Goal: Task Accomplishment & Management: Manage account settings

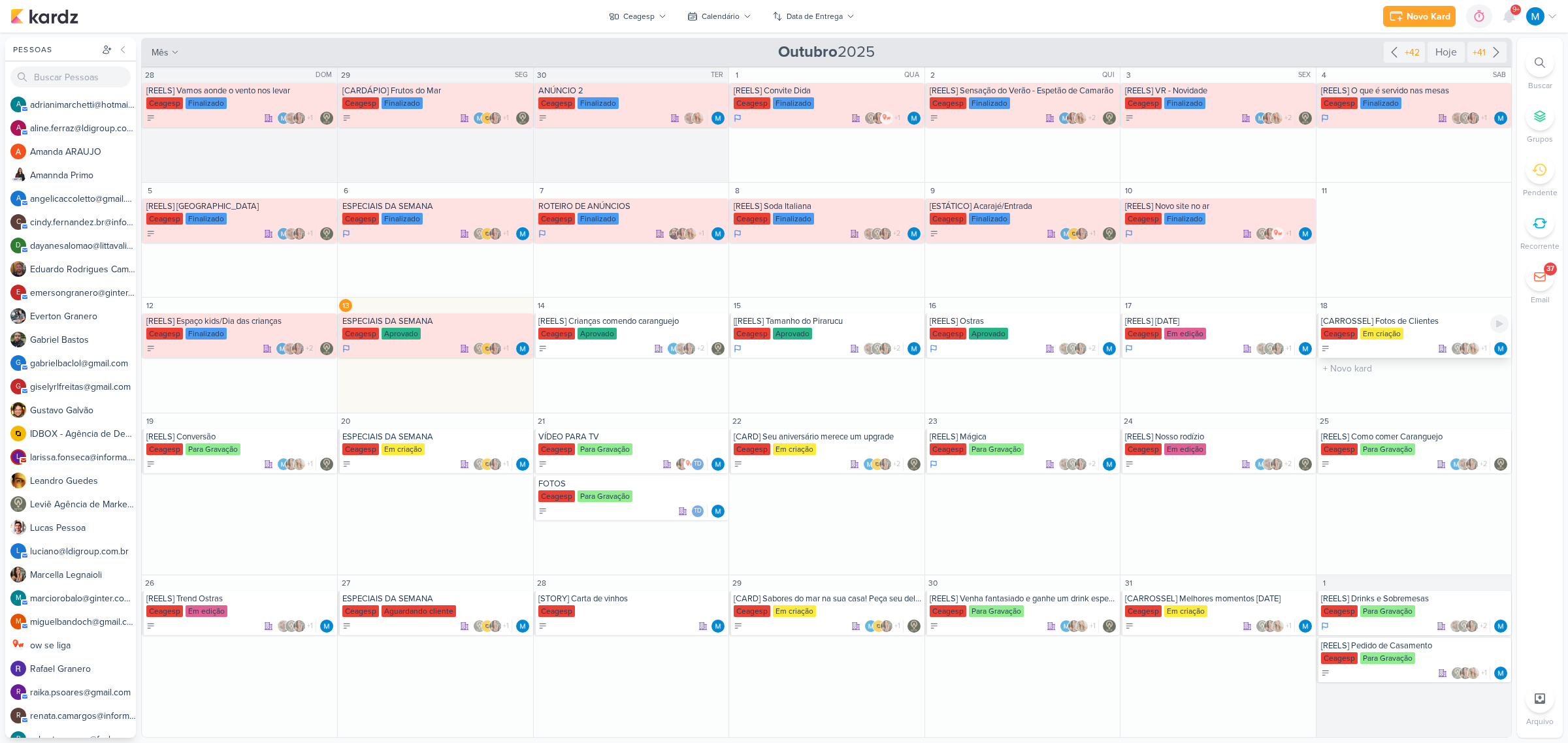
click at [1385, 324] on div "[CARROSSEL] Fotos de Clientes" at bounding box center [1414, 321] width 188 height 11
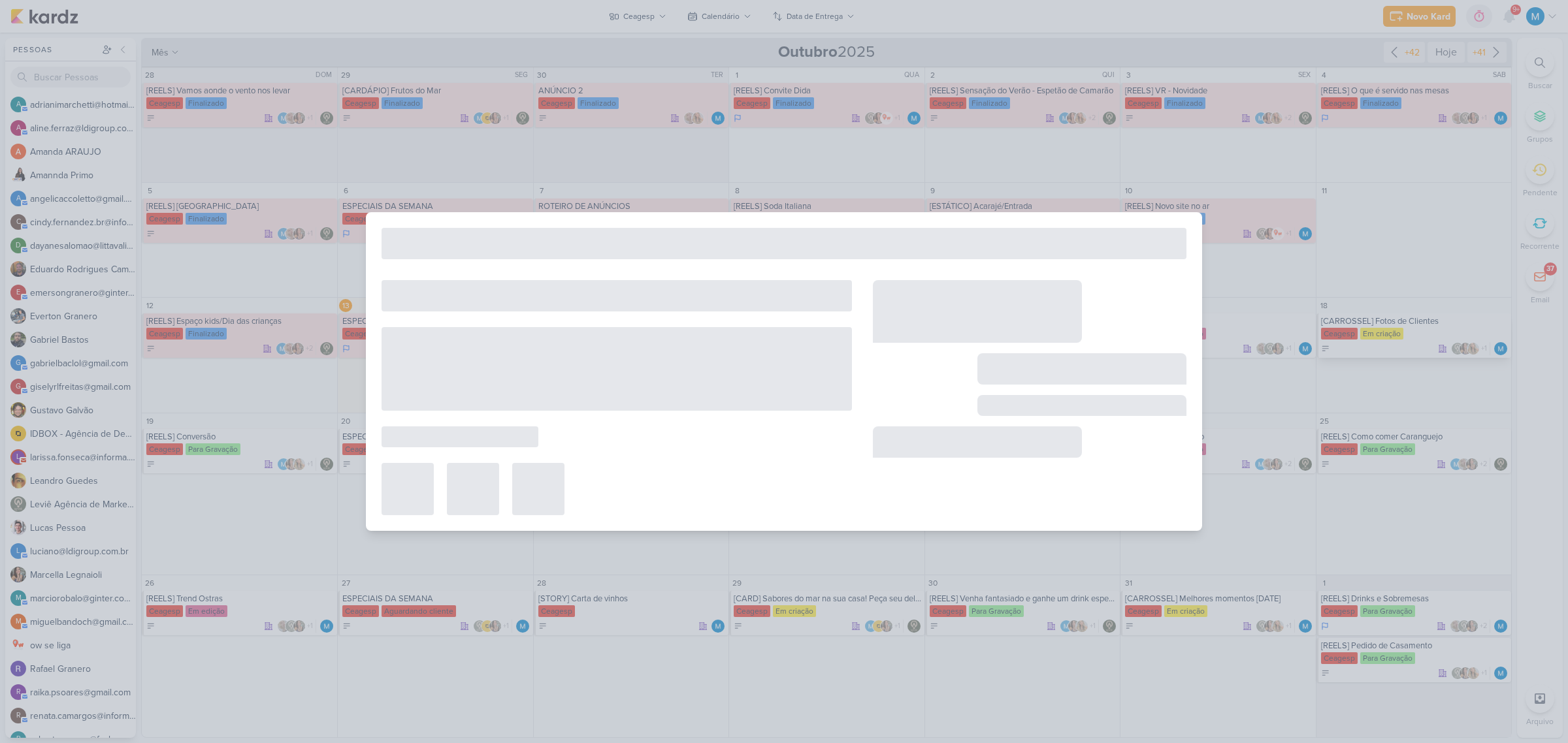
type input "[CARROSSEL] Fotos de Clientes"
type input "18 de outubro de 2025 às 23:59"
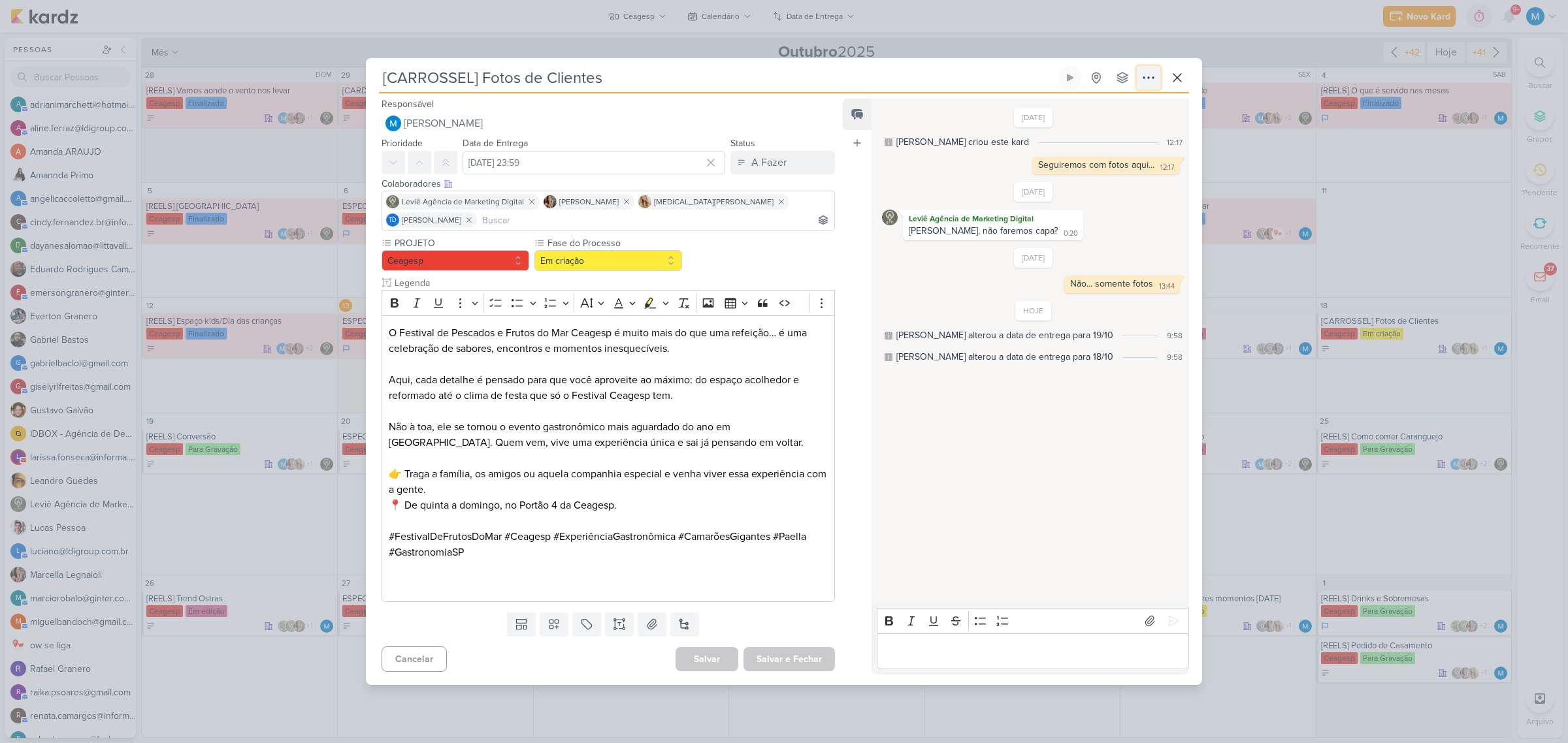
click at [1147, 76] on icon at bounding box center [1149, 77] width 15 height 15
click at [1128, 106] on button "Copiar Link" at bounding box center [1102, 107] width 167 height 22
click at [1179, 78] on icon at bounding box center [1177, 77] width 15 height 15
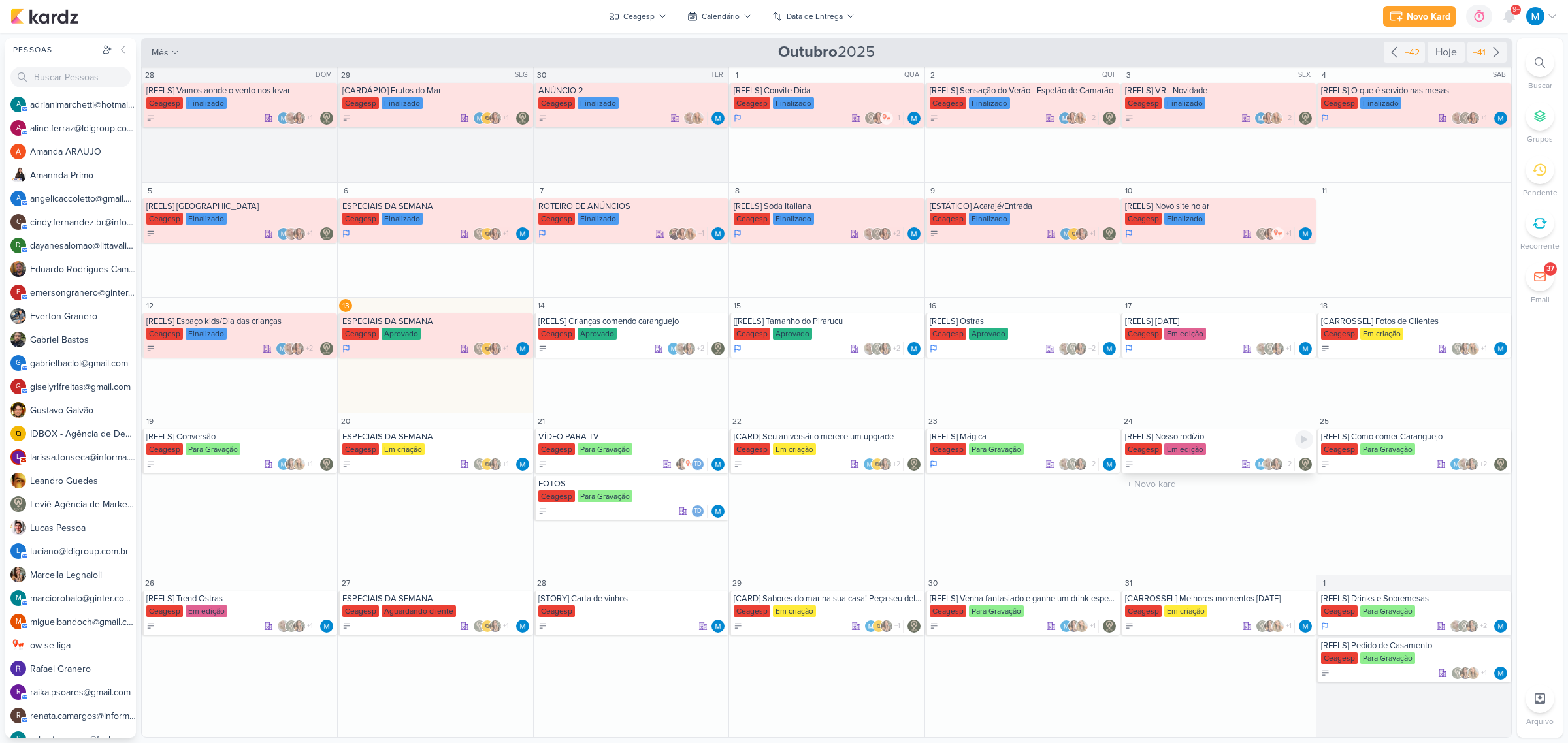
click at [1191, 436] on div "[REELS] Nosso rodízio" at bounding box center [1218, 437] width 188 height 11
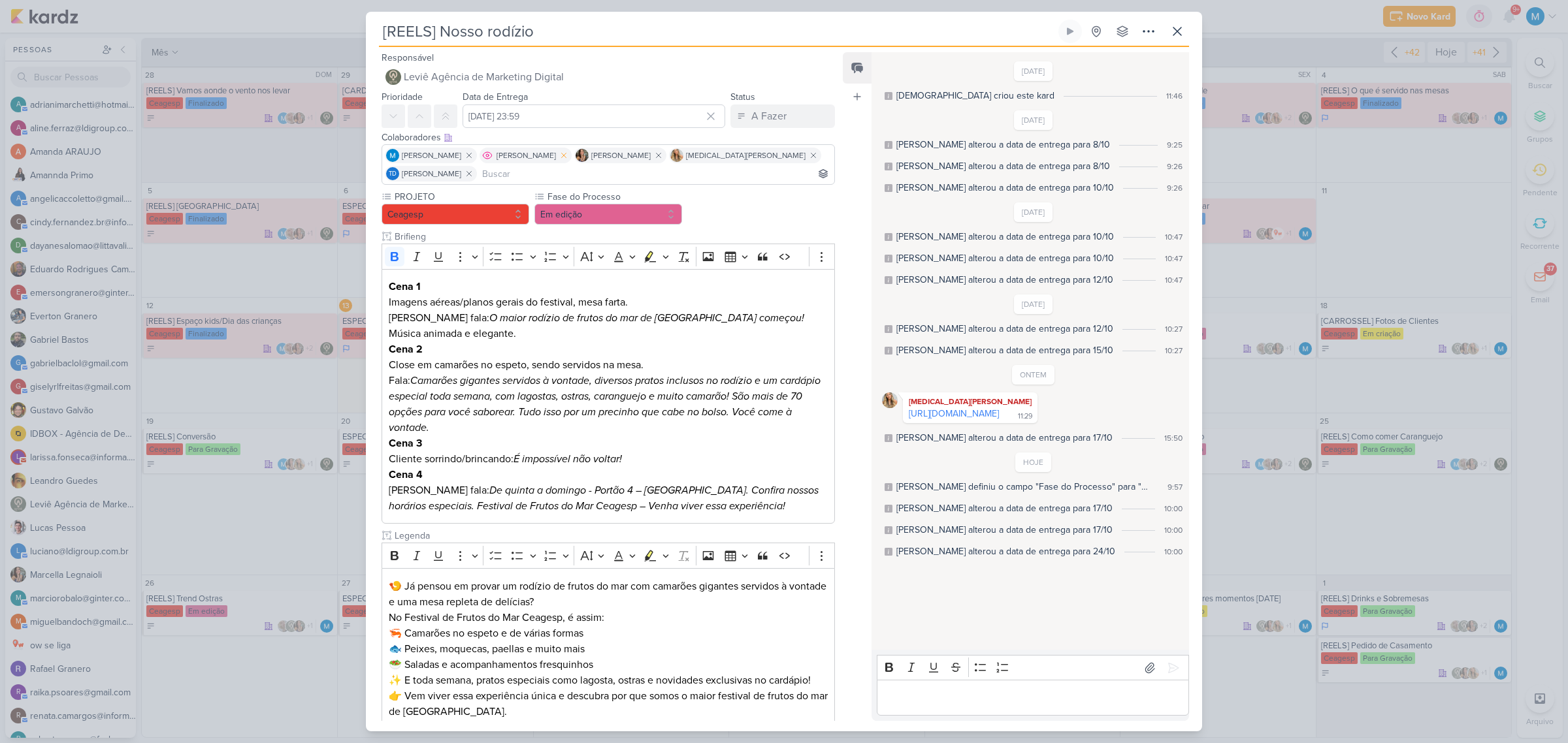
click at [566, 158] on icon at bounding box center [564, 155] width 9 height 9
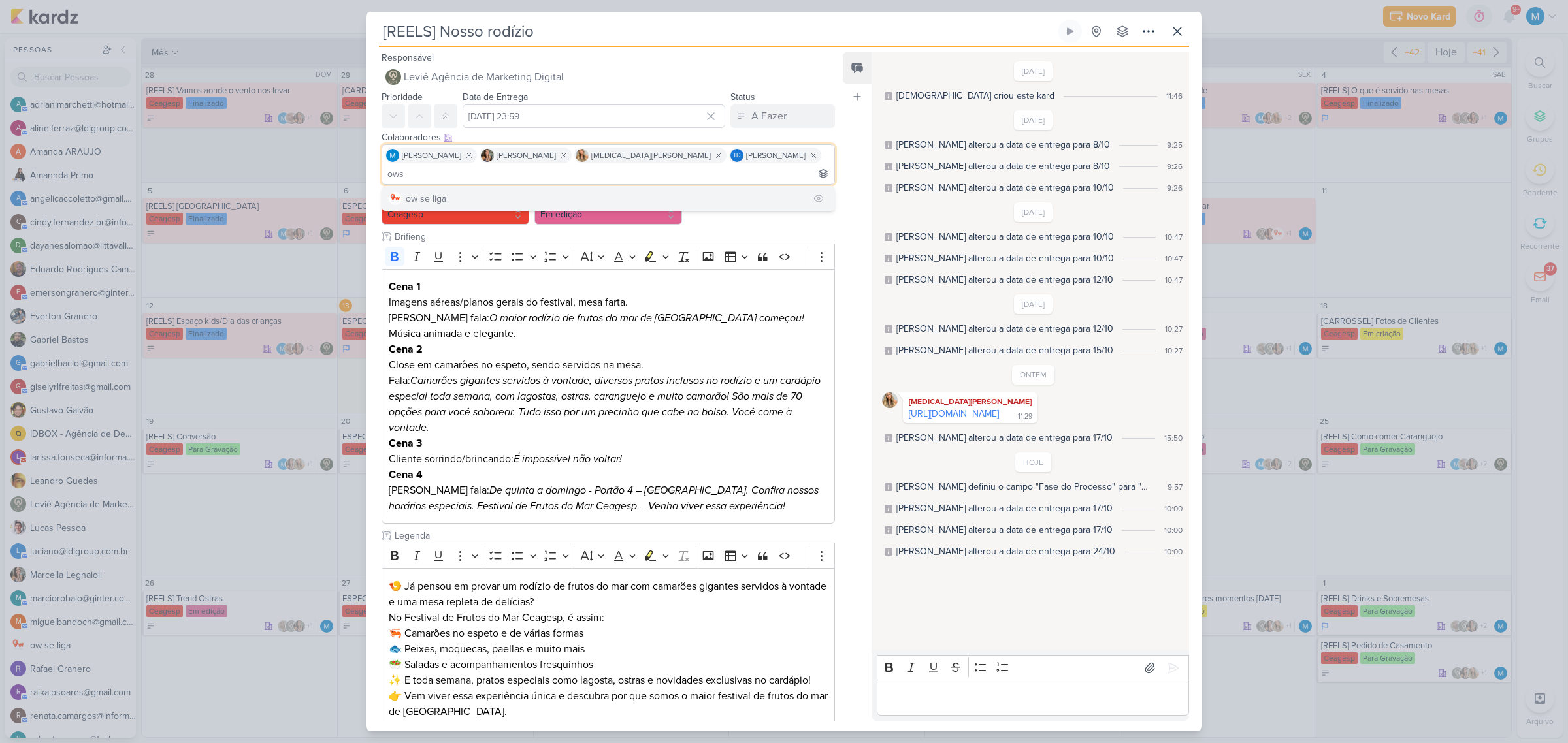
type input "ows"
click at [441, 187] on button "ow se liga" at bounding box center [608, 198] width 452 height 23
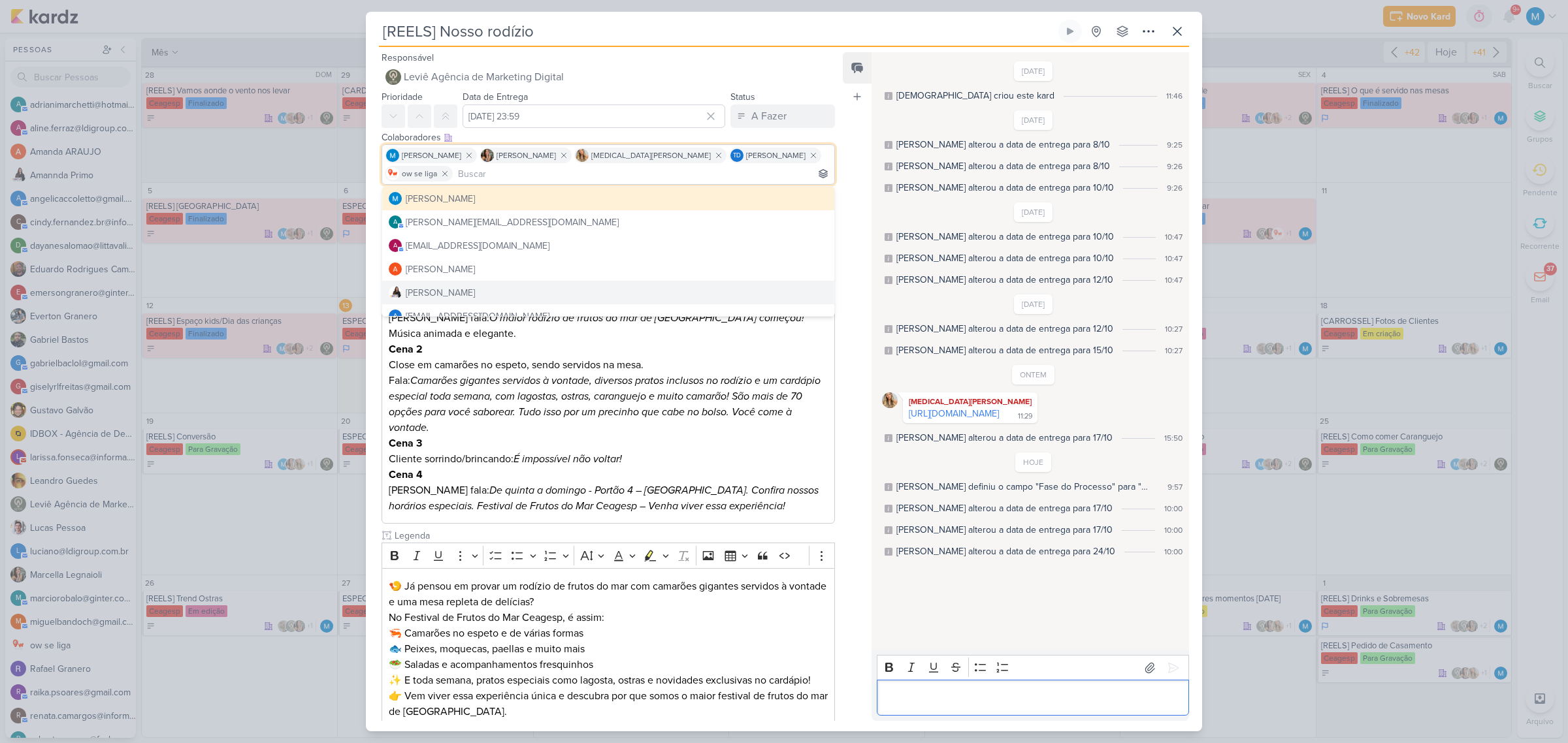
click at [951, 702] on p "Editor editing area: main" at bounding box center [1032, 698] width 299 height 15
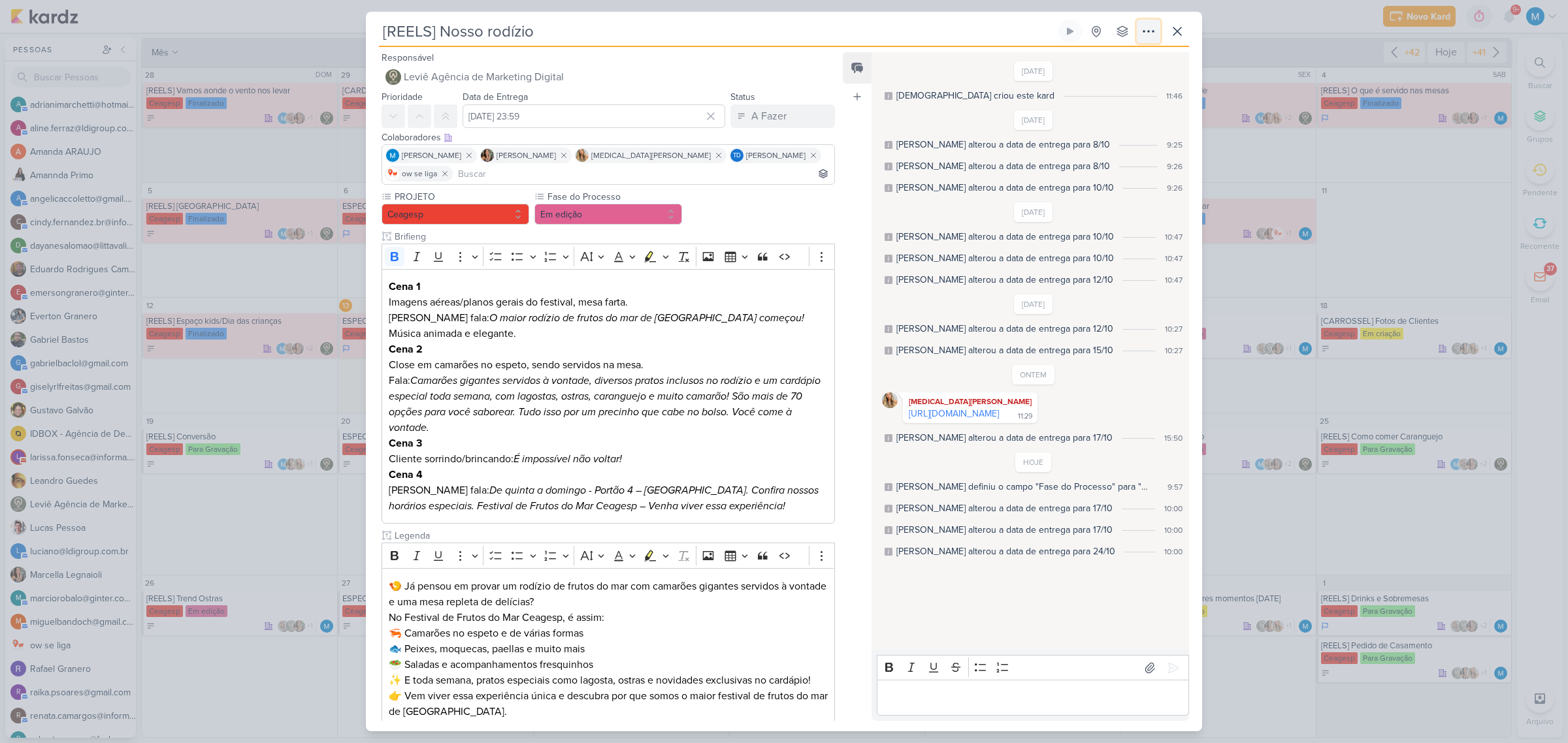
click at [1157, 32] on button at bounding box center [1149, 31] width 23 height 23
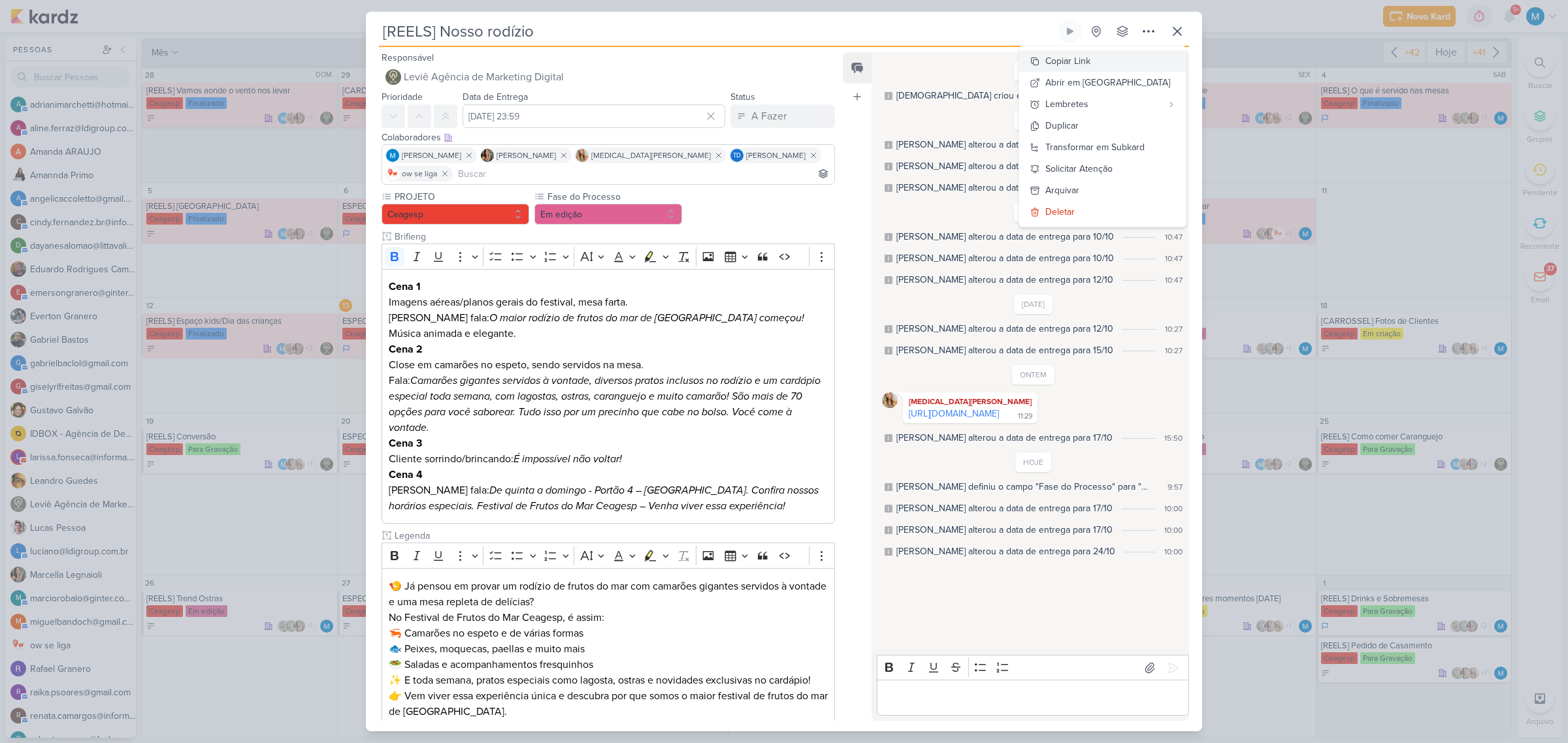
click at [1139, 57] on button "Copiar Link" at bounding box center [1102, 61] width 167 height 22
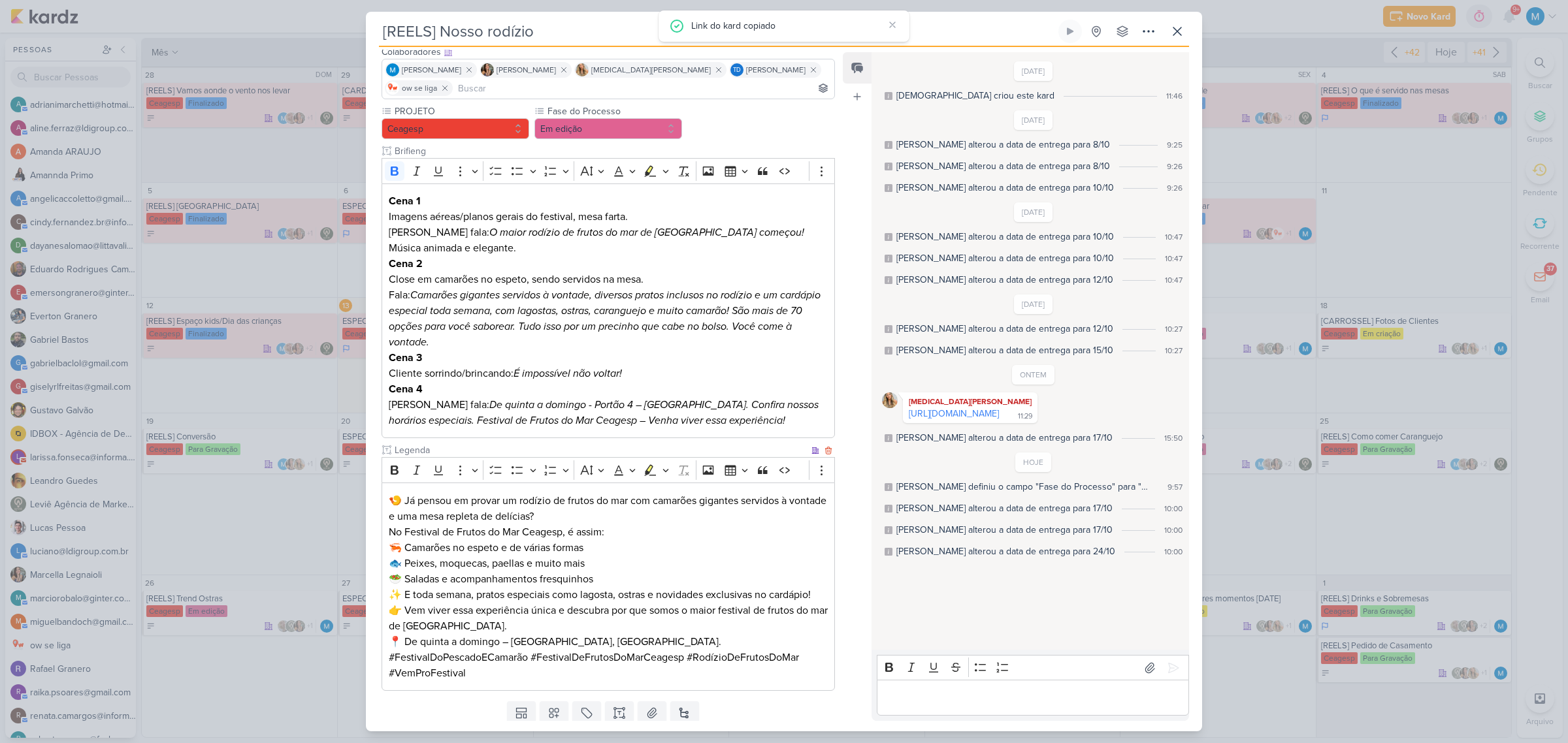
scroll to position [129, 0]
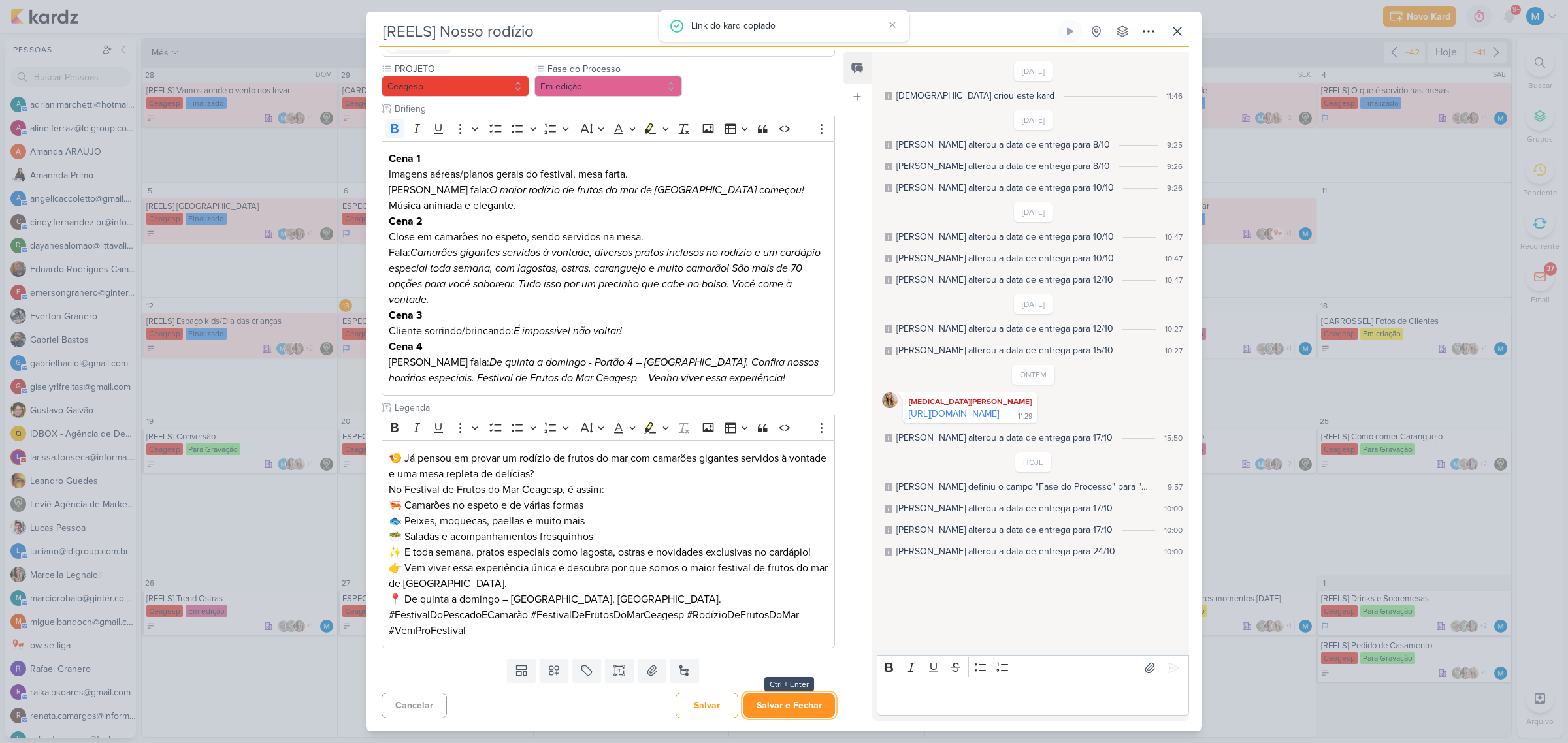
click at [785, 697] on button "Salvar e Fechar" at bounding box center [789, 705] width 91 height 24
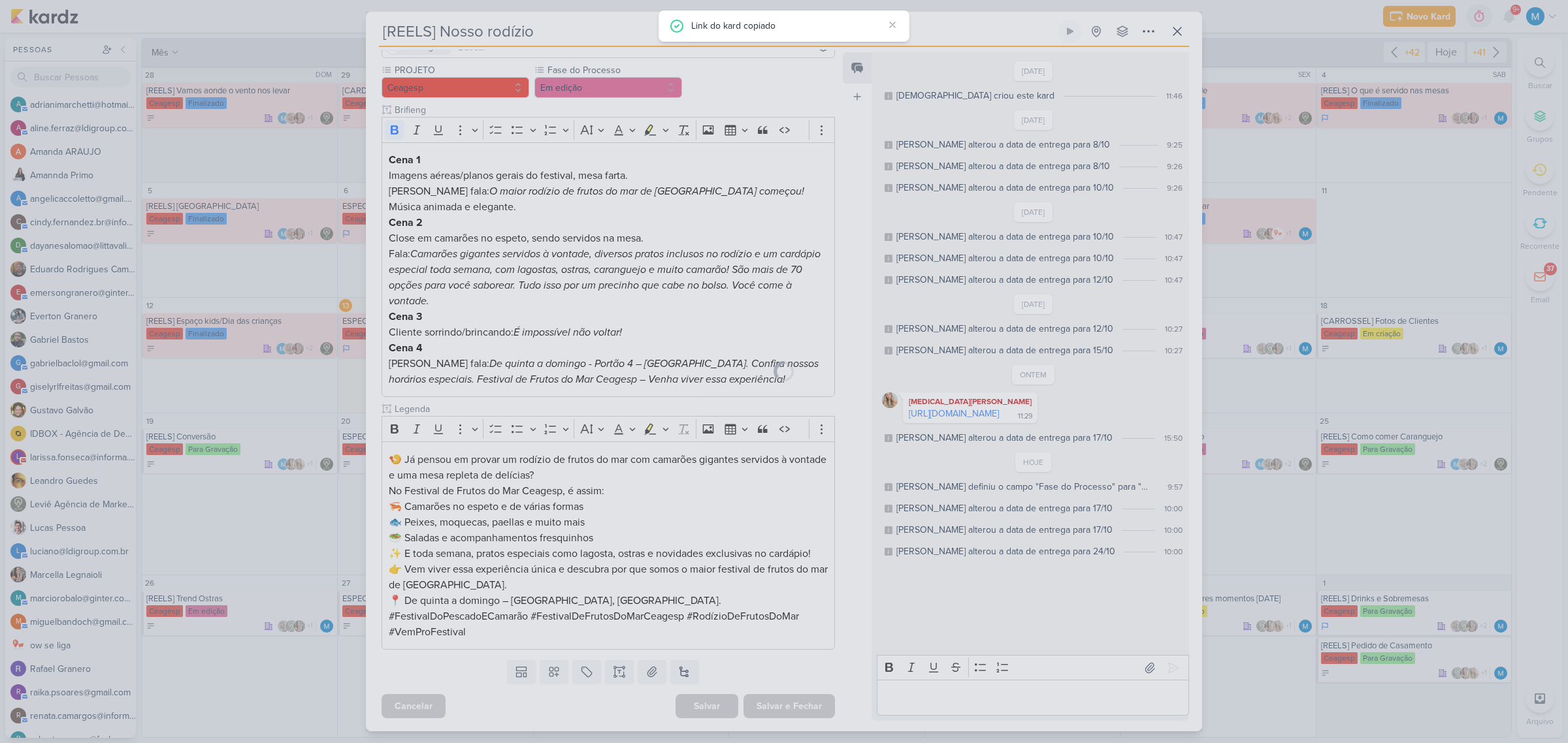
scroll to position [127, 0]
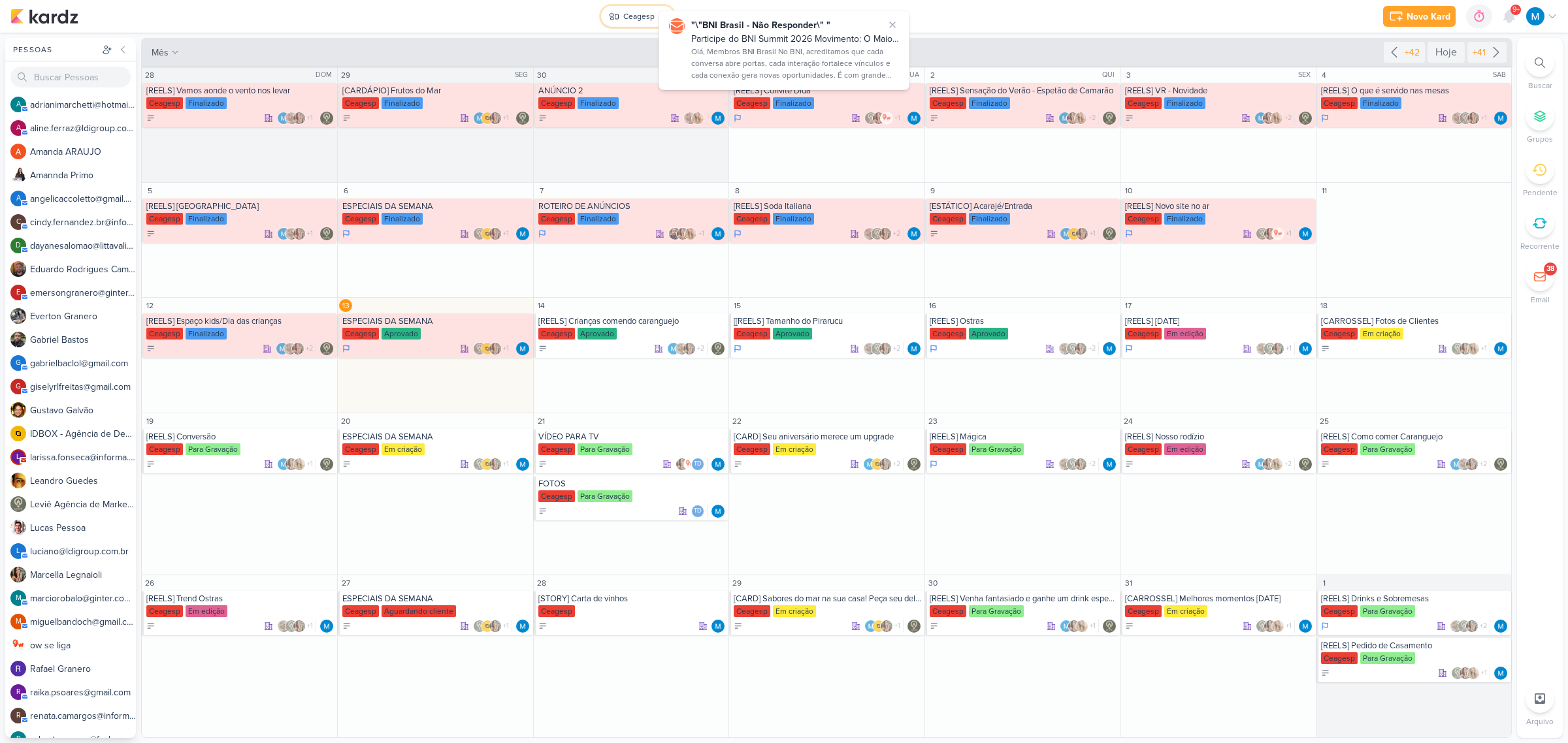
click at [625, 8] on button "Ceagesp" at bounding box center [637, 16] width 73 height 21
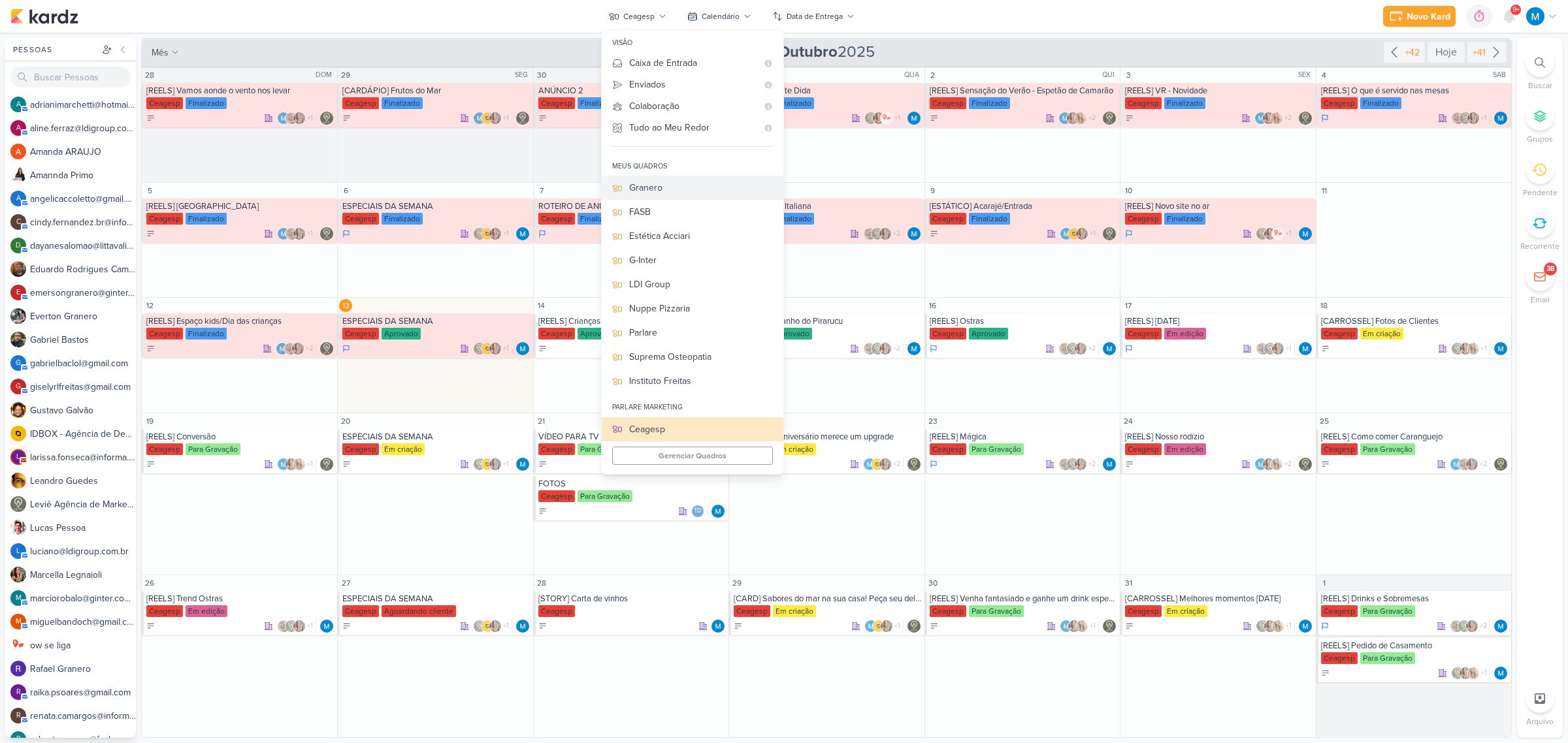
click at [658, 185] on div "Granero" at bounding box center [701, 188] width 144 height 14
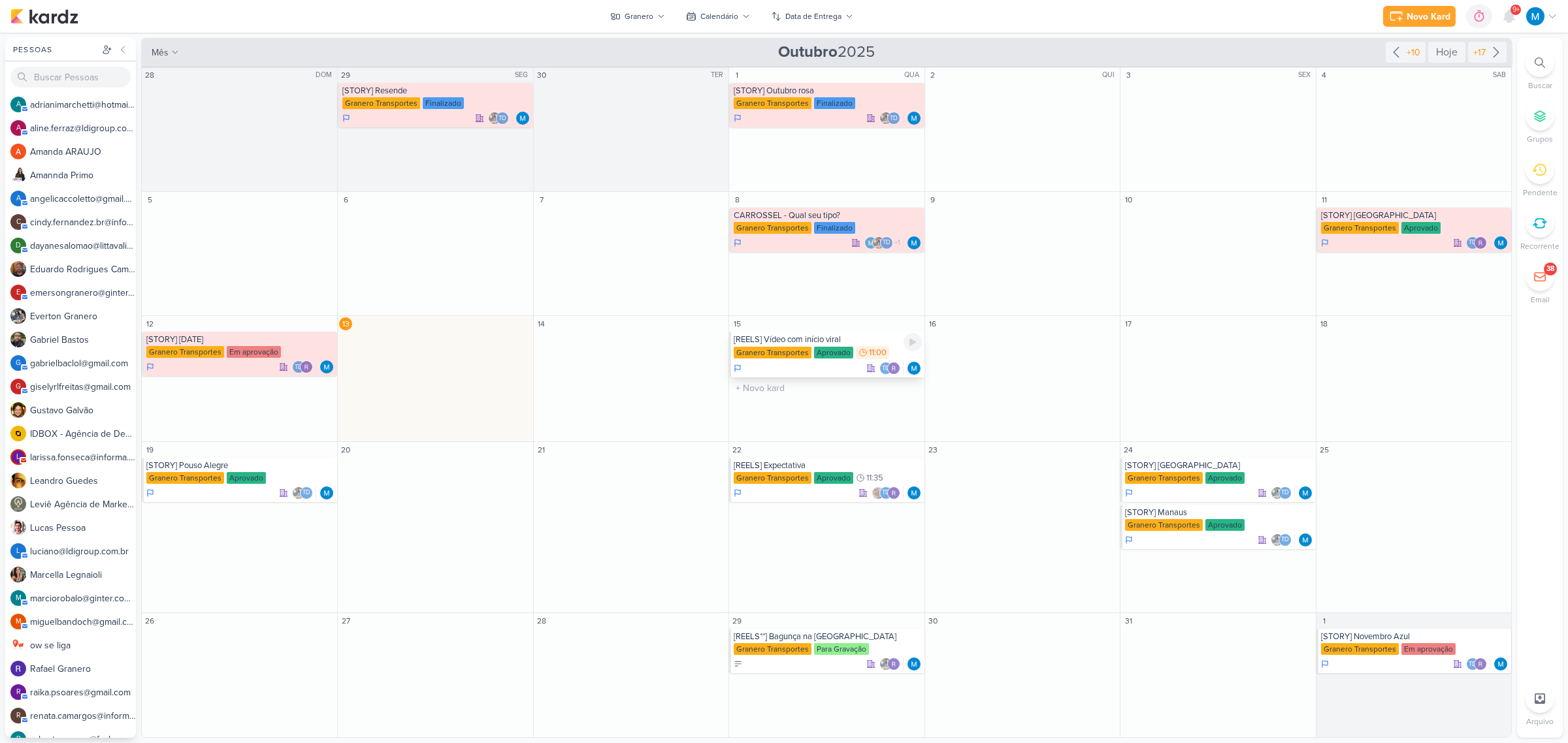
click at [801, 341] on div "[REELS] Vídeo com início viral" at bounding box center [827, 340] width 188 height 11
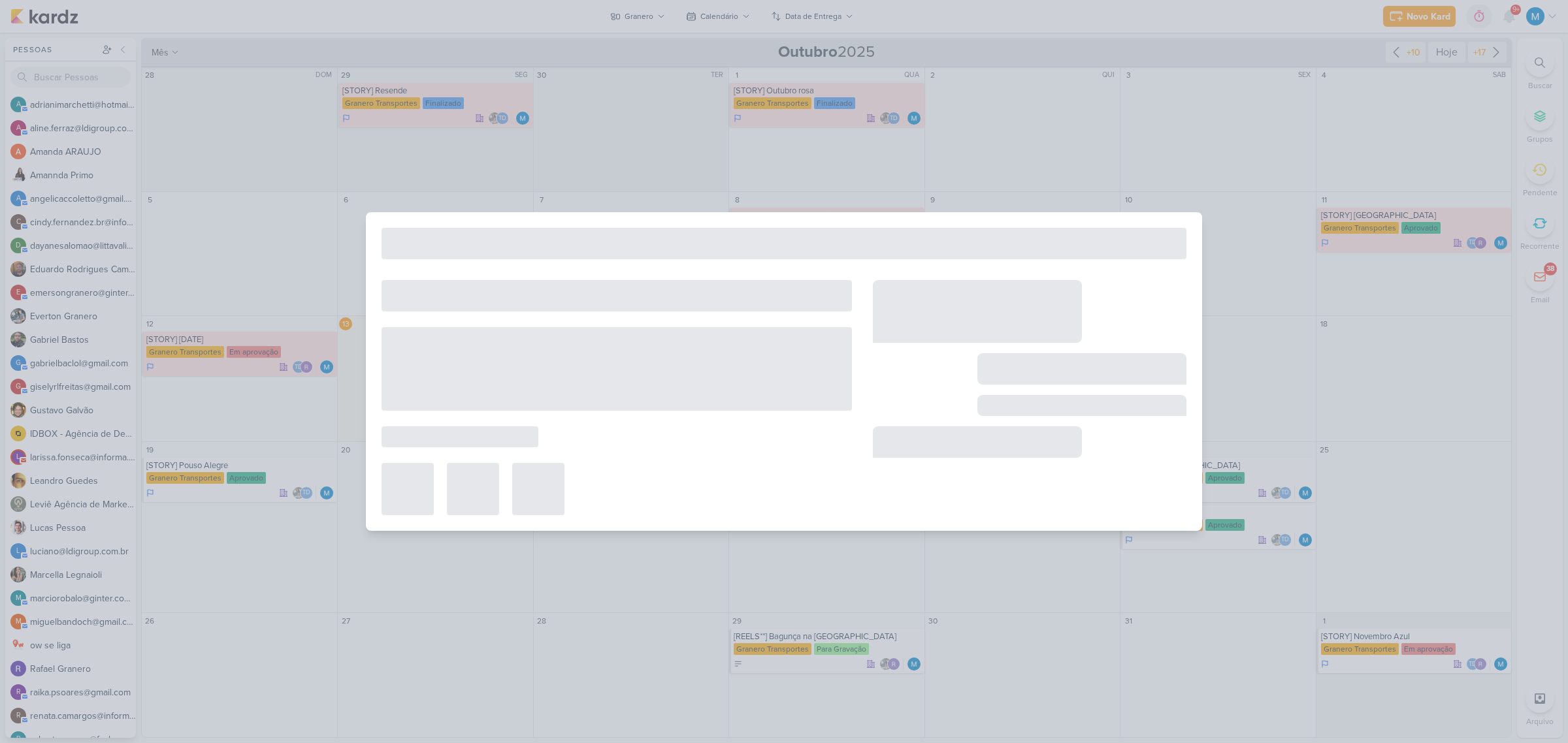
type input "[REELS] Vídeo com início viral"
type input "15 de outubro de 2025 às 11:00"
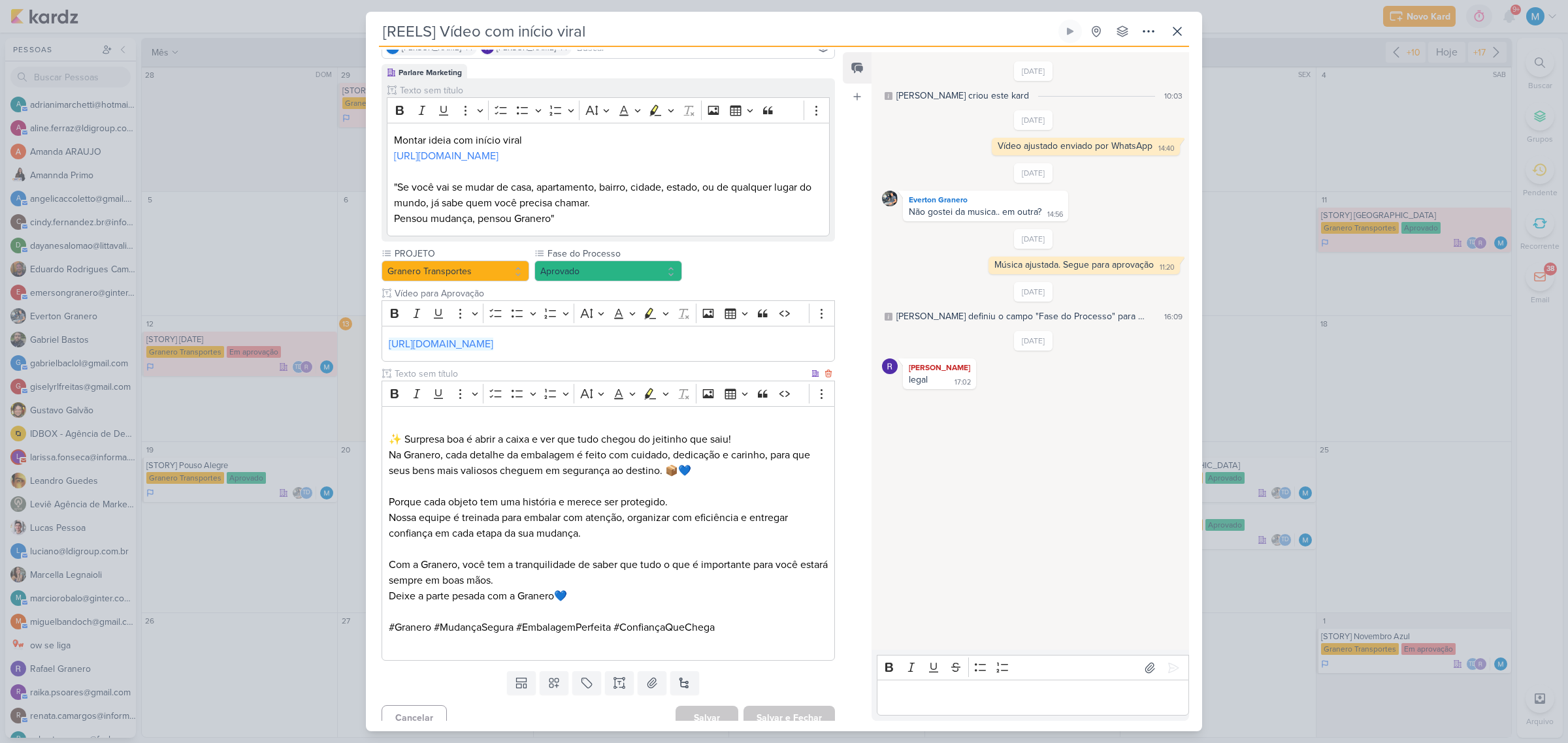
scroll to position [121, 0]
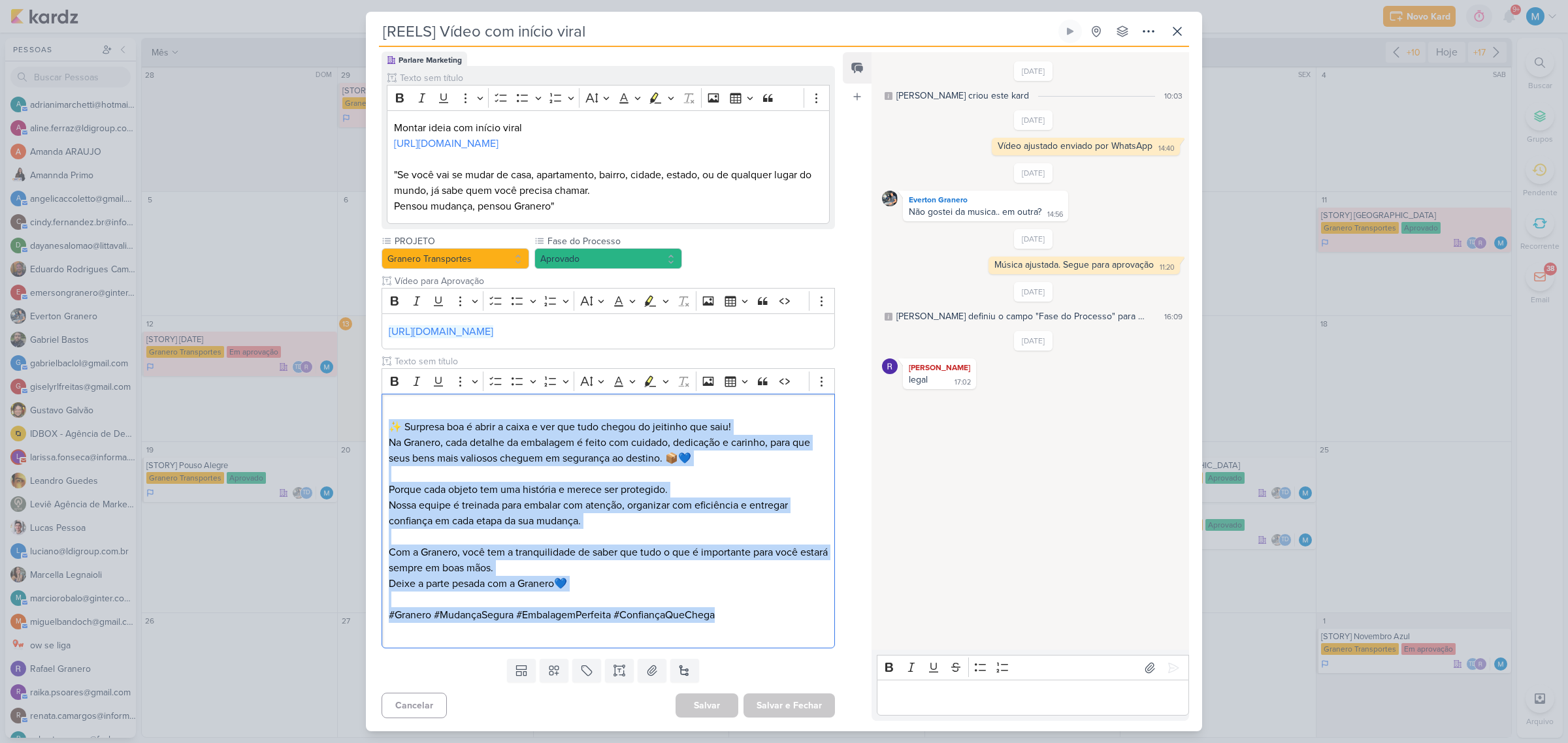
drag, startPoint x: 737, startPoint y: 619, endPoint x: 375, endPoint y: 433, distance: 407.0
click at [375, 433] on div "Parlare Marketing Clique para tornar o item visível à colaboradores externos Ri…" at bounding box center [603, 353] width 474 height 602
copy div "✨ Surpresa boa é abrir a caixa e ver que tudo chegou do jeitinho que saiu! Na G…"
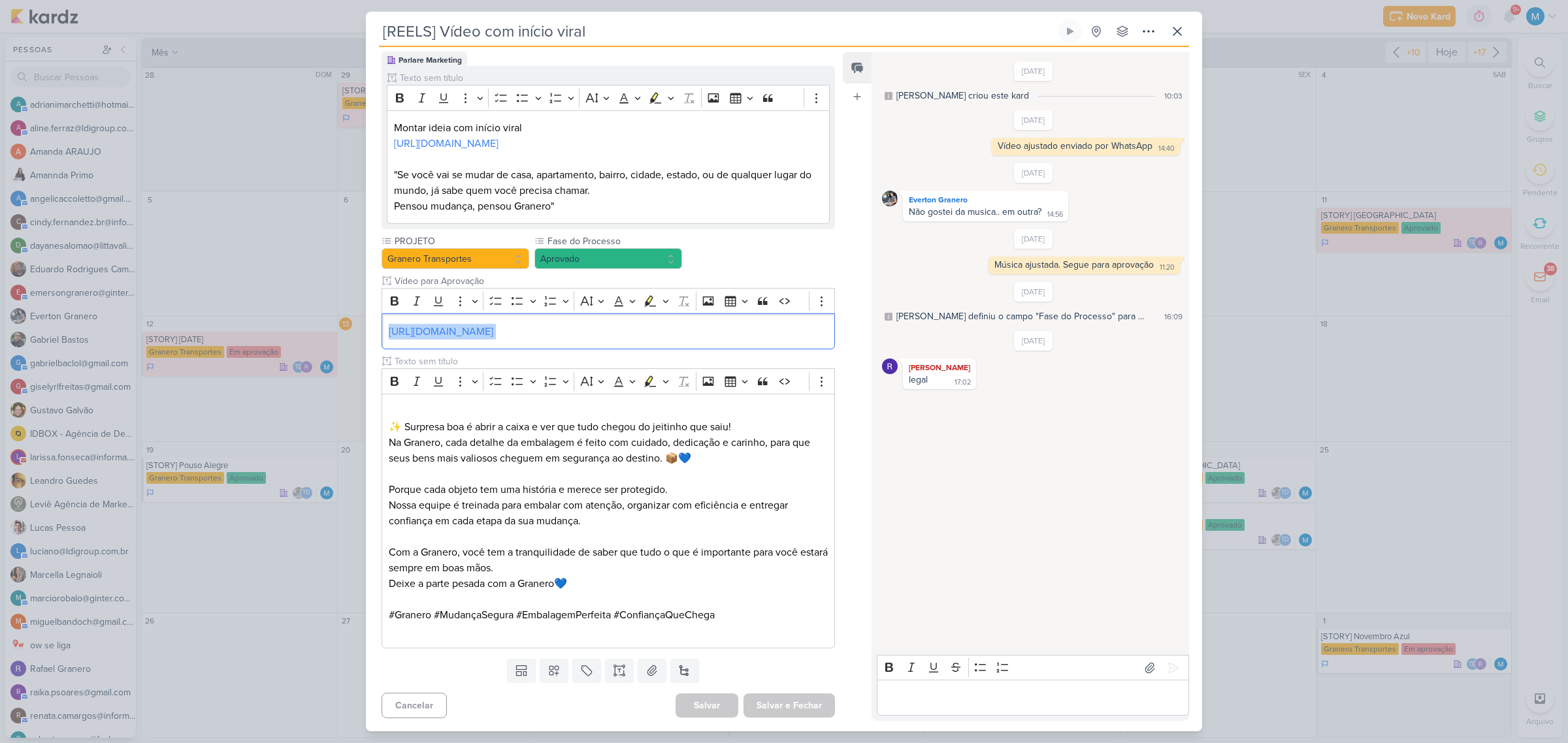
drag, startPoint x: 680, startPoint y: 331, endPoint x: 373, endPoint y: 318, distance: 307.3
click at [373, 318] on div "Parlare Marketing Clique para tornar o item visível à colaboradores externos Ri…" at bounding box center [603, 353] width 474 height 602
copy p "https://drive.google.com/drive/folders/1oQorWKVjcL8v1w0jV1j5-XW7oaZNKO63"
click at [750, 618] on p "#Granero #MudançaSegura #EmbalagemPerfeita #ConfiançaQueChega" at bounding box center [608, 623] width 439 height 32
click at [619, 258] on button "Aprovado" at bounding box center [608, 258] width 148 height 21
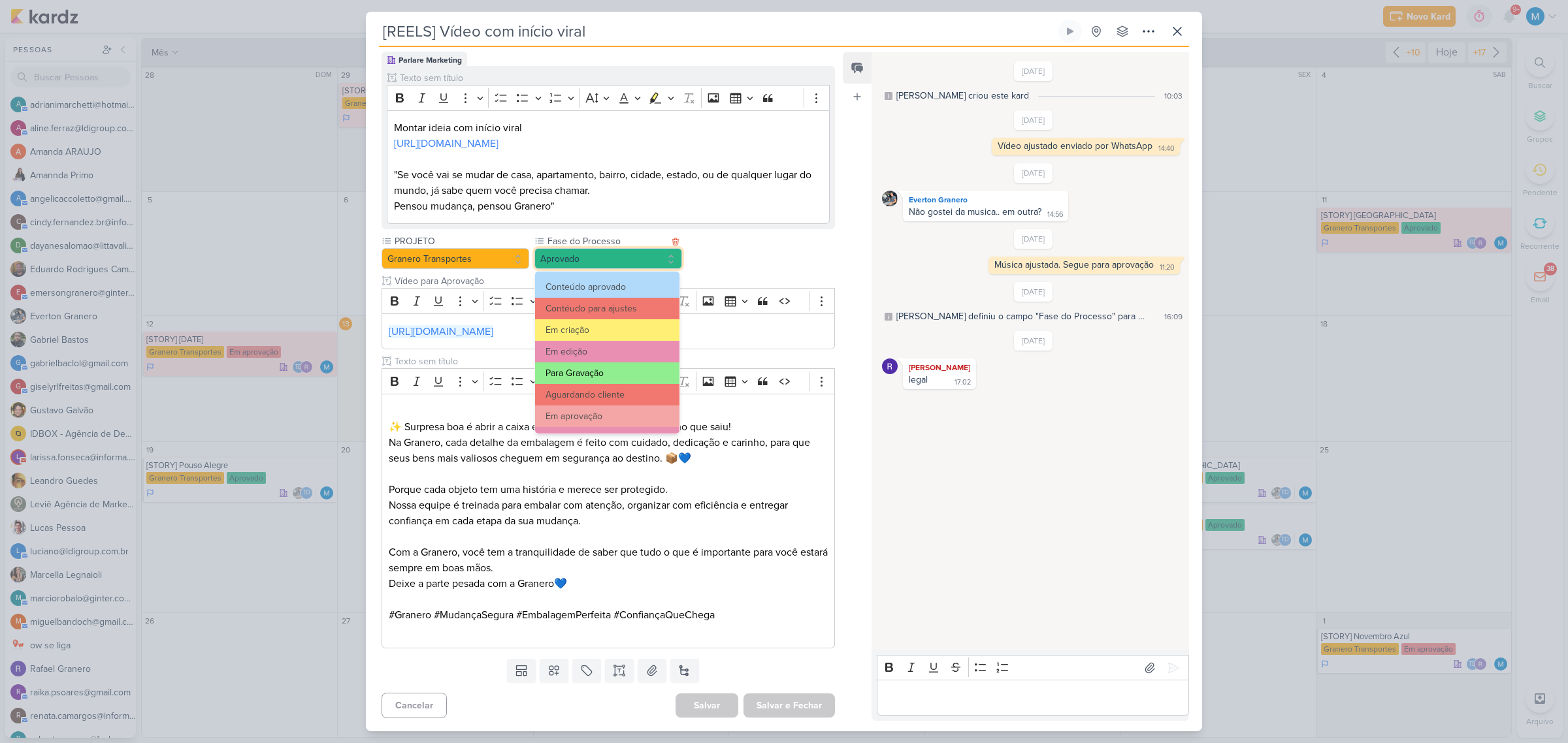
scroll to position [125, 0]
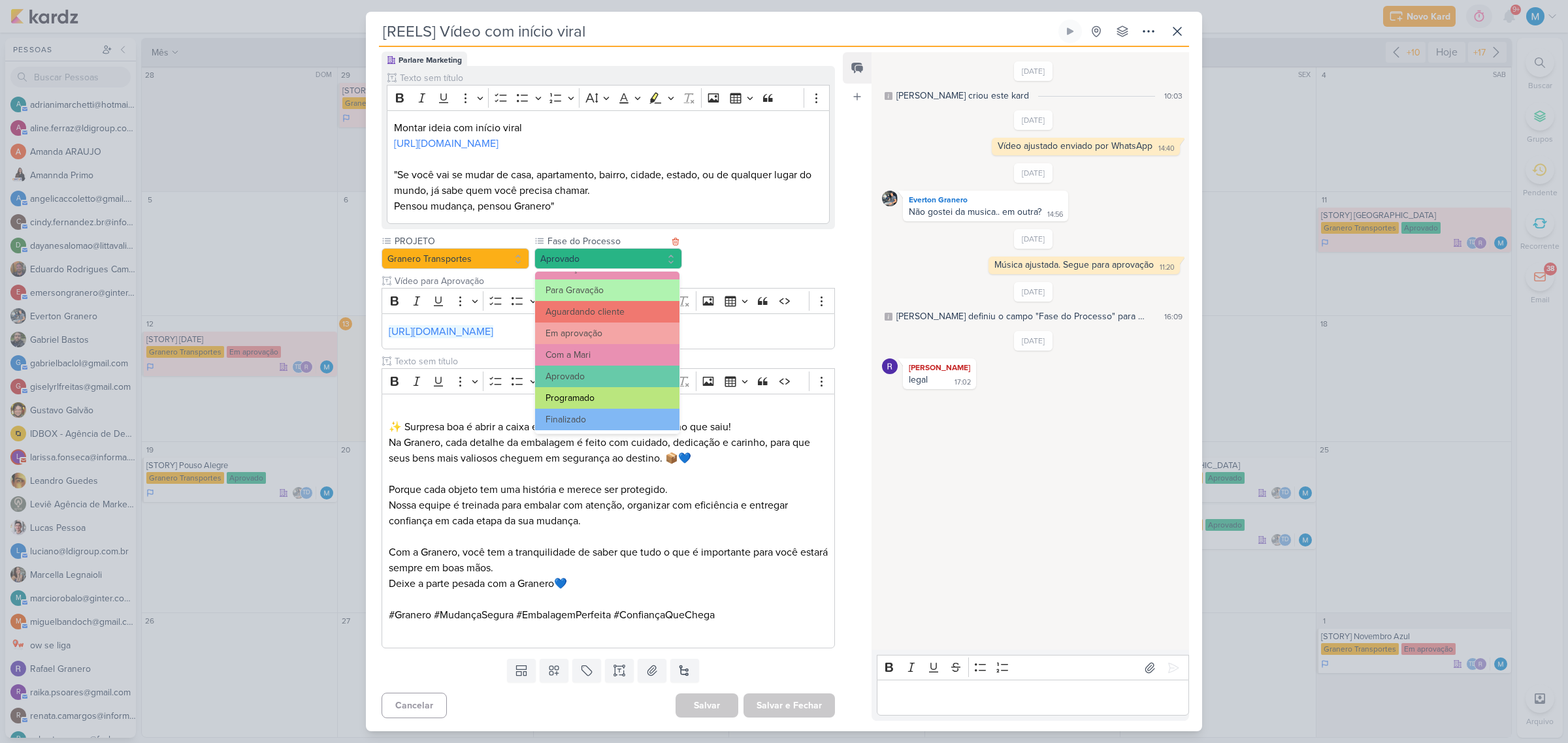
click at [599, 397] on button "Programado" at bounding box center [607, 399] width 144 height 22
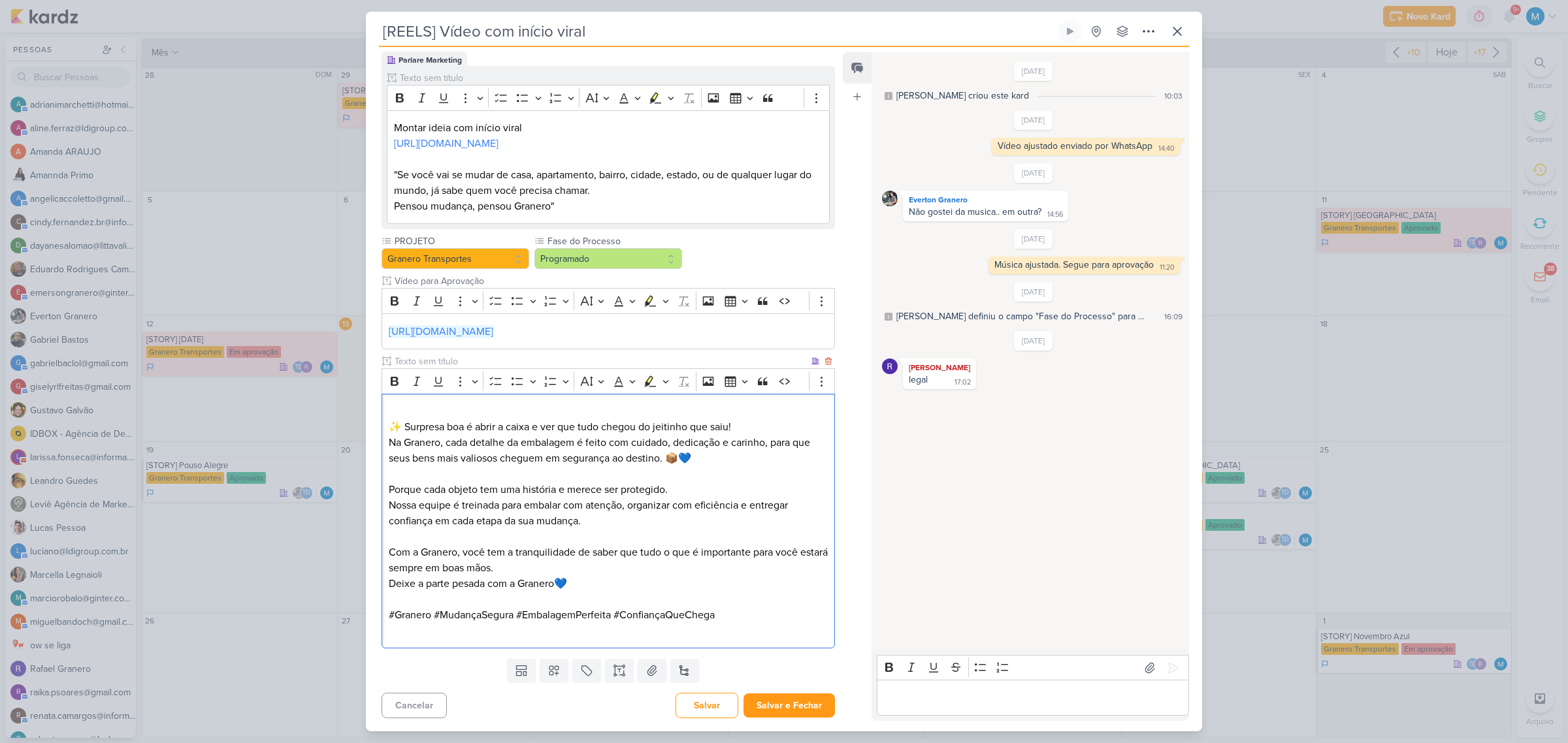
click at [775, 572] on p "Com a Granero, você tem a tranquilidade de saber que tudo o que é importante pa…" at bounding box center [608, 560] width 439 height 32
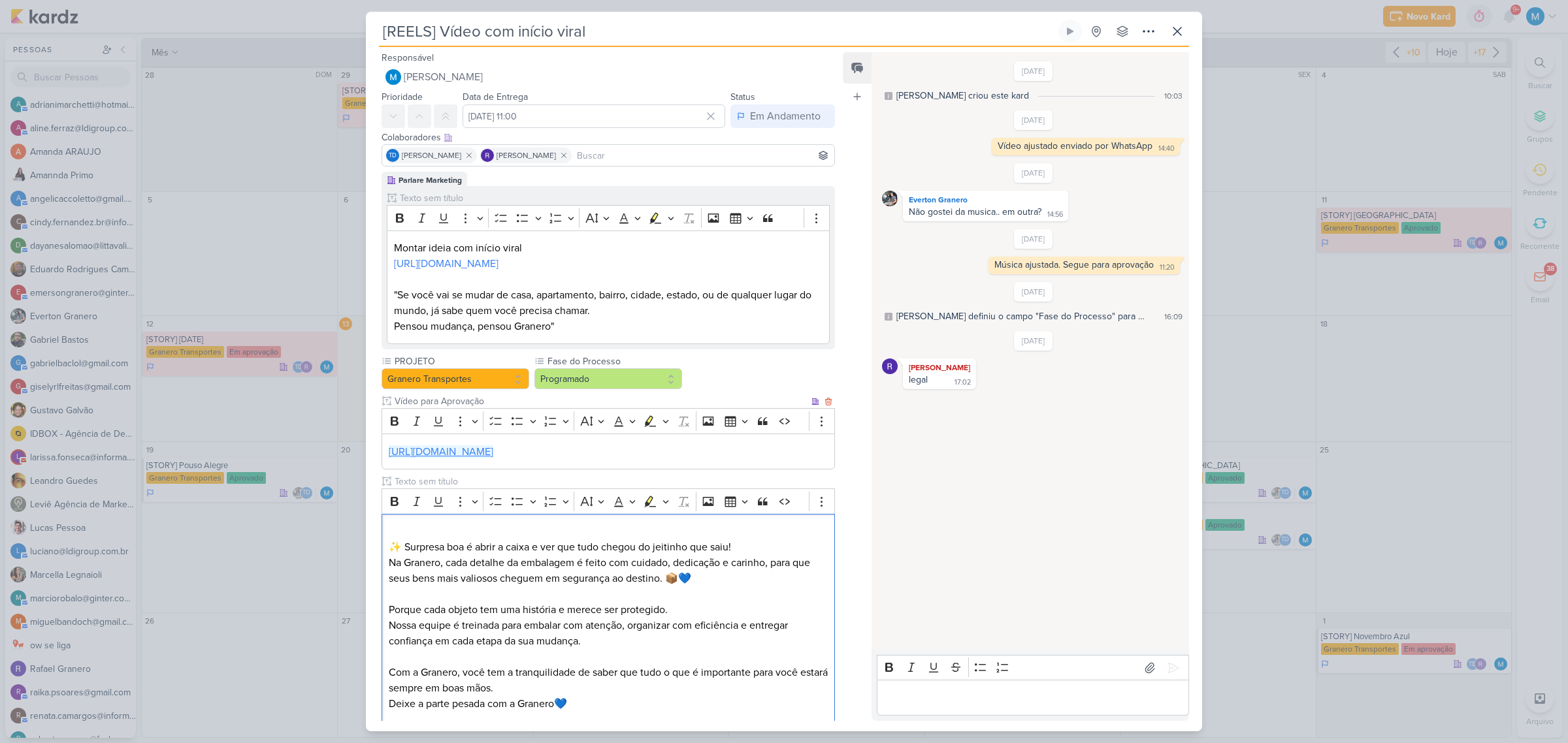
click at [494, 452] on link "https://drive.google.com/drive/folders/1oQorWKVjcL8v1w0jV1j5-XW7oaZNKO63" at bounding box center [440, 452] width 104 height 13
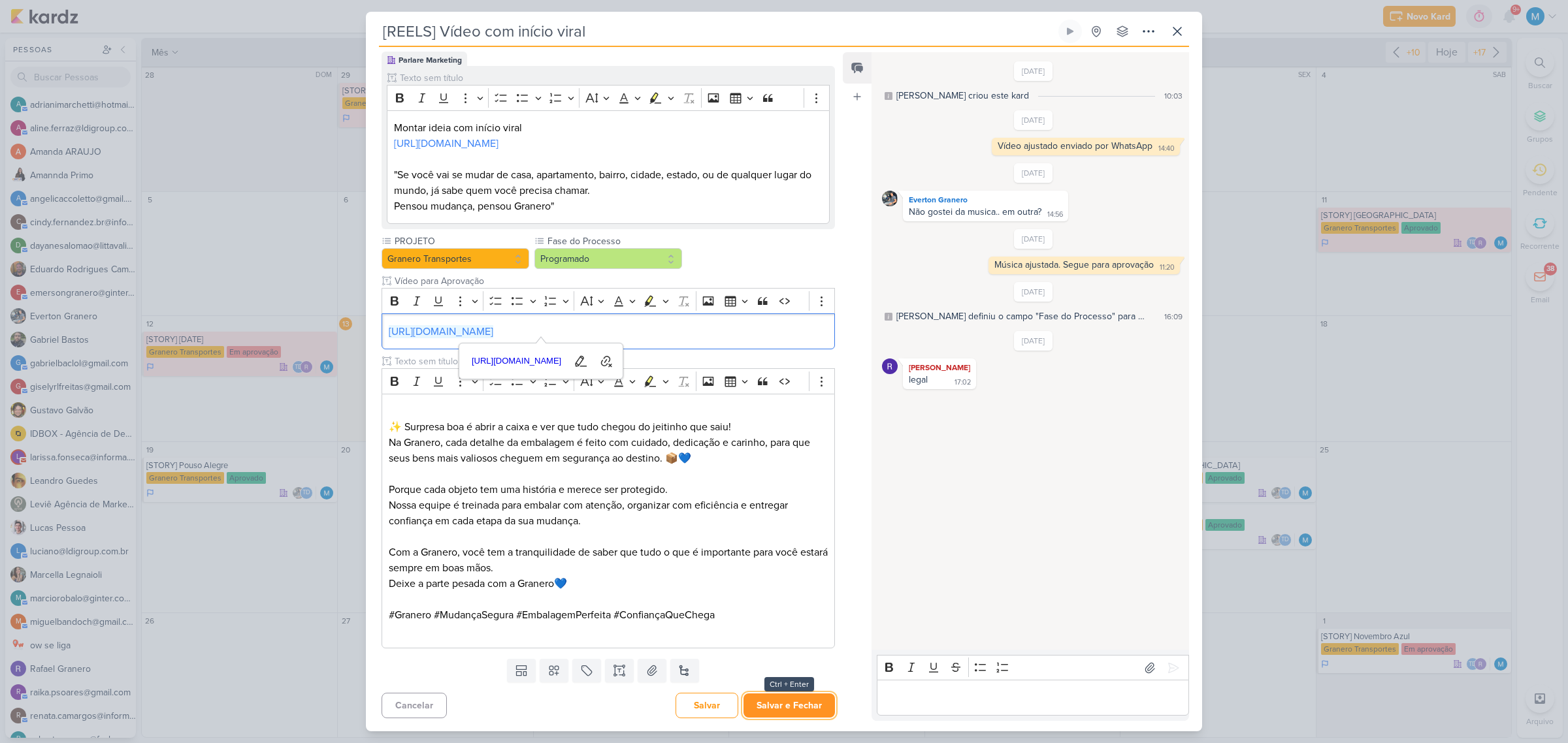
click at [813, 701] on button "Salvar e Fechar" at bounding box center [789, 705] width 91 height 24
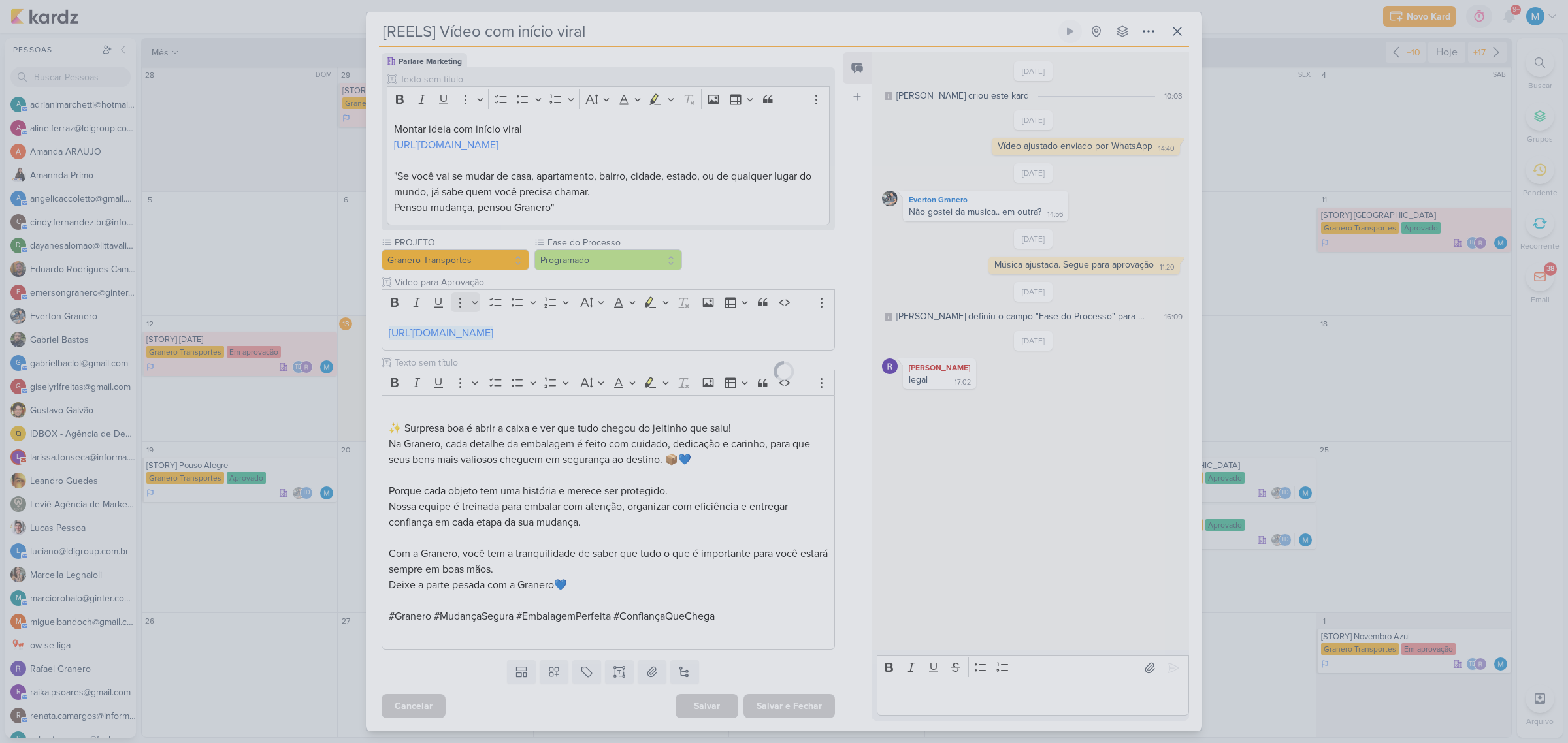
scroll to position [120, 0]
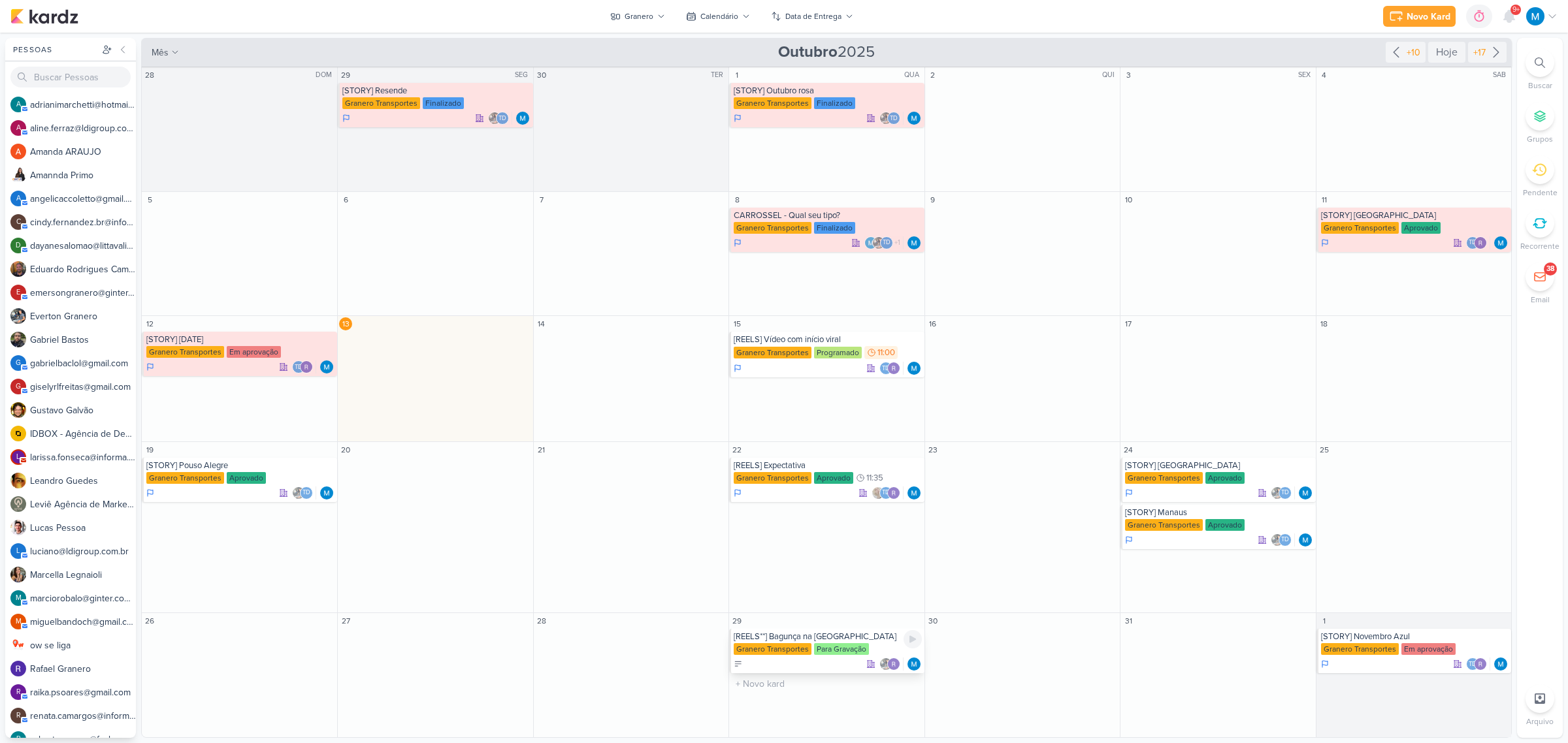
click at [799, 640] on div "[REELS**] Bagunça na Mudança" at bounding box center [827, 637] width 188 height 11
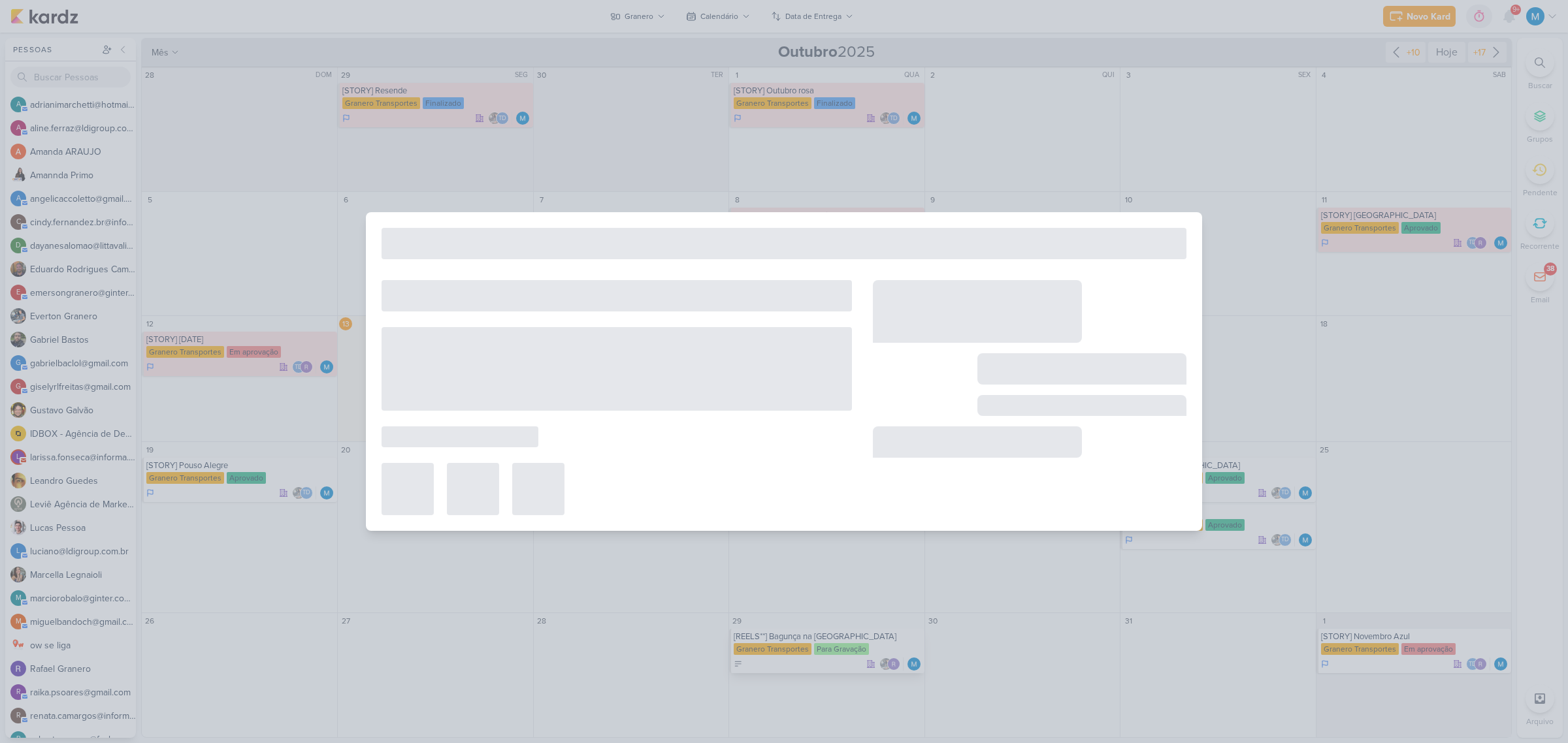
type input "[REELS**] Bagunça na Mudança"
type input "29 de outubro de 2025 às 23:59"
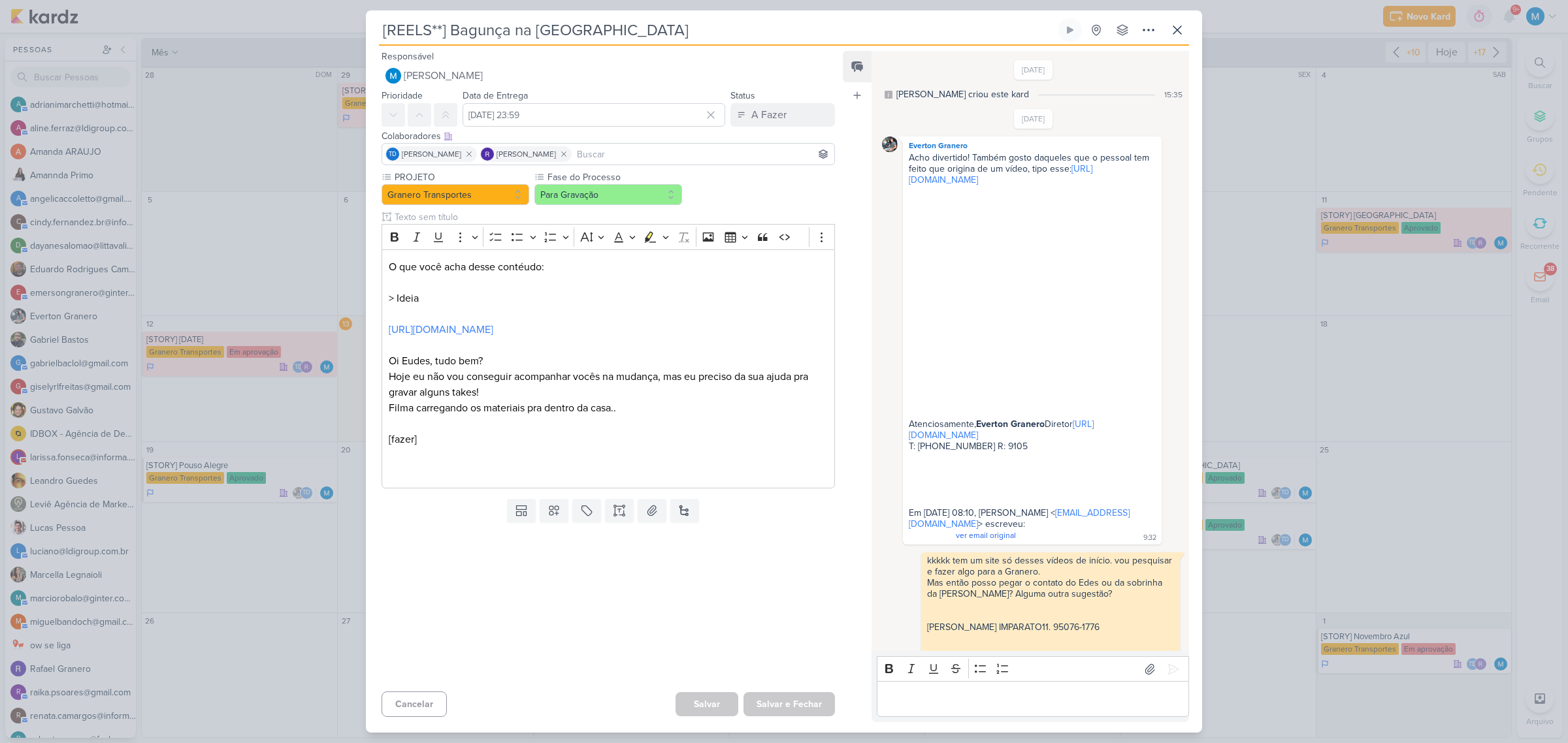
scroll to position [510, 0]
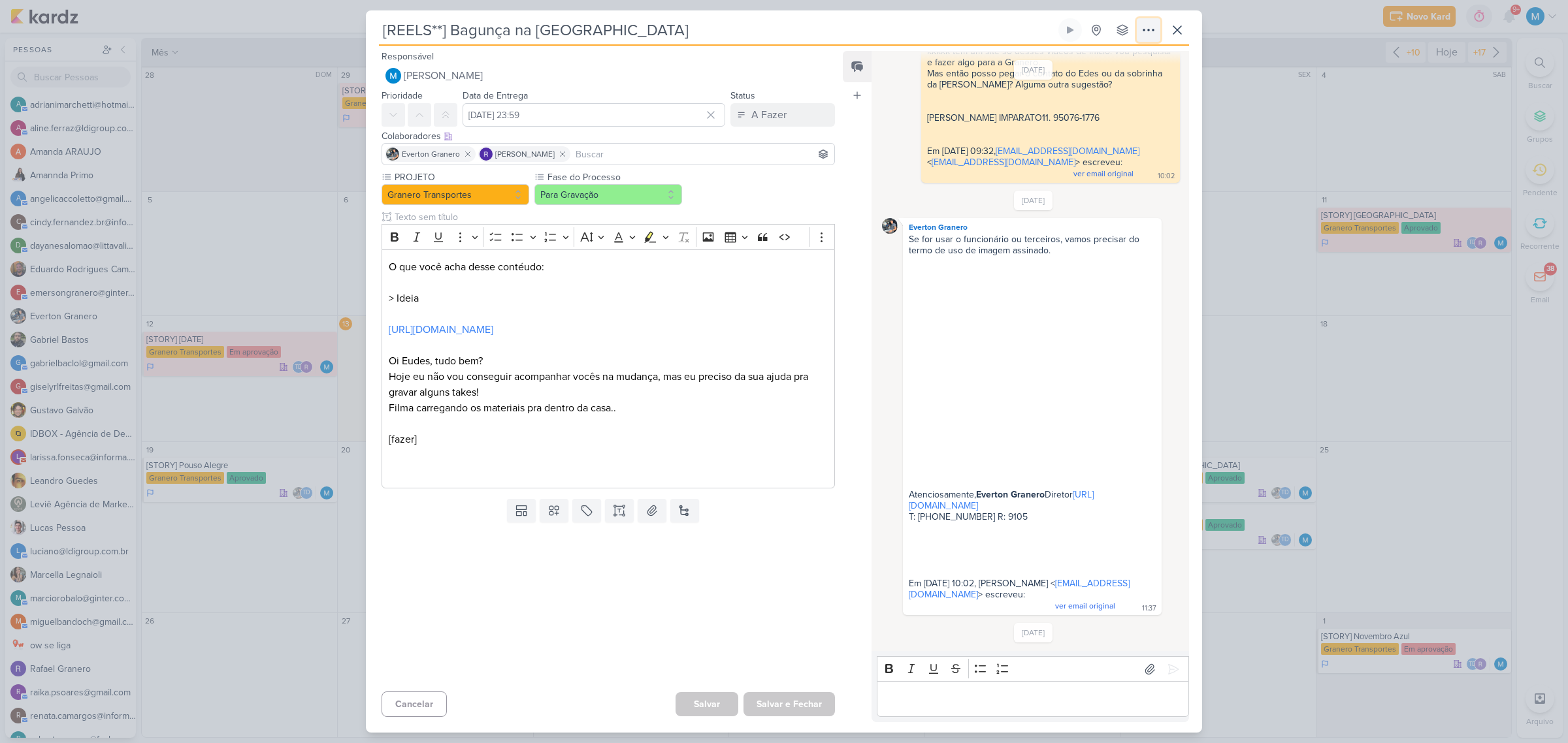
click at [1154, 30] on icon at bounding box center [1149, 30] width 15 height 15
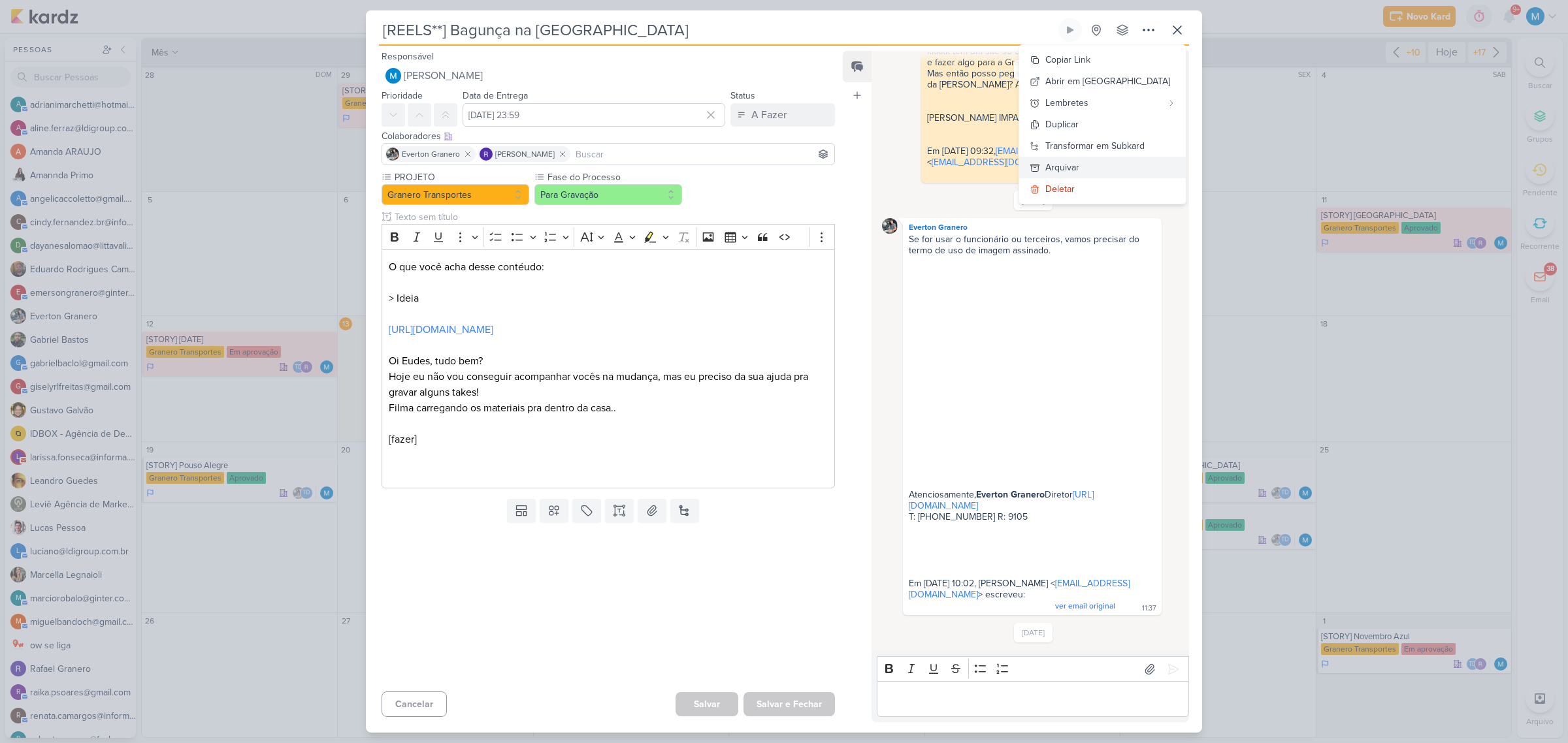
click at [1108, 161] on button "Arquivar" at bounding box center [1102, 168] width 167 height 22
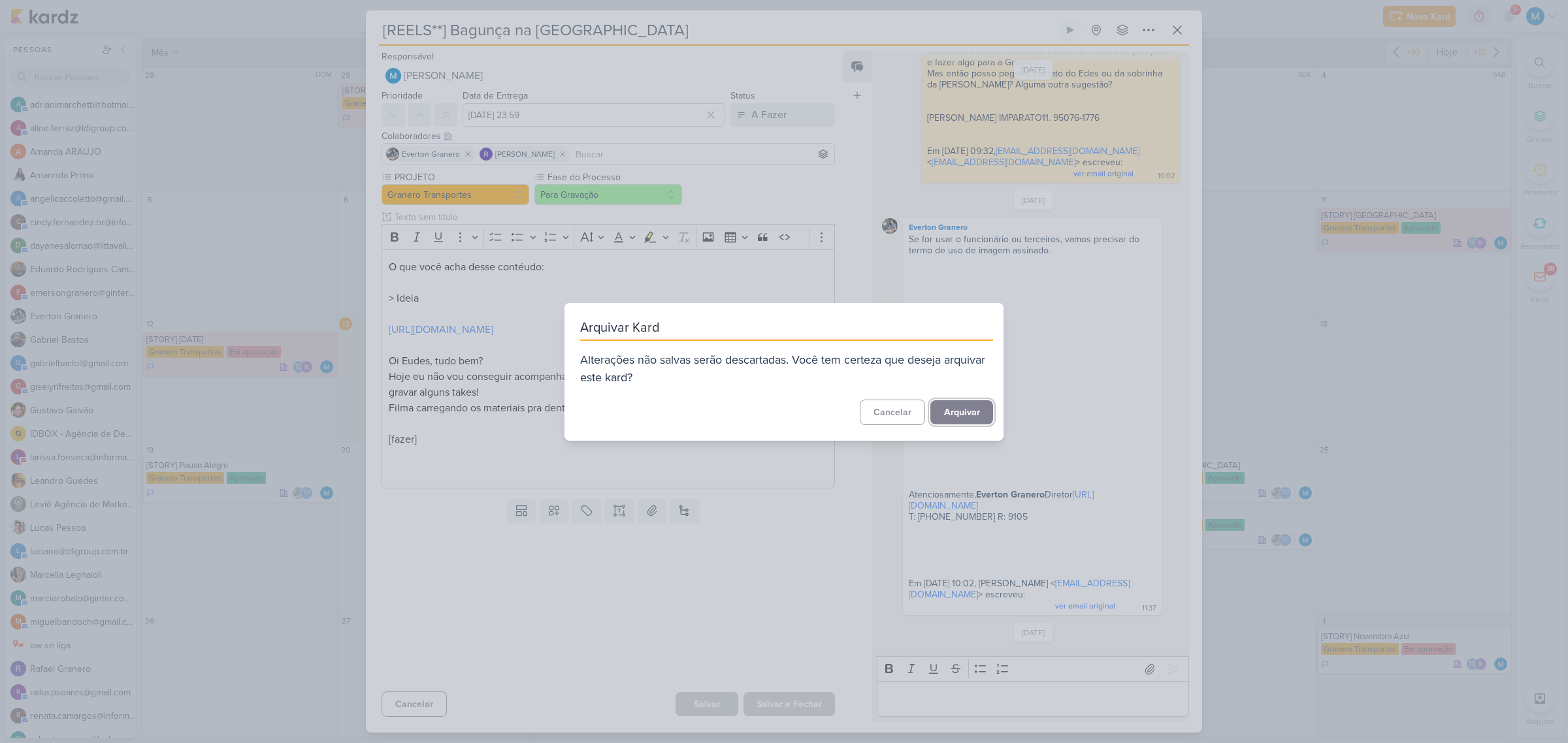
click at [951, 405] on button "Arquivar" at bounding box center [961, 412] width 63 height 24
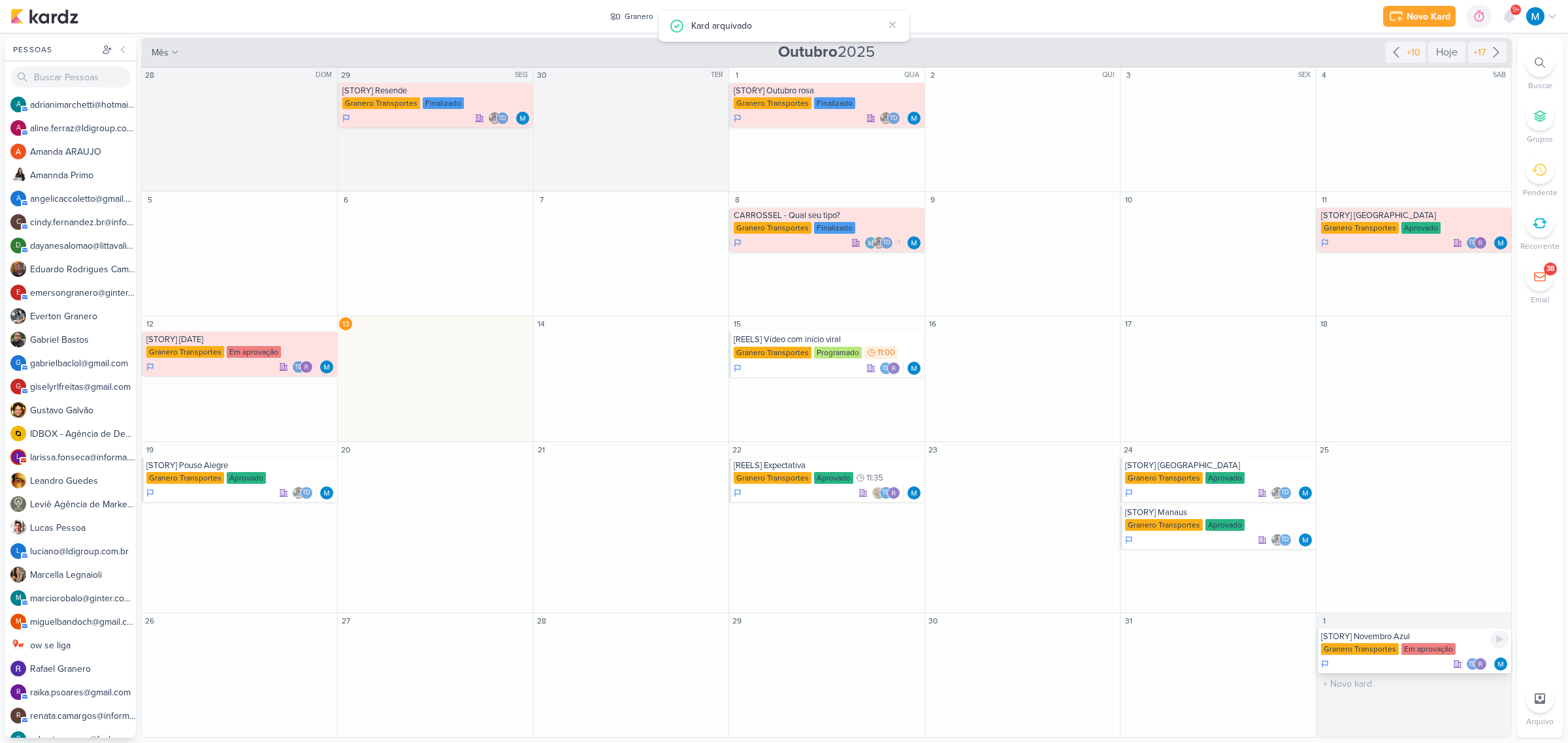
click at [1421, 640] on div "[STORY] Novembro Azul" at bounding box center [1414, 637] width 188 height 11
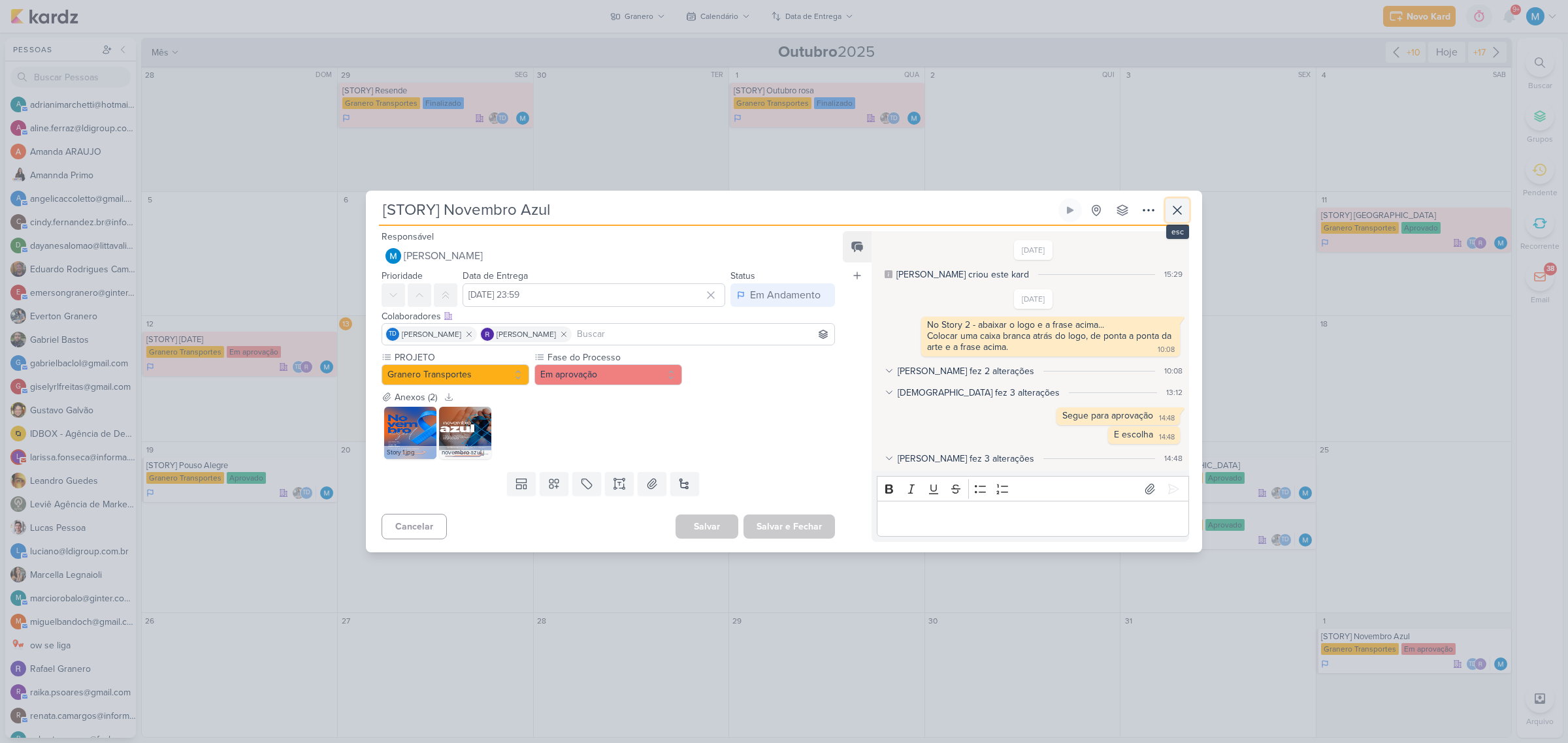
click at [1179, 211] on icon at bounding box center [1177, 210] width 15 height 15
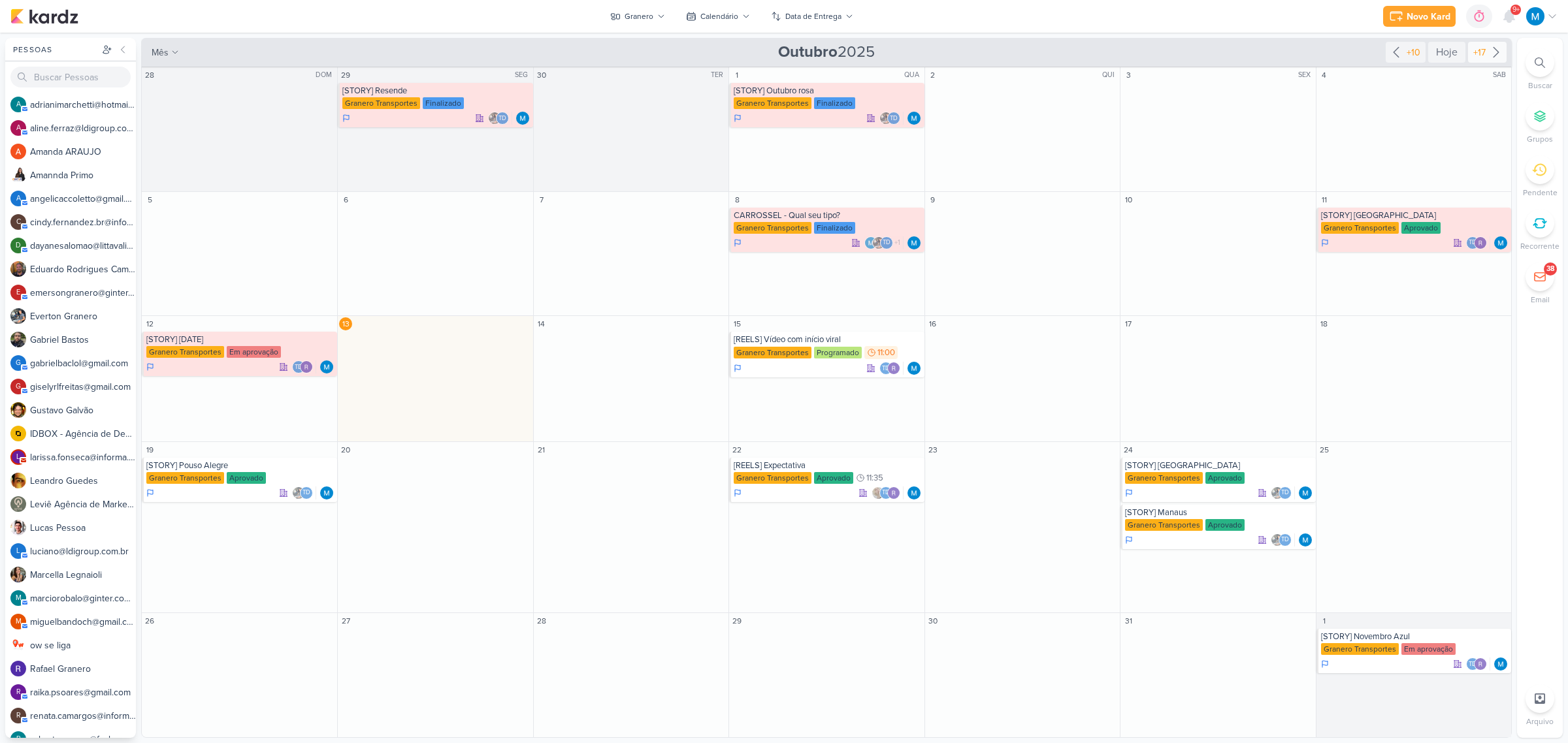
click at [1498, 56] on icon at bounding box center [1496, 53] width 15 height 15
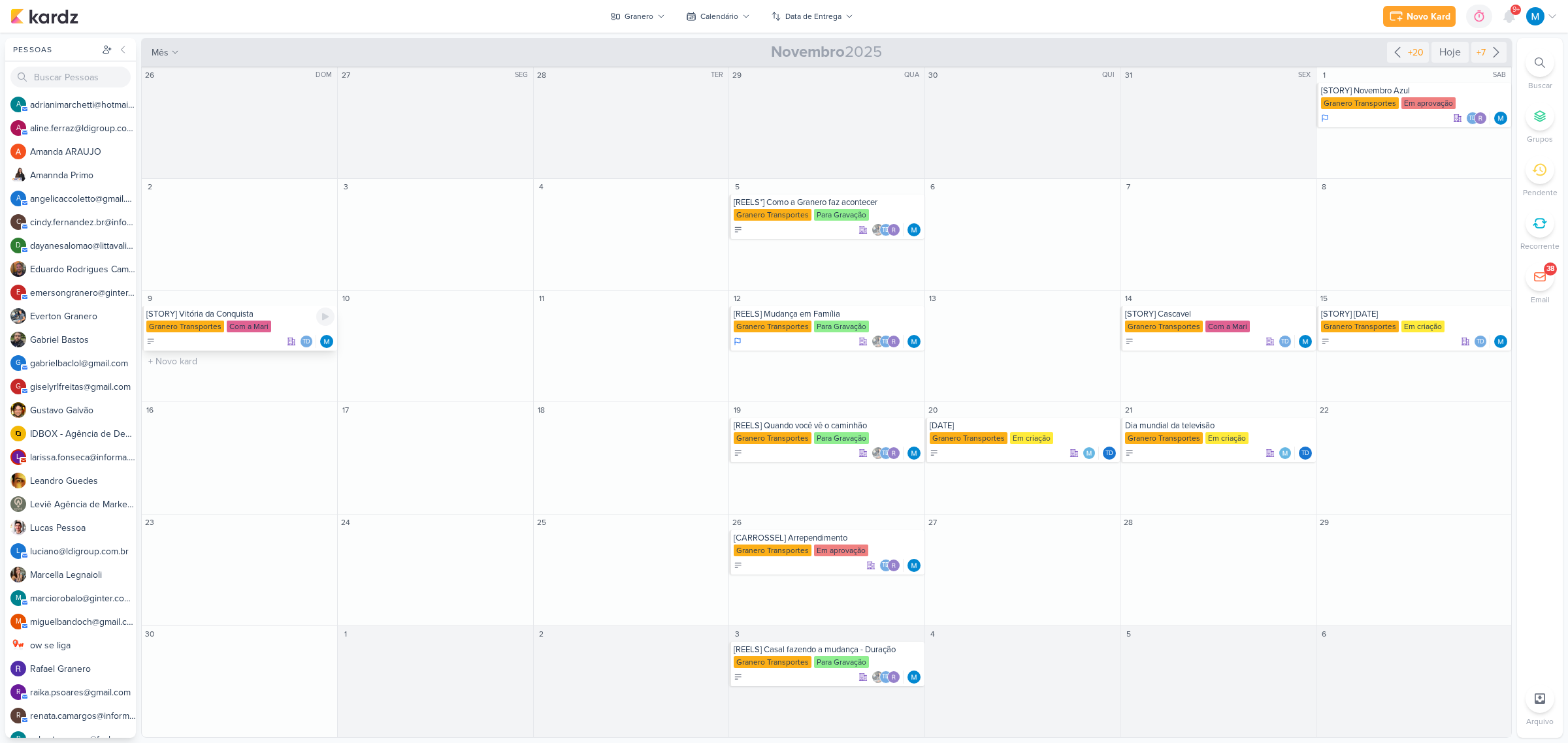
click at [199, 317] on div "[STORY] Vitória da Conquista" at bounding box center [240, 314] width 188 height 11
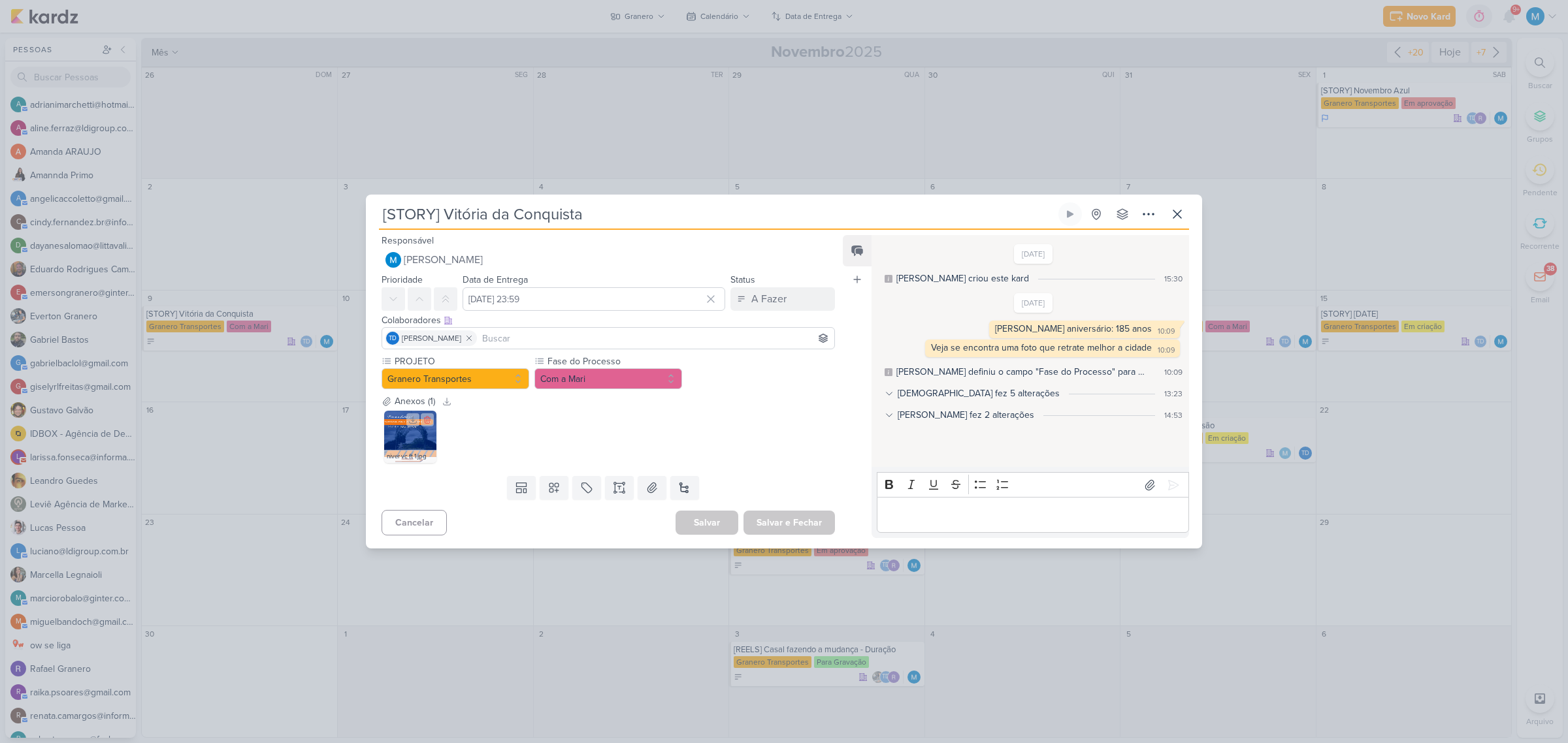
click at [402, 439] on img at bounding box center [410, 437] width 53 height 53
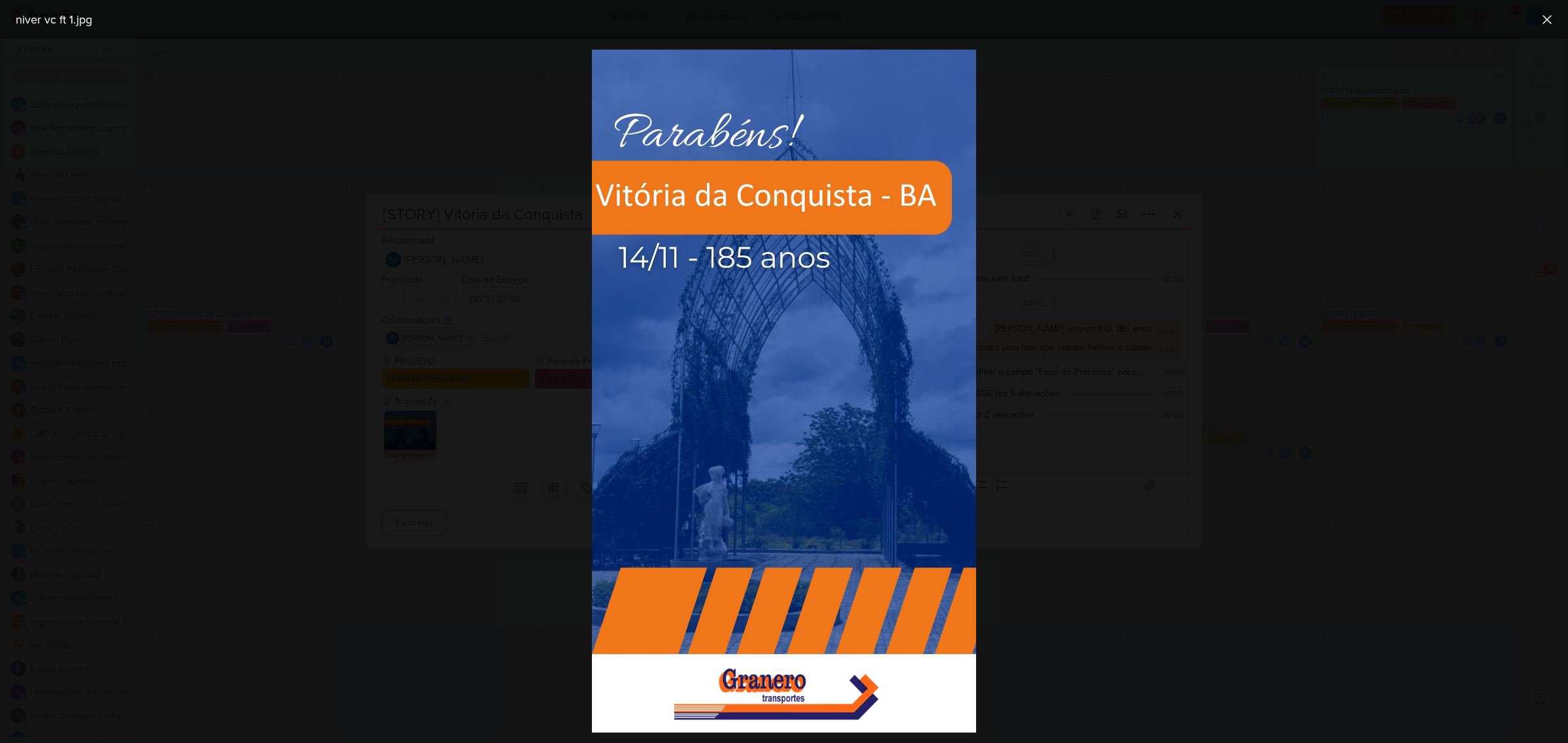
click at [1115, 357] on div at bounding box center [784, 392] width 1568 height 704
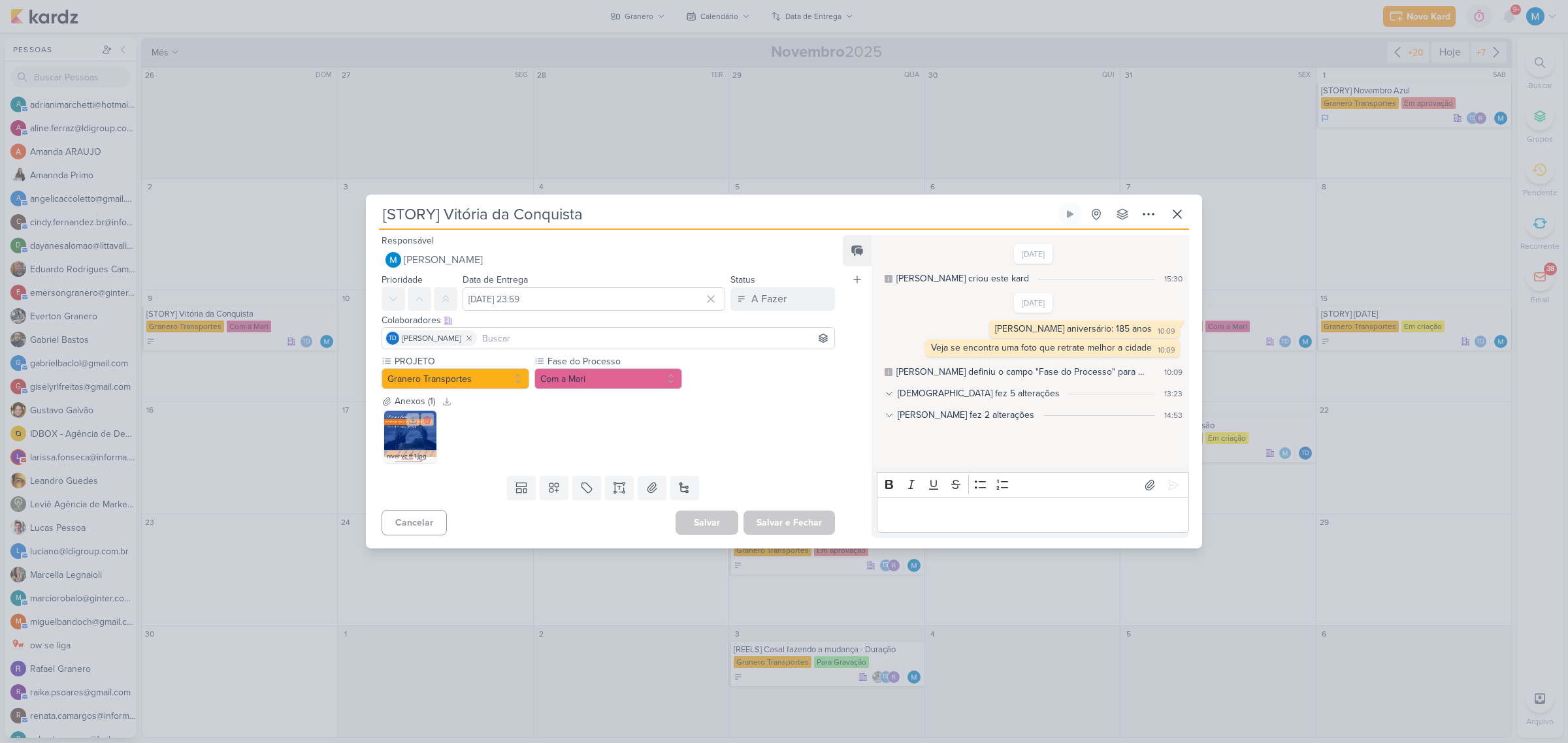
click at [407, 442] on img at bounding box center [410, 437] width 53 height 53
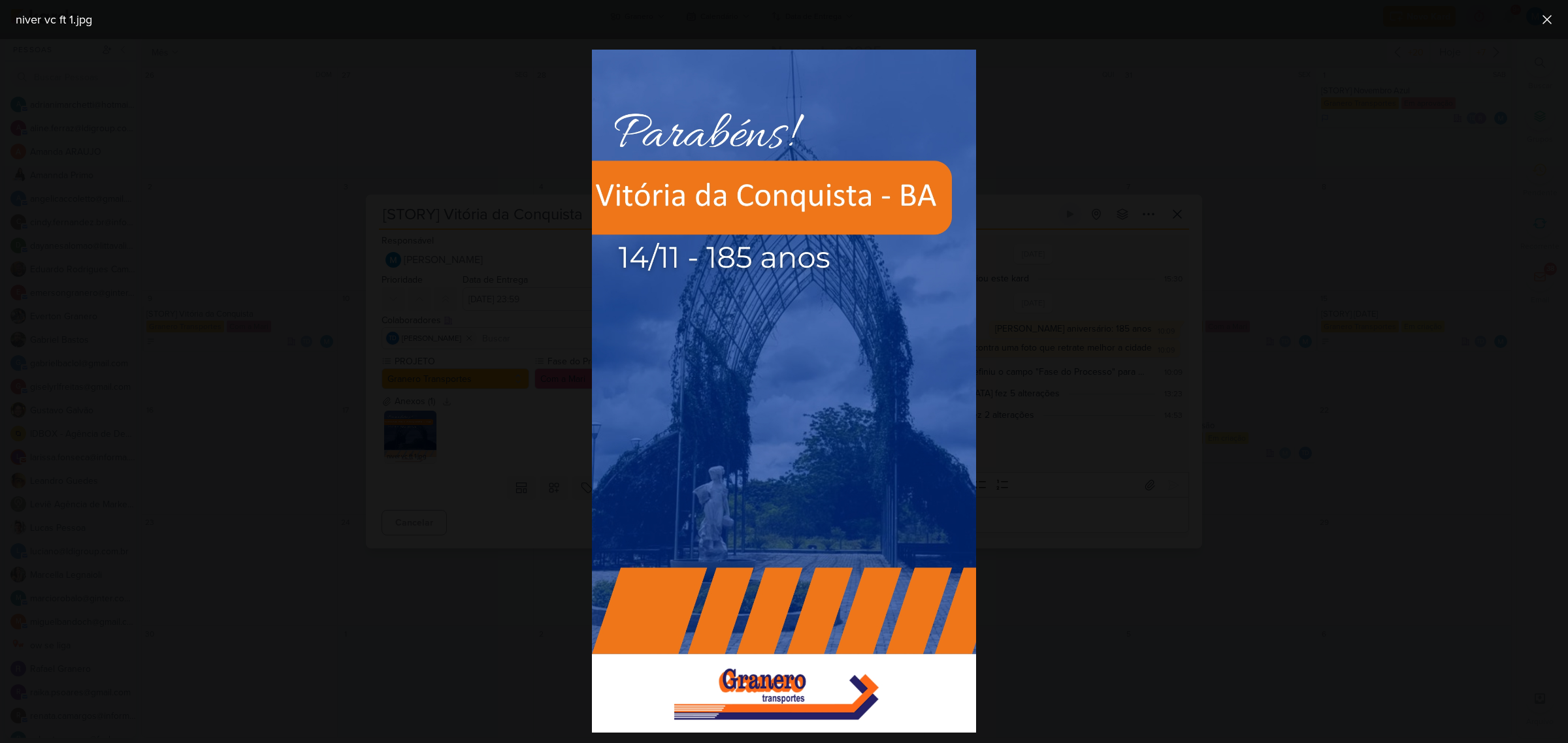
click at [1138, 312] on div at bounding box center [784, 392] width 1568 height 704
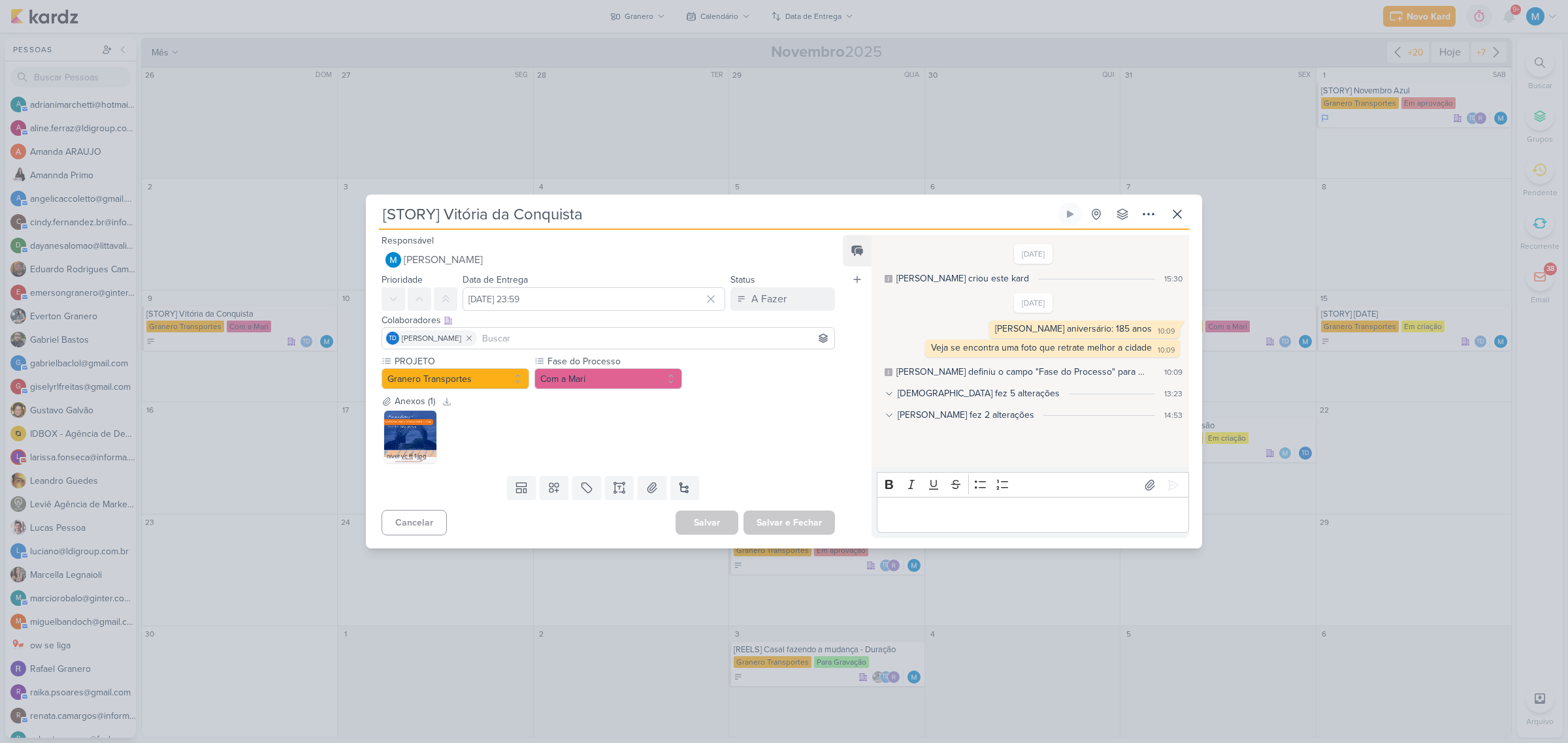
click at [951, 511] on p "Editor editing area: main" at bounding box center [1032, 515] width 299 height 15
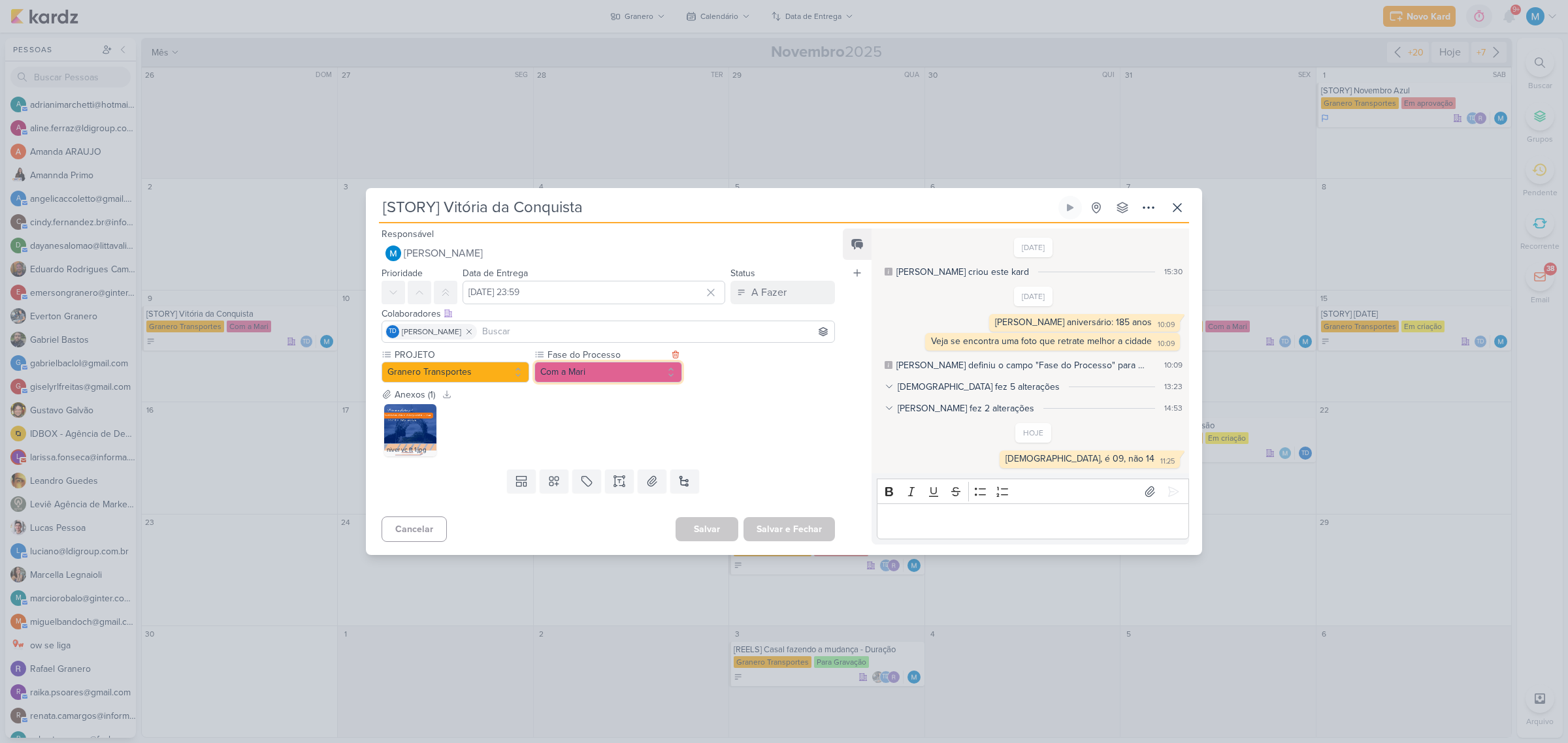
click at [605, 377] on button "Com a Mari" at bounding box center [608, 372] width 148 height 21
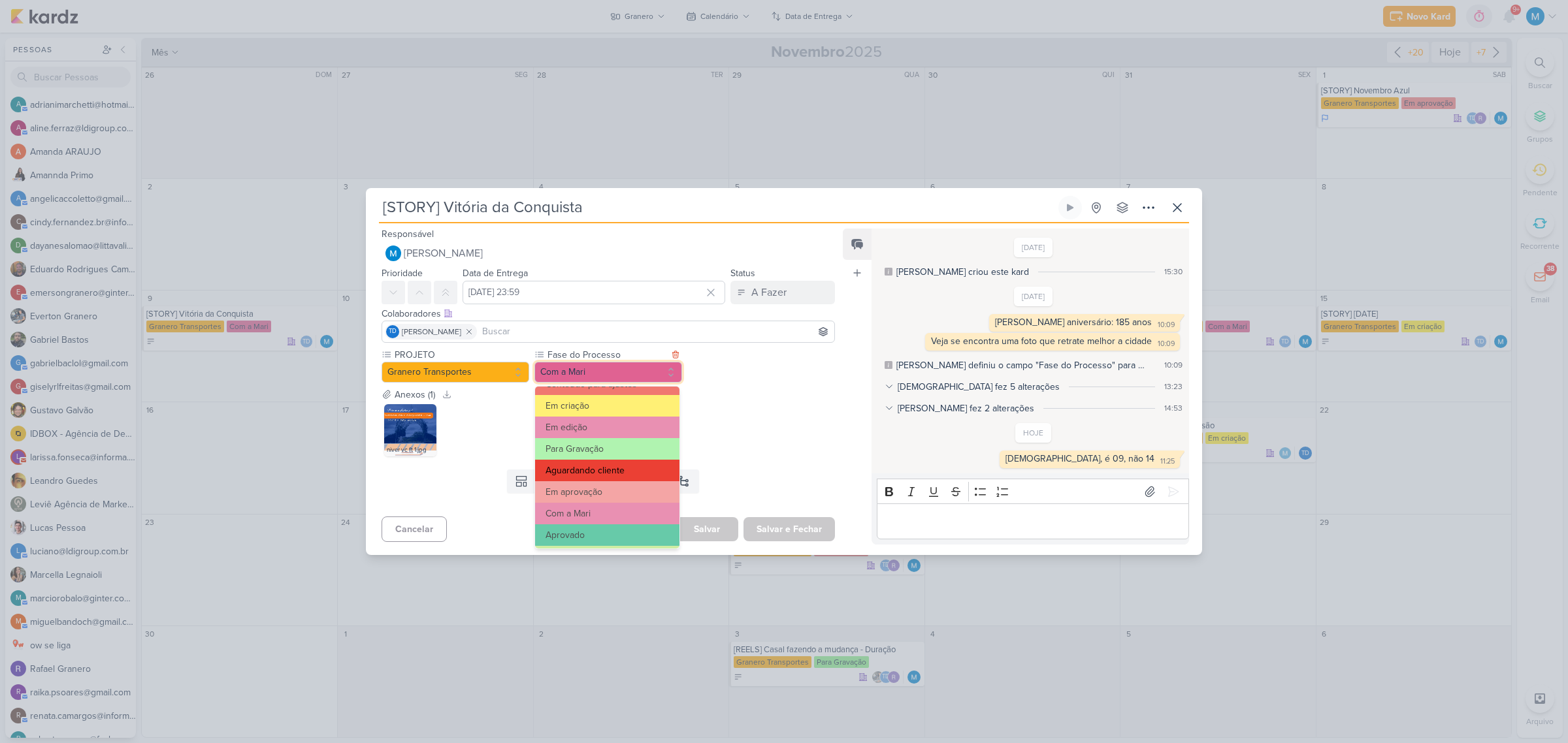
scroll to position [0, 0]
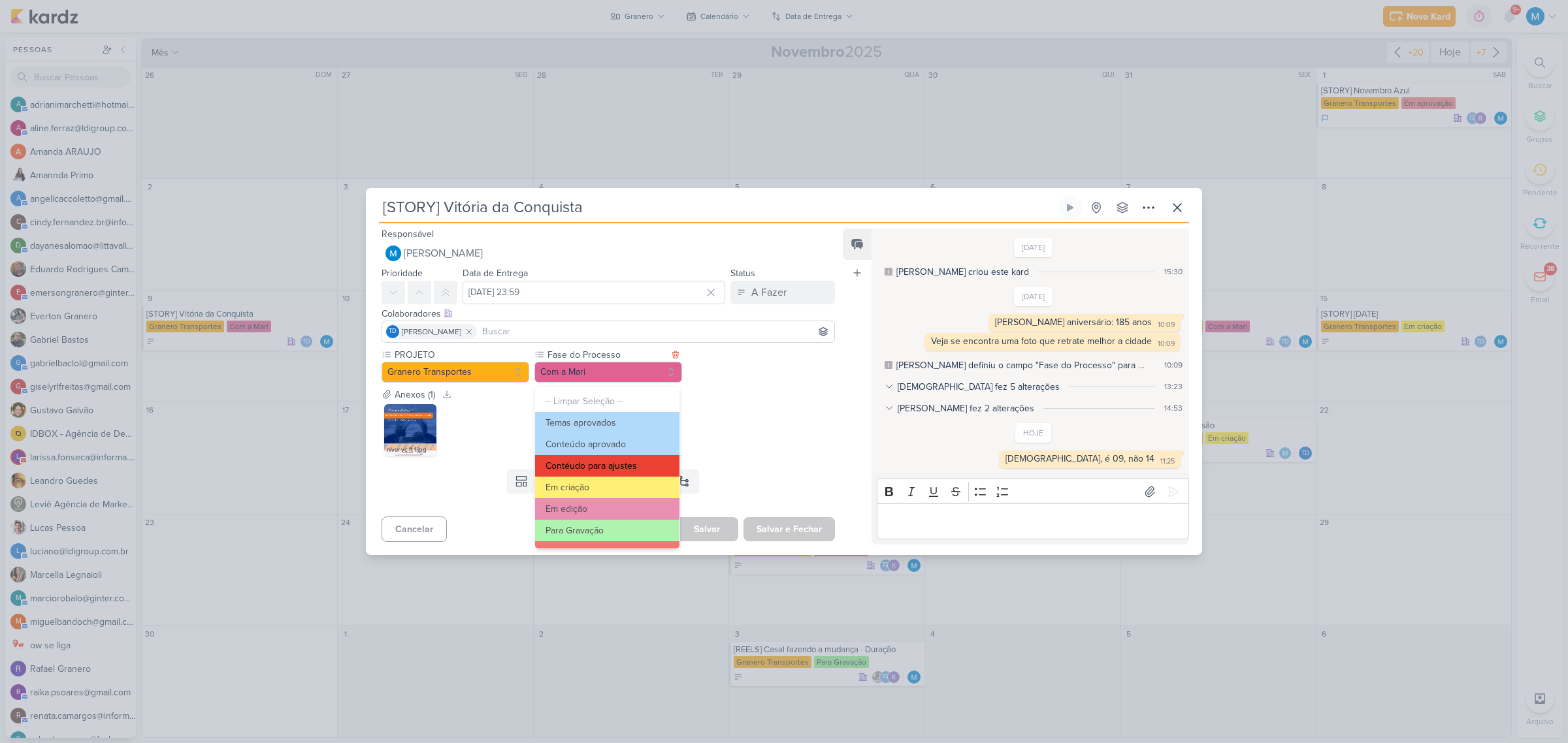
click at [624, 463] on button "Contéudo para ajustes" at bounding box center [607, 466] width 144 height 22
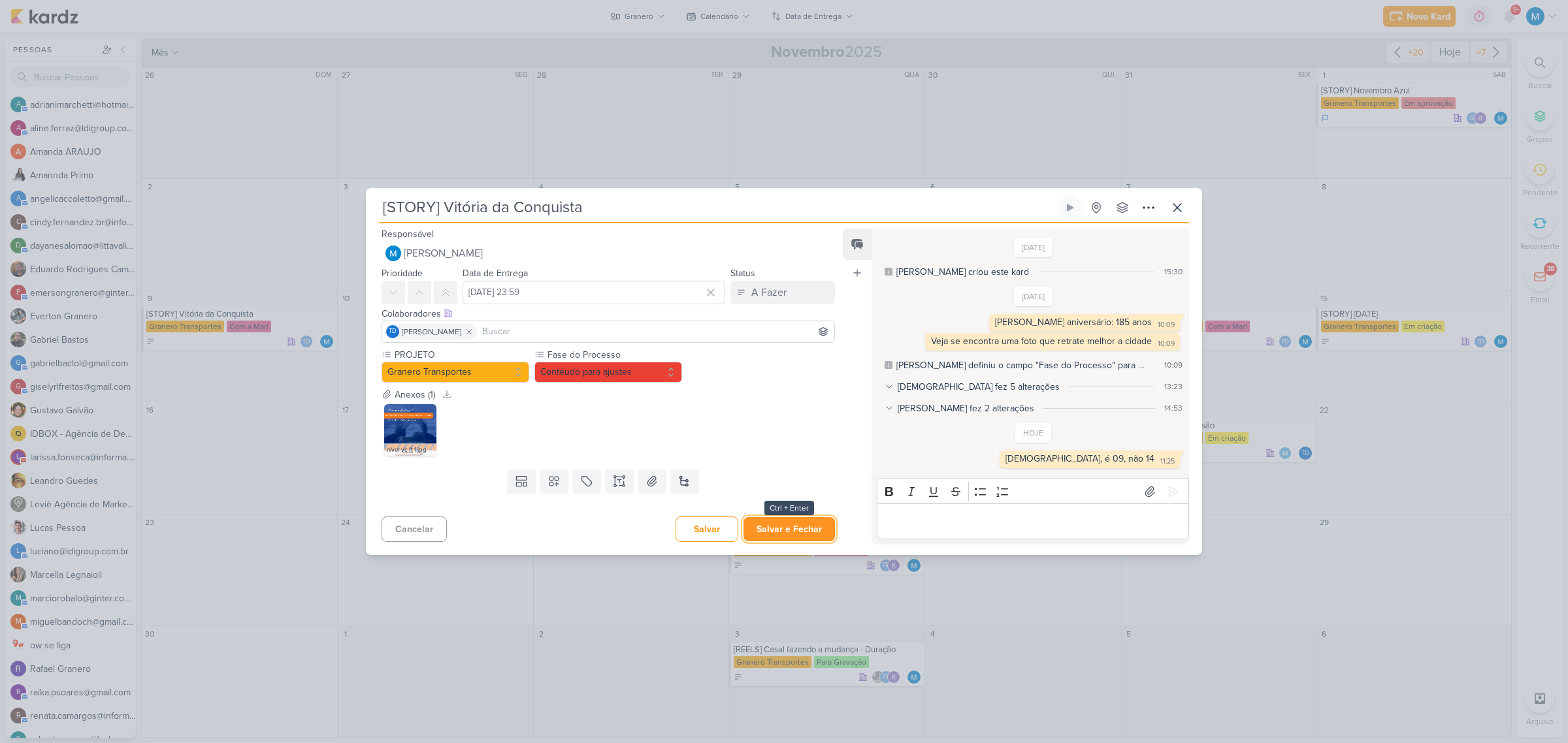
click at [802, 531] on button "Salvar e Fechar" at bounding box center [789, 529] width 91 height 24
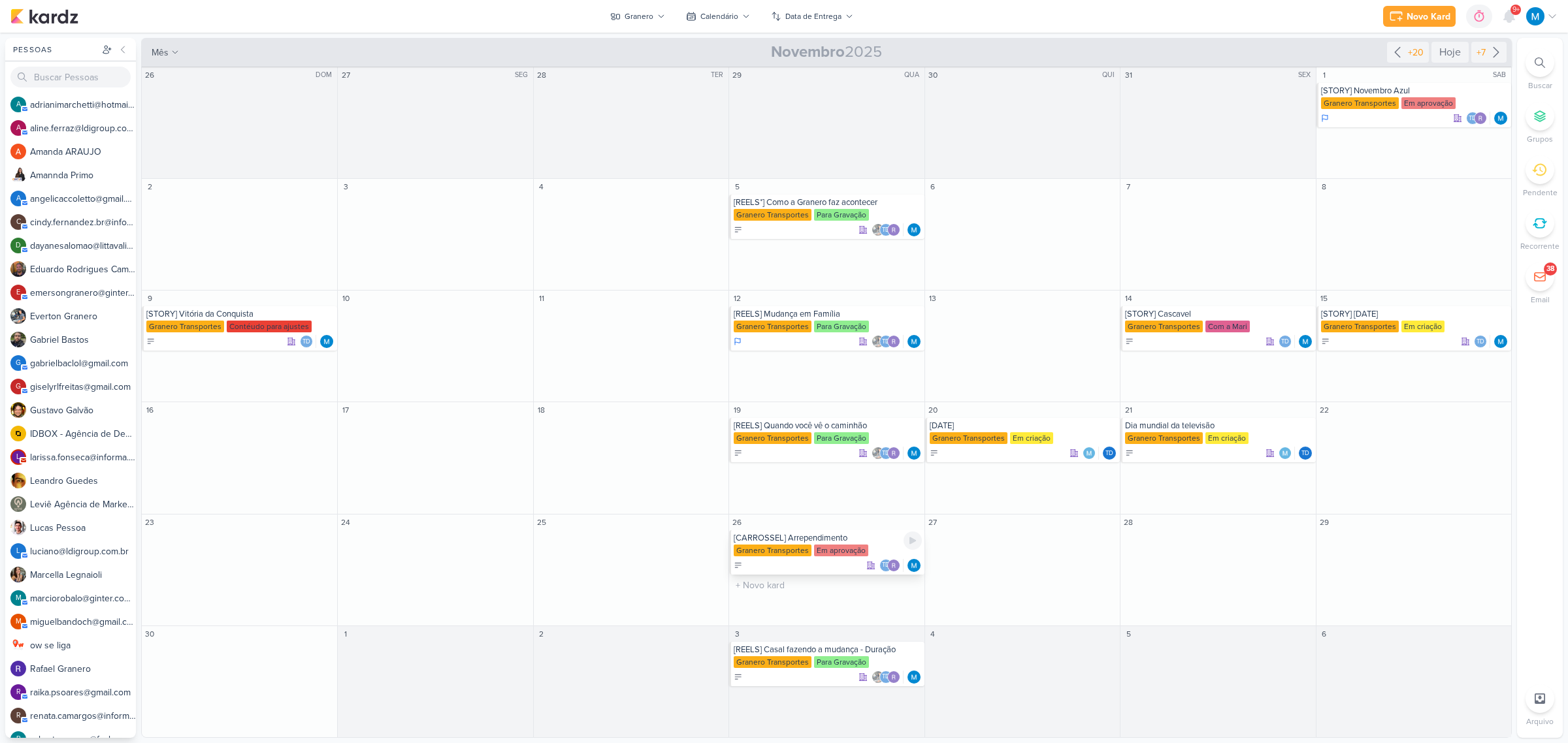
click at [840, 540] on div "[CARROSSEL] Arrependimento" at bounding box center [827, 538] width 188 height 11
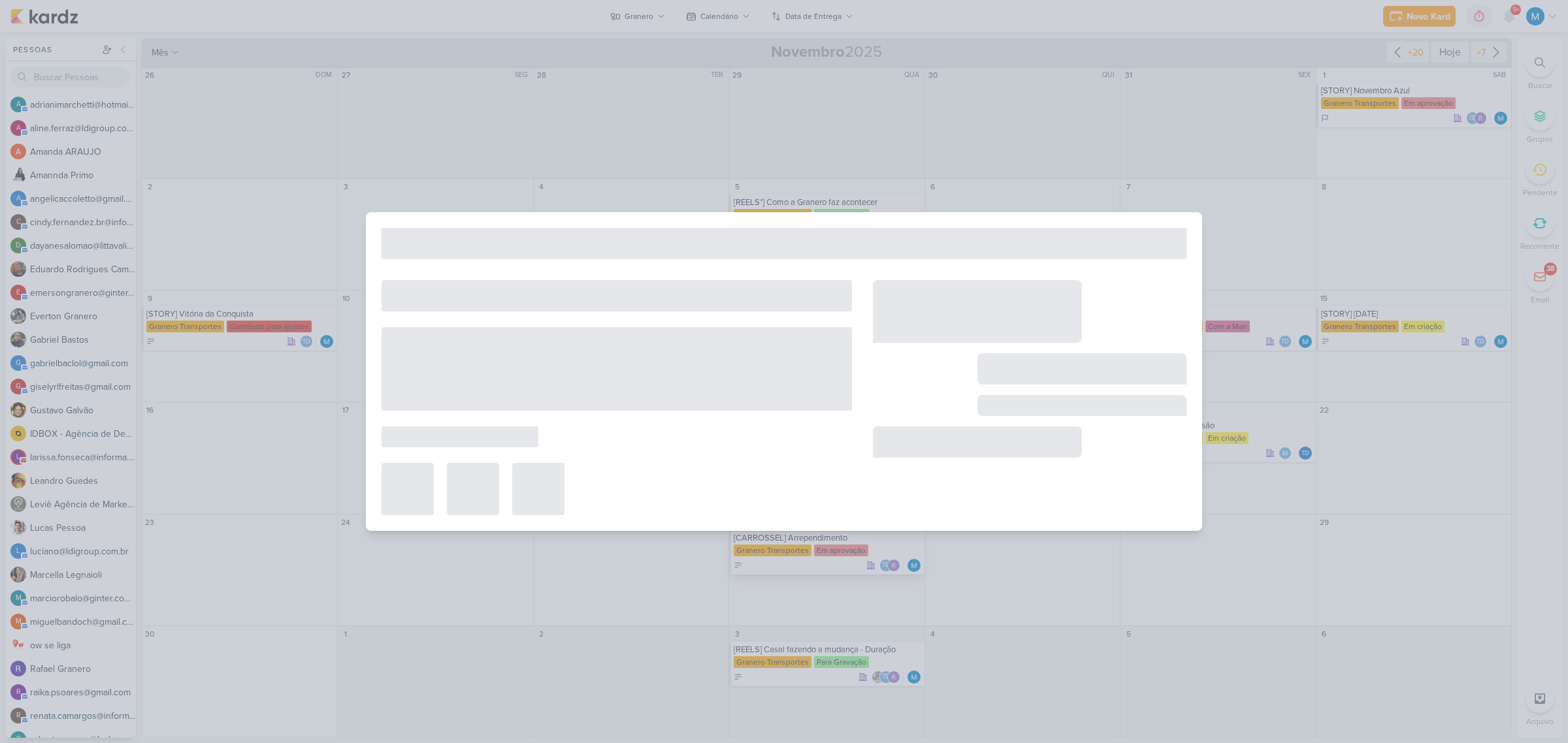
type input "[CARROSSEL] Arrependimento"
type input "26 de novembro de 2025 às 23:59"
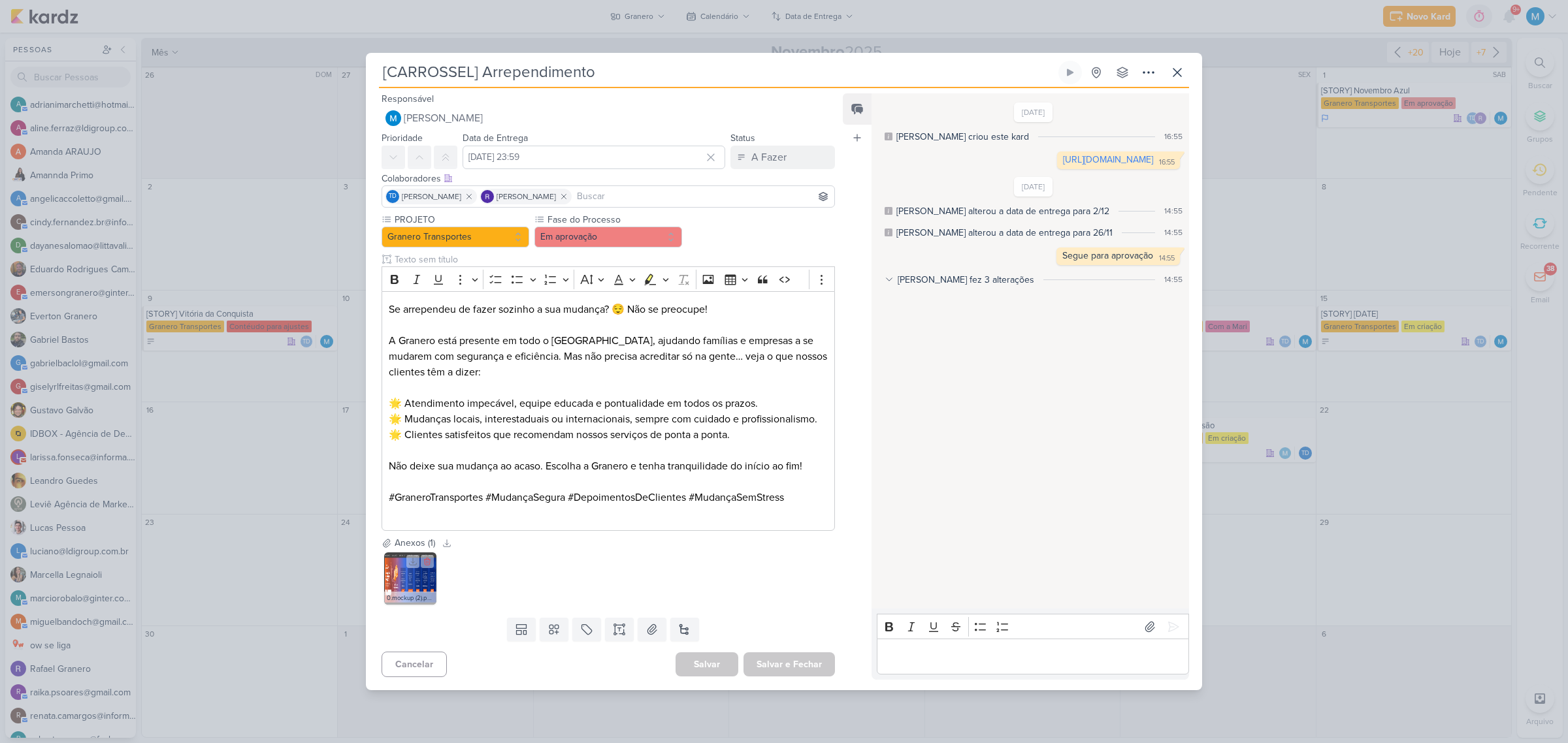
click at [407, 583] on img at bounding box center [410, 579] width 53 height 53
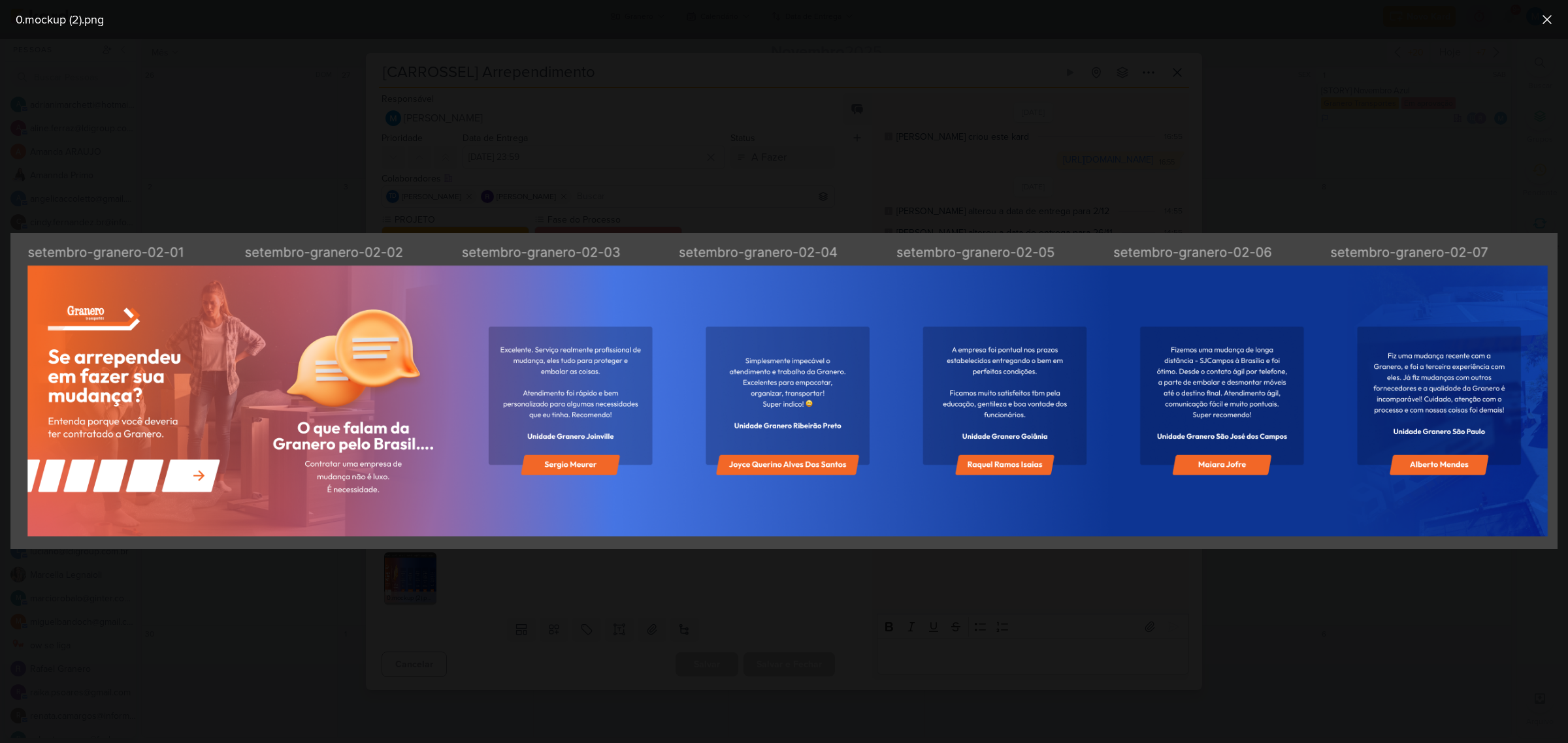
click at [1027, 589] on div at bounding box center [784, 392] width 1568 height 704
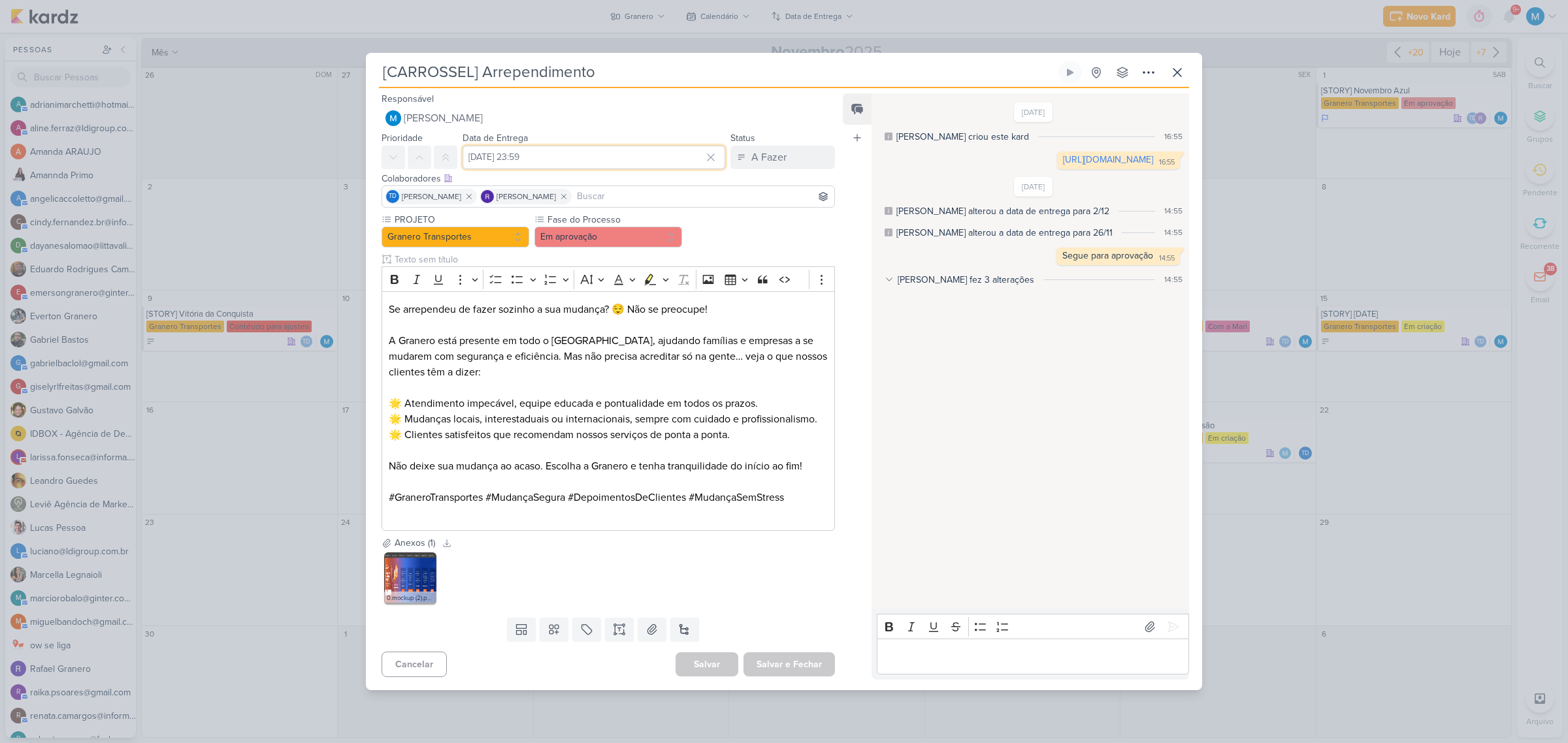
click at [570, 155] on input "26 de novembro de 2025 às 23:59" at bounding box center [594, 158] width 263 height 23
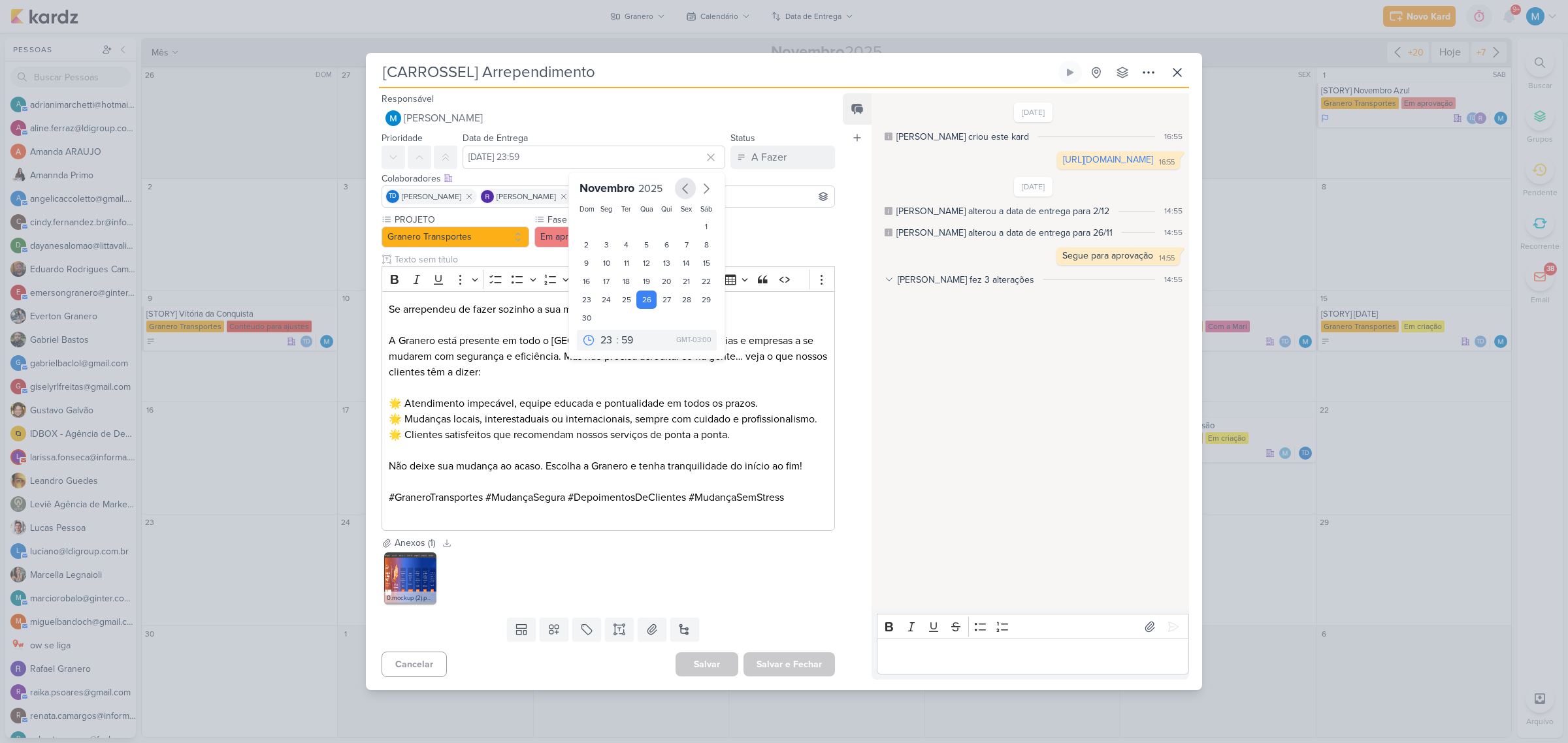
click at [677, 183] on icon "button" at bounding box center [685, 188] width 15 height 15
click at [643, 297] on div "29" at bounding box center [647, 301] width 20 height 19
type input "29 de outubro de 2025 às 23:59"
click at [599, 322] on select "00 01 02 03 04 05 06 07 08 09 10 11 12 13 14 15 16 17 18 19 20 21 22 23" at bounding box center [607, 324] width 19 height 15
select select "10"
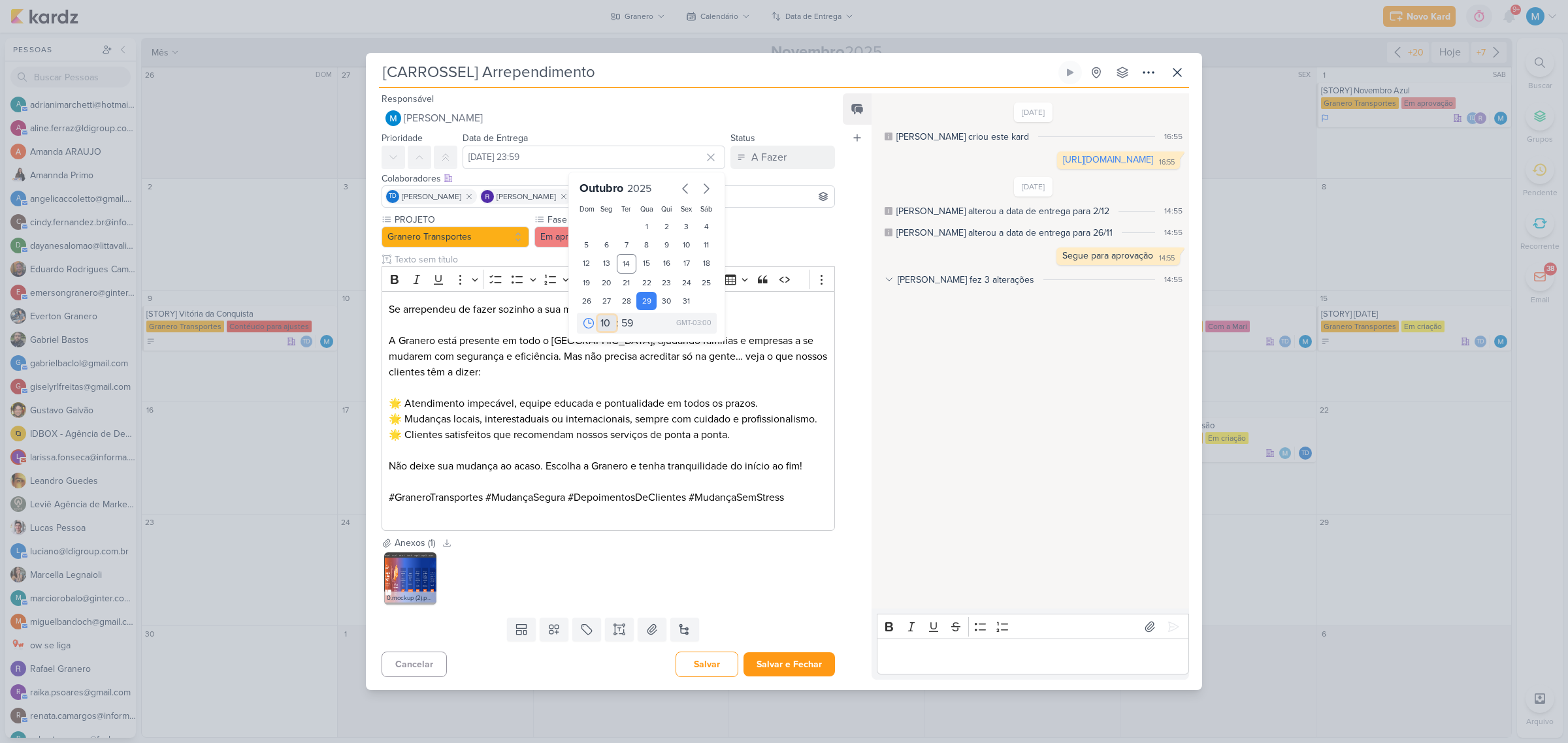
click at [598, 316] on select "00 01 02 03 04 05 06 07 08 09 10 11 12 13 14 15 16 17 18 19 20 21 22 23" at bounding box center [607, 324] width 19 height 15
type input "29 de outubro de 2025 às 10:59"
click at [789, 655] on button "Salvar e Fechar" at bounding box center [789, 664] width 91 height 24
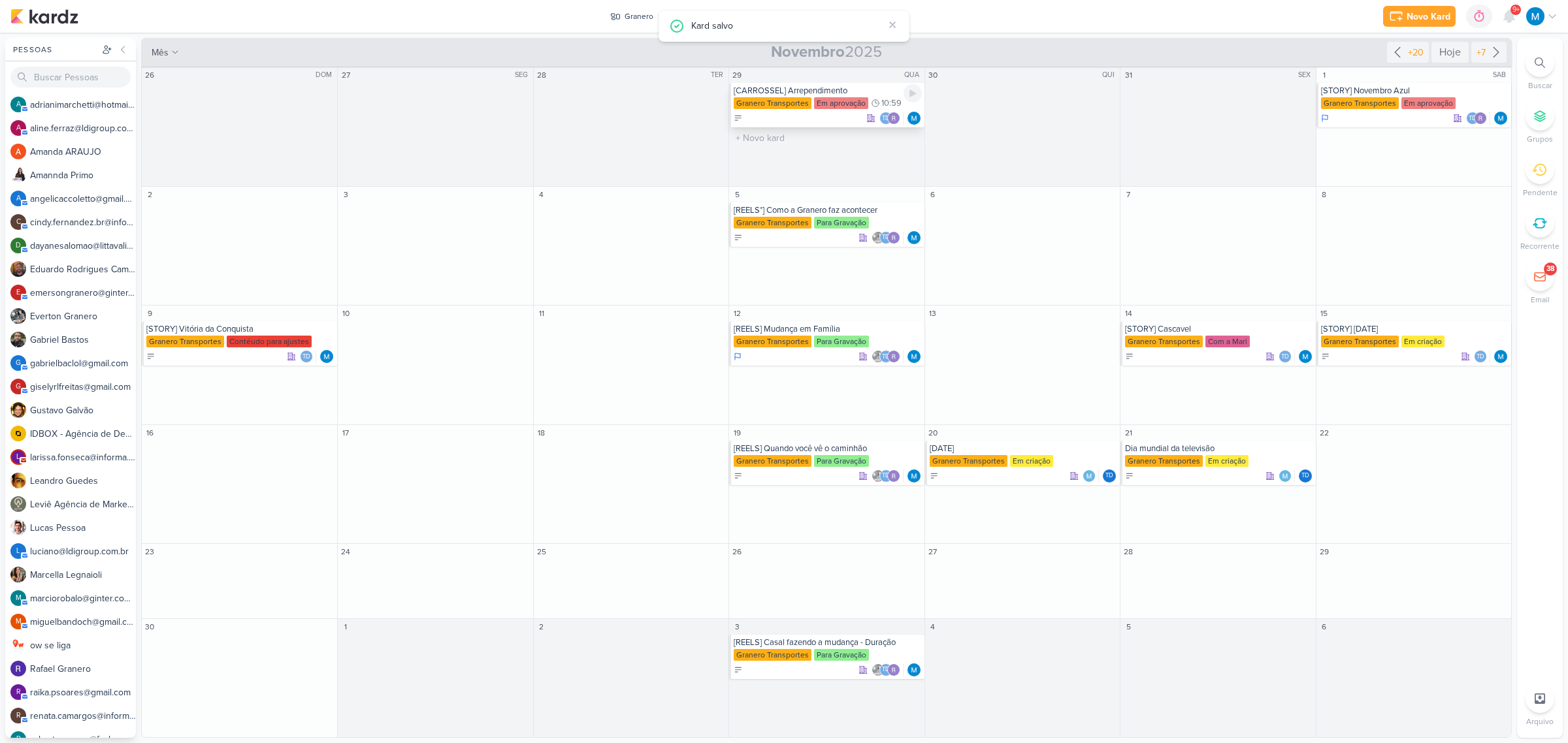
click at [779, 91] on div "[CARROSSEL] Arrependimento" at bounding box center [827, 91] width 188 height 11
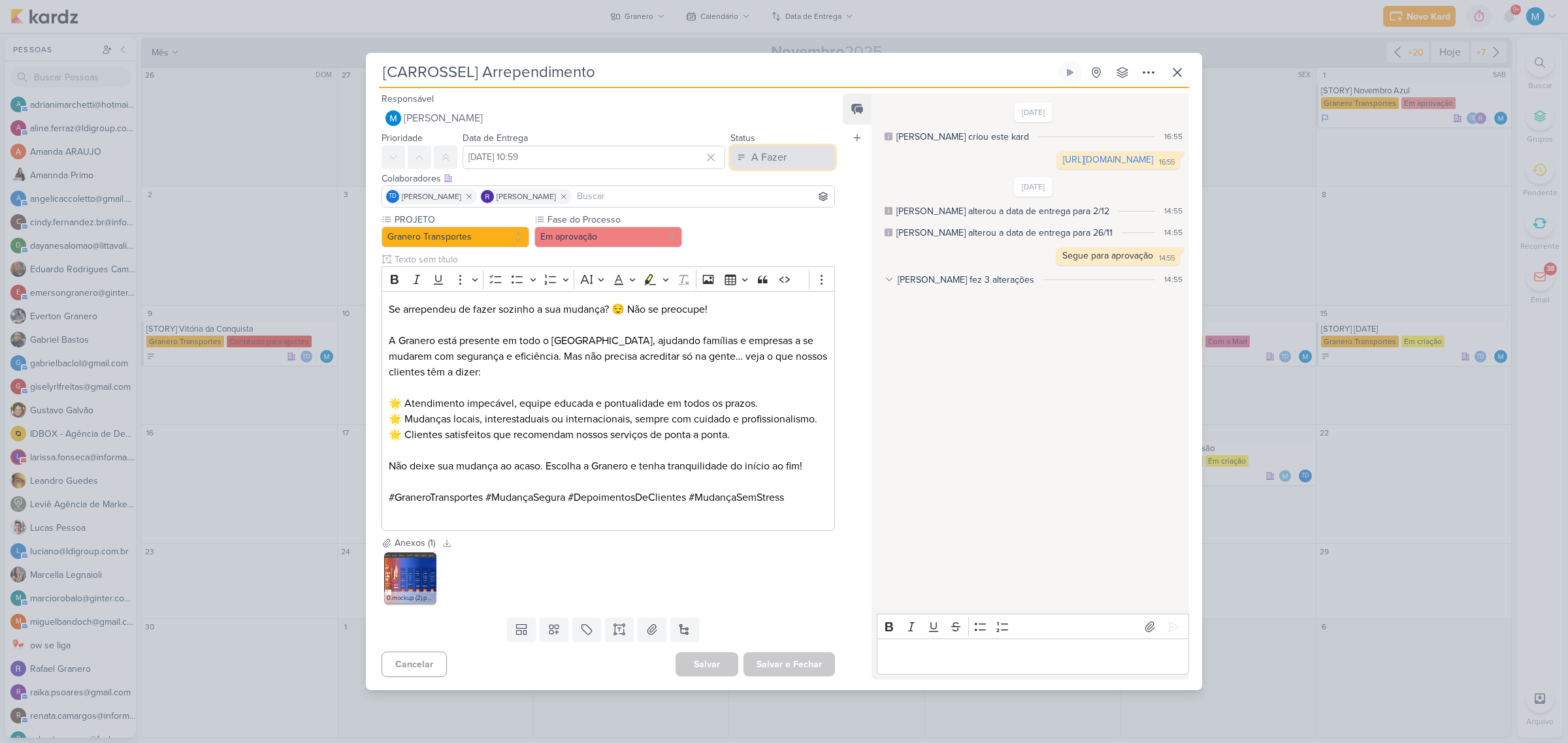
click at [756, 161] on div "A Fazer" at bounding box center [769, 158] width 36 height 15
click at [779, 232] on div "Em Andamento" at bounding box center [772, 230] width 62 height 14
click at [803, 663] on button "Salvar e Fechar" at bounding box center [789, 664] width 91 height 24
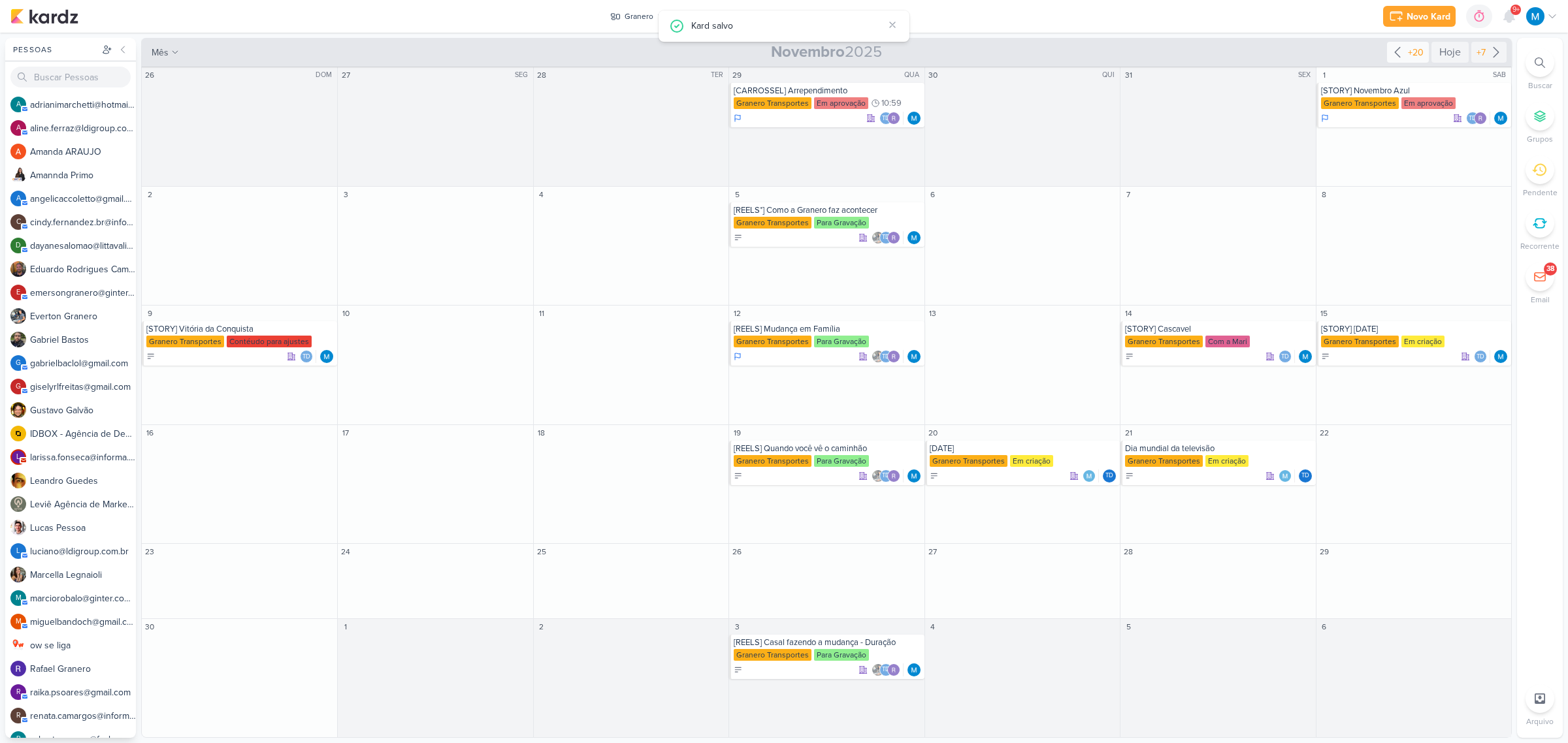
click at [1397, 56] on icon at bounding box center [1397, 53] width 15 height 15
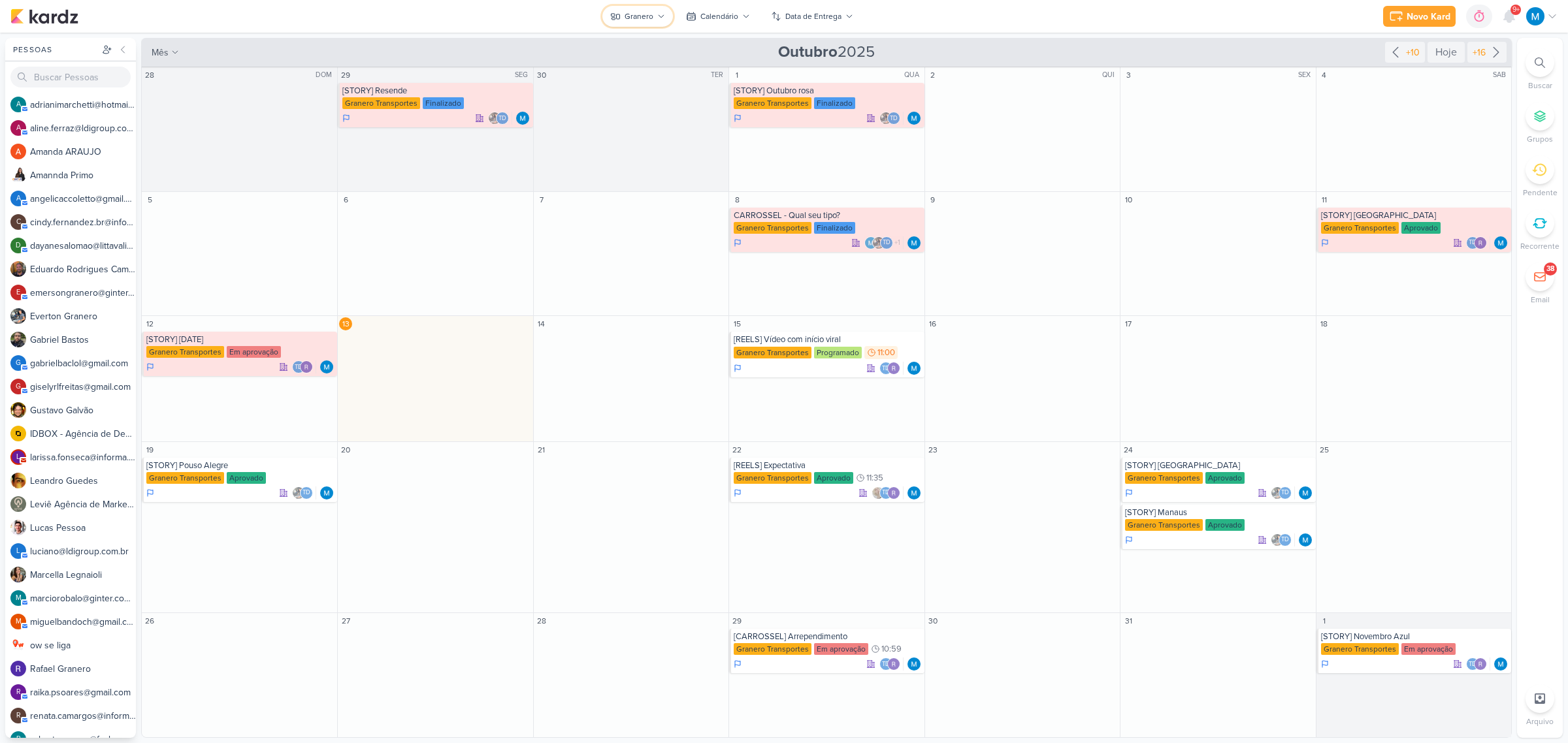
click at [650, 14] on div "Granero" at bounding box center [639, 16] width 29 height 12
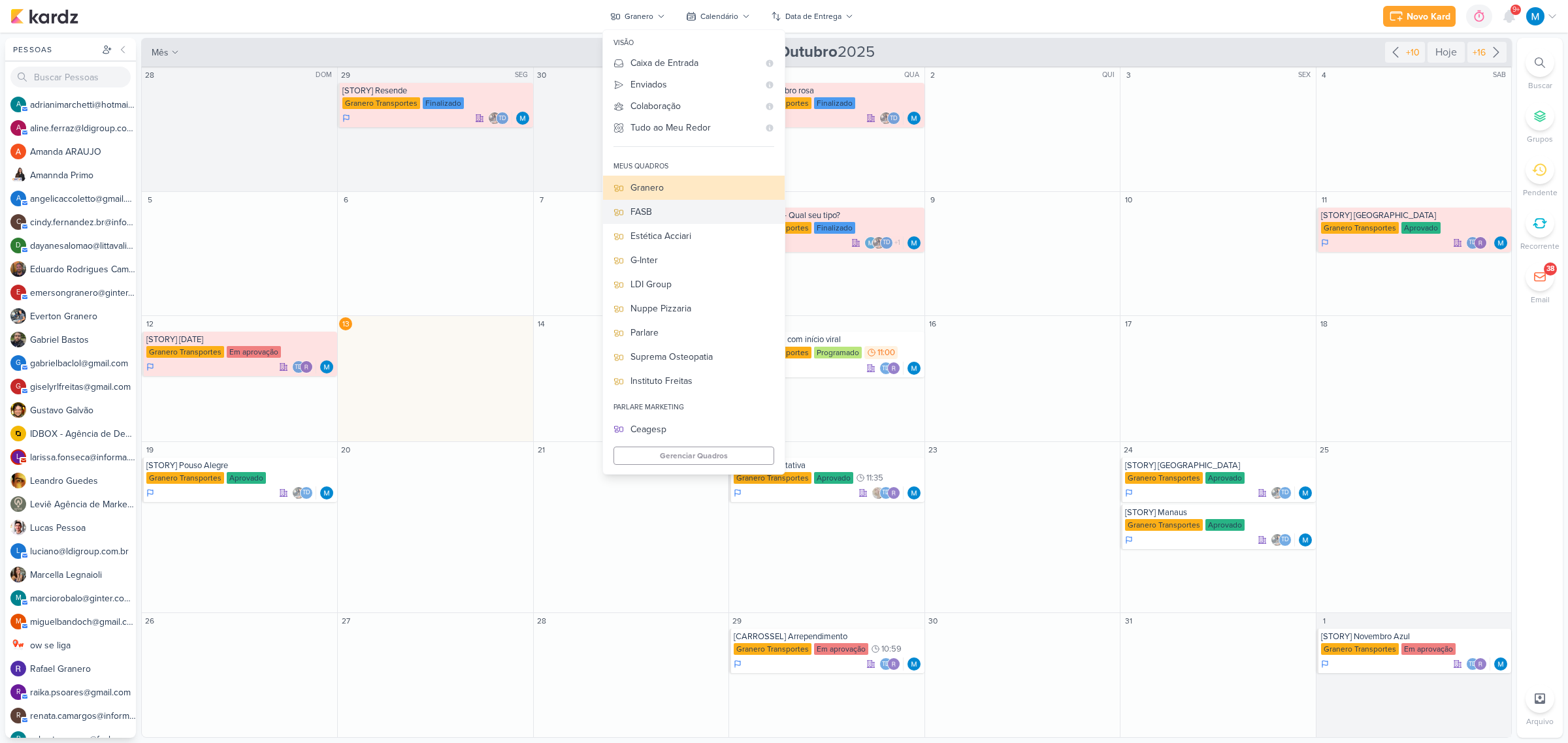
click at [678, 209] on div "FASB" at bounding box center [702, 212] width 144 height 14
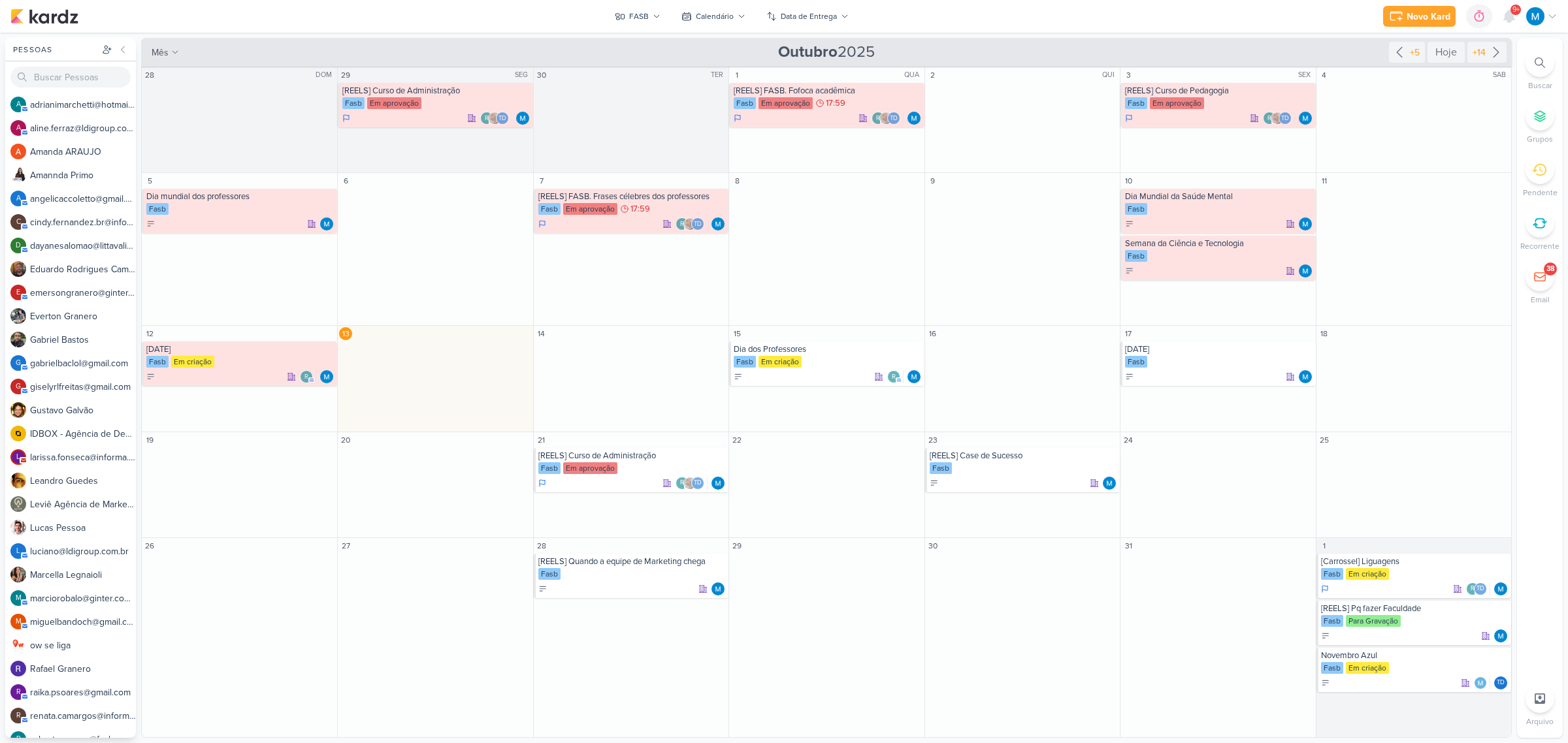
click at [1545, 15] on div at bounding box center [1542, 16] width 32 height 19
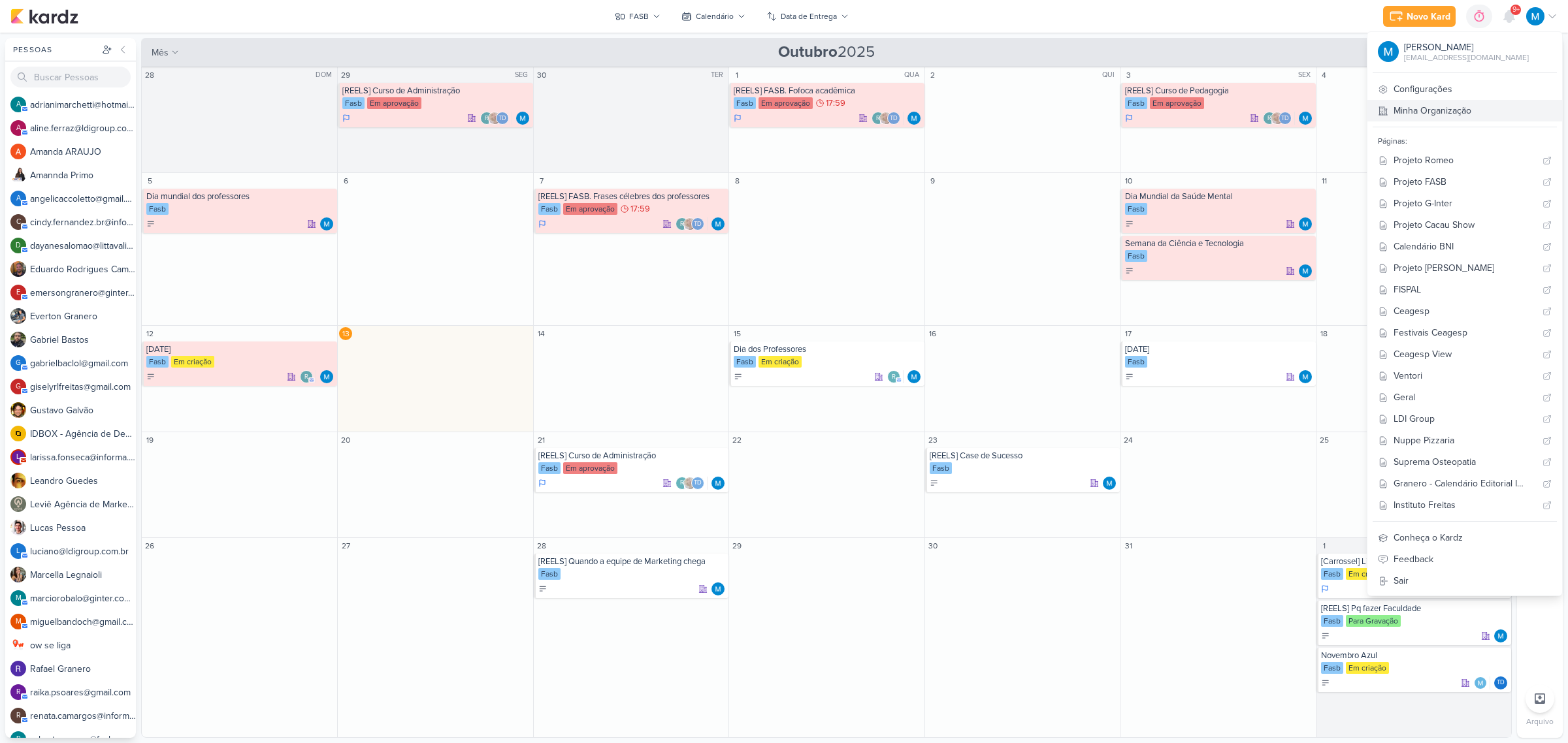
click at [1468, 109] on link "Minha Organização" at bounding box center [1464, 110] width 195 height 22
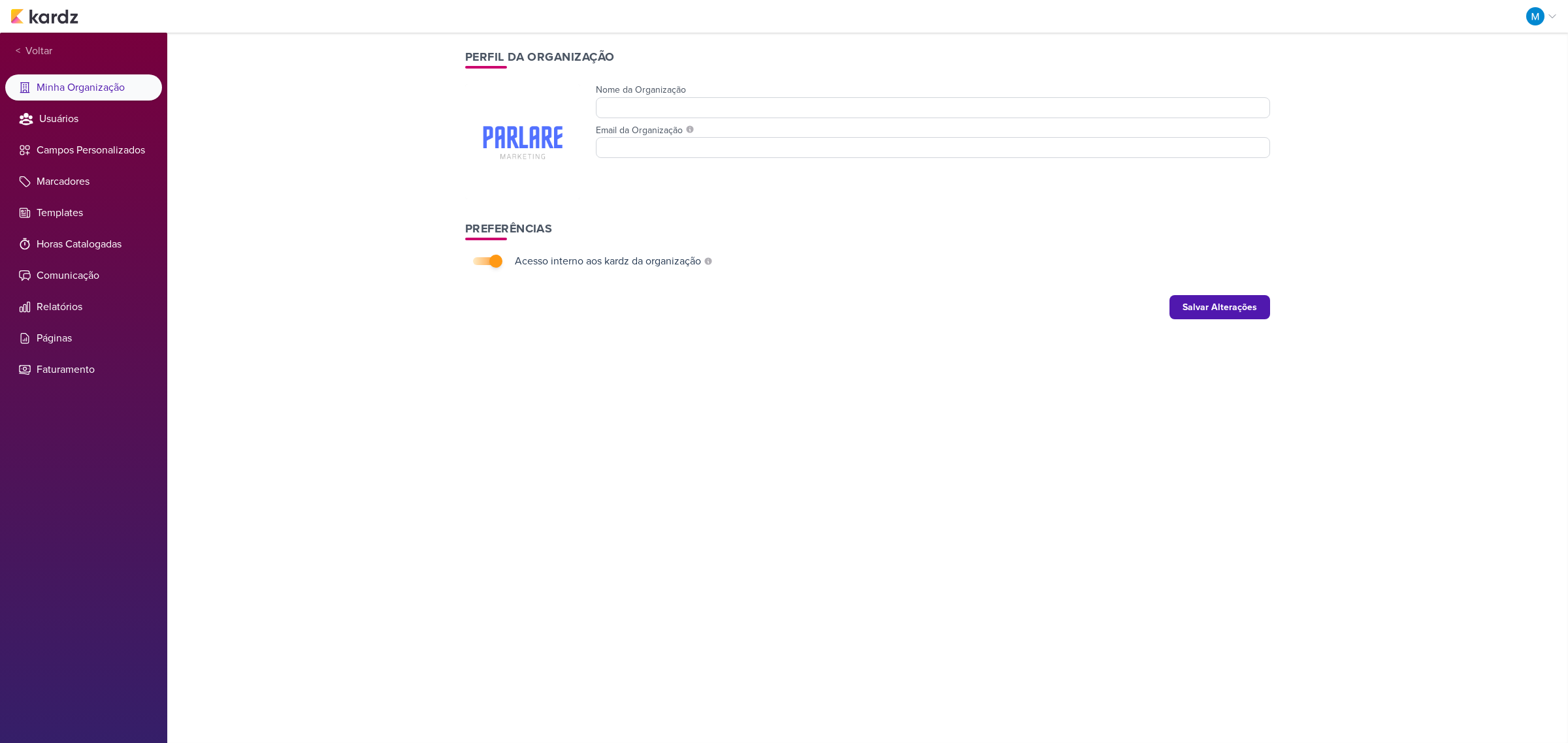
type input "Parlare Marketing"
type input "[EMAIL_ADDRESS][DOMAIN_NAME]"
checkbox input "true"
click at [63, 340] on li "Páginas" at bounding box center [83, 338] width 157 height 26
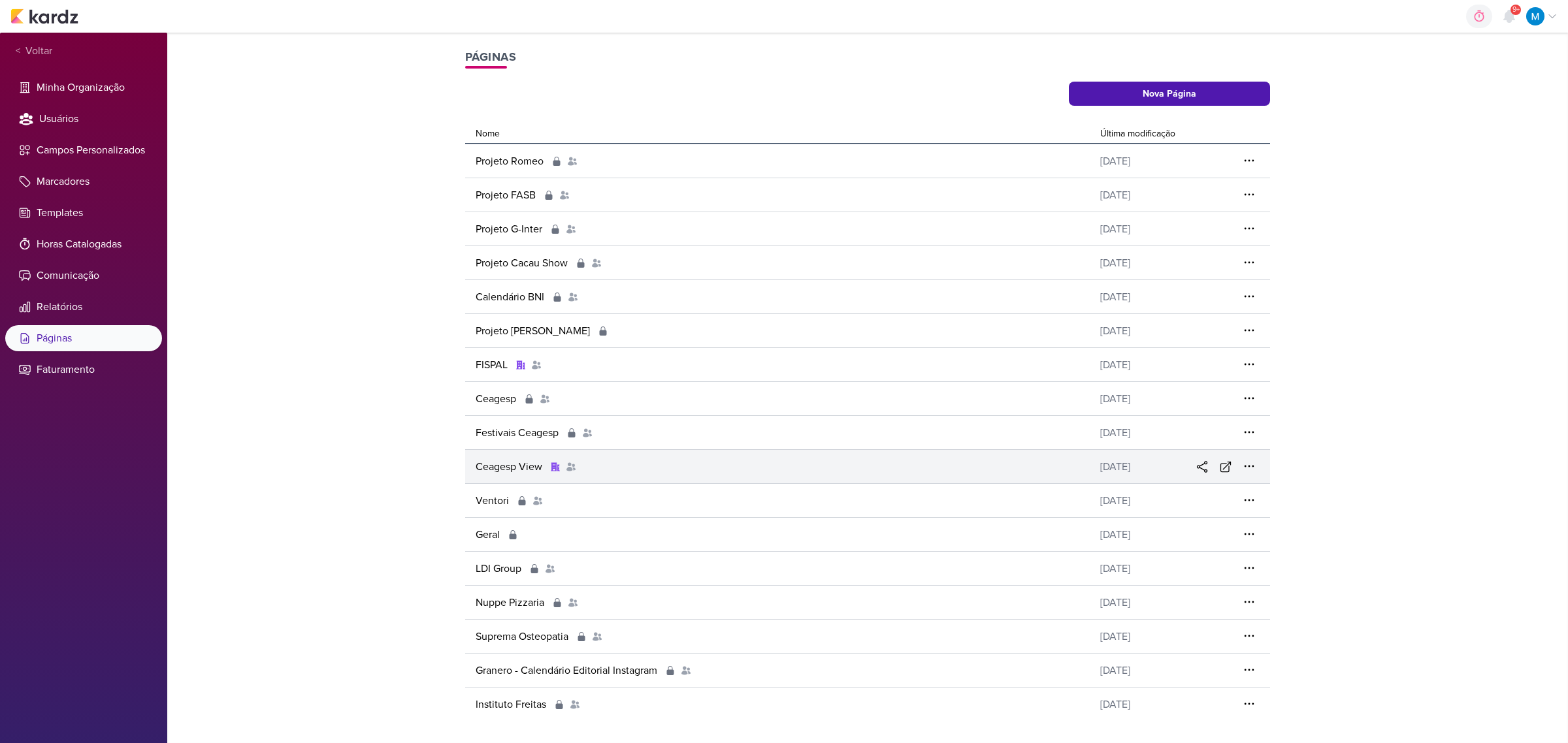
click at [1057, 463] on div "Ceagesp View" at bounding box center [779, 467] width 630 height 15
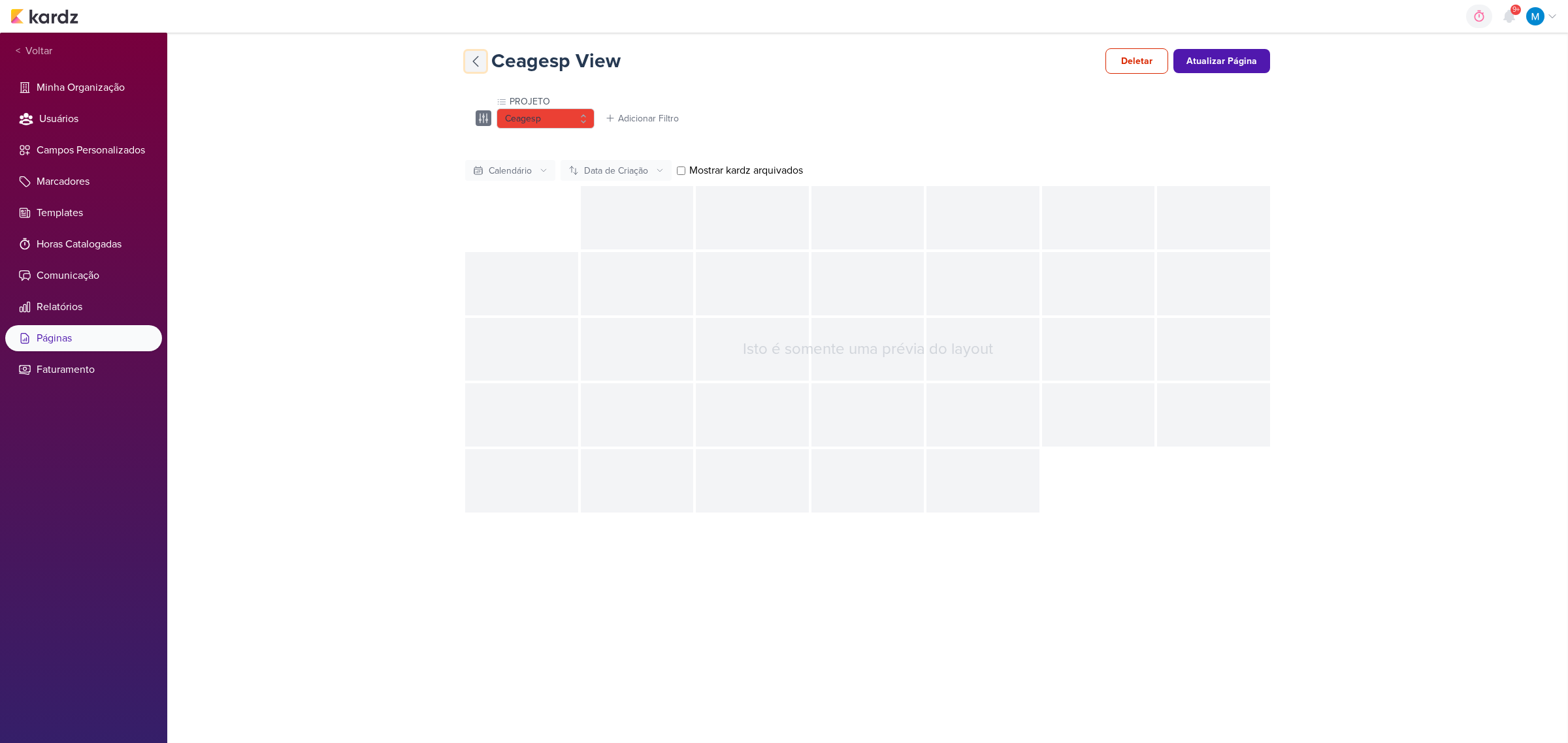
click at [477, 56] on icon at bounding box center [476, 61] width 15 height 15
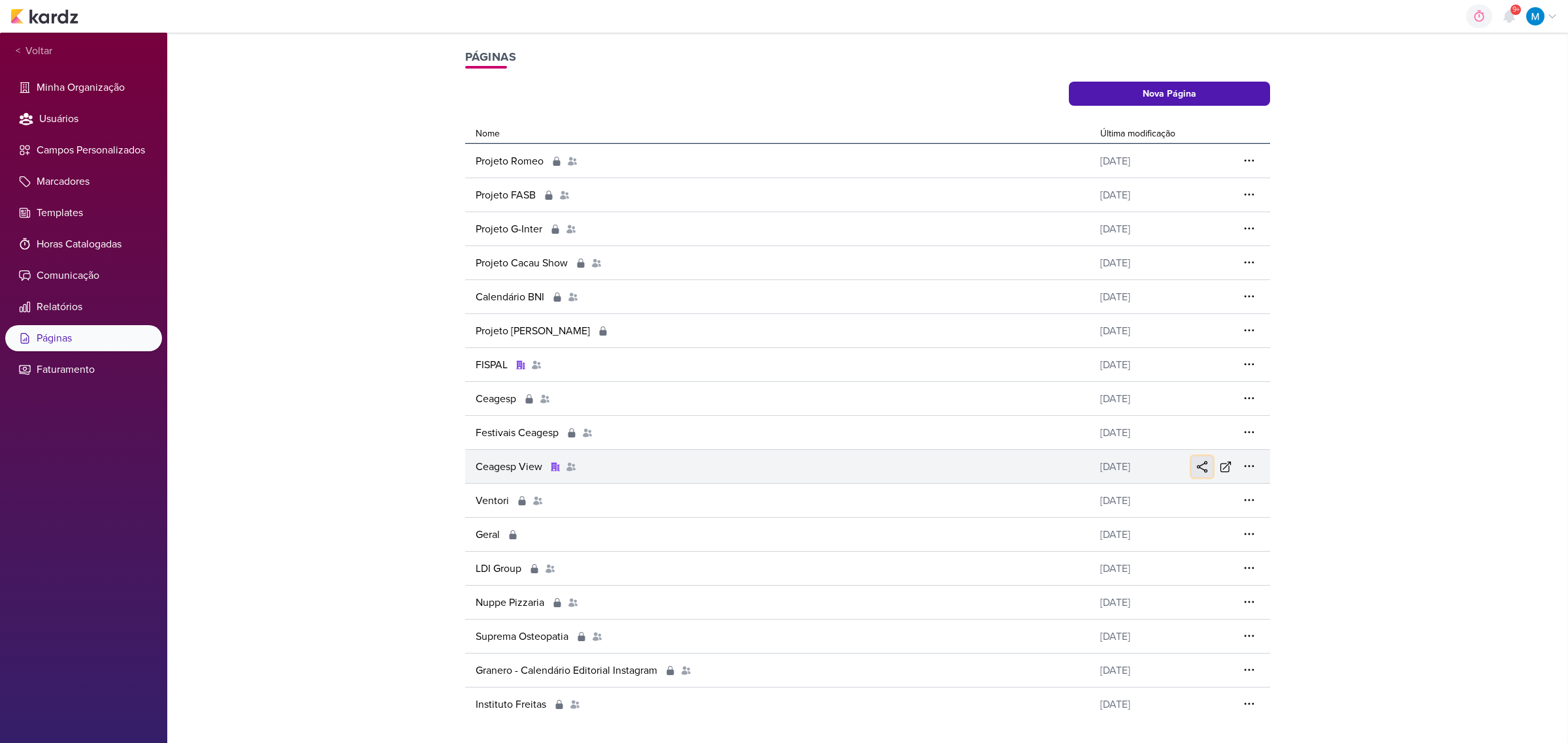
click at [1203, 464] on icon at bounding box center [1202, 466] width 13 height 13
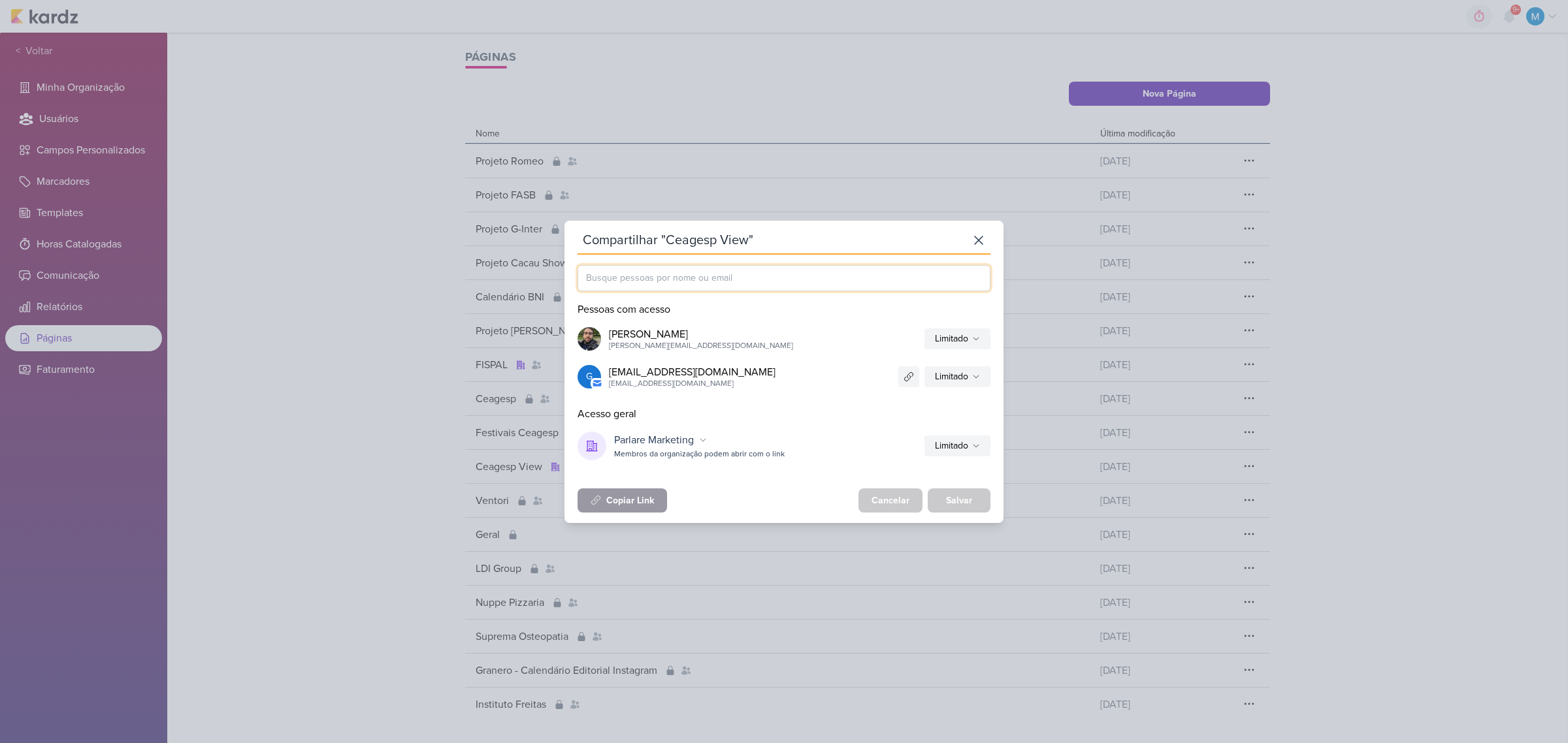
click at [726, 271] on input "text" at bounding box center [784, 278] width 413 height 26
paste input "[EMAIL_ADDRESS][DOMAIN_NAME]"
type input "[EMAIL_ADDRESS][DOMAIN_NAME]"
click at [668, 308] on div "[EMAIL_ADDRESS][DOMAIN_NAME]" at bounding box center [659, 308] width 107 height 14
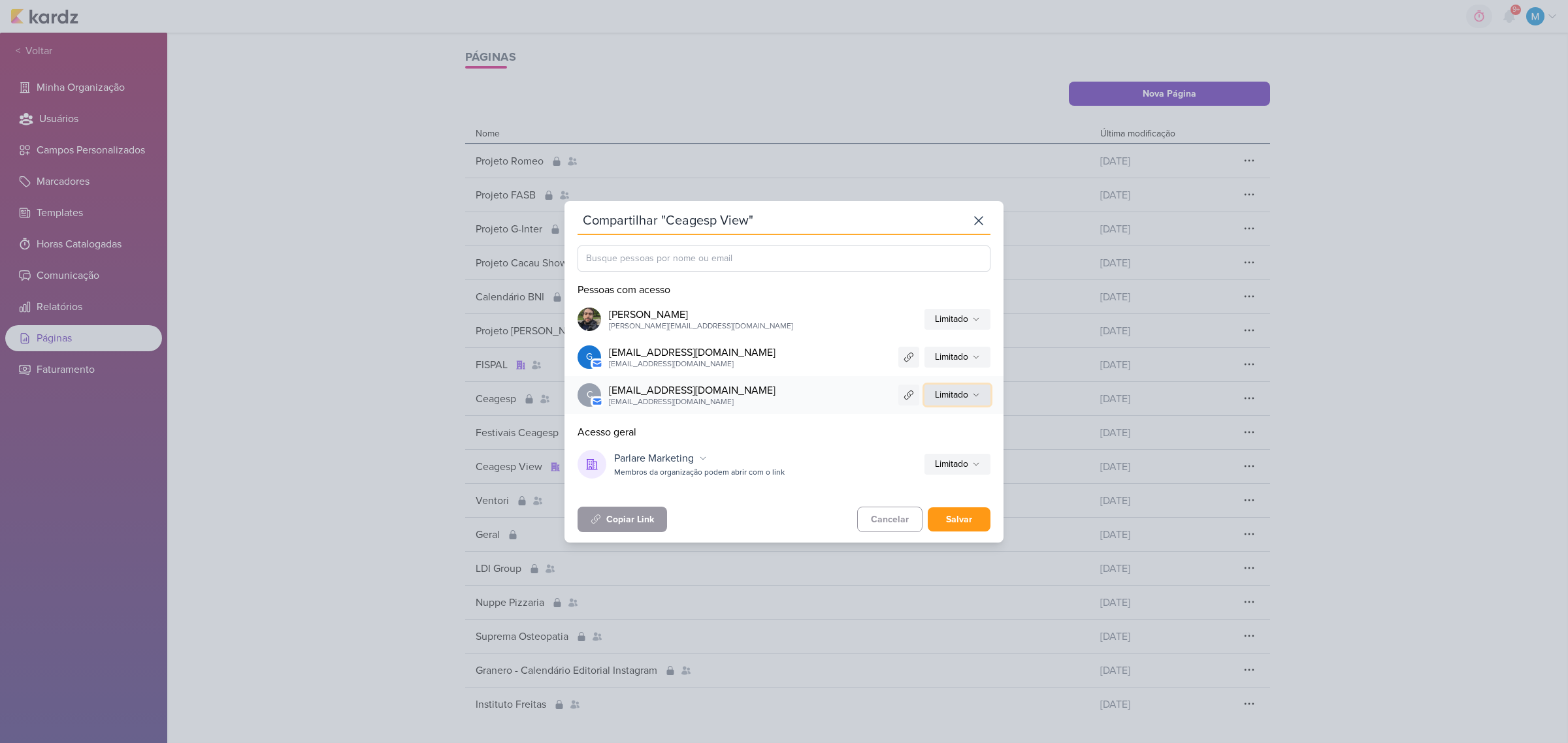
click at [980, 396] on button "Limitado" at bounding box center [957, 395] width 66 height 21
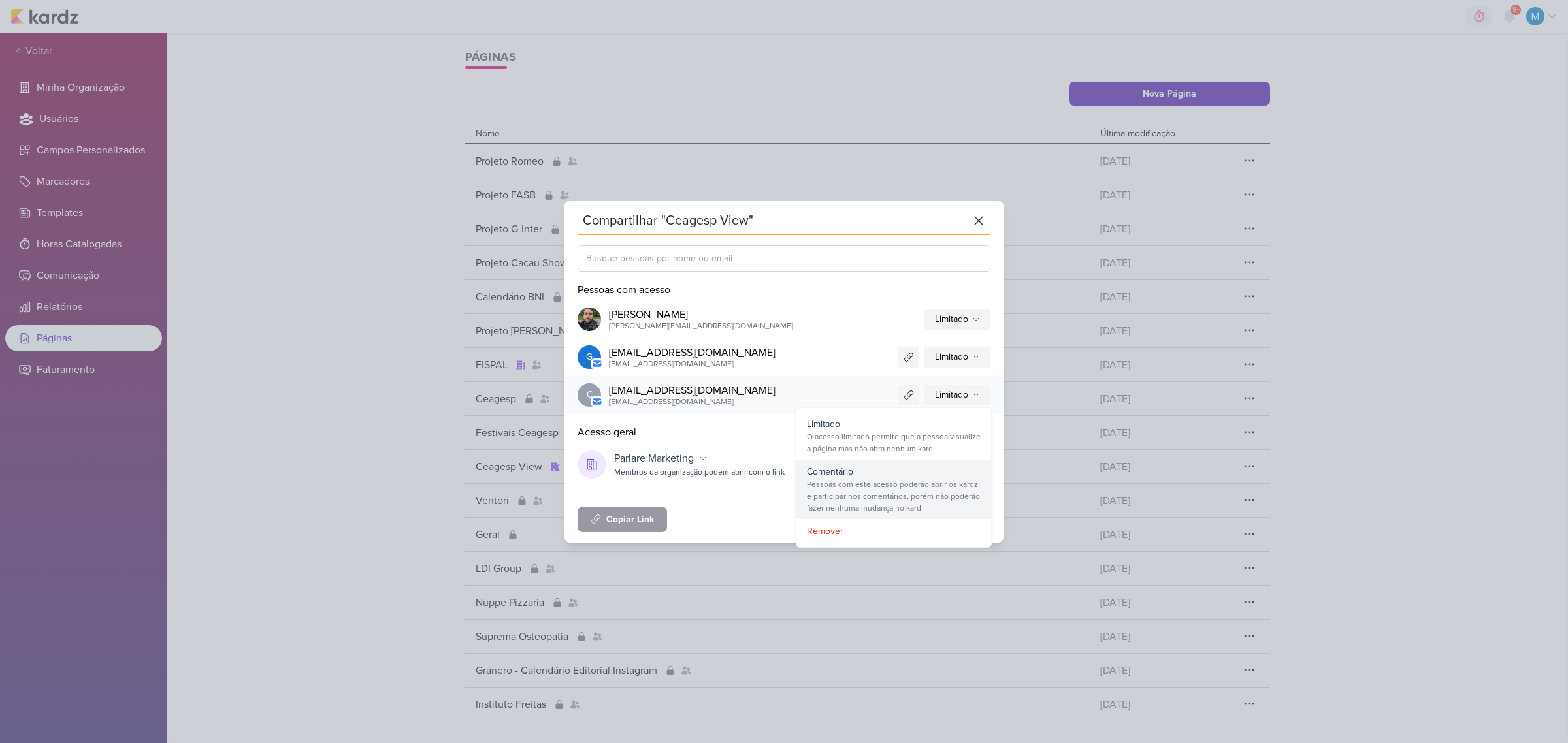
click at [935, 481] on div "Pessoas com este acesso poderão abrir os kardz e participar nos comentários, po…" at bounding box center [894, 497] width 174 height 36
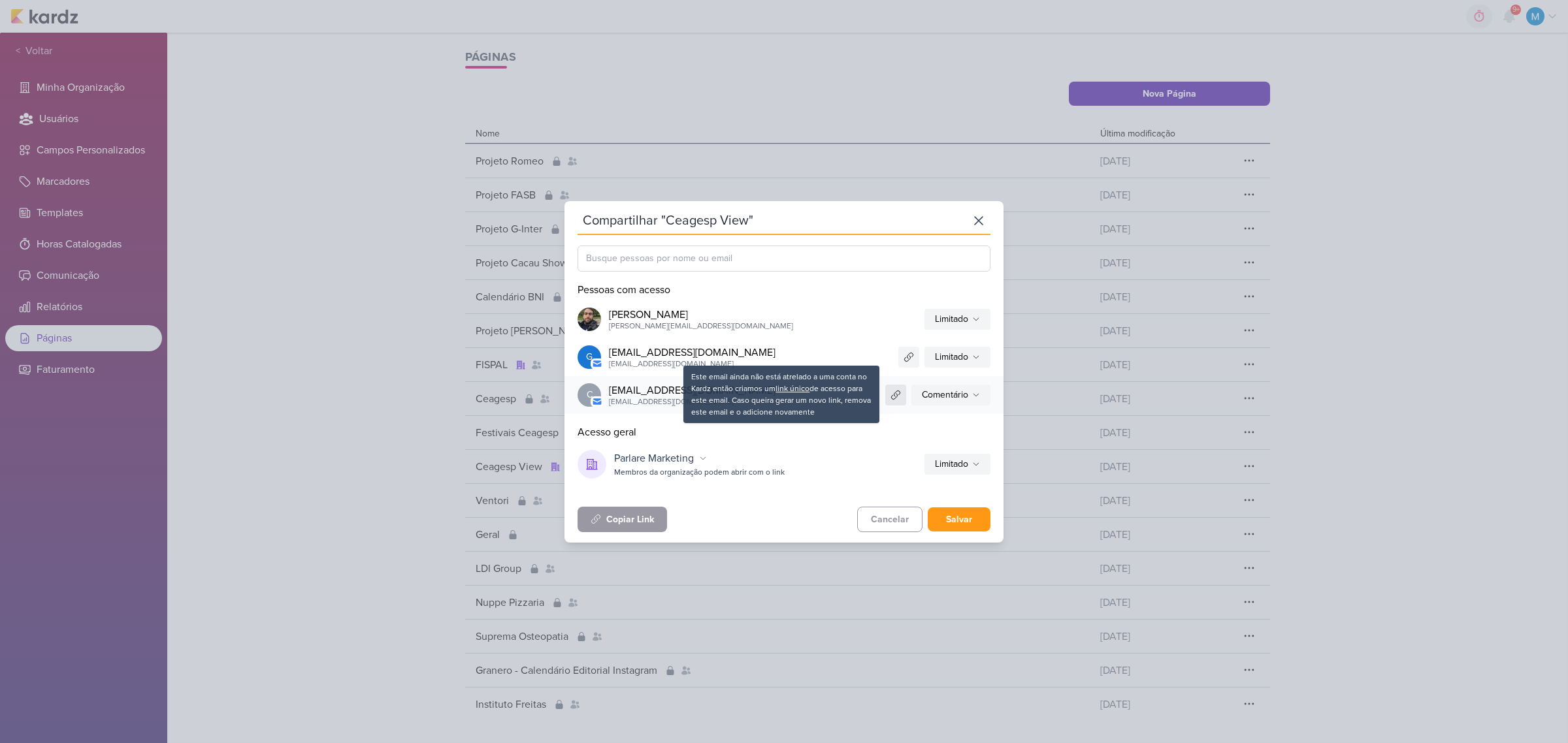
click at [896, 396] on icon at bounding box center [896, 395] width 11 height 11
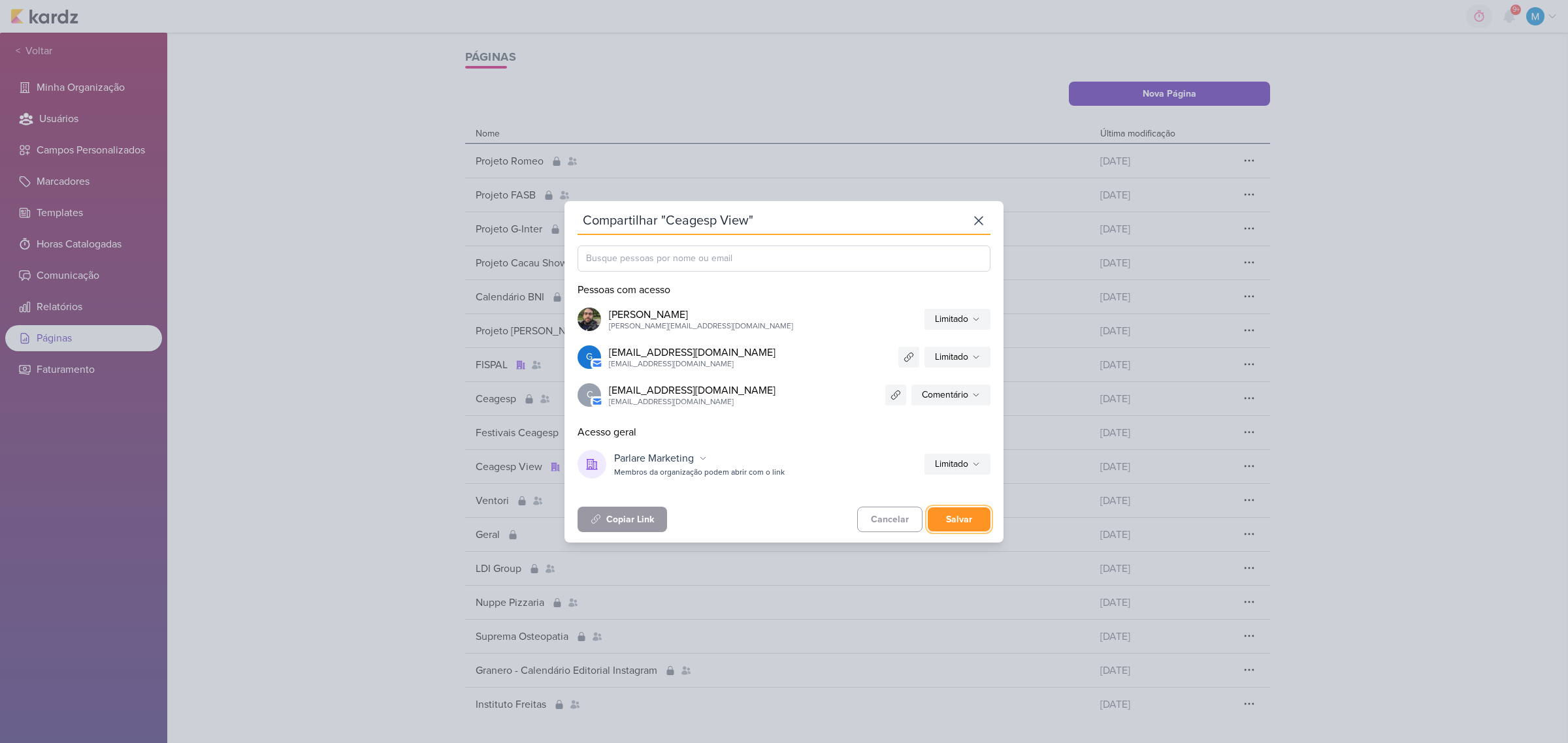
click at [964, 514] on button "Salvar" at bounding box center [959, 519] width 63 height 24
click at [985, 229] on icon at bounding box center [979, 222] width 15 height 15
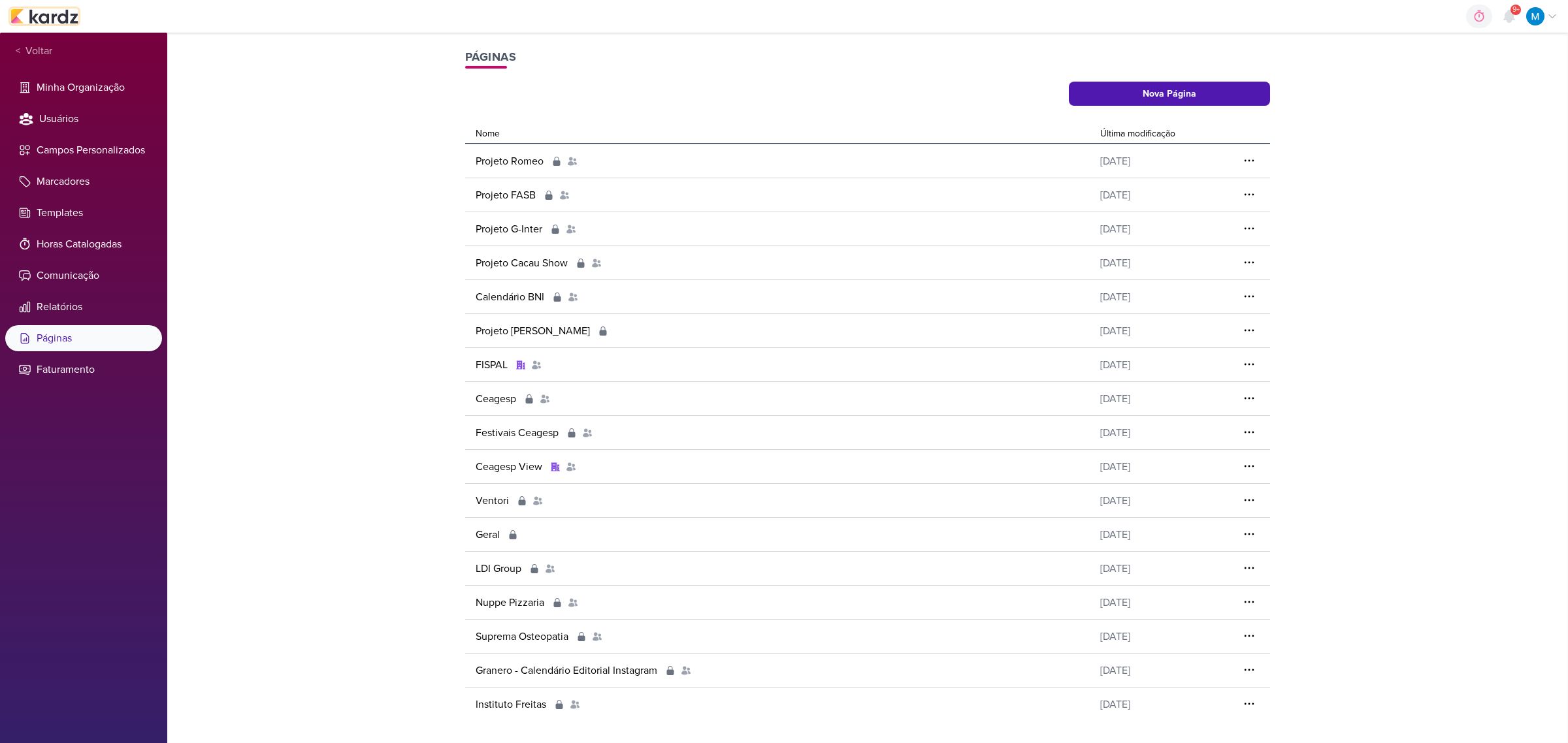
click at [57, 12] on img at bounding box center [45, 16] width 68 height 15
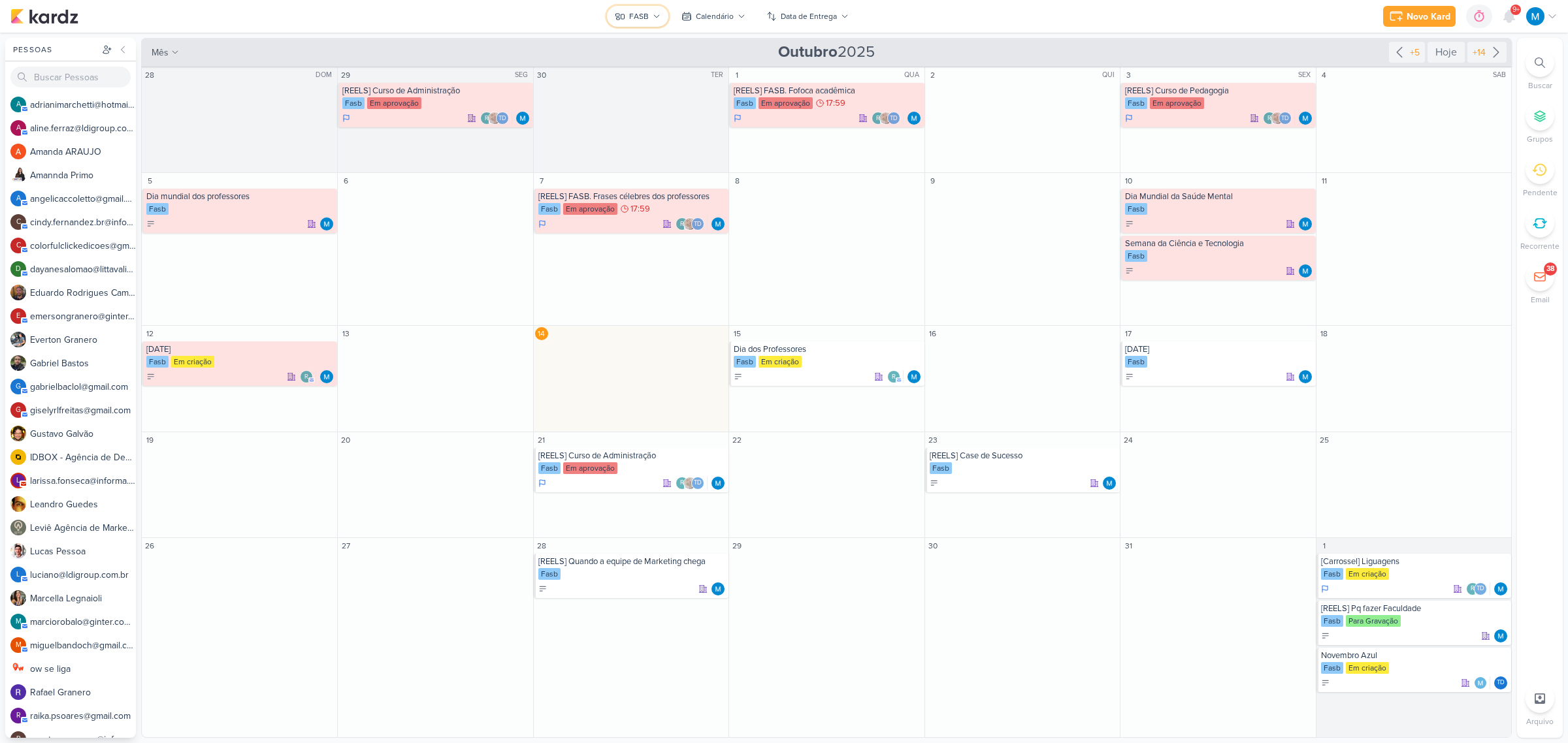
click at [649, 10] on button "FASB" at bounding box center [638, 16] width 62 height 21
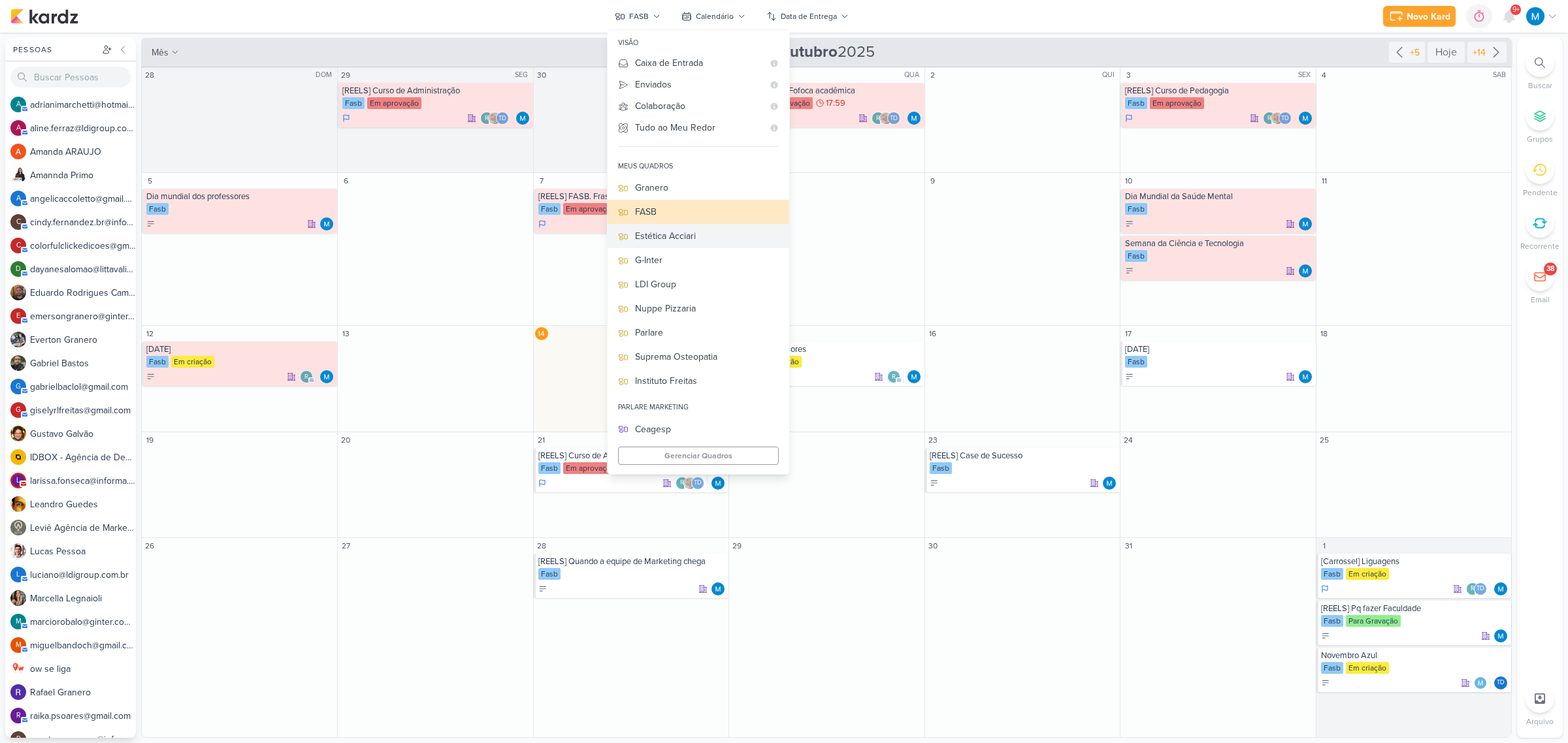
click at [715, 233] on div "Estética Acciari" at bounding box center [707, 236] width 144 height 14
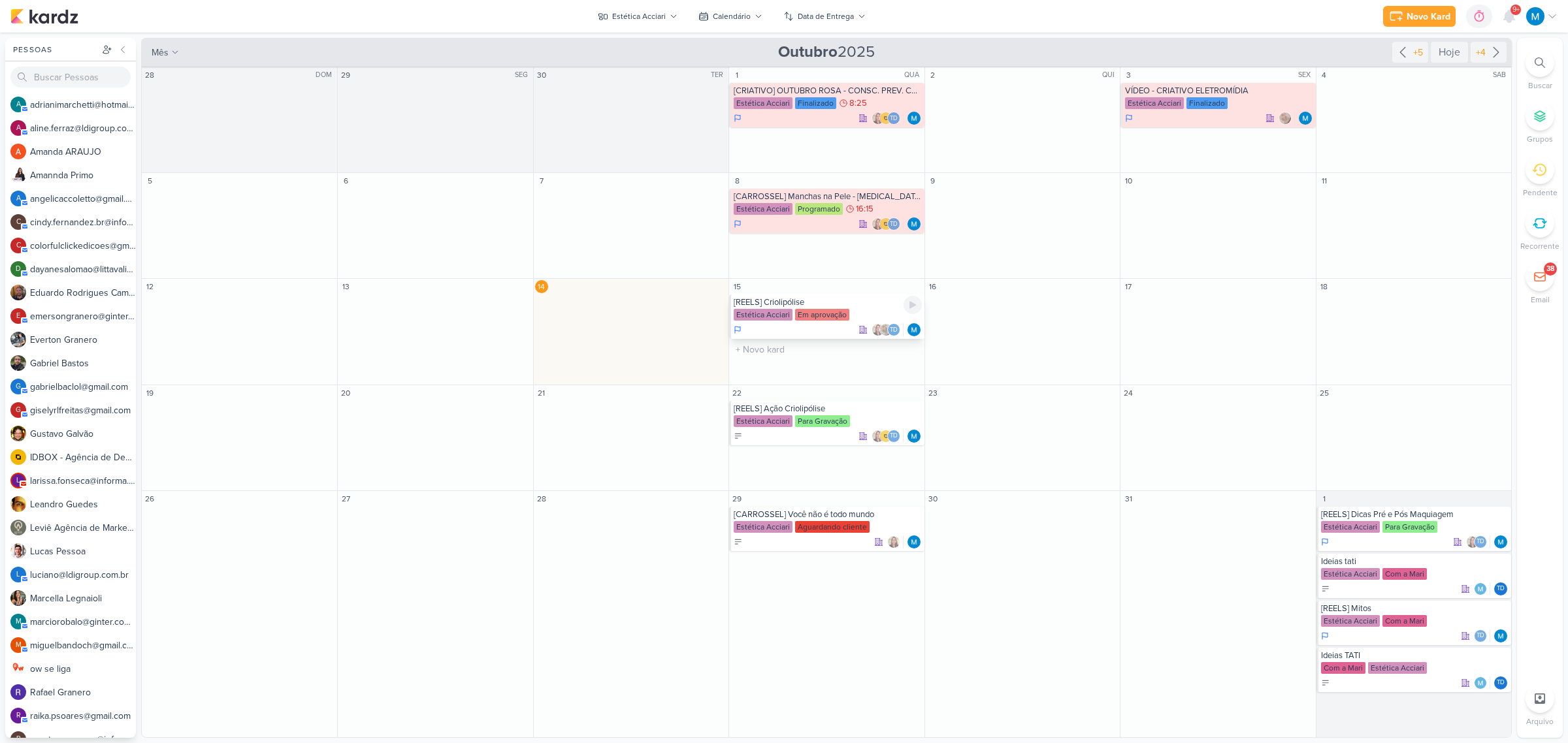
click at [776, 302] on div "[REELS] Criolipólise" at bounding box center [827, 303] width 188 height 11
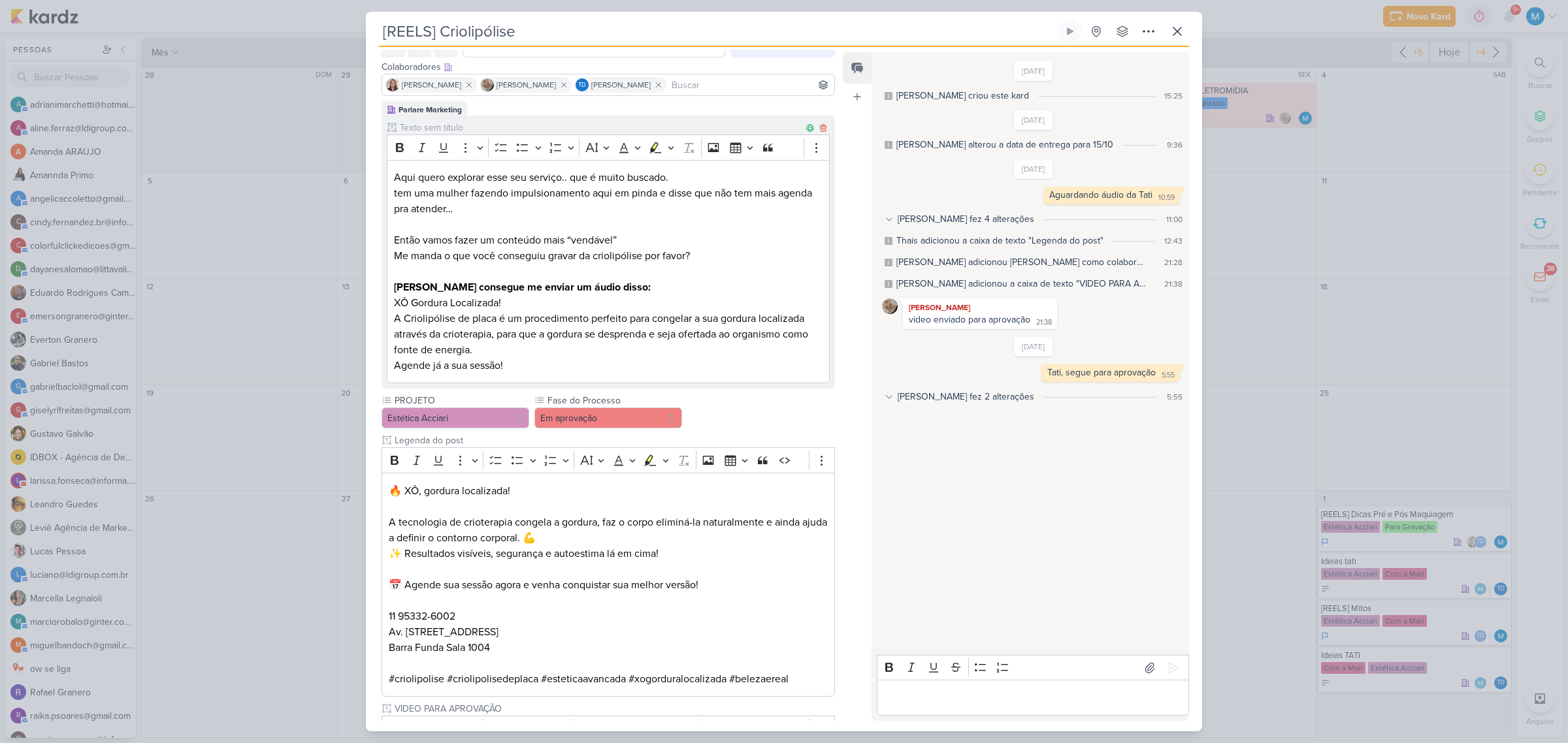
scroll to position [200, 0]
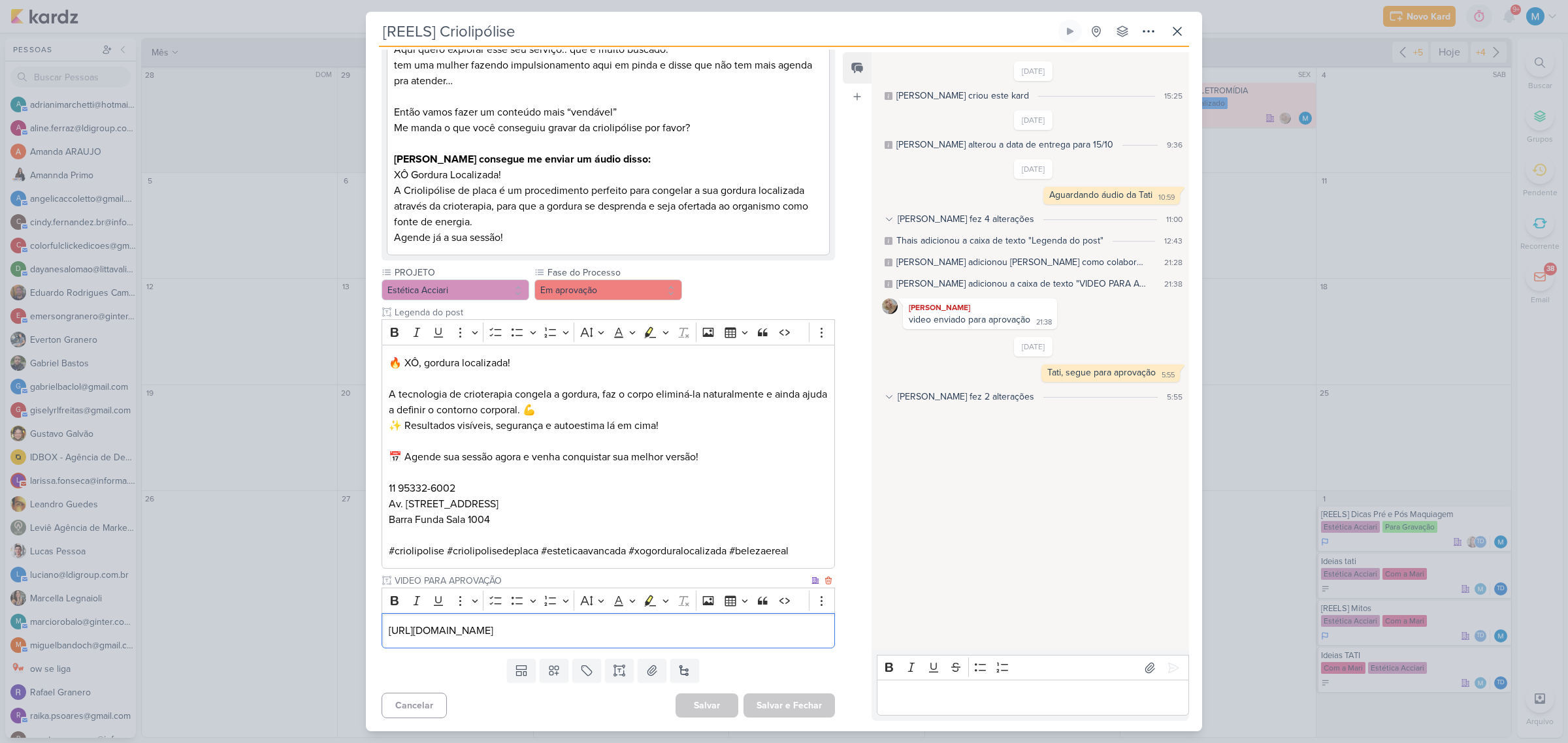
click at [796, 627] on p "[URL][DOMAIN_NAME]" at bounding box center [608, 631] width 439 height 15
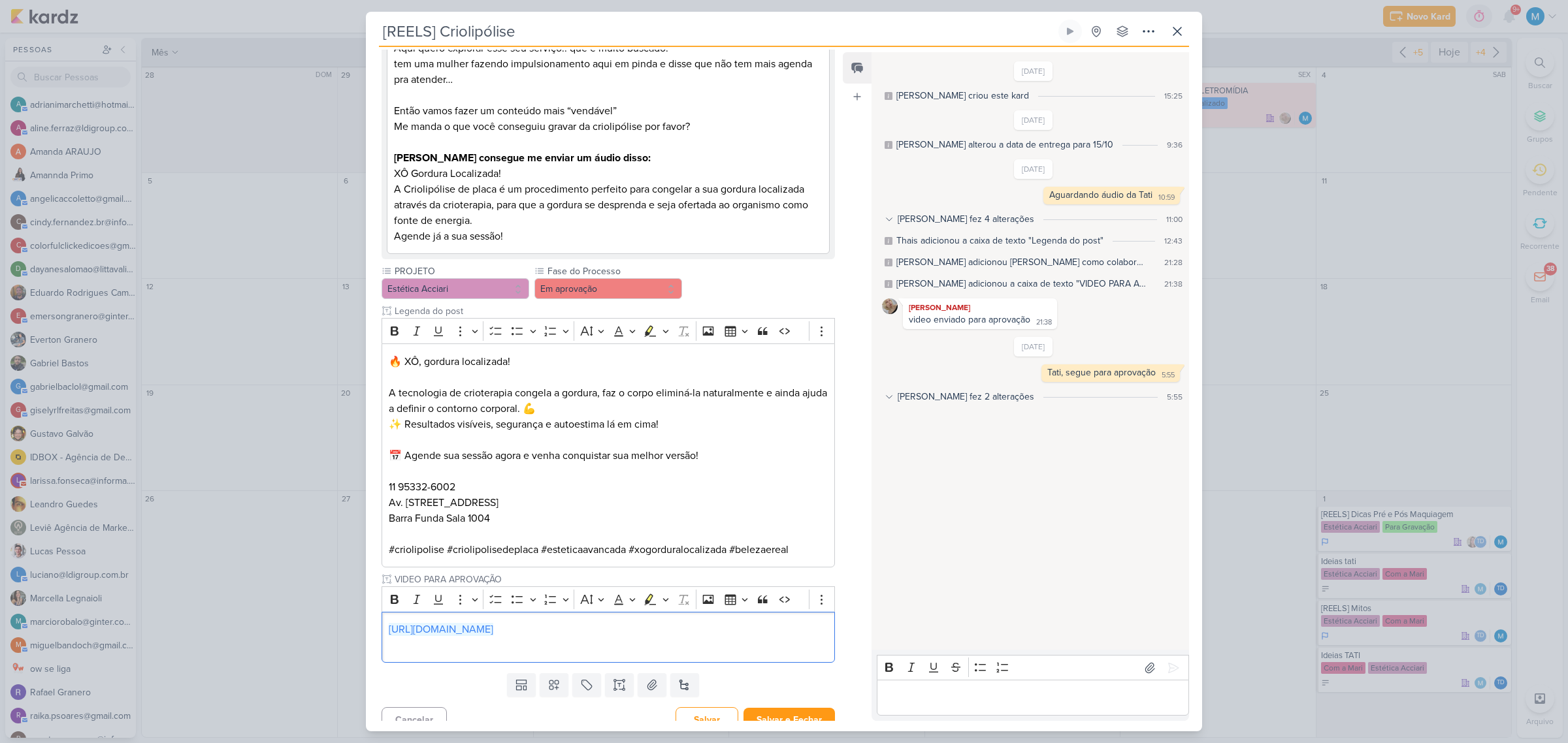
drag, startPoint x: 796, startPoint y: 627, endPoint x: 337, endPoint y: 619, distance: 459.1
click at [337, 619] on div "[REELS] Criolipólise Criado por mim" at bounding box center [784, 372] width 1568 height 743
copy link "[URL][DOMAIN_NAME]"
click at [637, 660] on div "https://drive.google.com/drive/u/1/folders/1OleCVX4Oa5UDmXu4cabBOsZplOL4VNR4" at bounding box center [608, 637] width 453 height 52
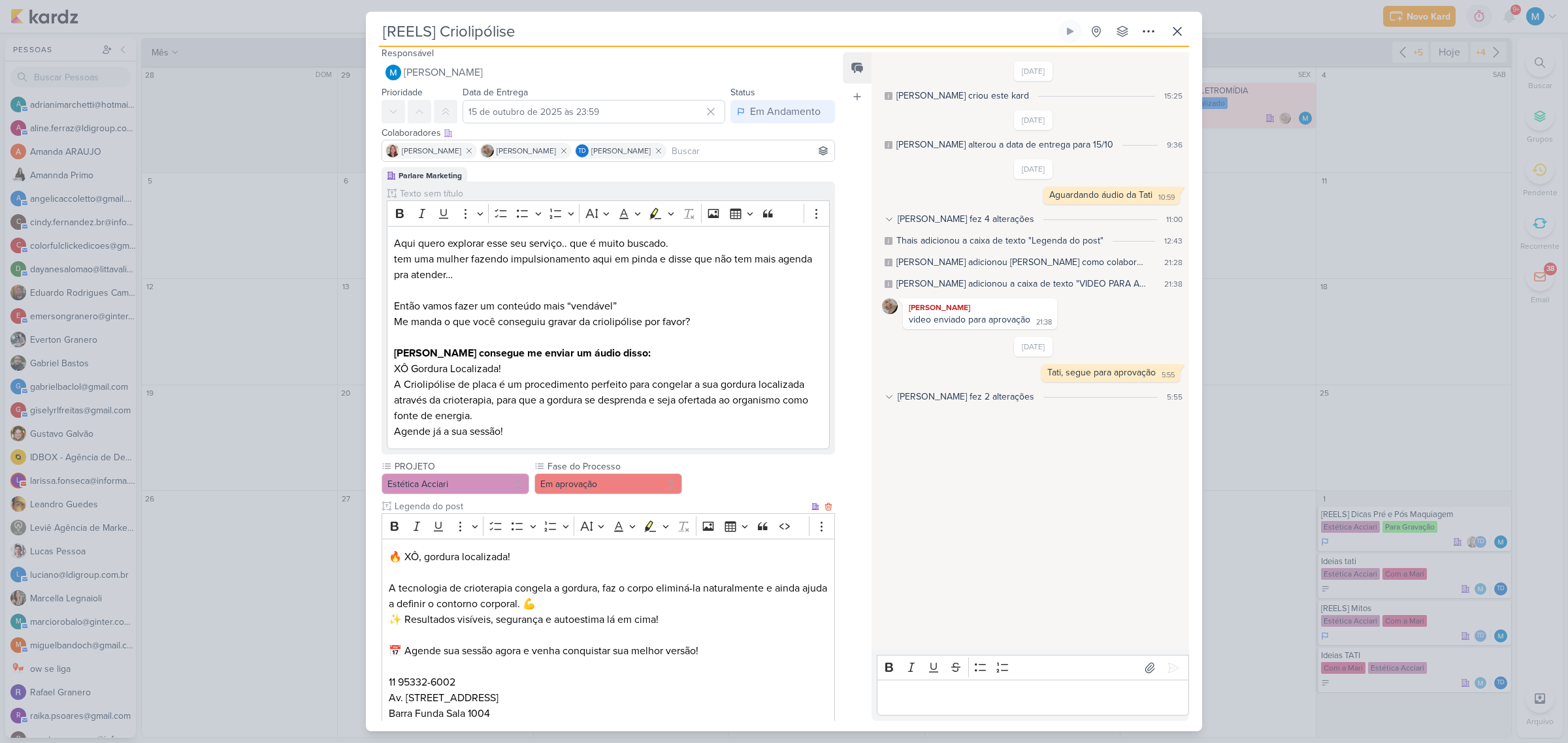
scroll to position [0, 0]
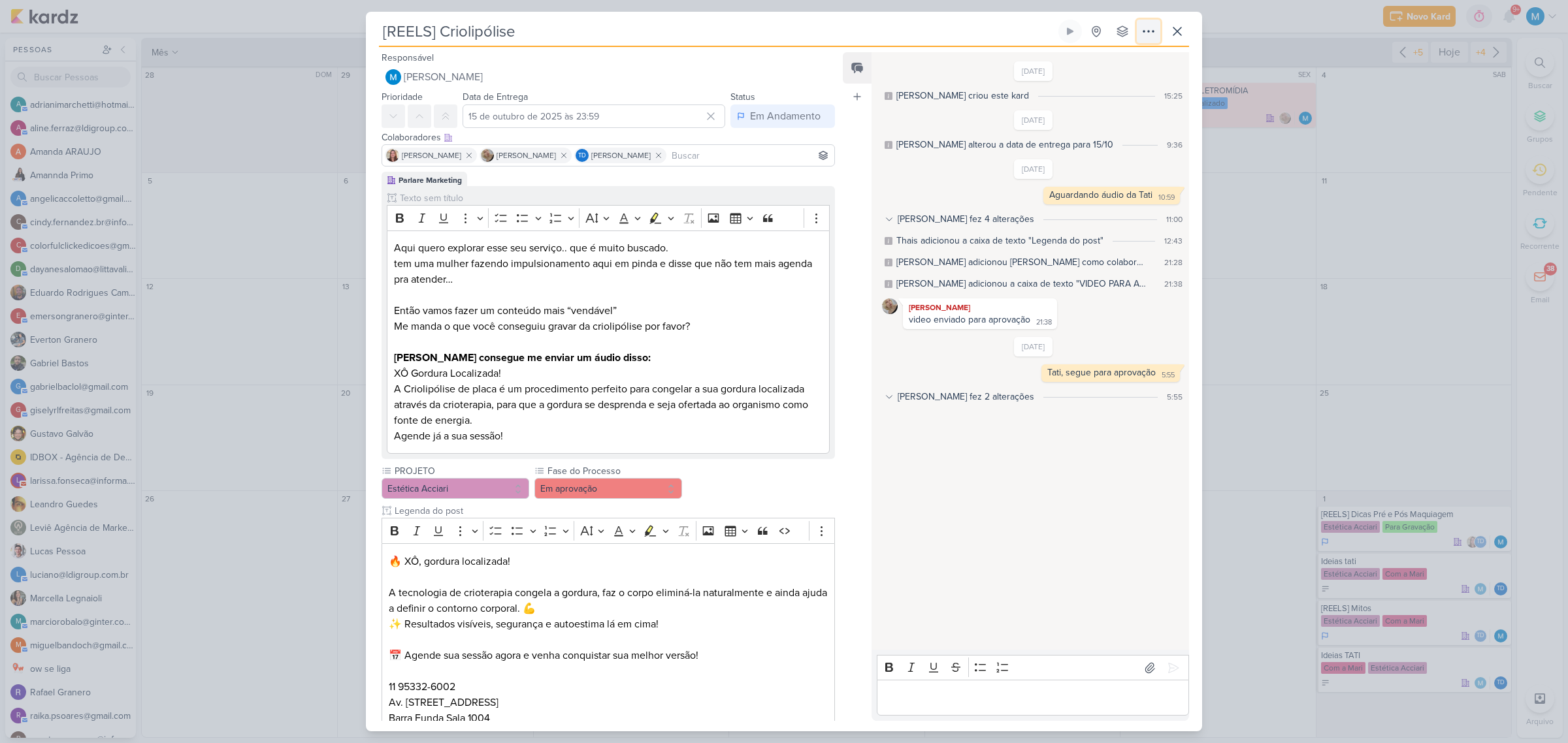
click at [1150, 37] on icon at bounding box center [1149, 31] width 15 height 15
click at [1135, 57] on button "Copiar Link" at bounding box center [1102, 61] width 167 height 22
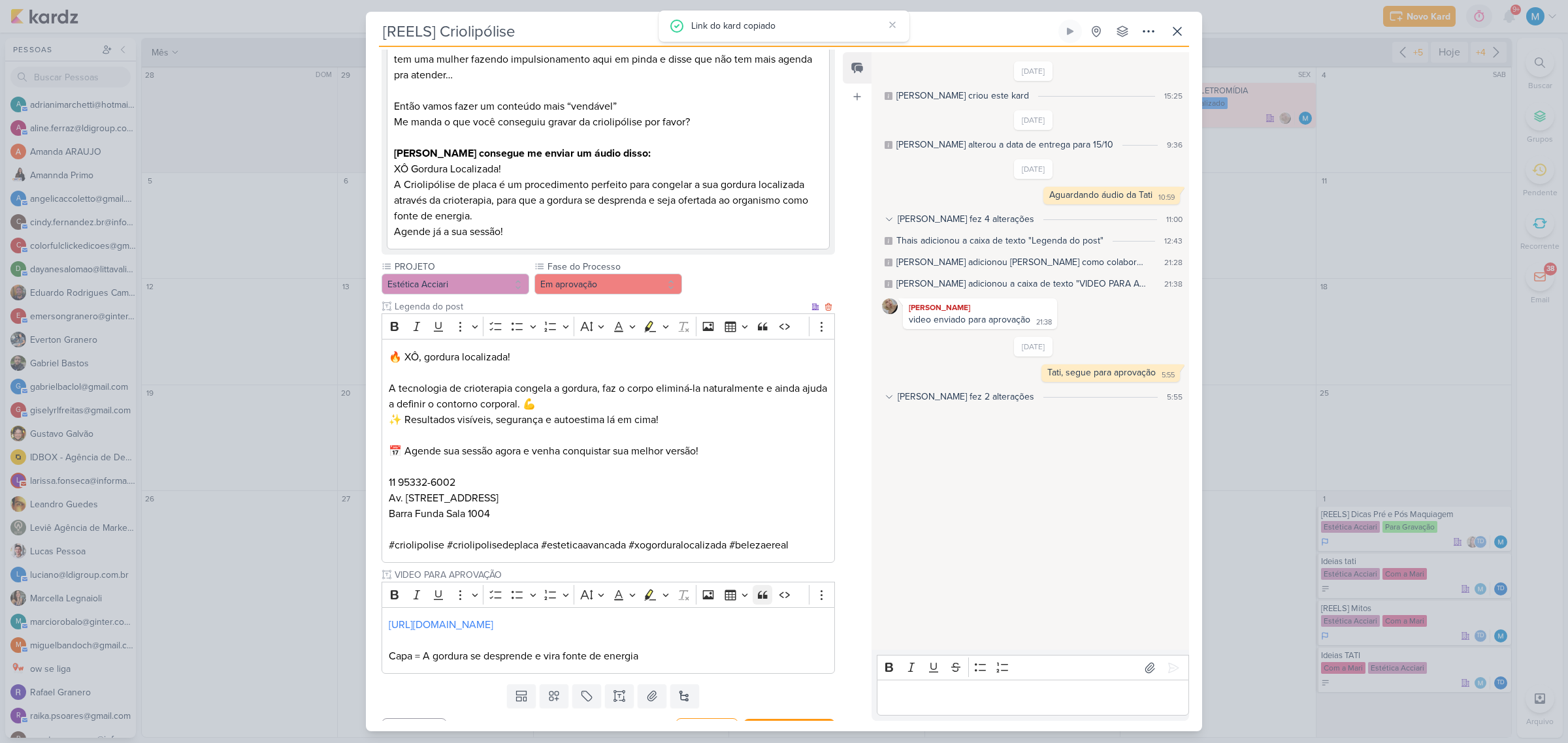
scroll to position [231, 0]
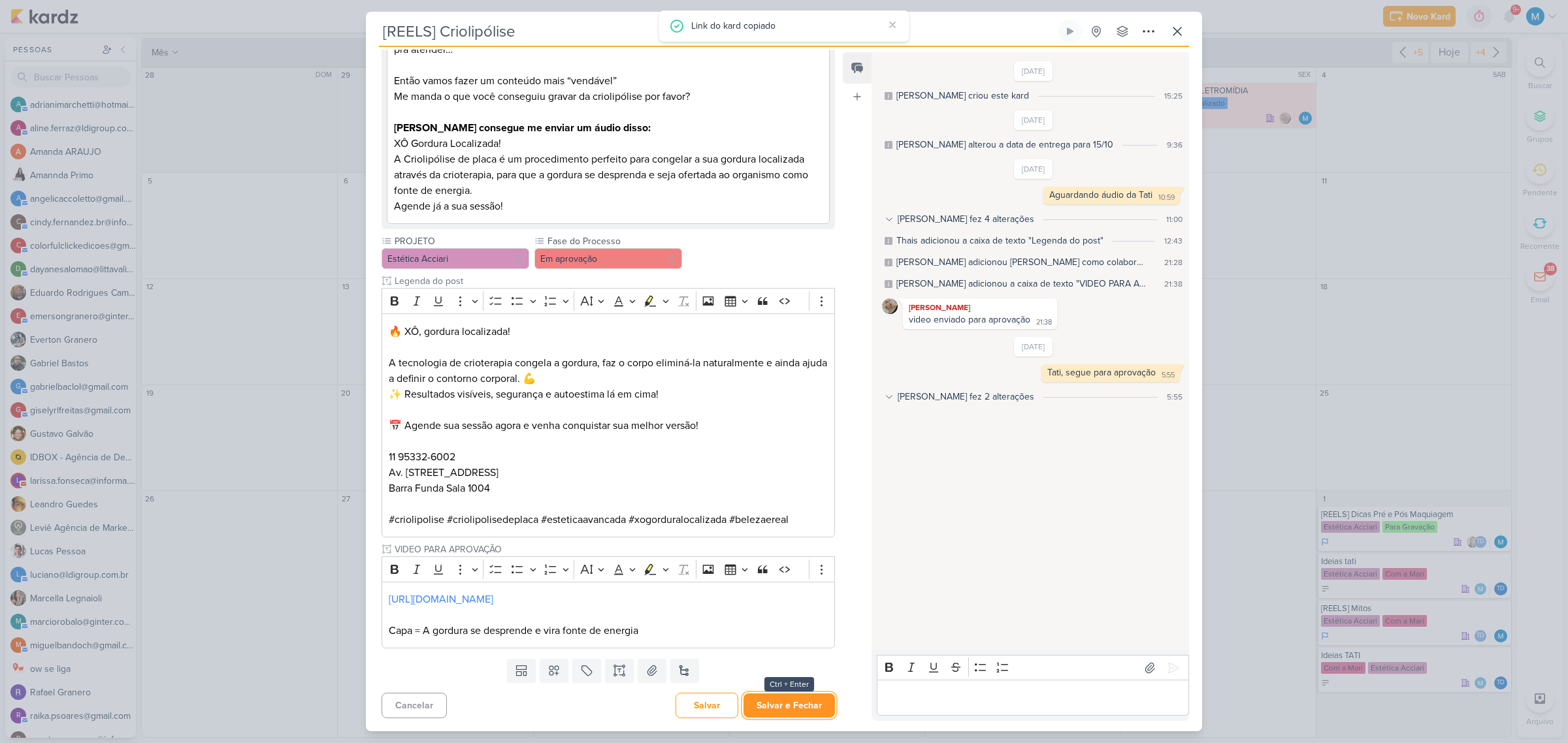
click at [794, 700] on button "Salvar e Fechar" at bounding box center [789, 705] width 91 height 24
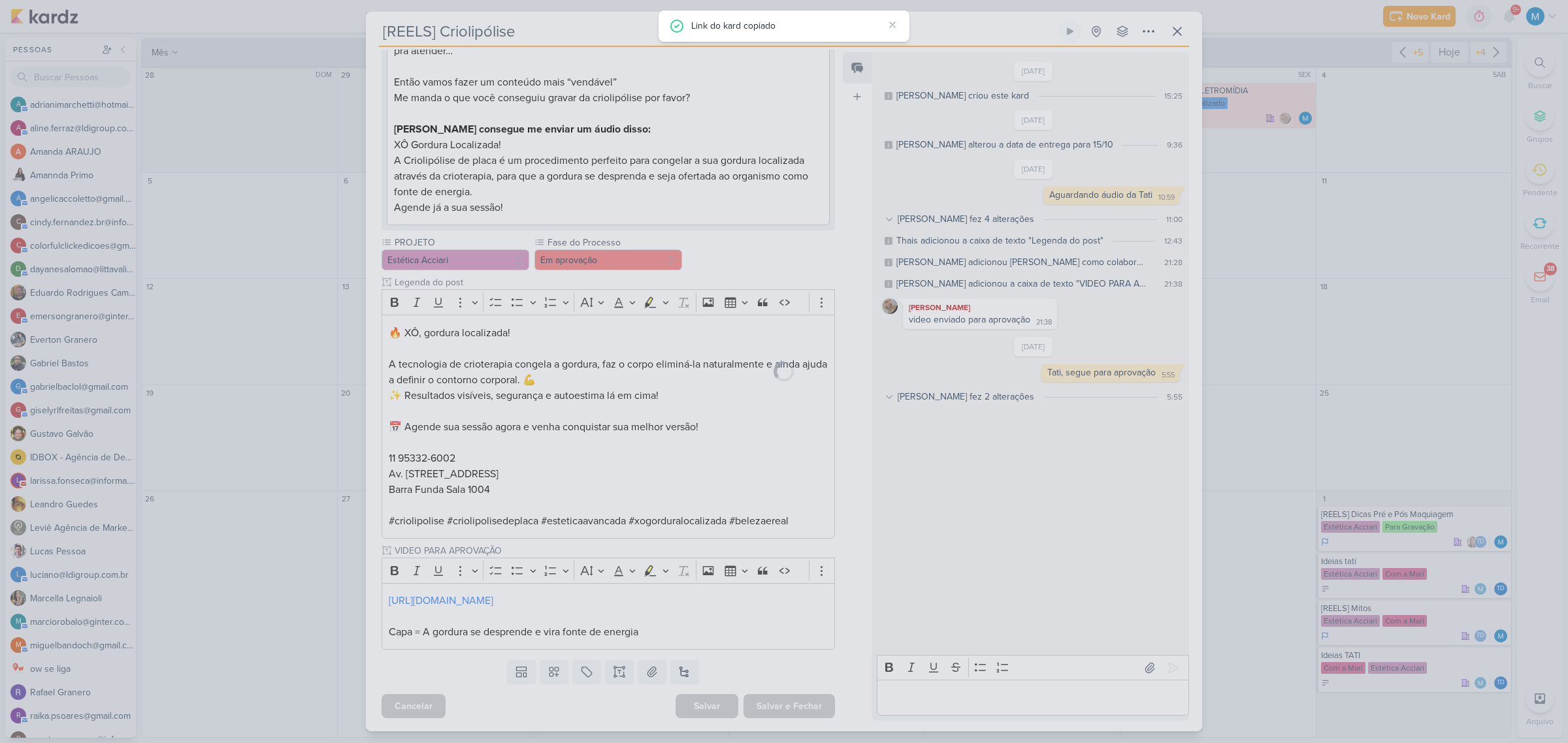
scroll to position [229, 0]
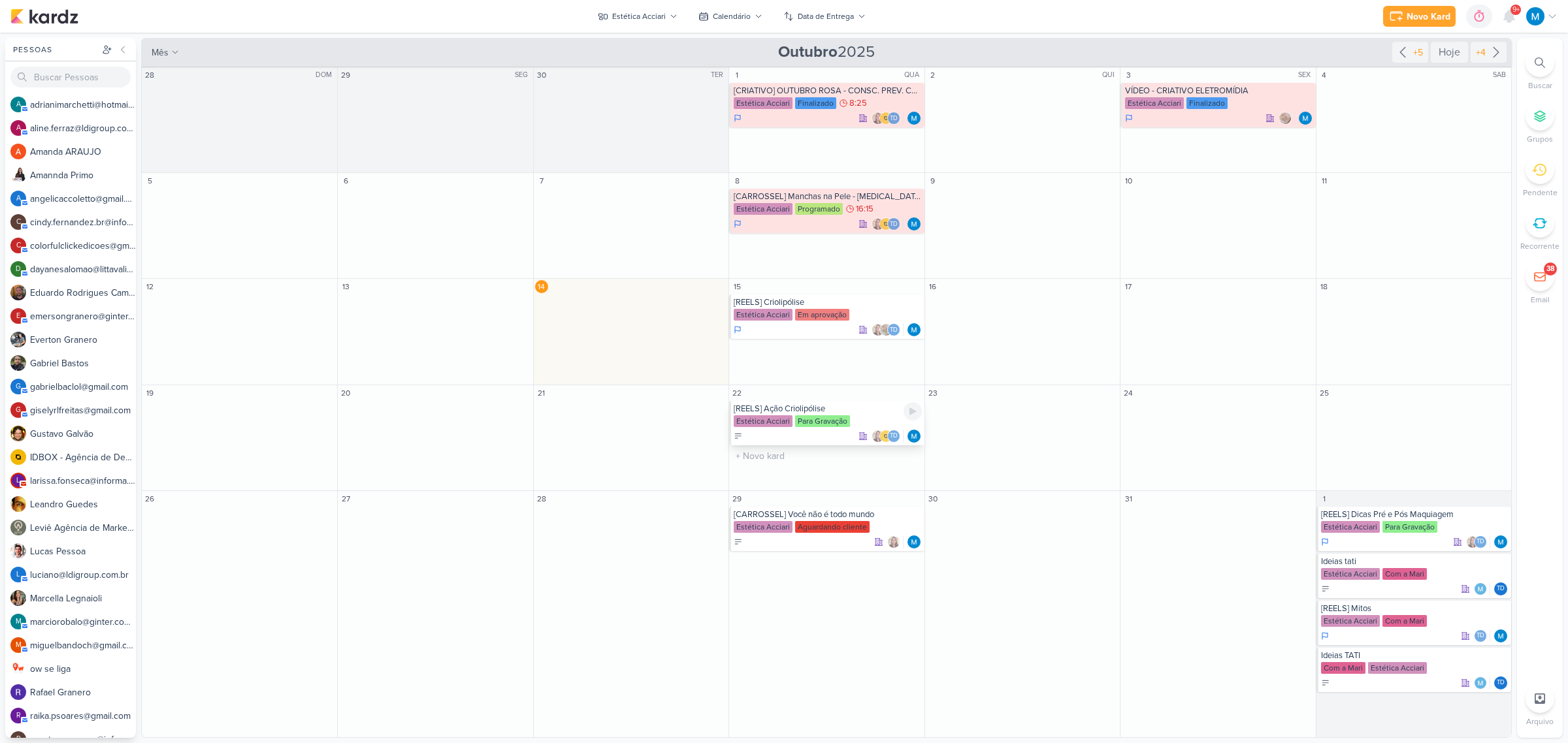
click at [838, 412] on div "[REELS] Ação Criolipólise" at bounding box center [827, 409] width 188 height 11
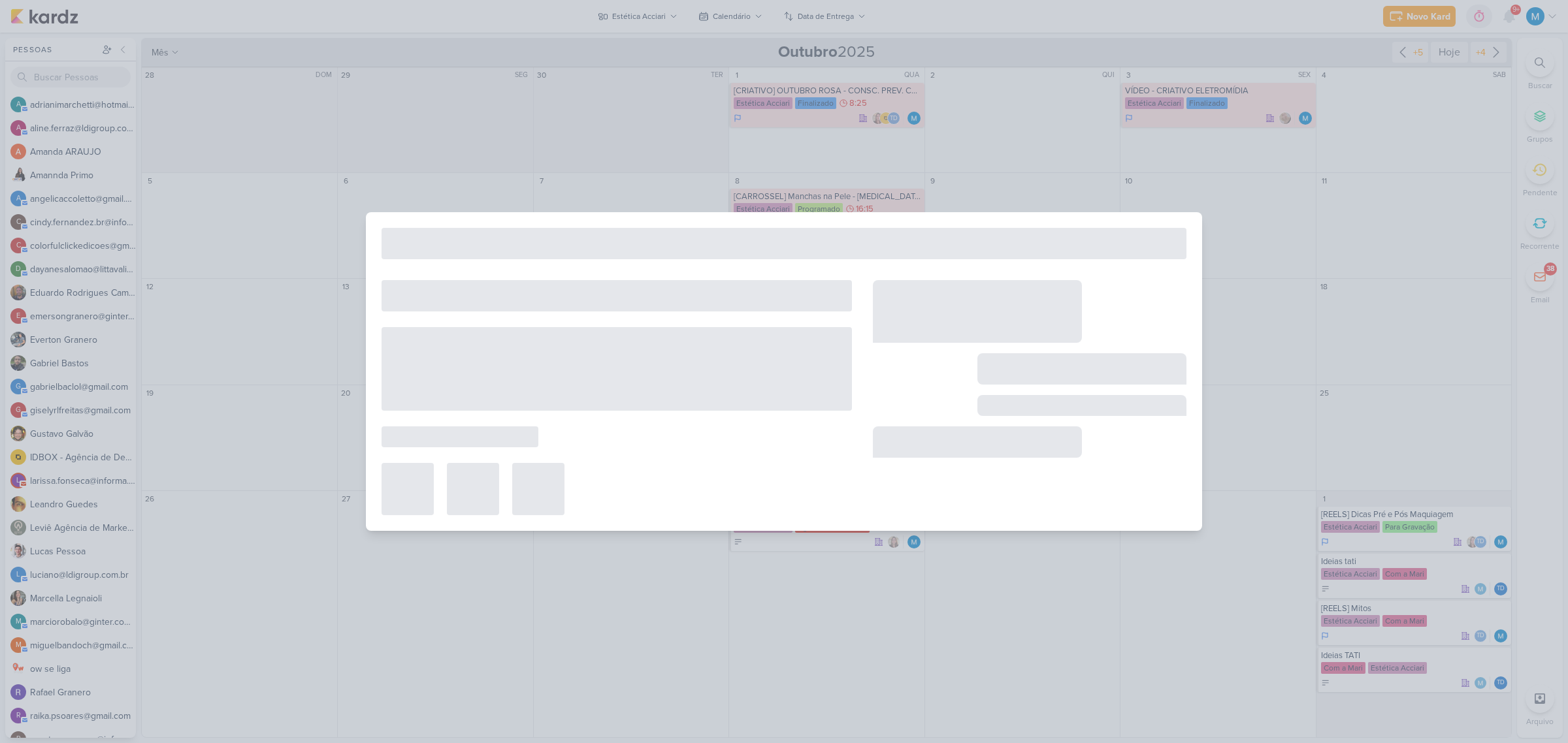
type input "[REELS] Ação Criolipólise"
type input "22 de outubro de 2025 às 23:59"
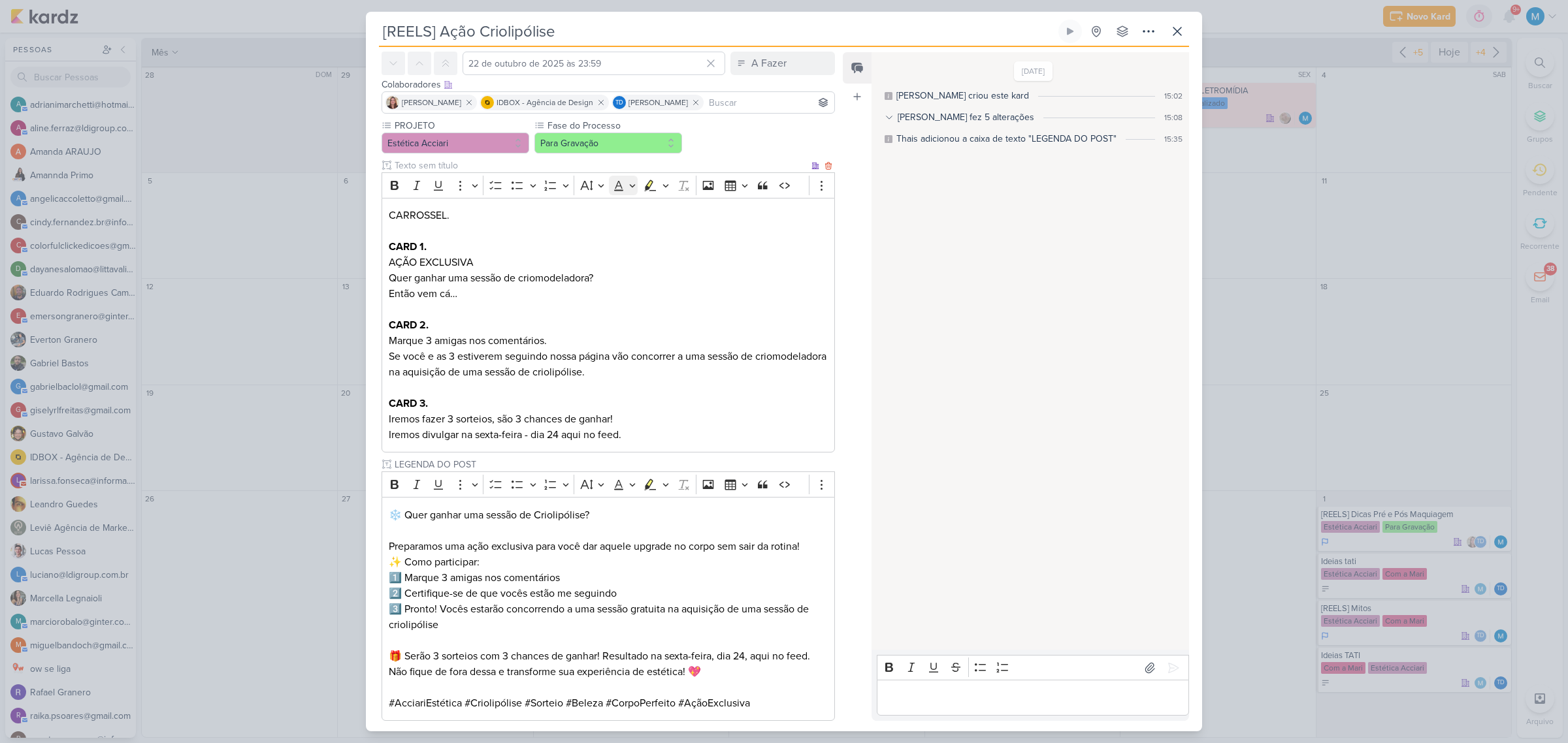
scroll to position [82, 0]
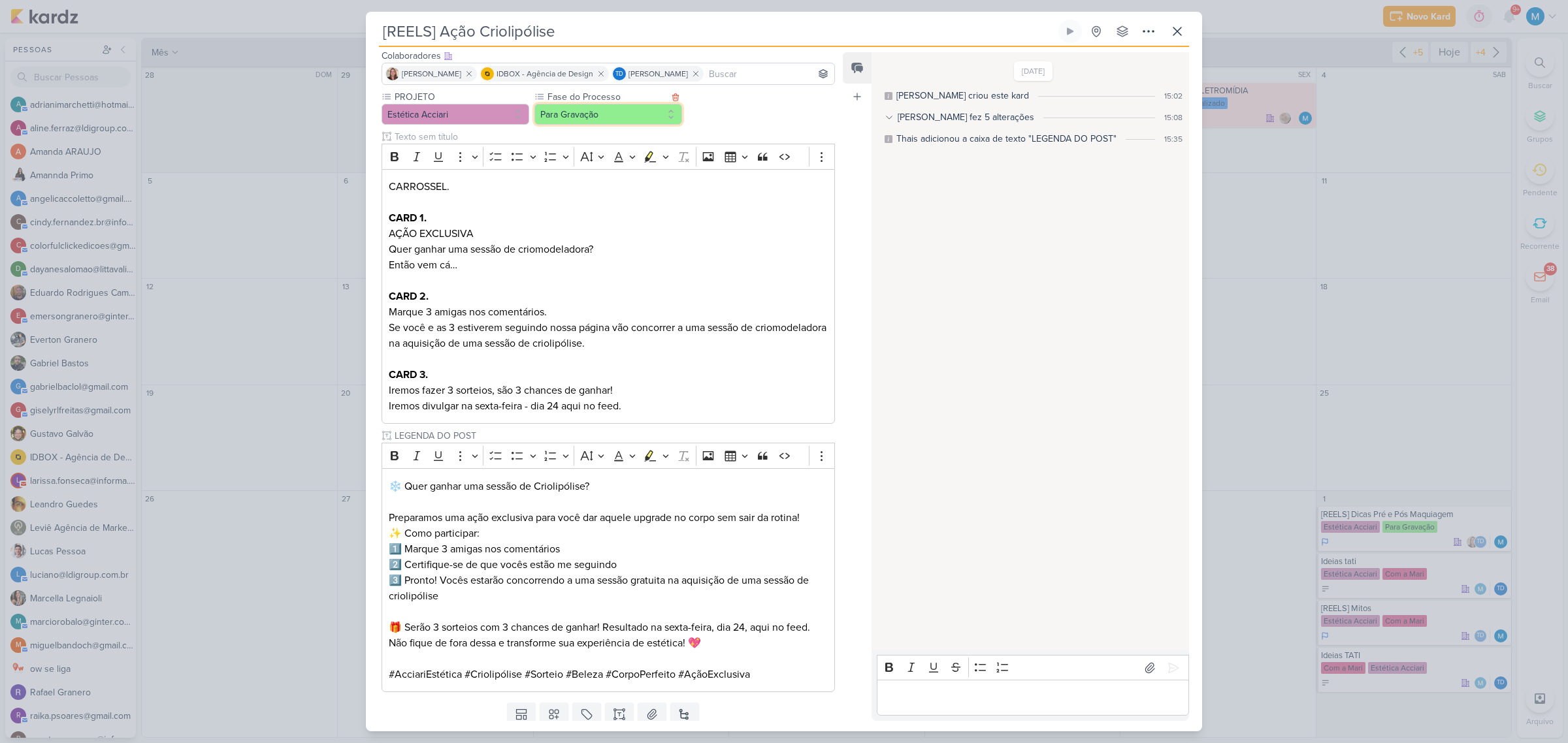
click at [617, 123] on button "Para Gravação" at bounding box center [608, 114] width 148 height 21
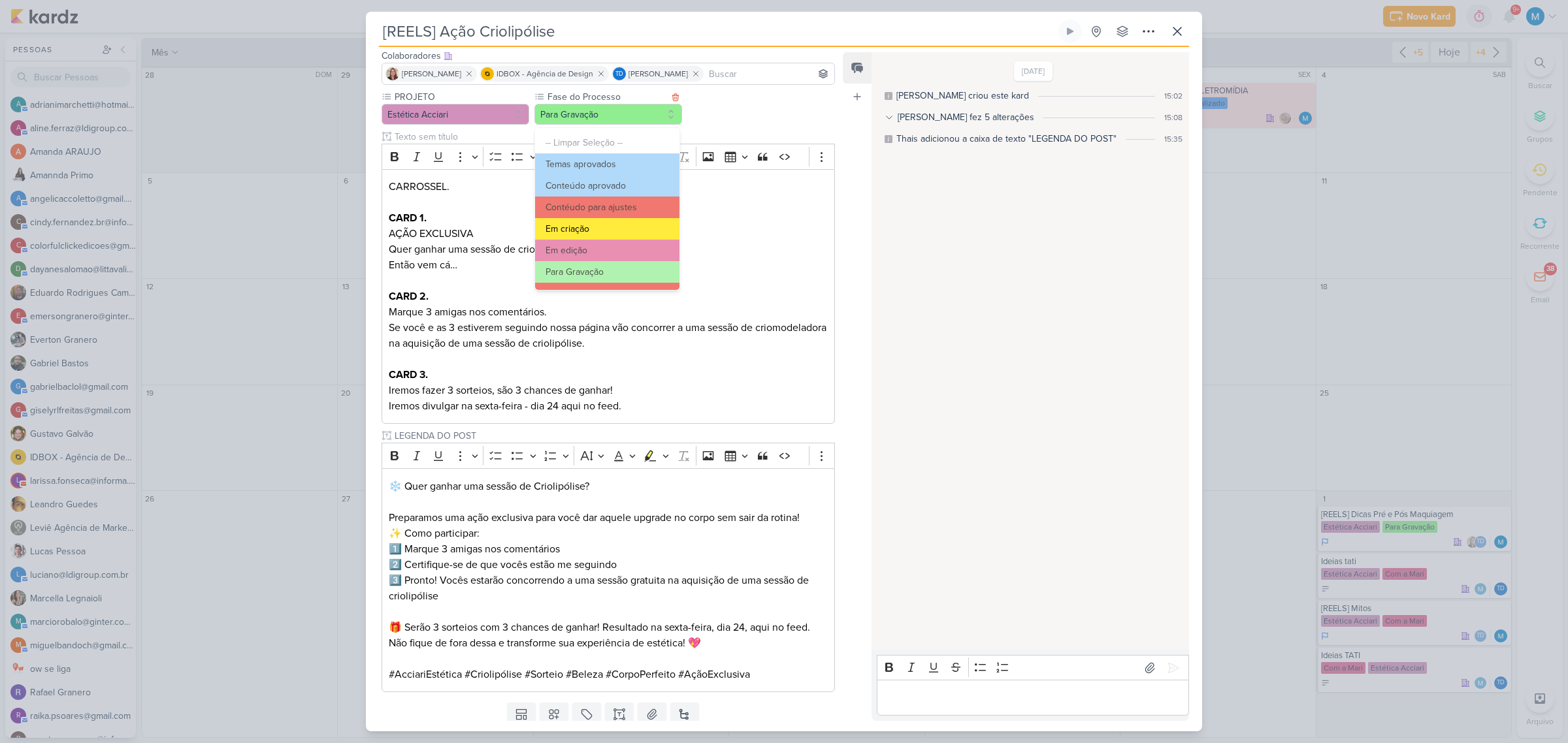
click at [612, 229] on button "Em criação" at bounding box center [607, 229] width 144 height 22
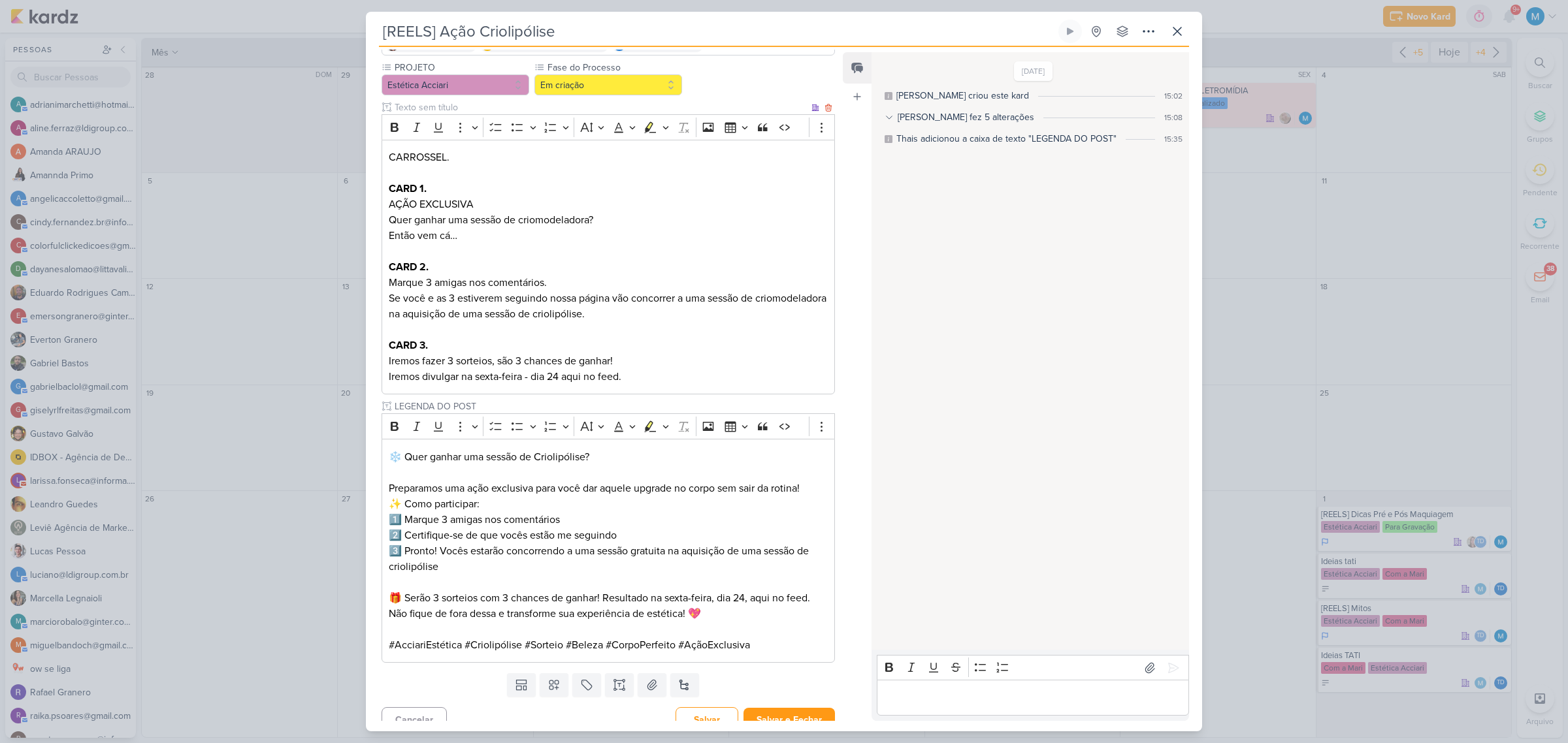
scroll to position [125, 0]
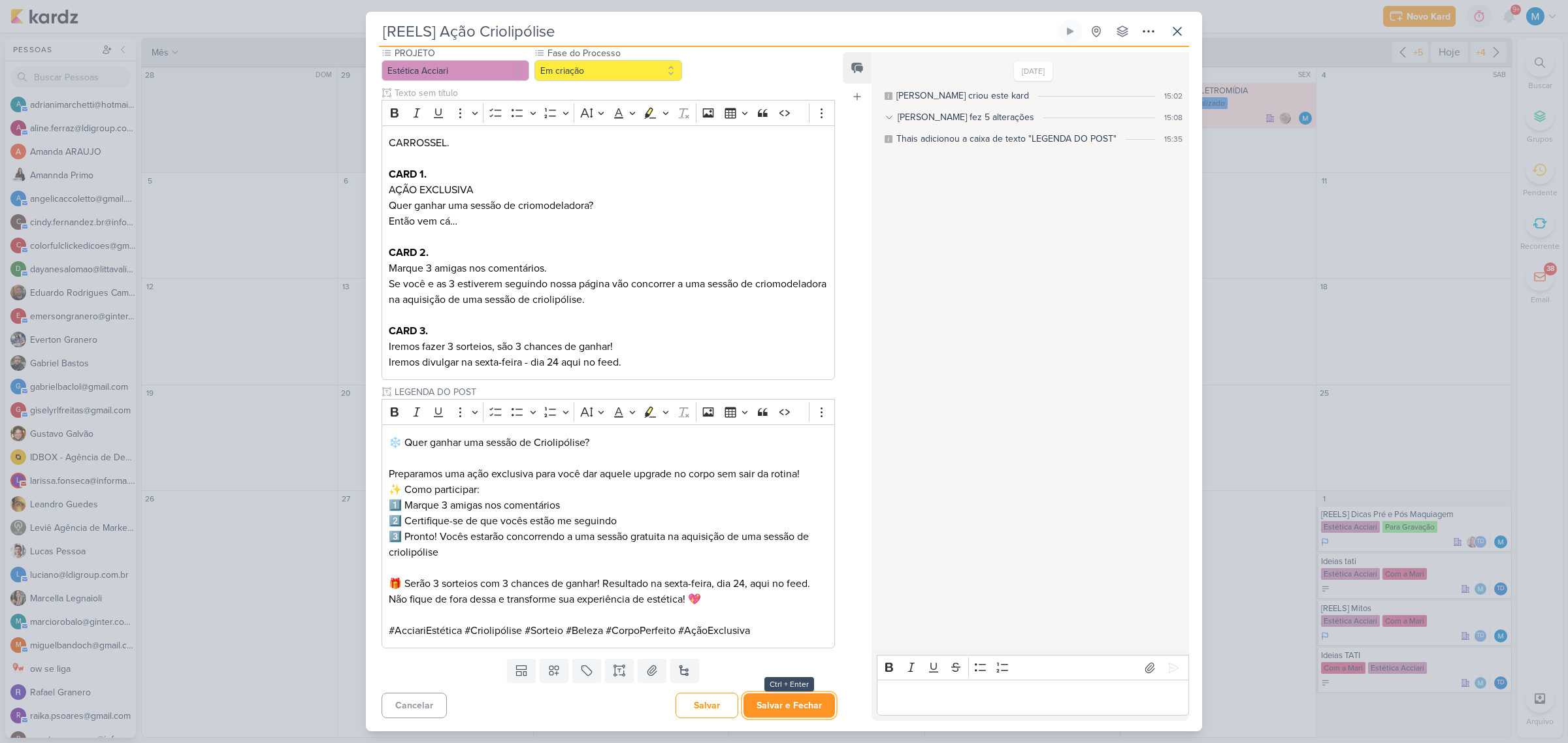
click at [804, 711] on button "Salvar e Fechar" at bounding box center [789, 705] width 91 height 24
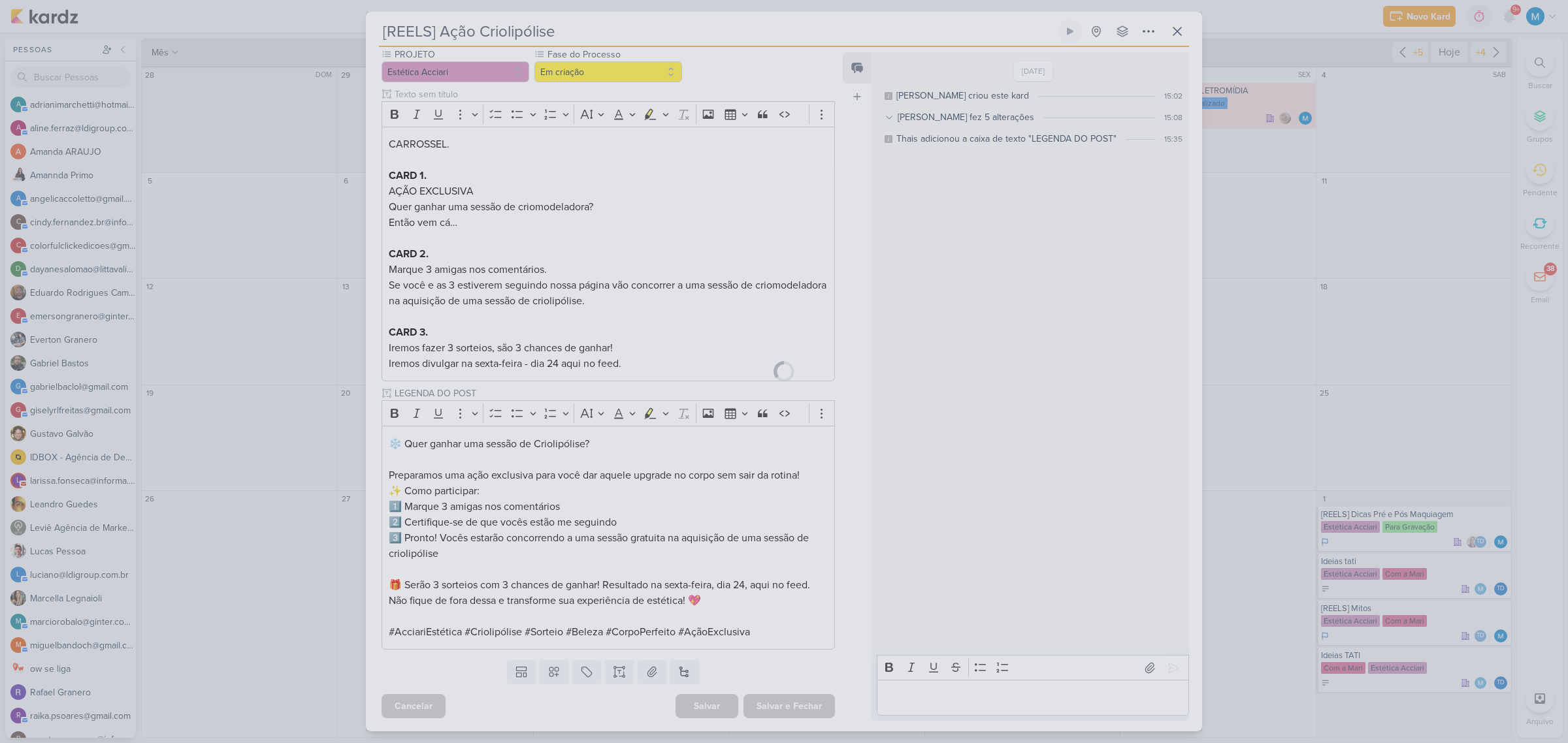
scroll to position [124, 0]
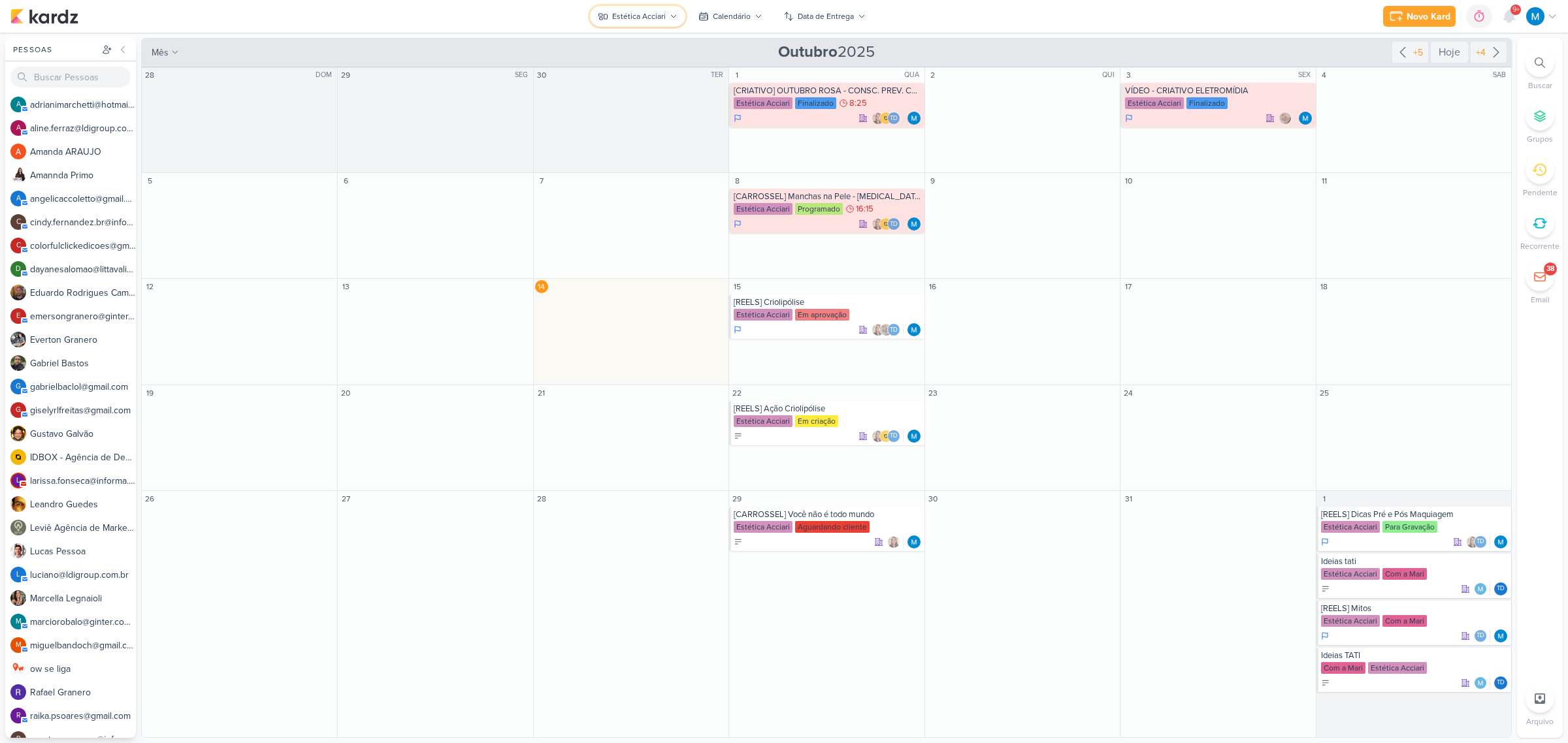
click at [675, 15] on icon at bounding box center [674, 15] width 5 height 2
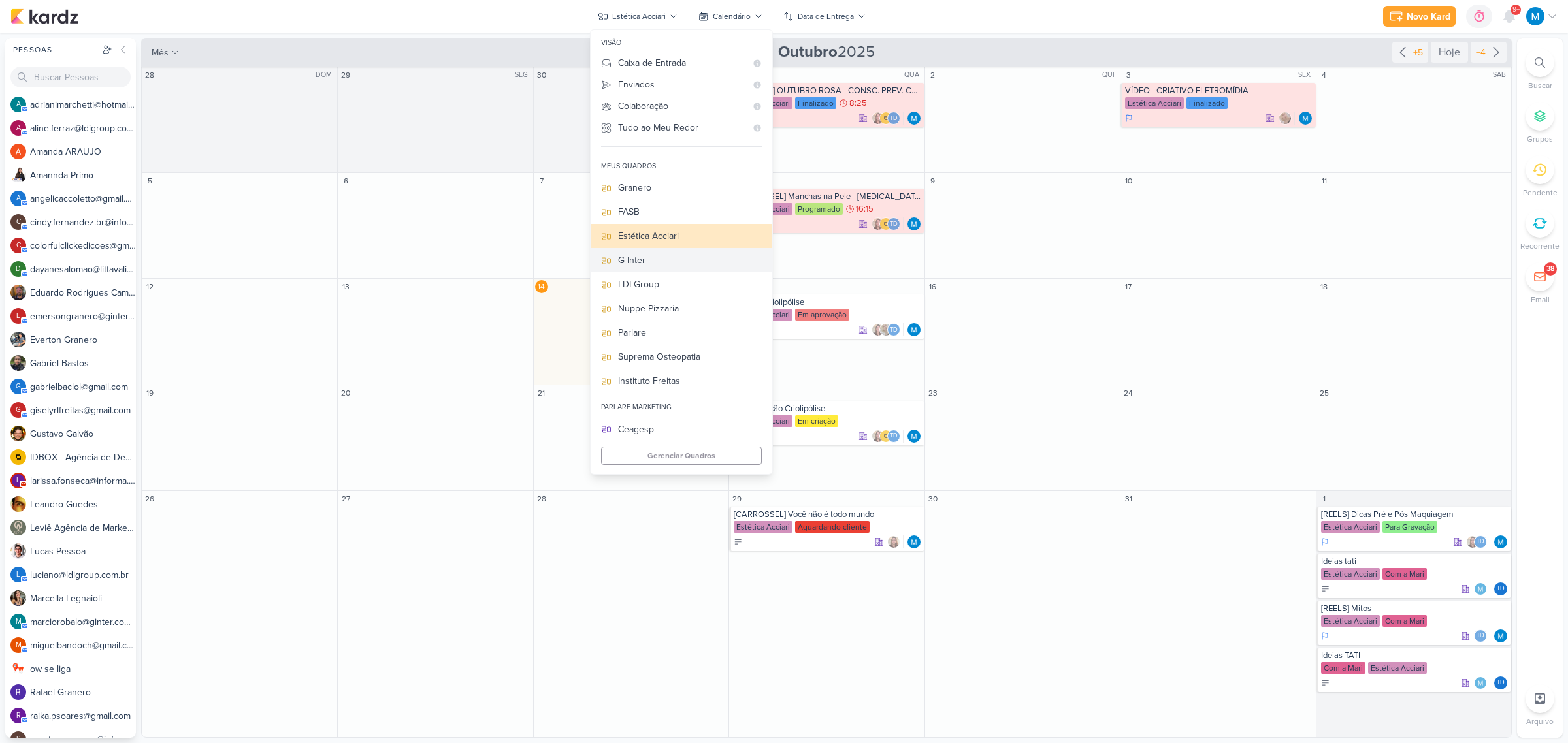
click at [653, 262] on div "G-Inter" at bounding box center [690, 260] width 144 height 14
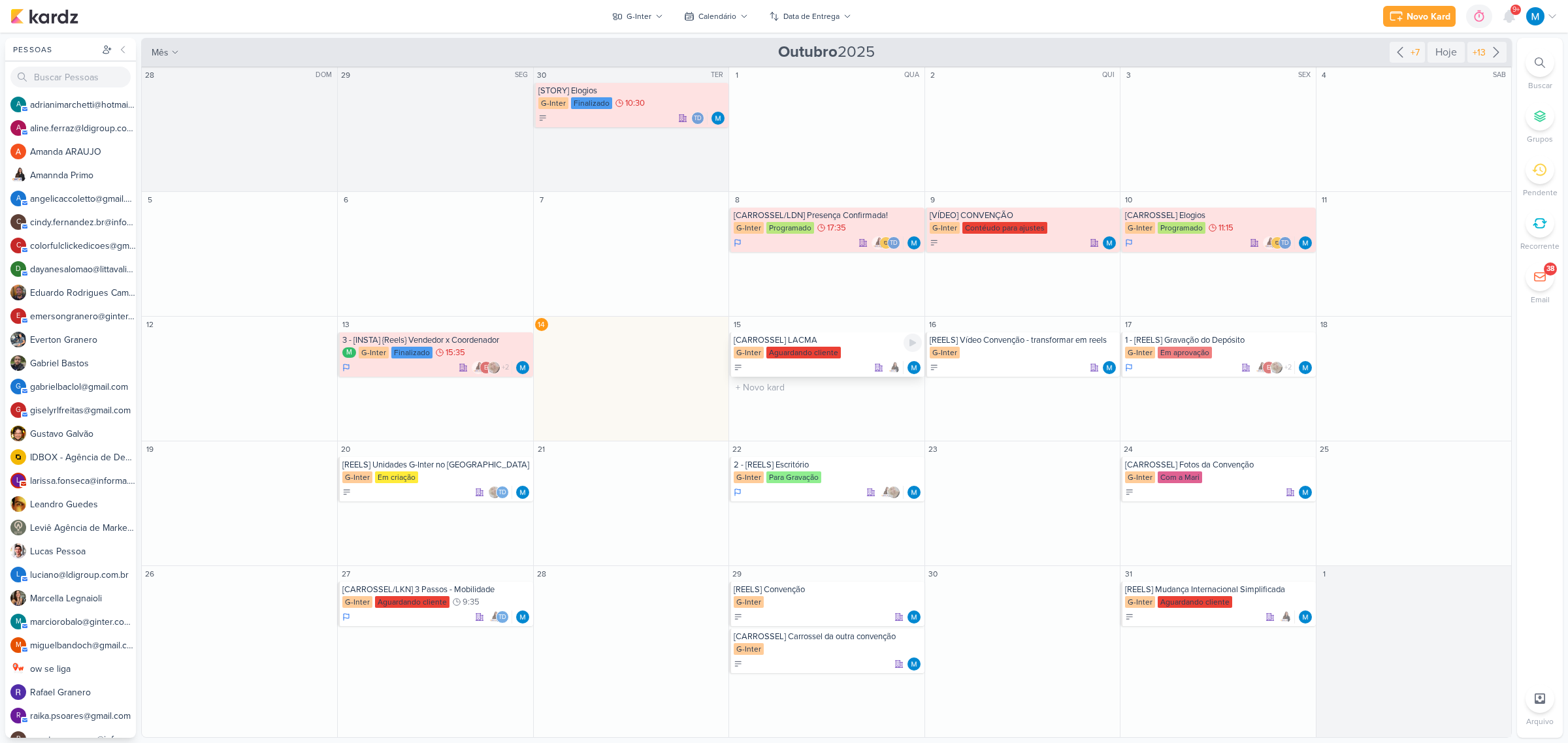
click at [801, 340] on div "[CARROSSEL] LACMA" at bounding box center [827, 341] width 188 height 11
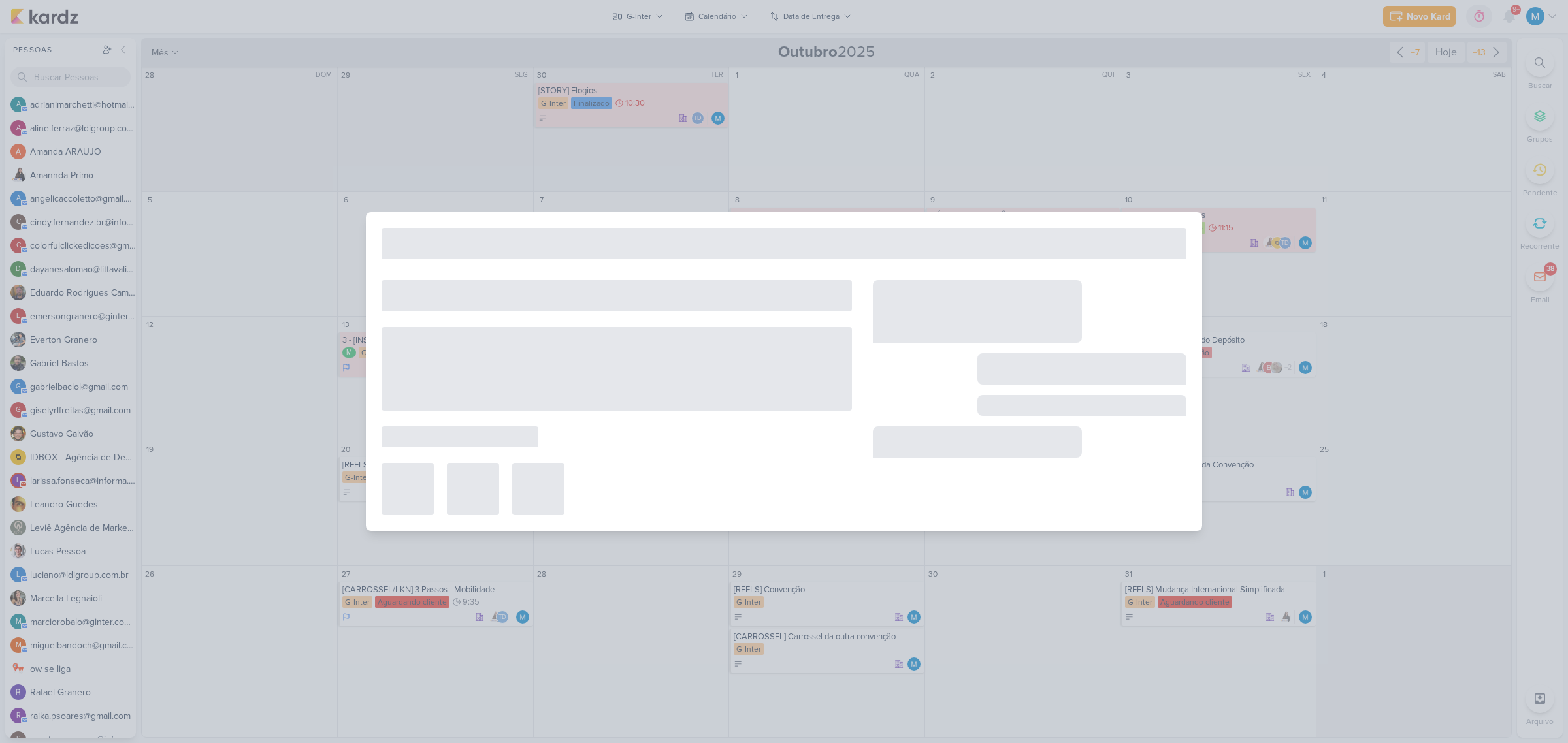
type input "[CARROSSEL] LACMA"
type input "15 de outubro de 2025 às 23:59"
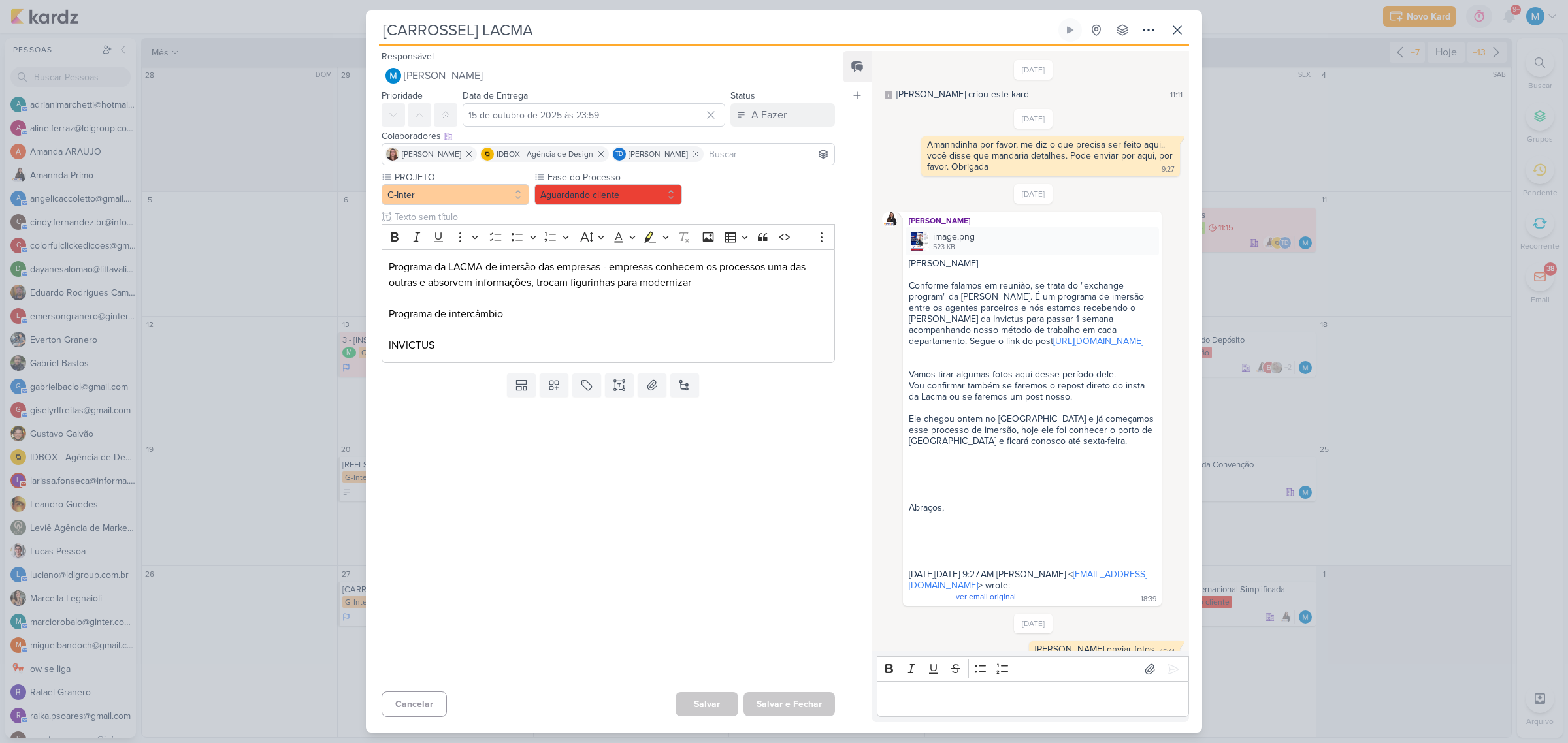
scroll to position [69, 0]
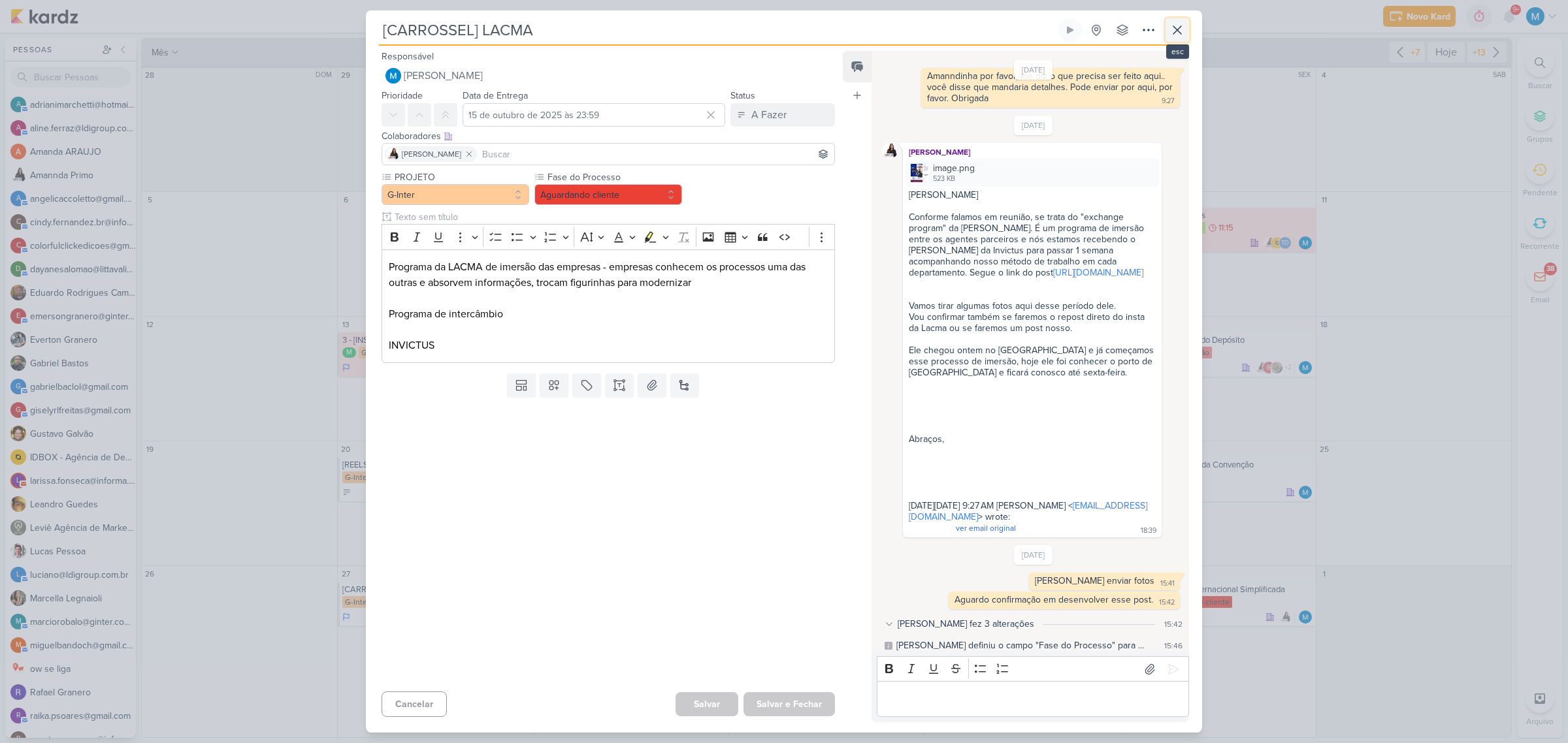
click at [1177, 32] on icon at bounding box center [1177, 30] width 15 height 15
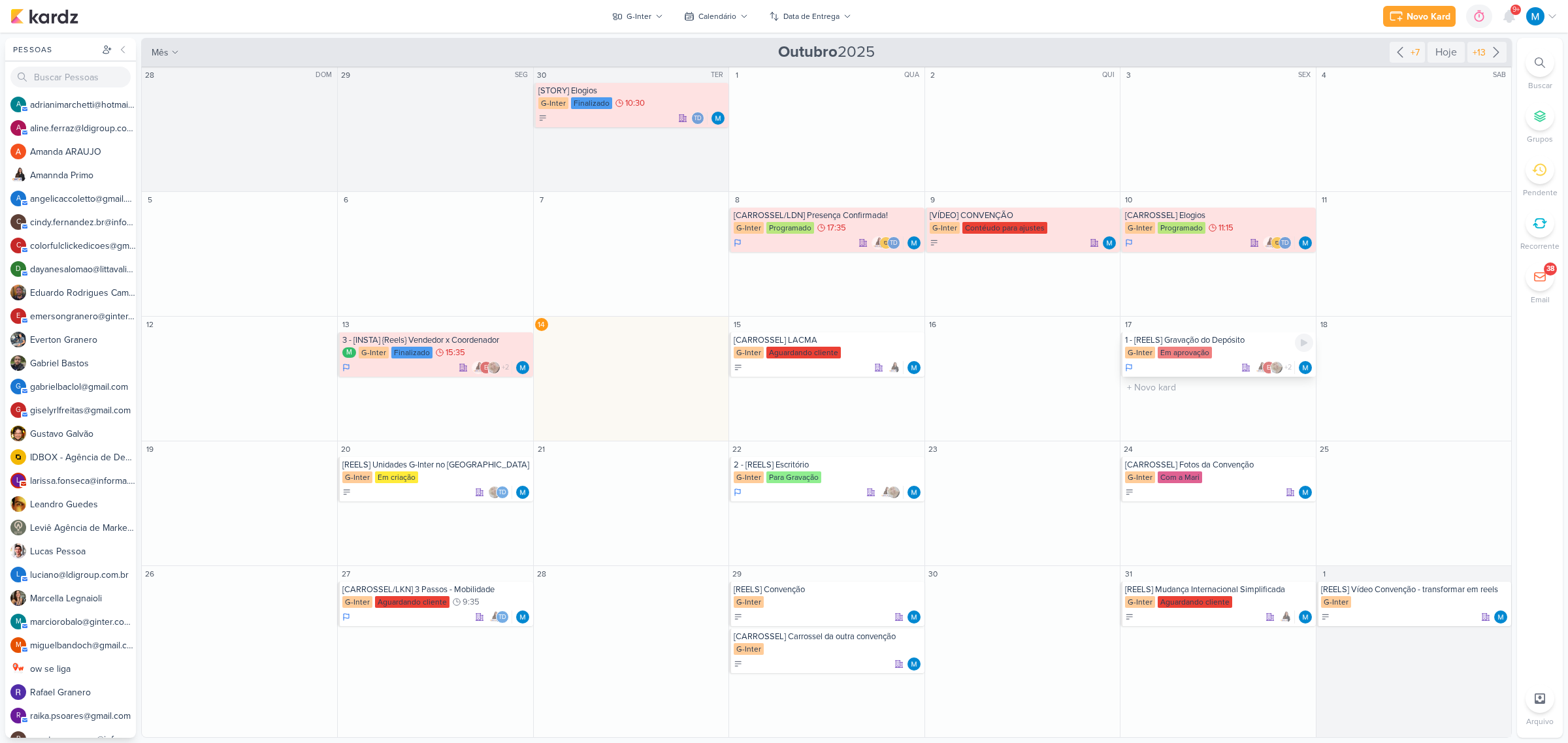
click at [1222, 341] on div "1 - [REELS] Gravação do Depósito" at bounding box center [1218, 341] width 188 height 11
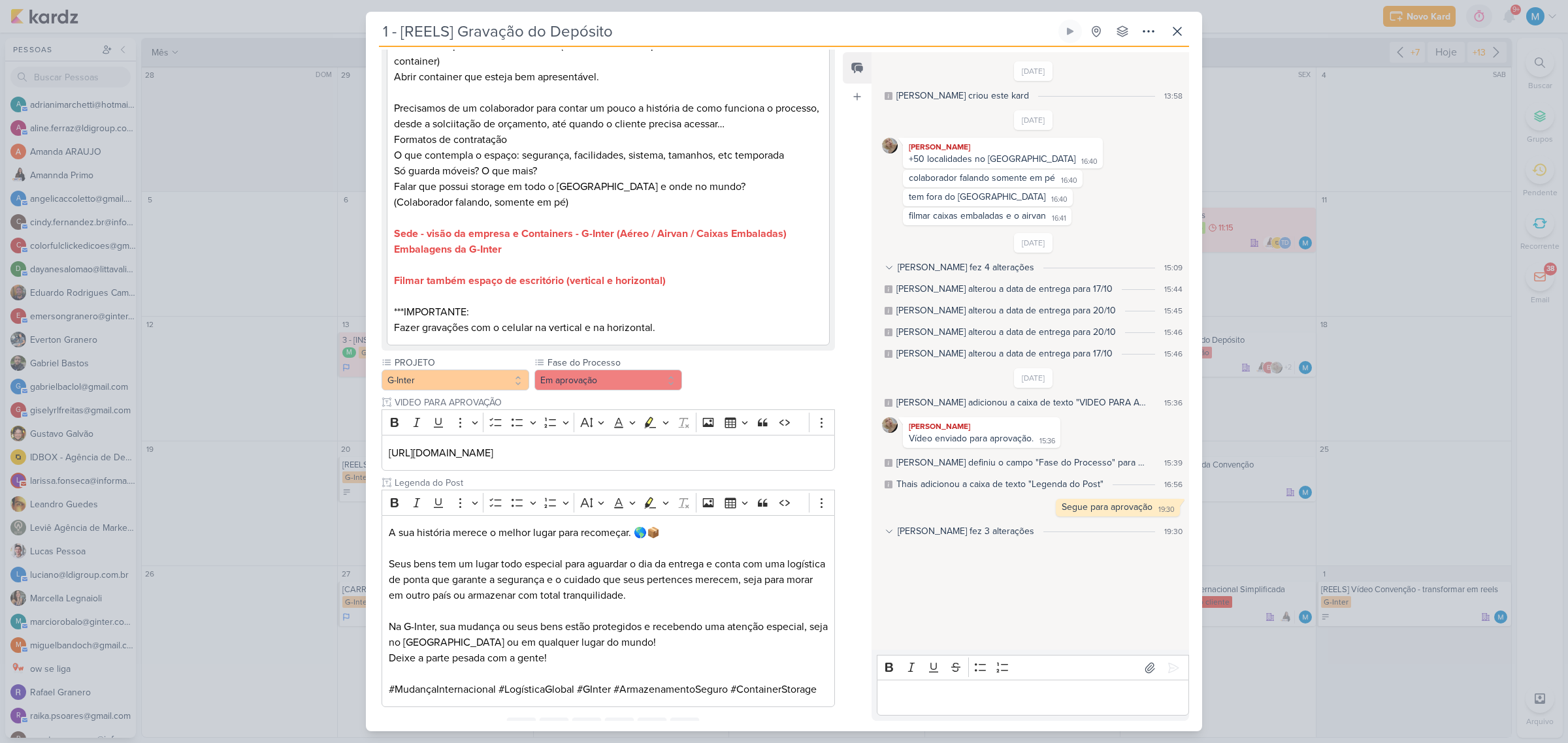
scroll to position [296, 0]
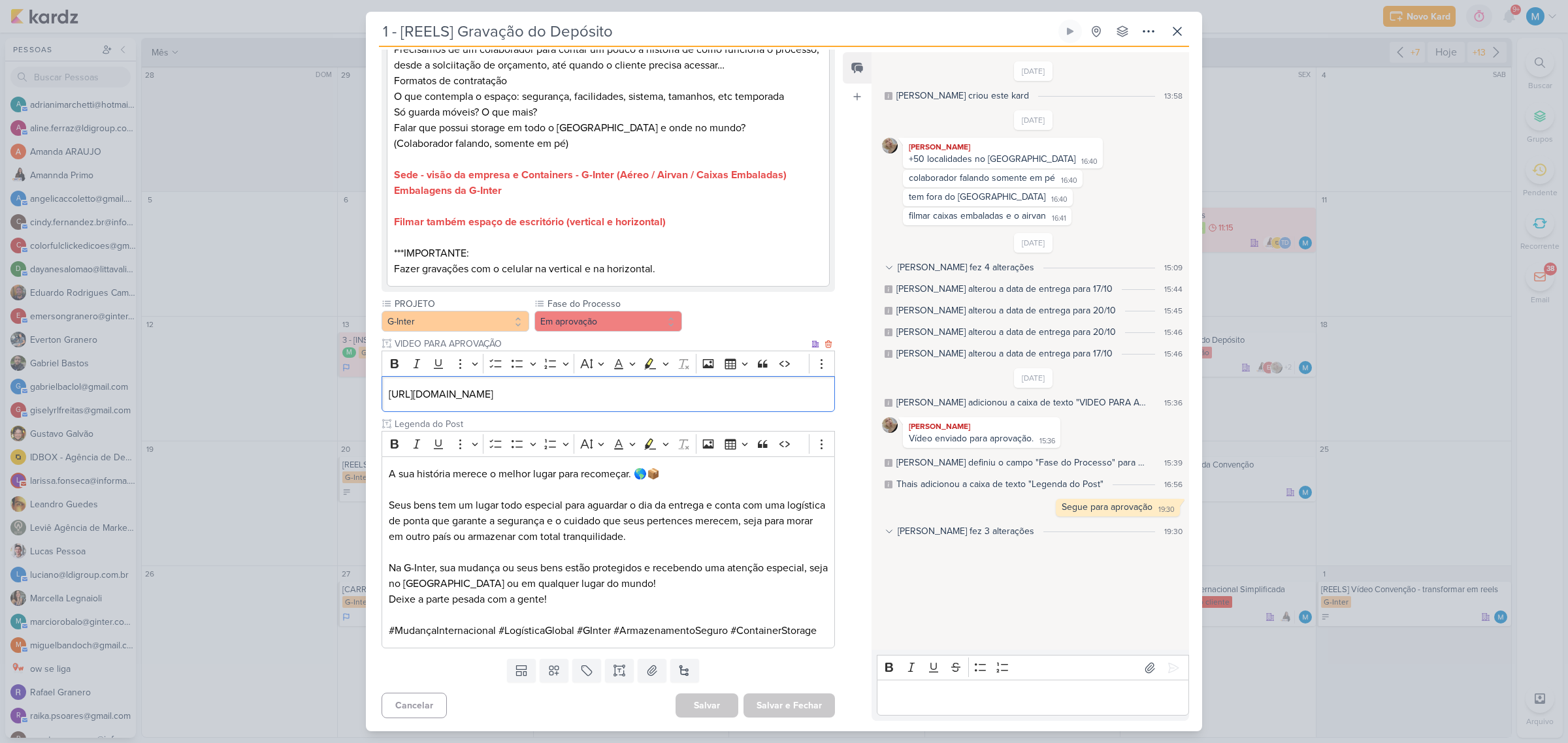
click at [795, 399] on p "https://drive.google.com/drive/folders/1x3EPYSS32gNGpCCcV0zF8D9JjWJOK63m" at bounding box center [608, 395] width 439 height 15
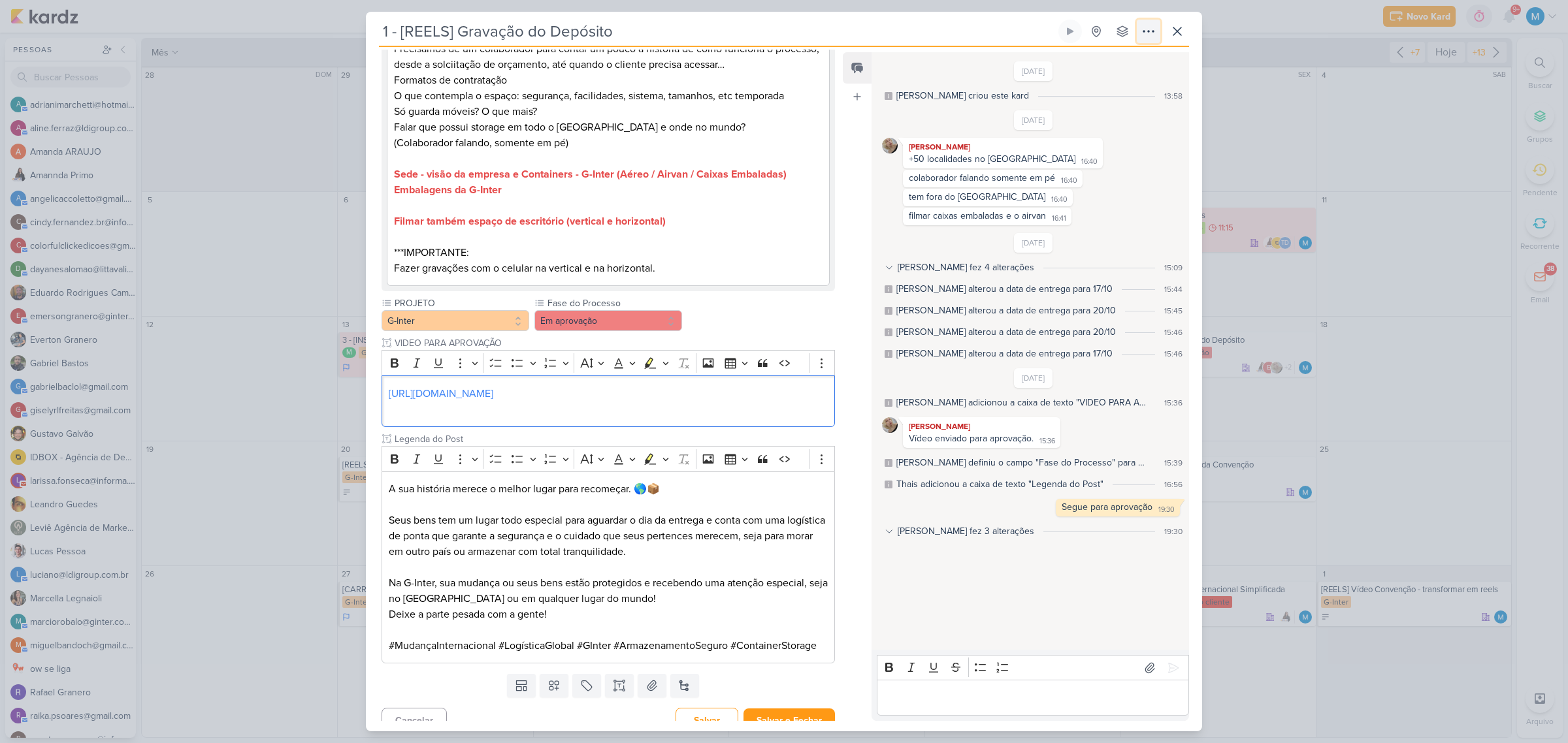
click at [1151, 29] on icon at bounding box center [1149, 31] width 15 height 15
click at [1125, 56] on button "Copiar Link" at bounding box center [1102, 61] width 167 height 22
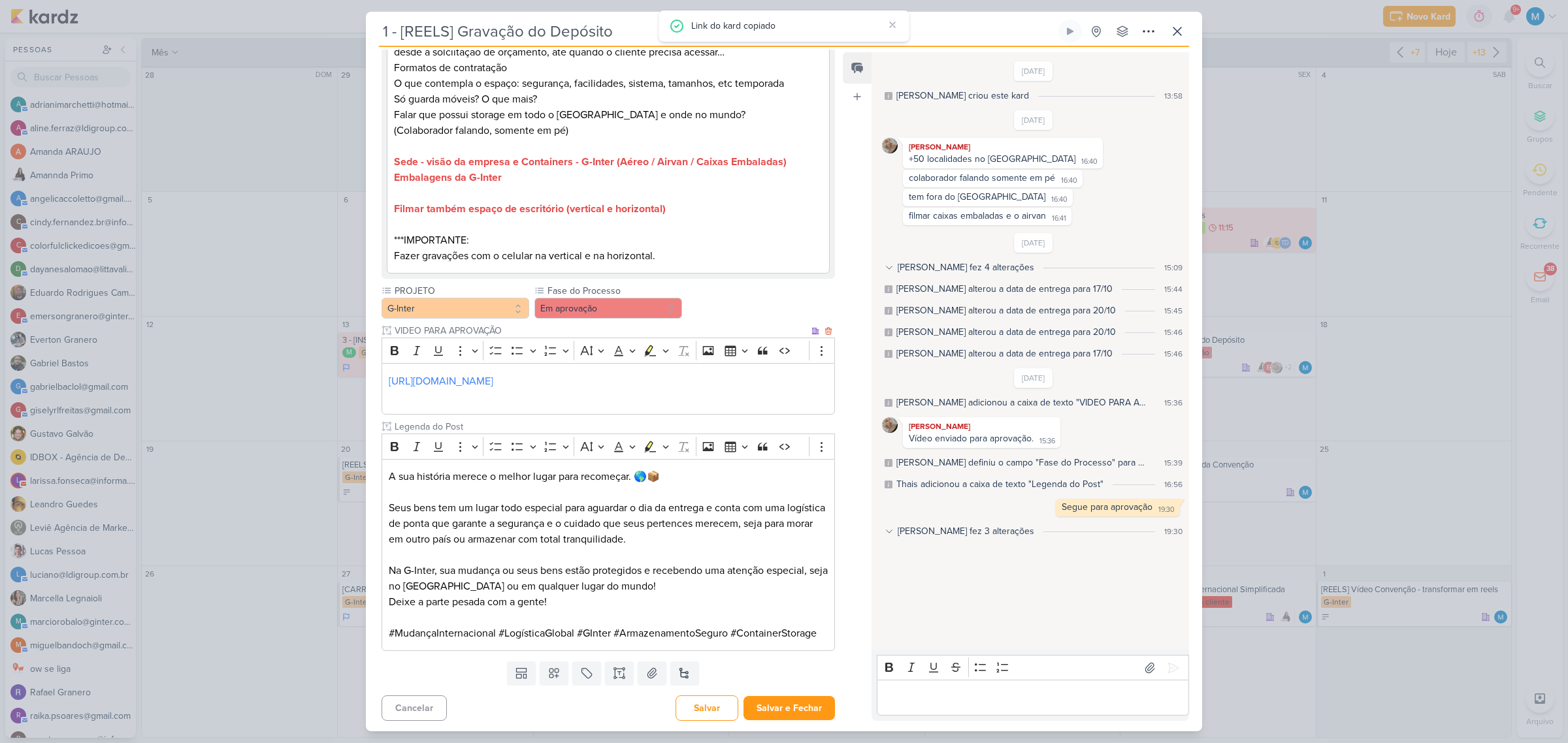
scroll to position [311, 0]
click at [794, 704] on button "Salvar e Fechar" at bounding box center [789, 705] width 91 height 24
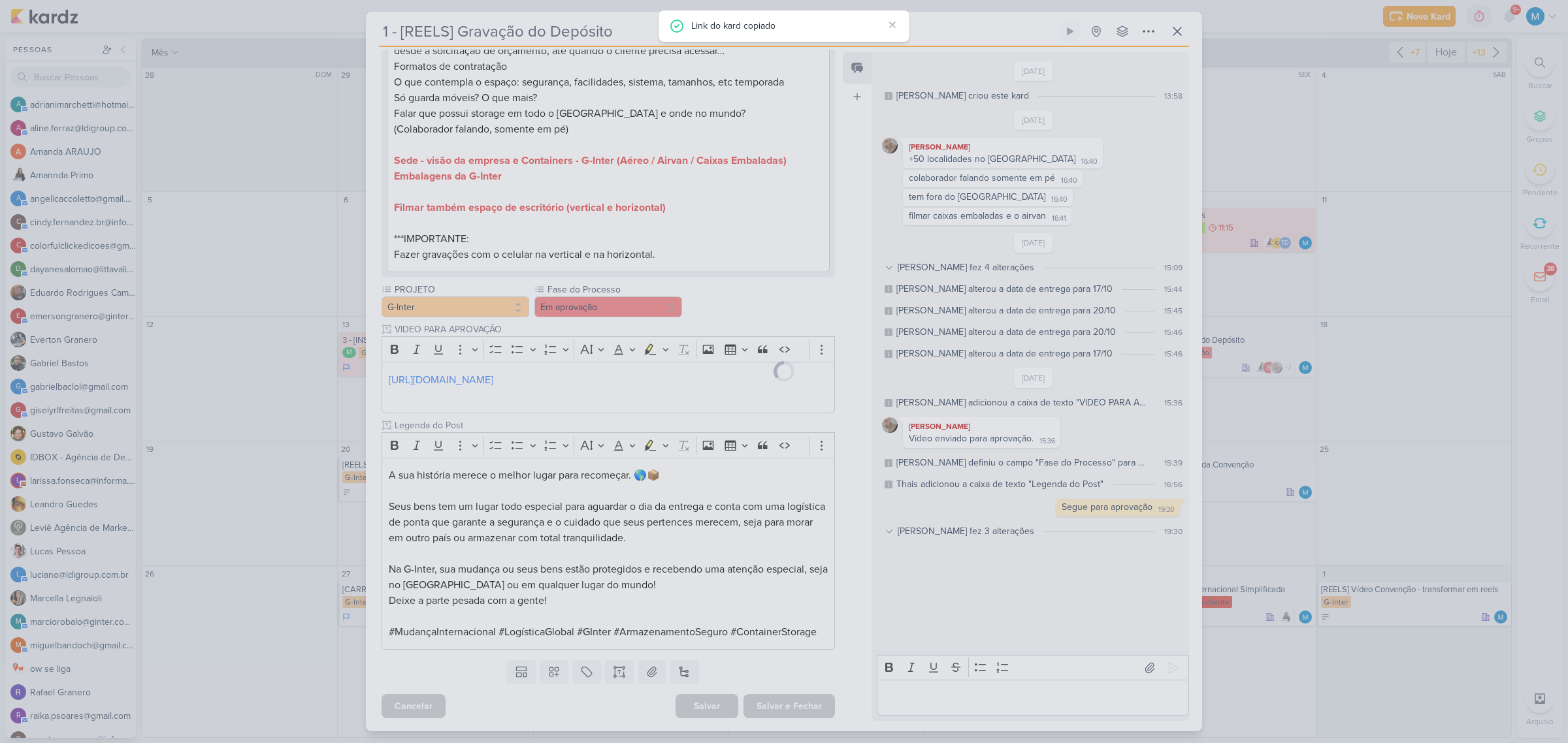
scroll to position [310, 0]
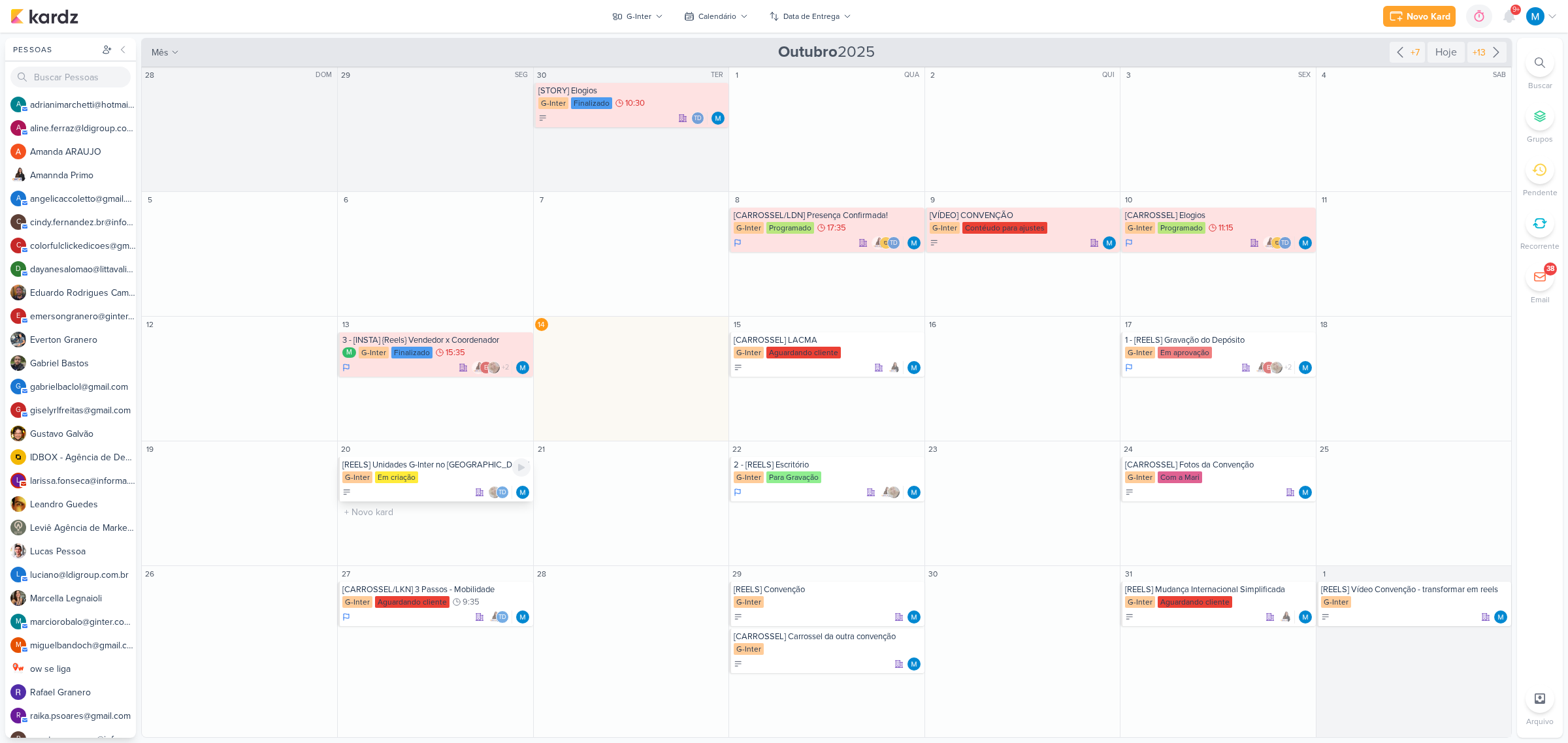
click at [442, 468] on div "[REELS] Unidades G-Inter no [GEOGRAPHIC_DATA]" at bounding box center [436, 465] width 188 height 11
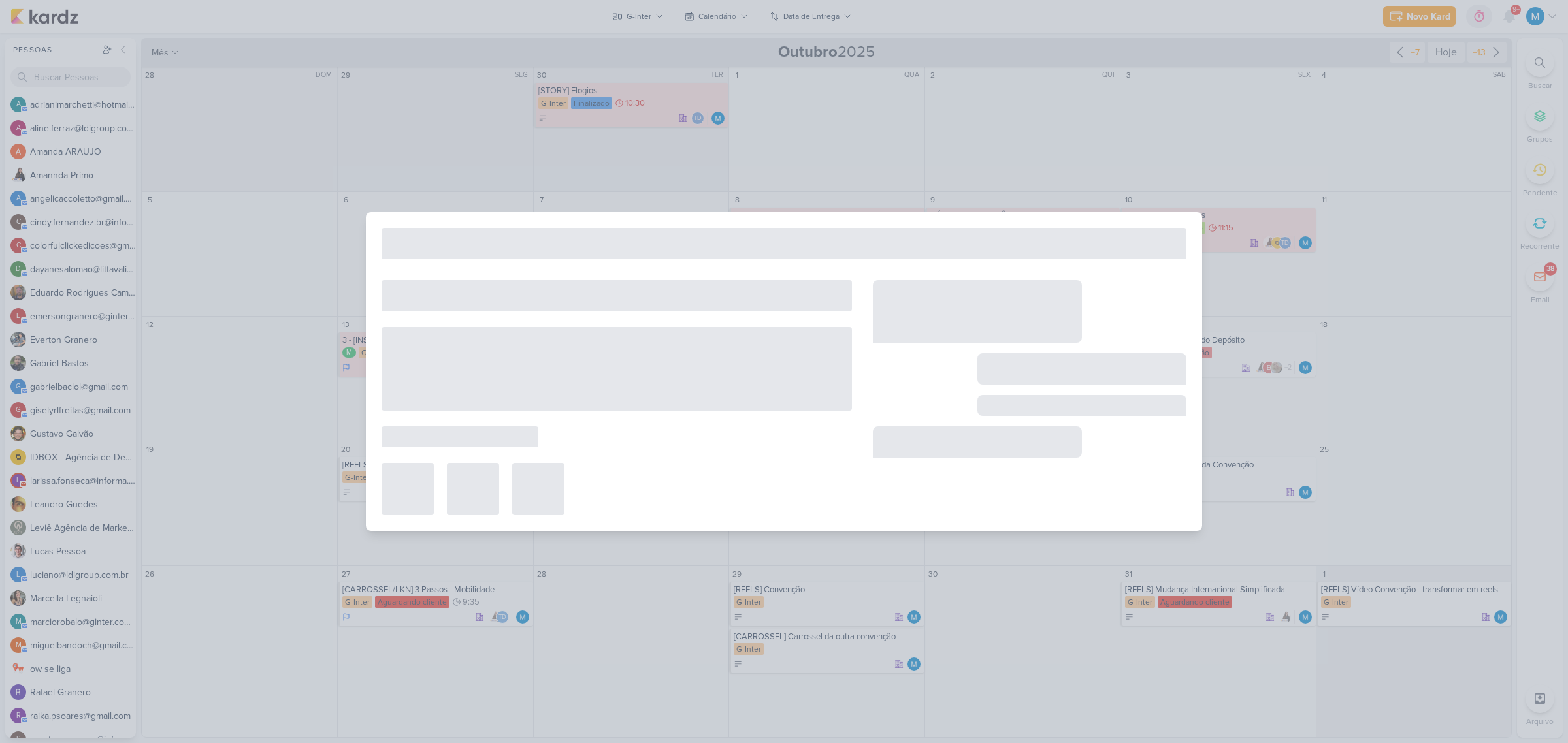
type input "[REELS] Unidades G-Inter no [GEOGRAPHIC_DATA]"
type input "20 de outubro de 2025 às 23:59"
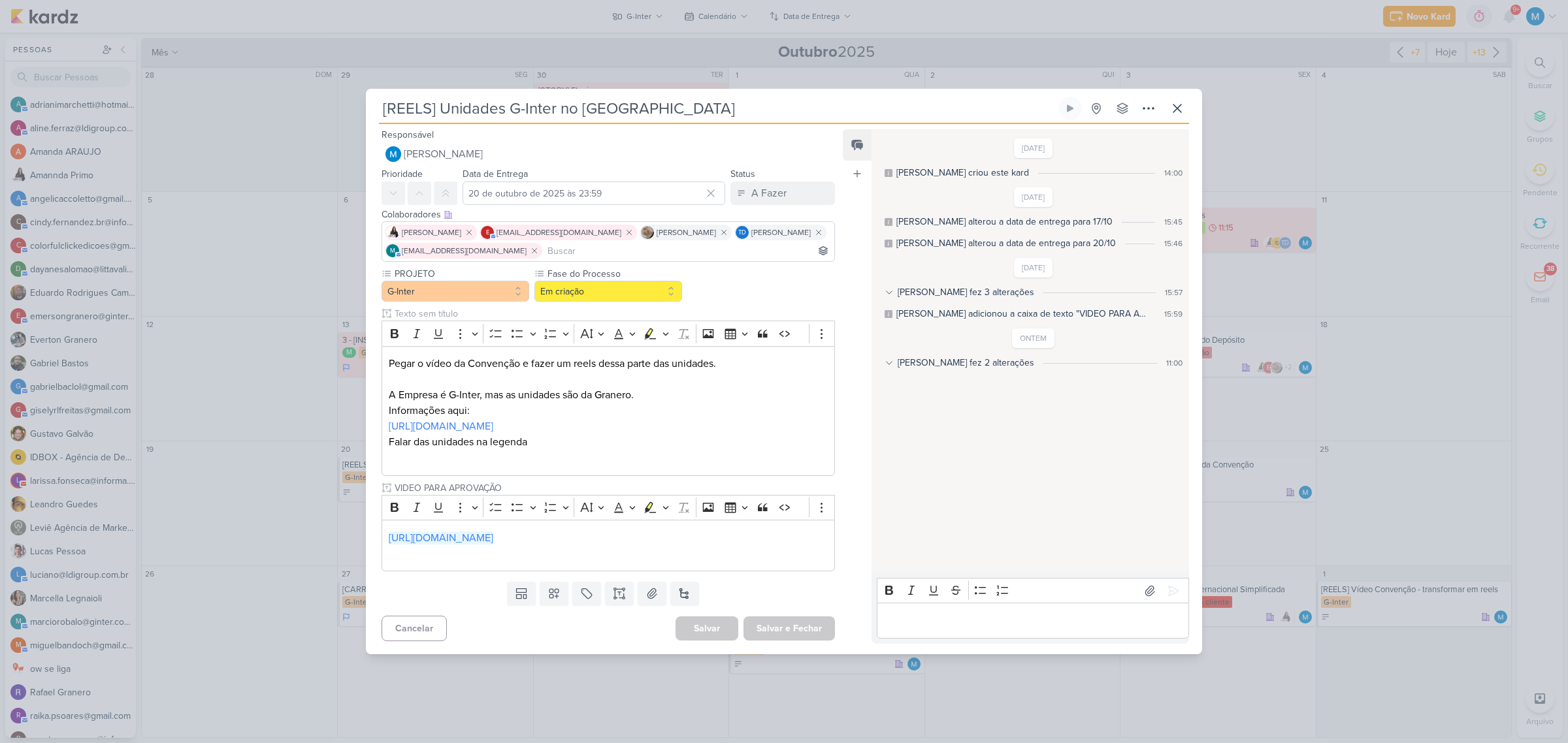
scroll to position [0, 0]
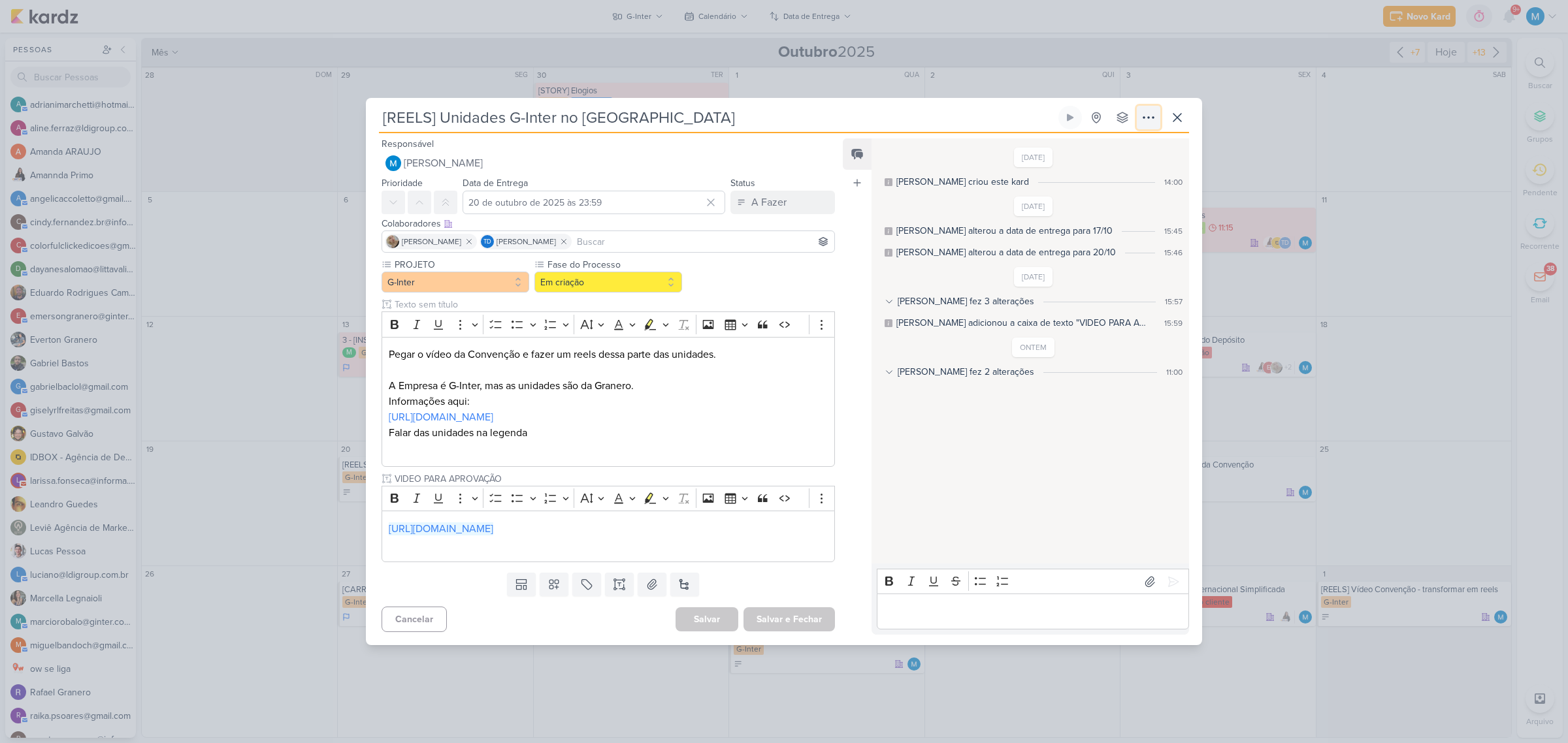
click at [1145, 115] on icon at bounding box center [1149, 117] width 15 height 15
click at [1130, 144] on button "Copiar Link" at bounding box center [1102, 148] width 167 height 22
click at [782, 205] on button "A Fazer" at bounding box center [782, 202] width 104 height 23
click at [949, 470] on div "16/9/25 MARIANA criou este kard 14:00 8/10/25 MARIANA alterou a data de entrega…" at bounding box center [1029, 351] width 316 height 423
click at [1177, 117] on icon at bounding box center [1177, 117] width 8 height 8
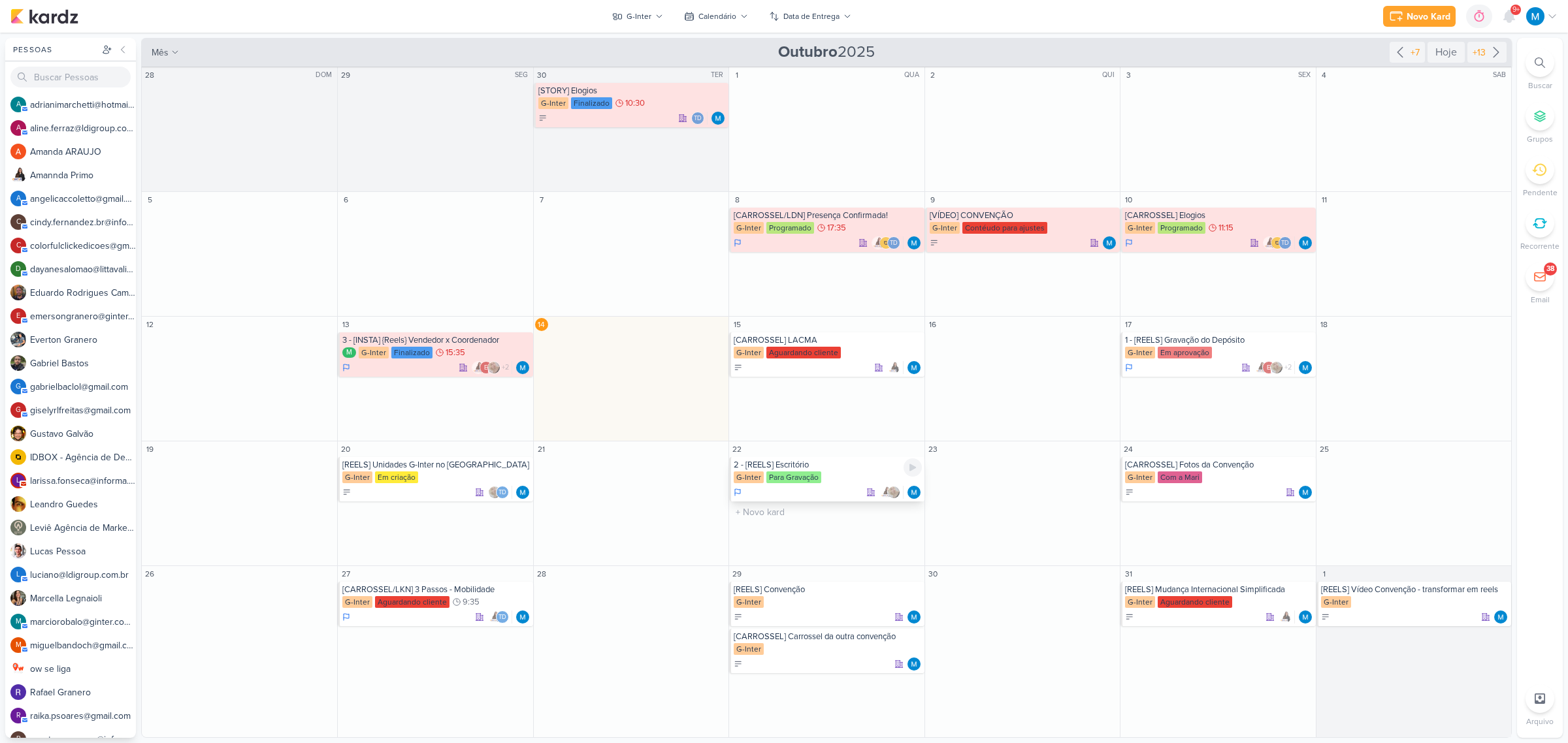
click at [802, 465] on div "2 - [REELS] Escritório" at bounding box center [827, 465] width 188 height 11
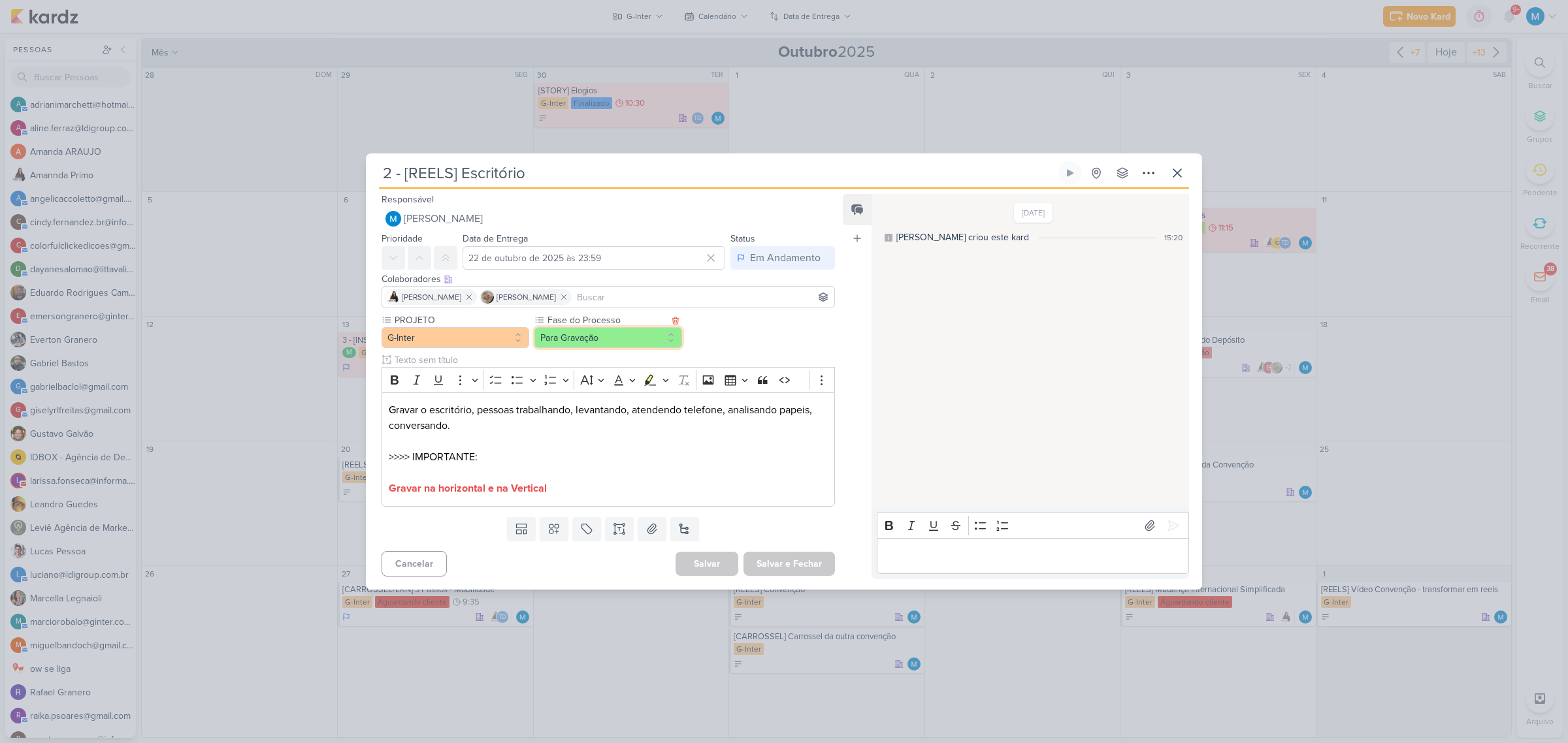
click at [599, 341] on button "Para Gravação" at bounding box center [608, 338] width 148 height 21
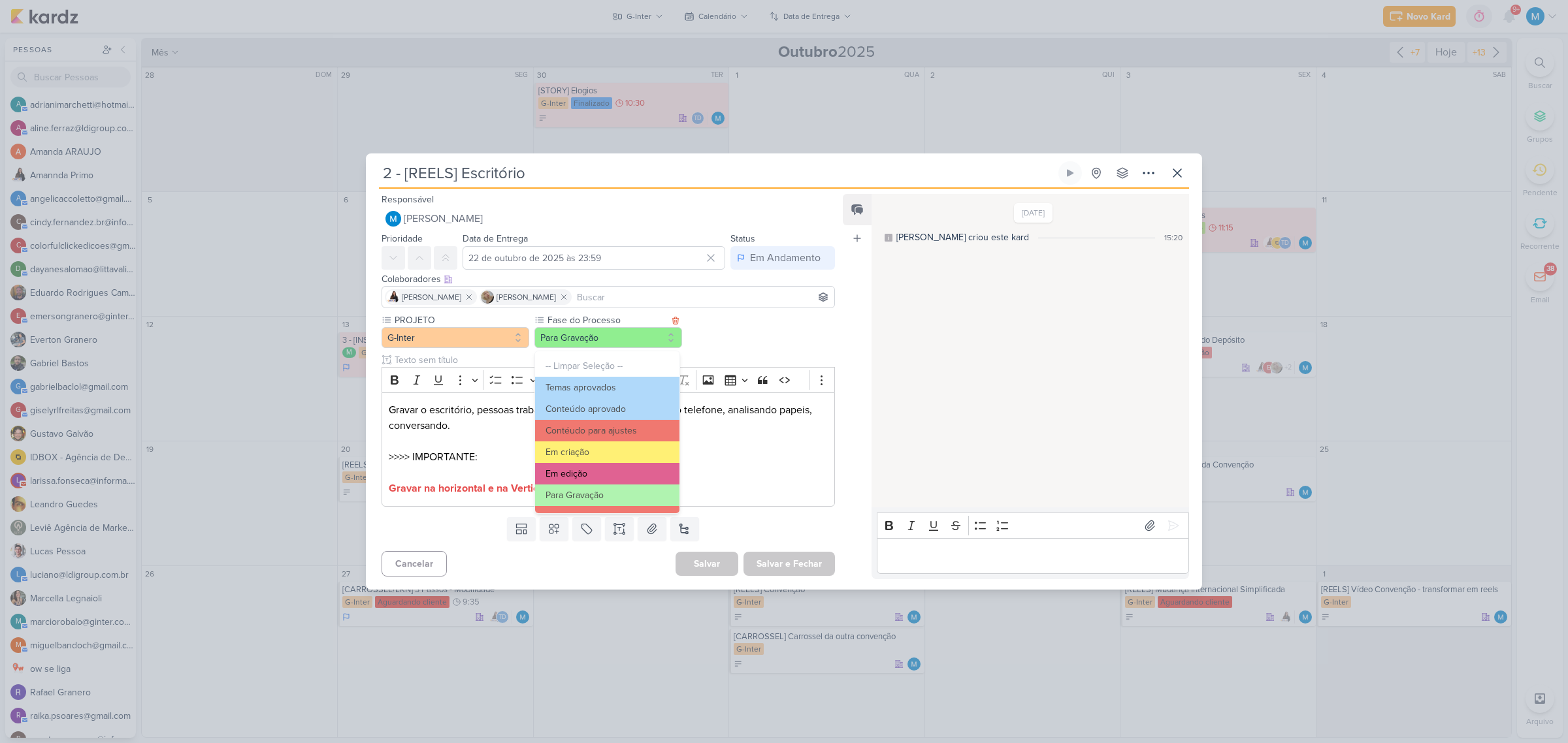
click at [602, 468] on button "Em edição" at bounding box center [607, 474] width 144 height 22
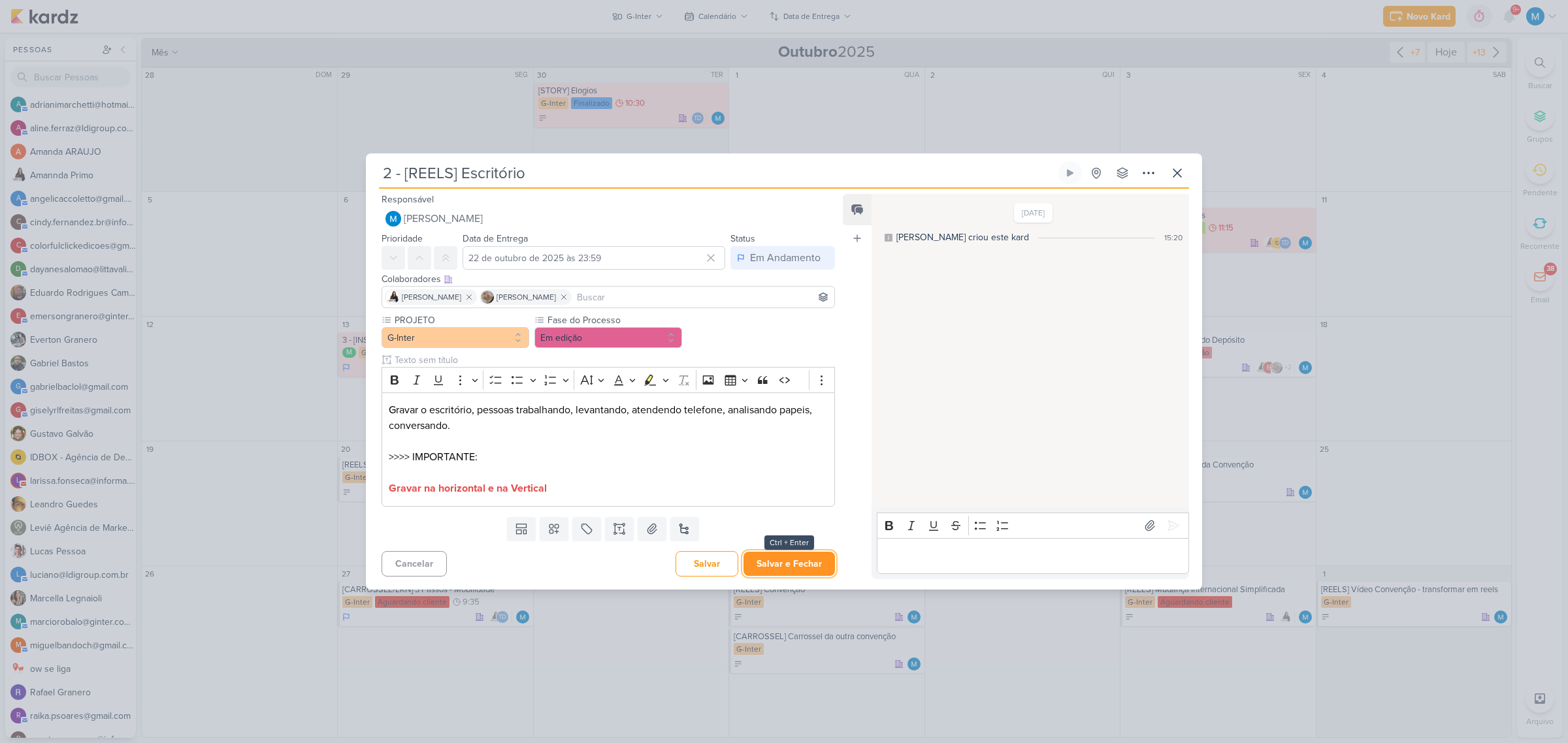
click at [799, 567] on button "Salvar e Fechar" at bounding box center [789, 564] width 91 height 24
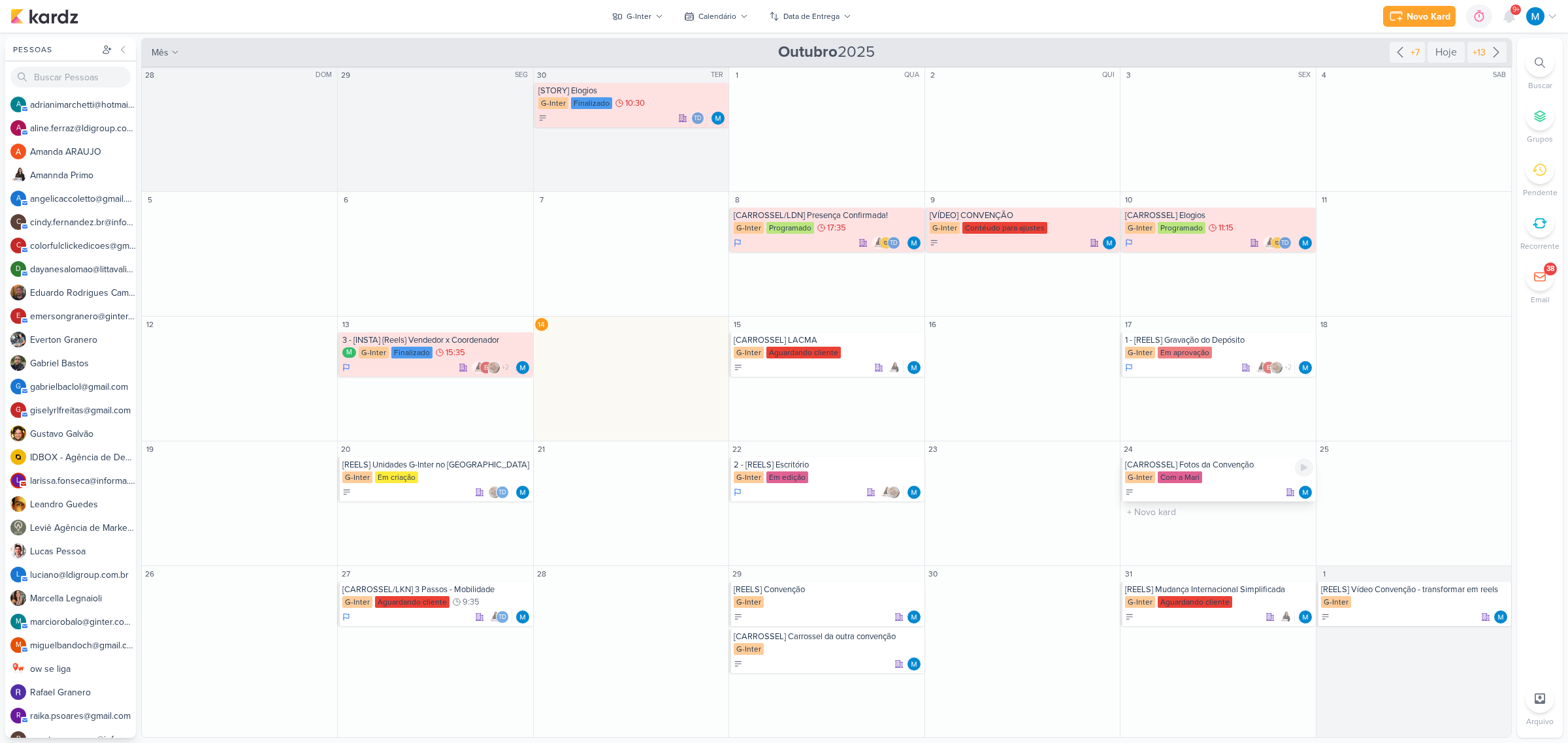
click at [1200, 463] on div "[CARROSSEL] Fotos da Convenção" at bounding box center [1218, 465] width 188 height 11
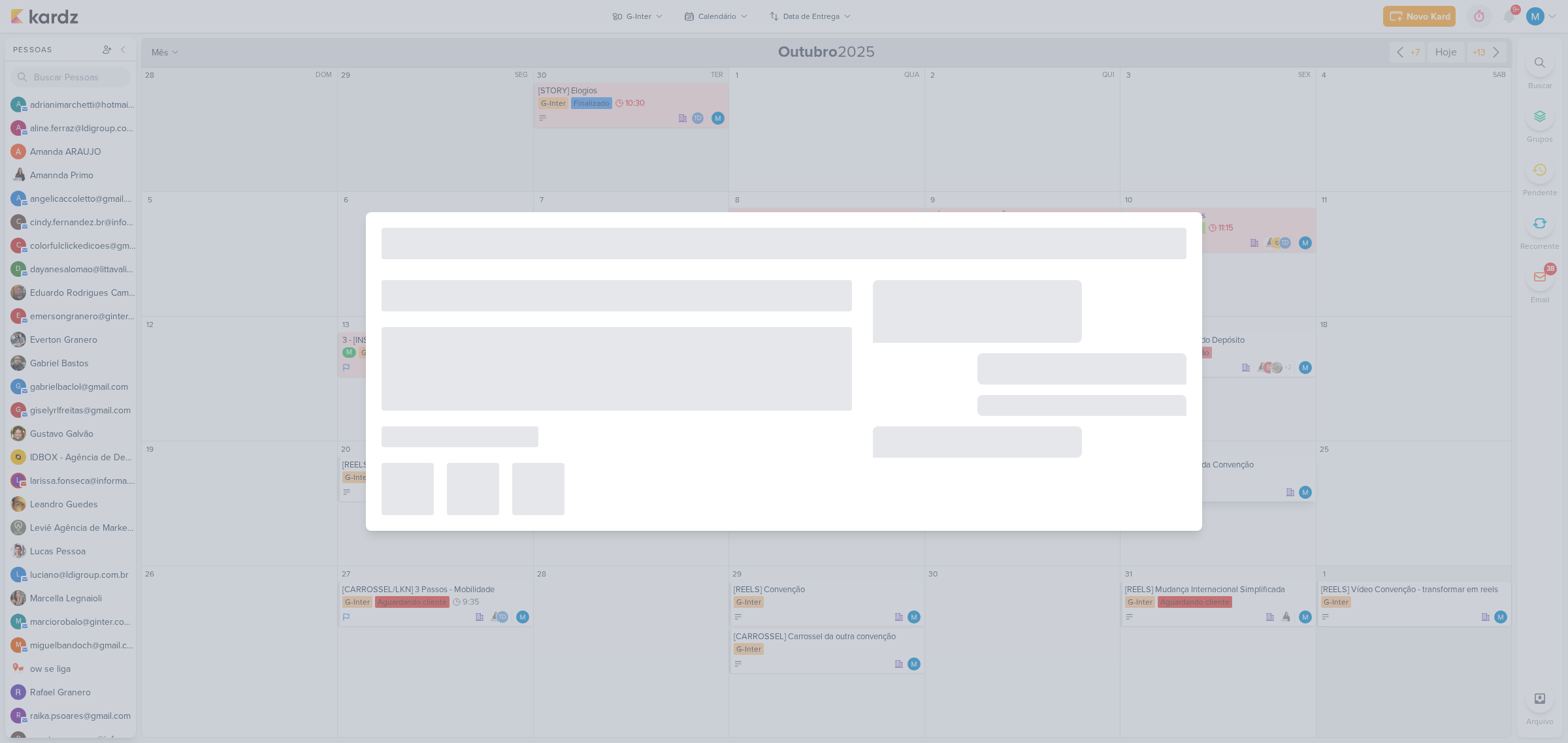
type input "[CARROSSEL] Fotos da Convenção"
type input "24 de outubro de 2025 às 23:59"
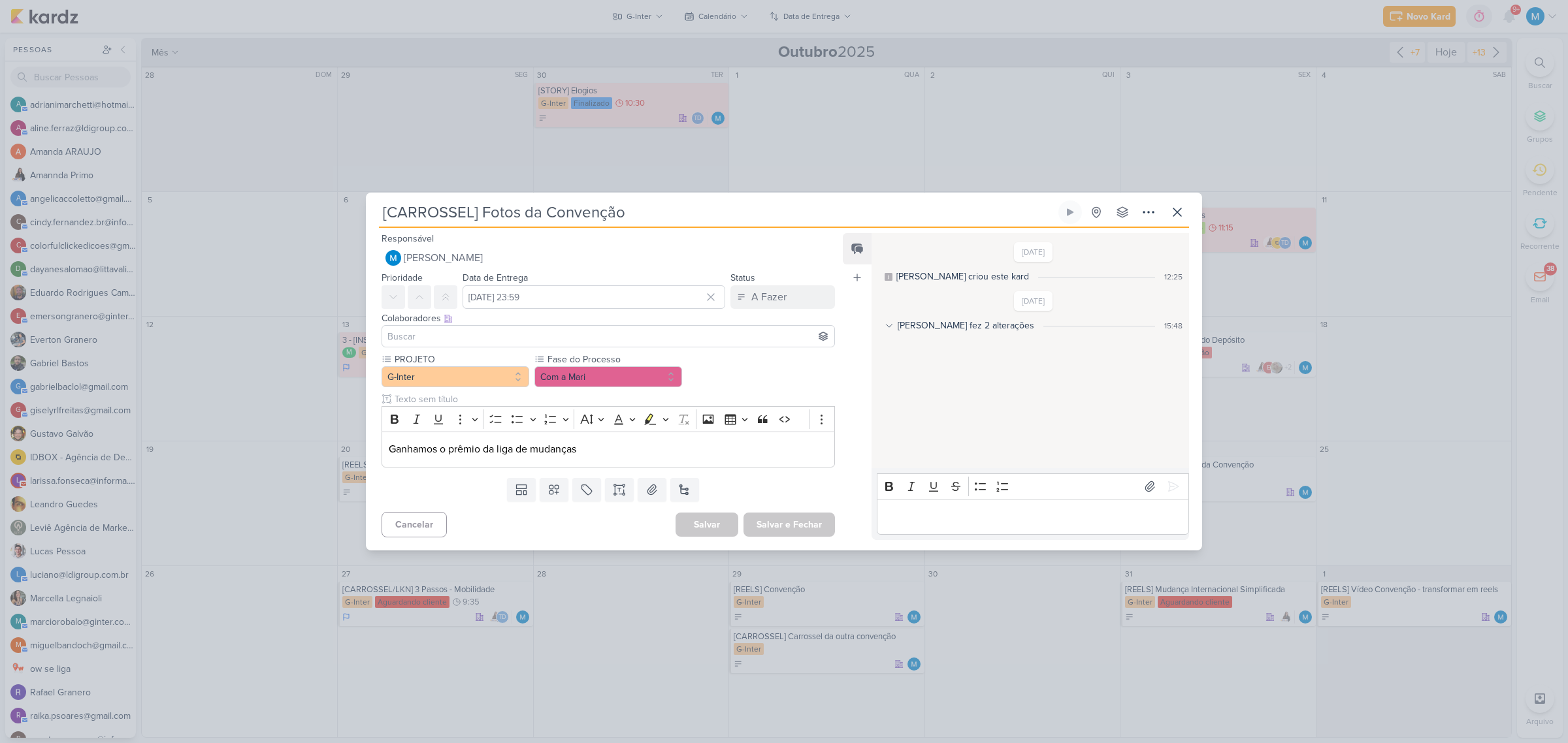
click at [548, 335] on input at bounding box center [608, 336] width 447 height 15
type input "amann"
click at [542, 357] on button "Amannda Primo" at bounding box center [608, 361] width 452 height 23
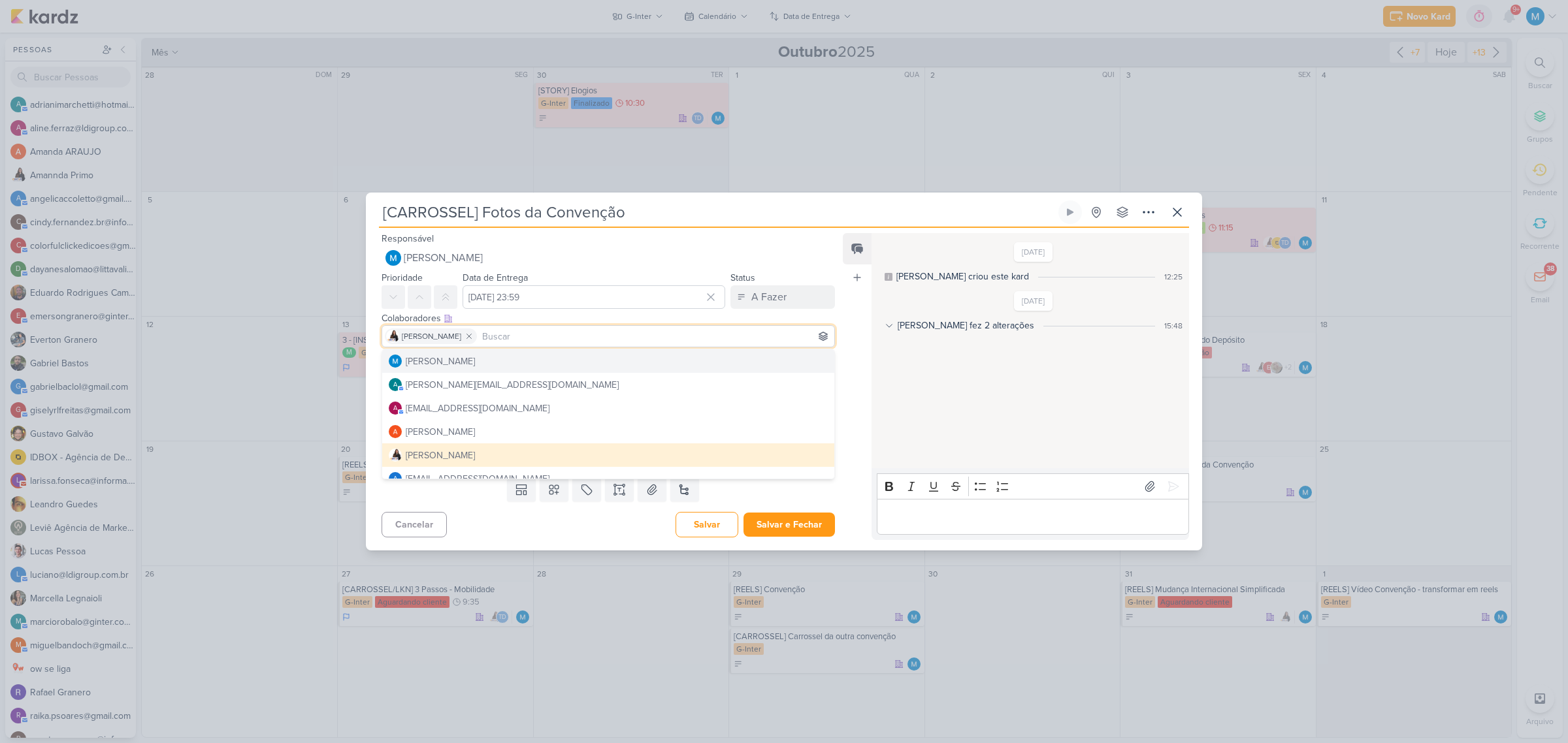
drag, startPoint x: 853, startPoint y: 334, endPoint x: 781, endPoint y: 354, distance: 74.7
click at [853, 334] on div "Feed Atrelar email Solte o email para atrelar ao kard" at bounding box center [857, 386] width 29 height 307
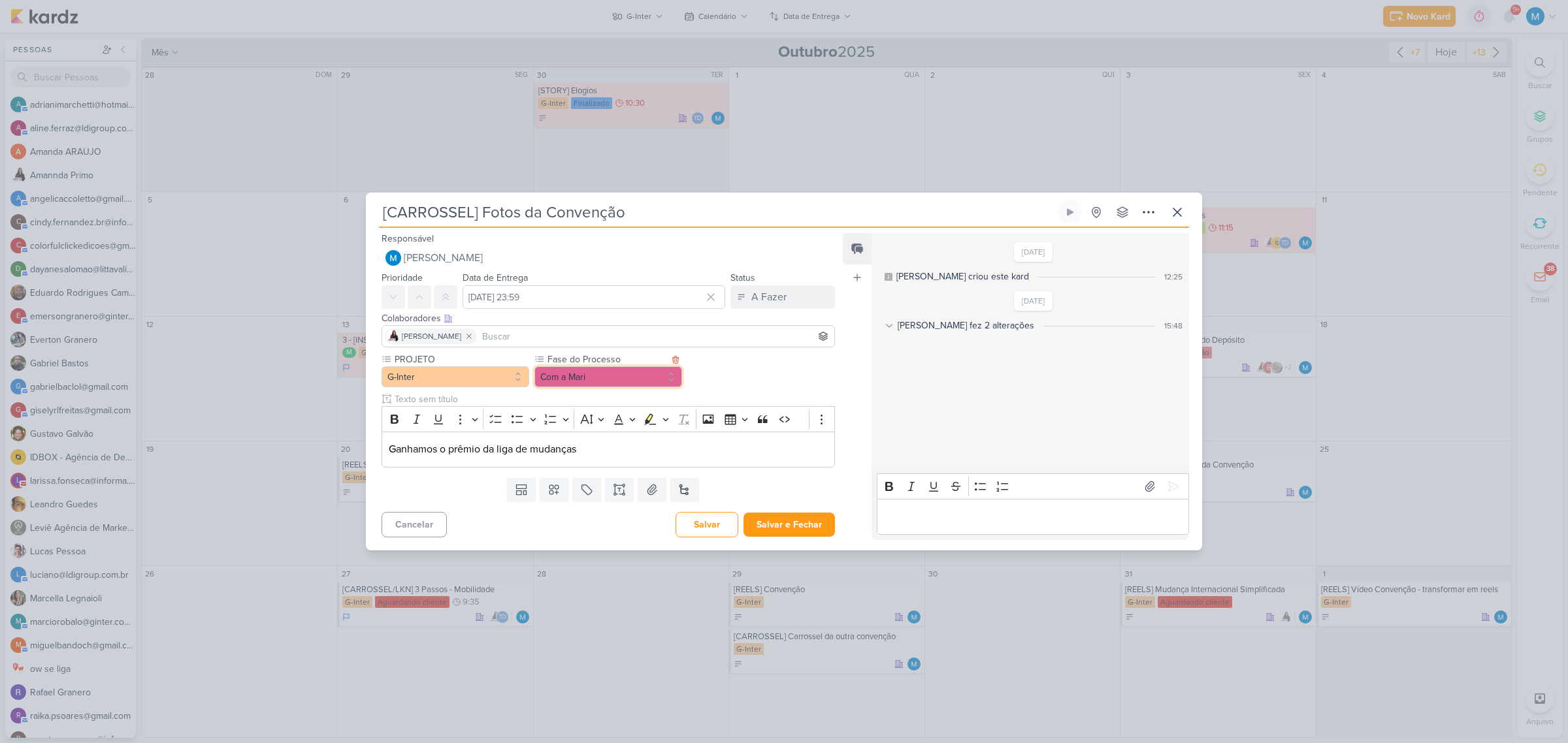
click at [627, 370] on button "Com a Mari" at bounding box center [608, 376] width 148 height 21
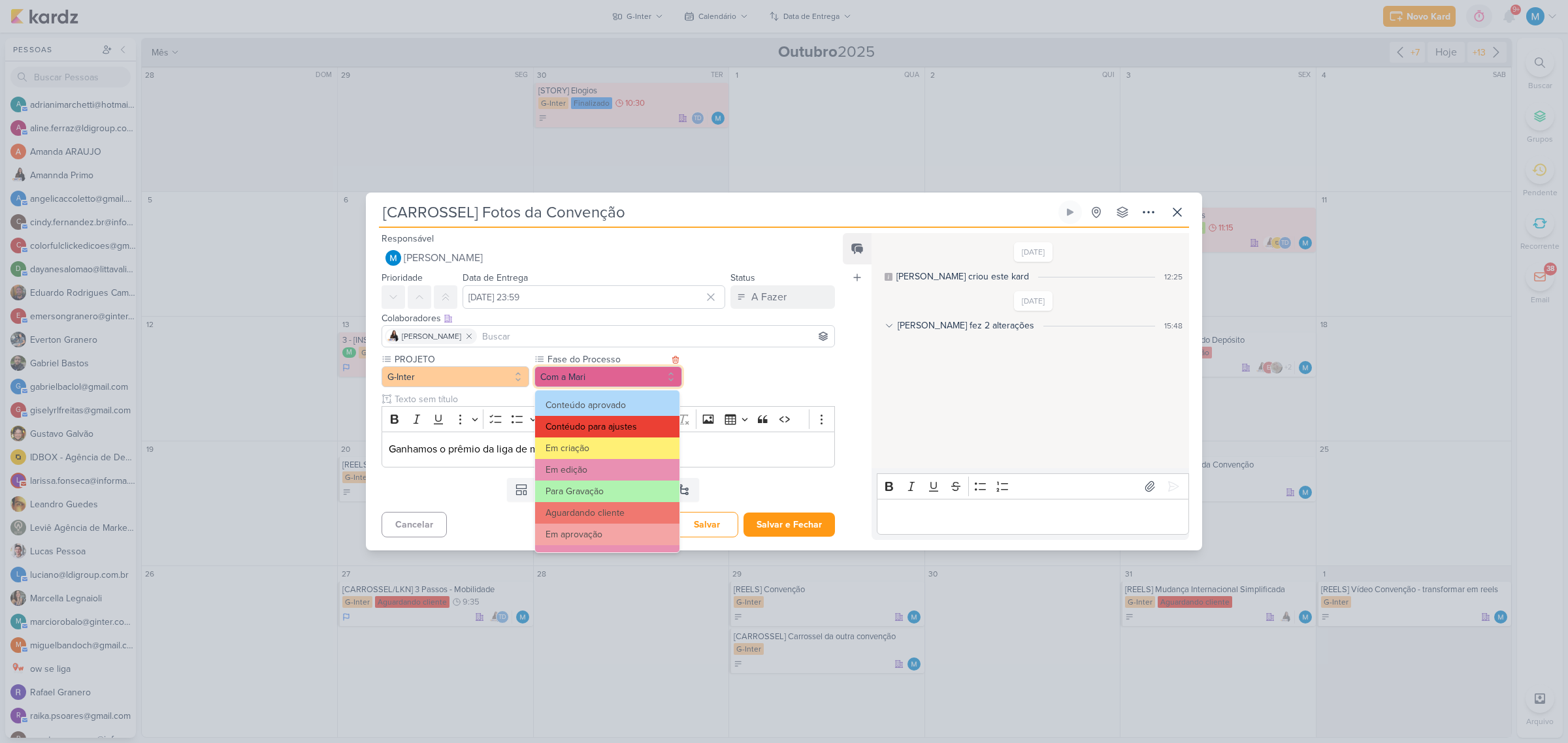
scroll to position [82, 0]
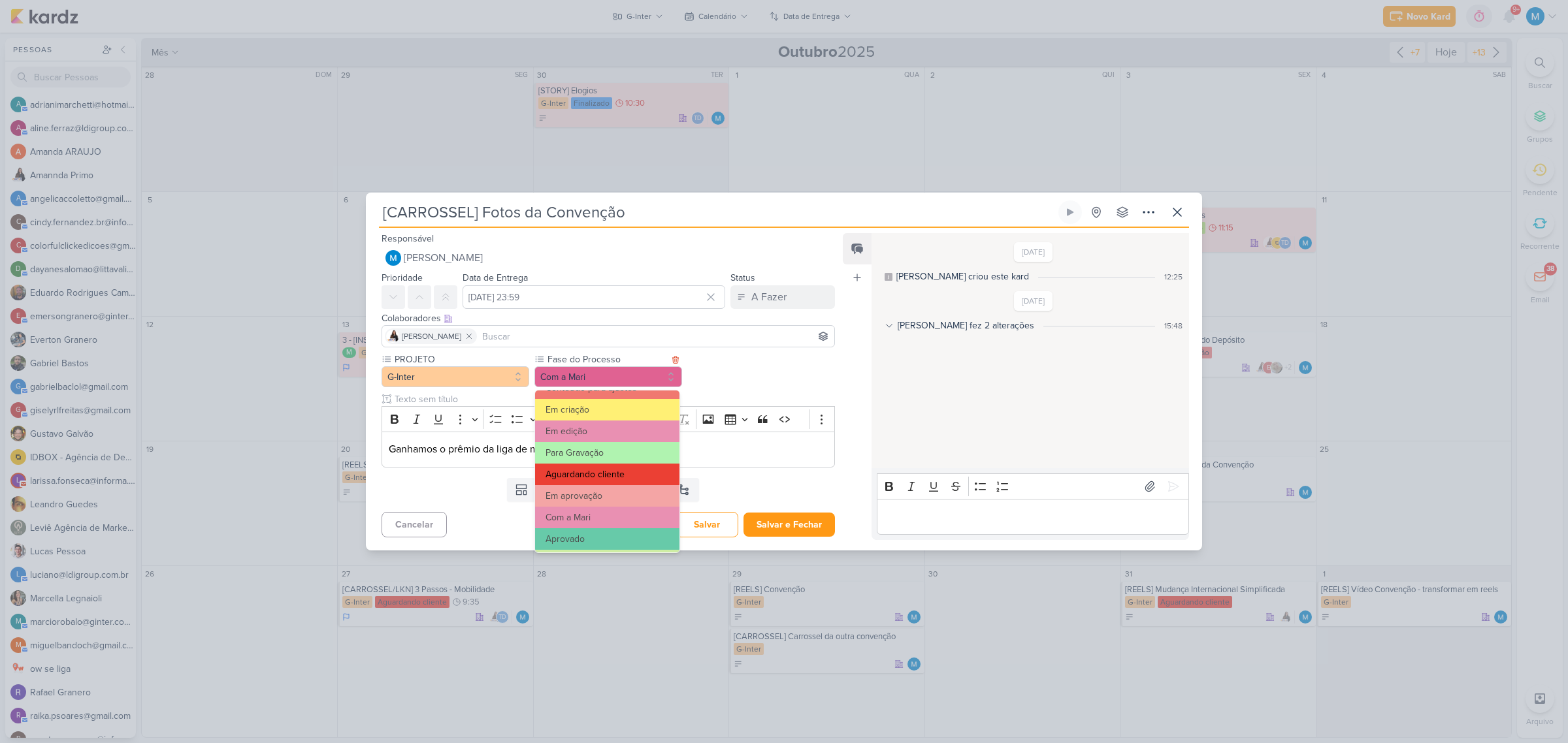
click at [634, 468] on button "Aguardando cliente" at bounding box center [607, 474] width 144 height 22
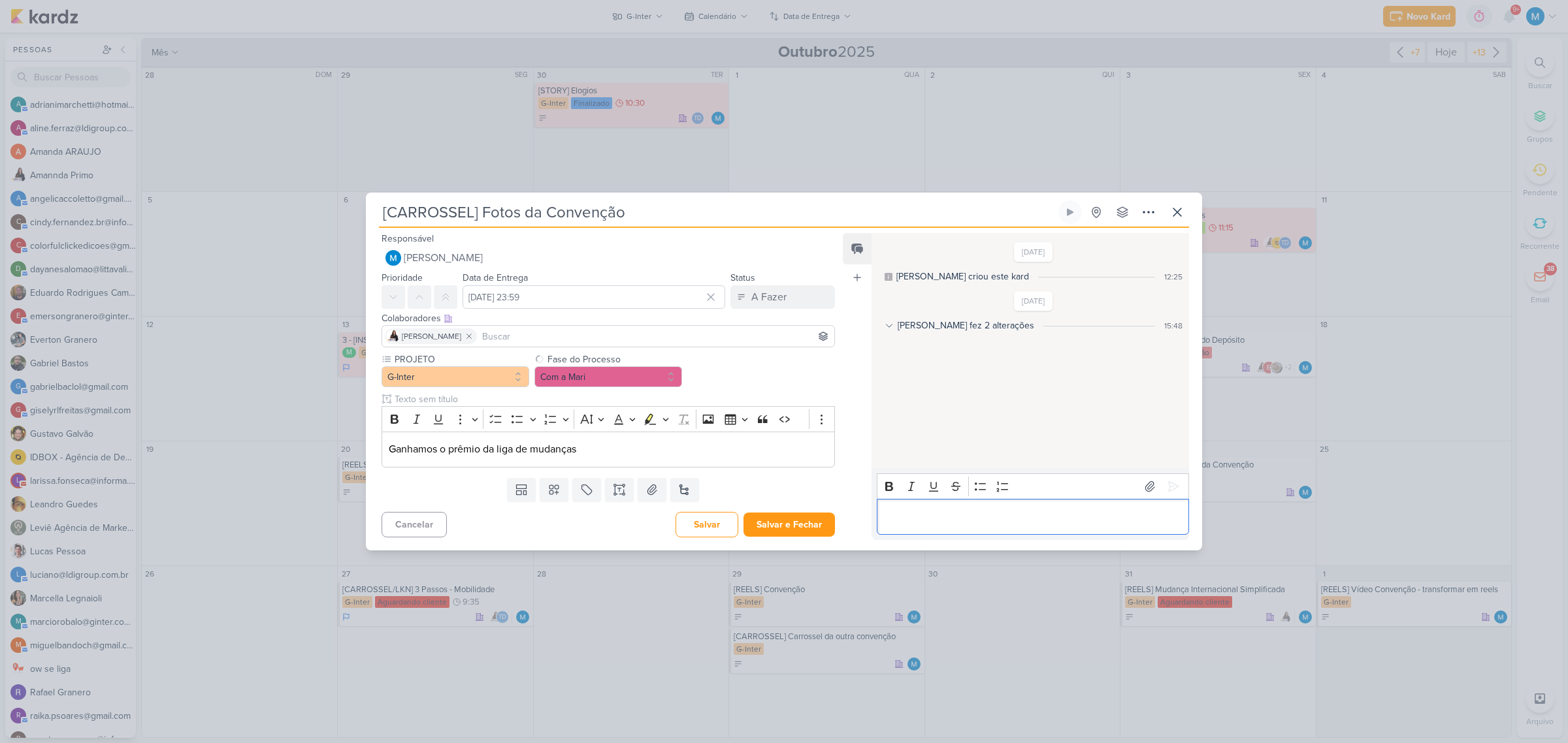
click at [900, 517] on p "Editor editing area: main" at bounding box center [1032, 517] width 299 height 15
click at [776, 521] on button "Salvar e Fechar" at bounding box center [789, 524] width 91 height 24
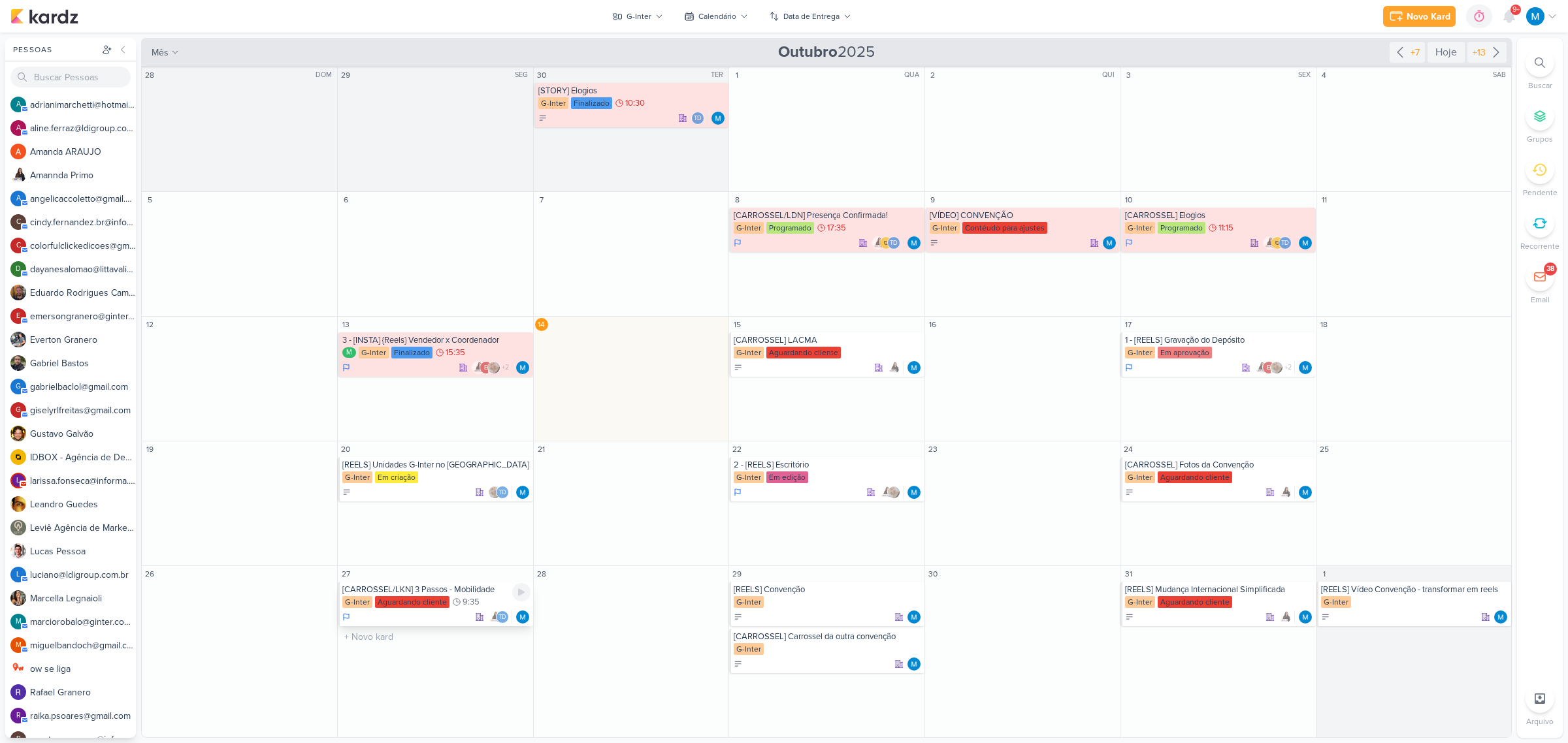
click at [423, 590] on div "[CARROSSEL/LKN] 3 Passos - Mobilidade" at bounding box center [436, 590] width 188 height 11
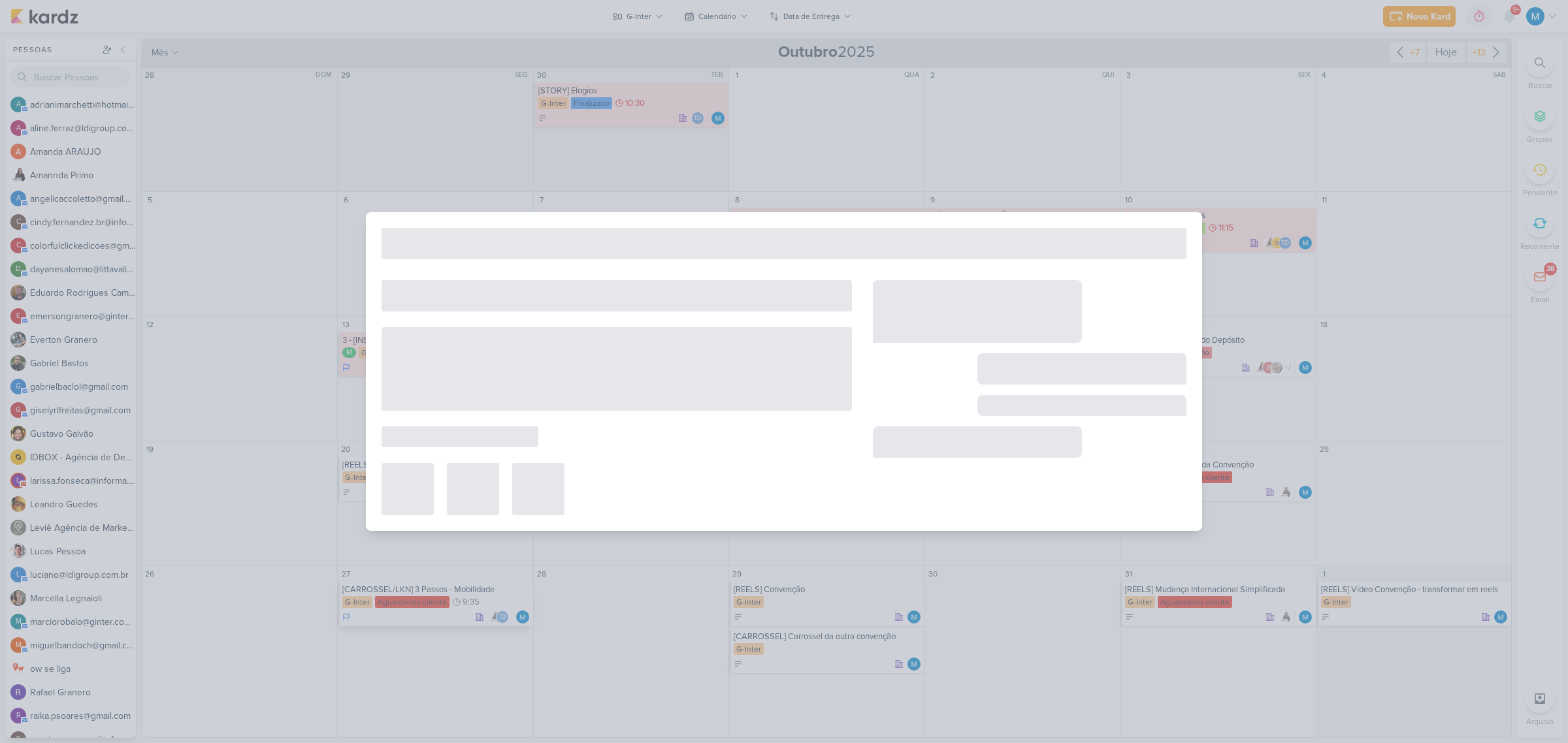
type input "[CARROSSEL/LKN] 3 Passos - Mobilidade"
type input "27 de outubro de 2025 às 09:35"
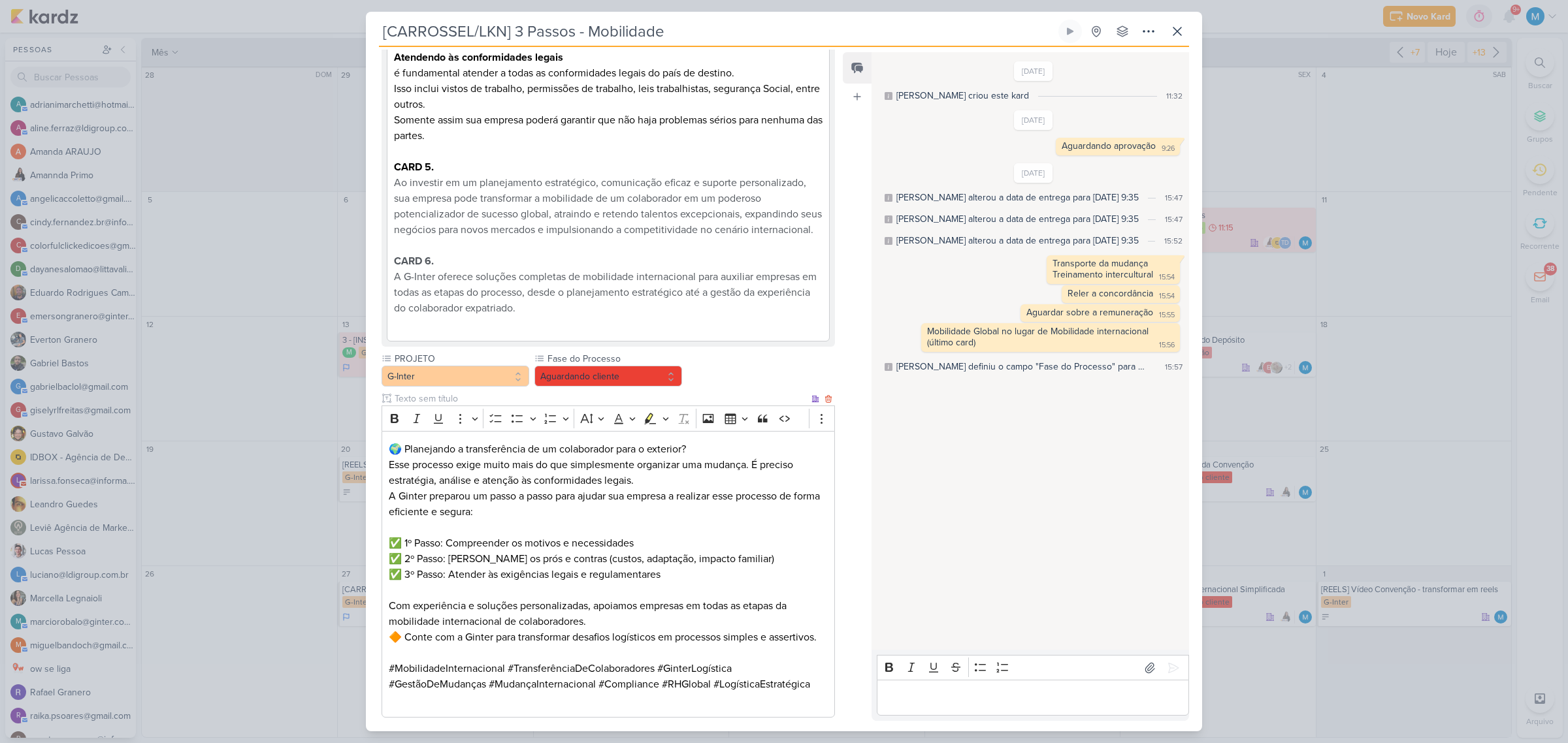
scroll to position [760, 0]
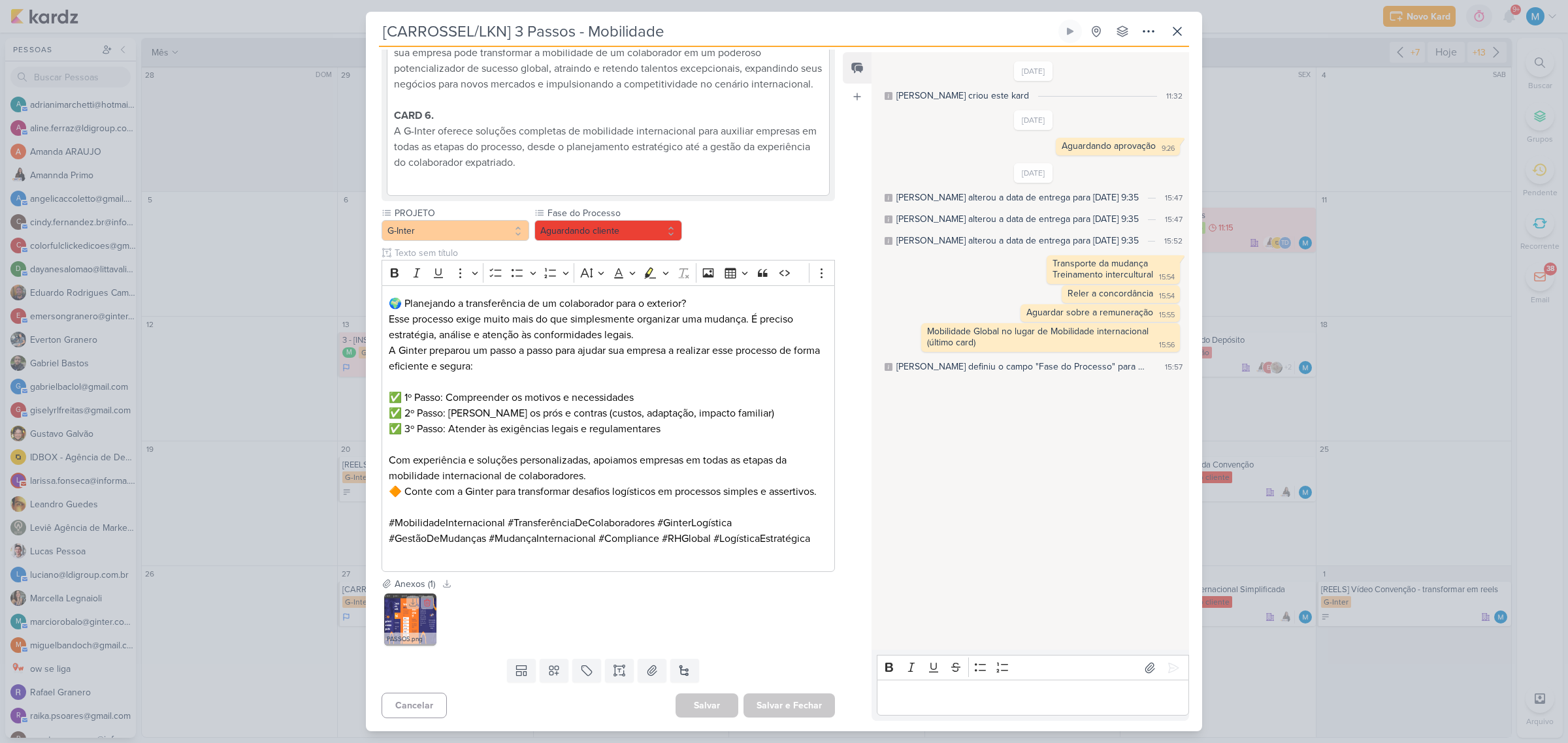
click at [419, 624] on img at bounding box center [410, 620] width 53 height 53
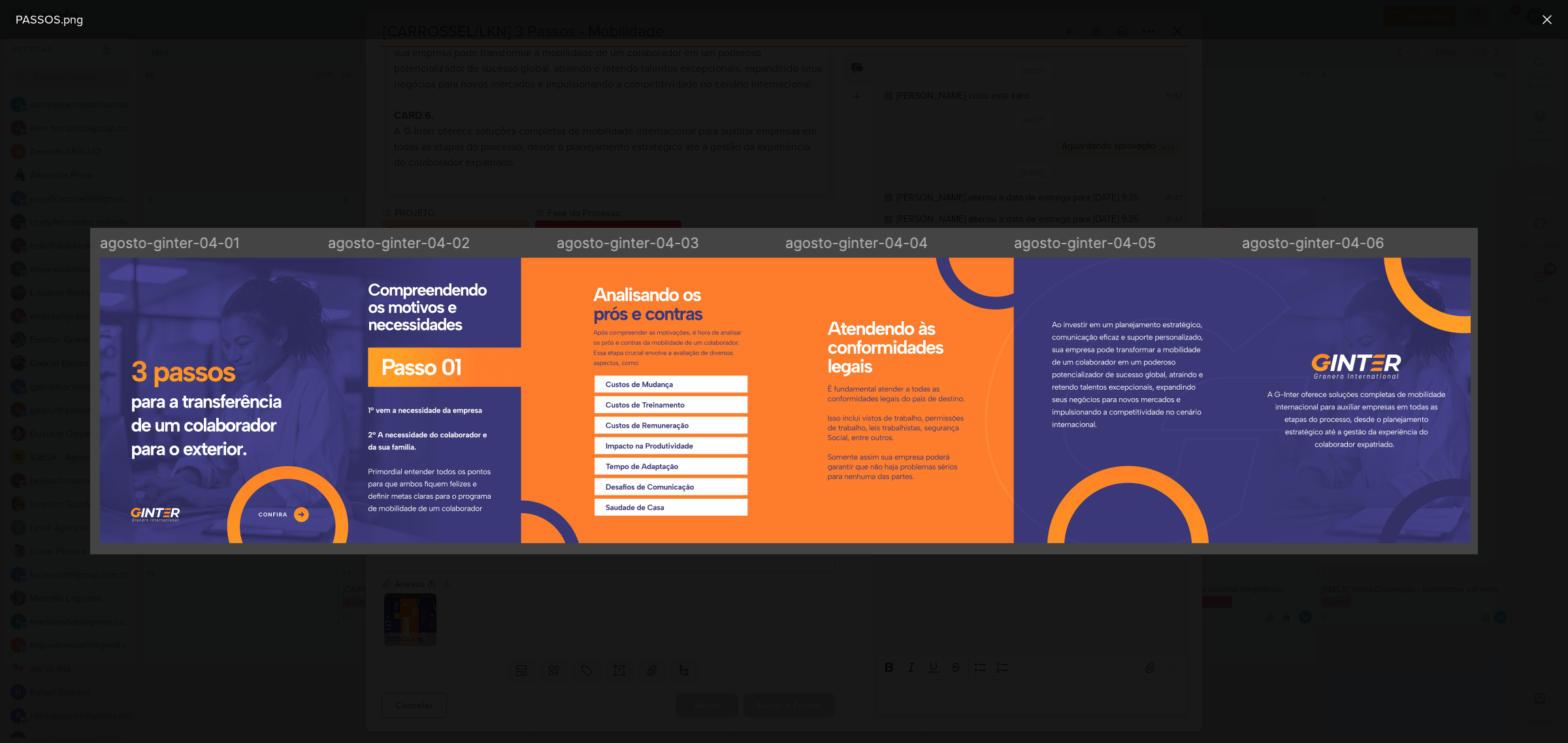
click at [1213, 176] on div at bounding box center [784, 392] width 1568 height 704
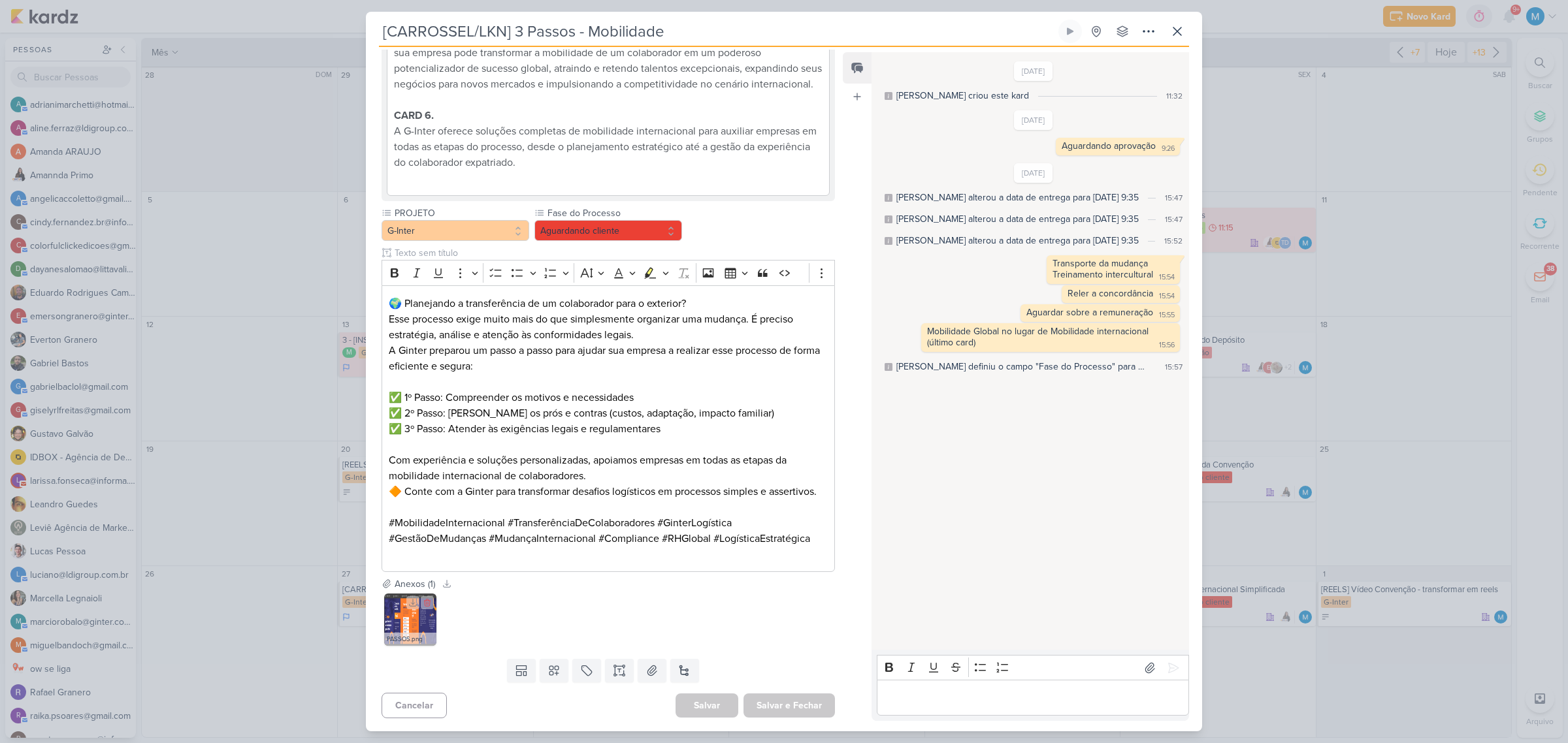
click at [415, 622] on img at bounding box center [410, 620] width 53 height 53
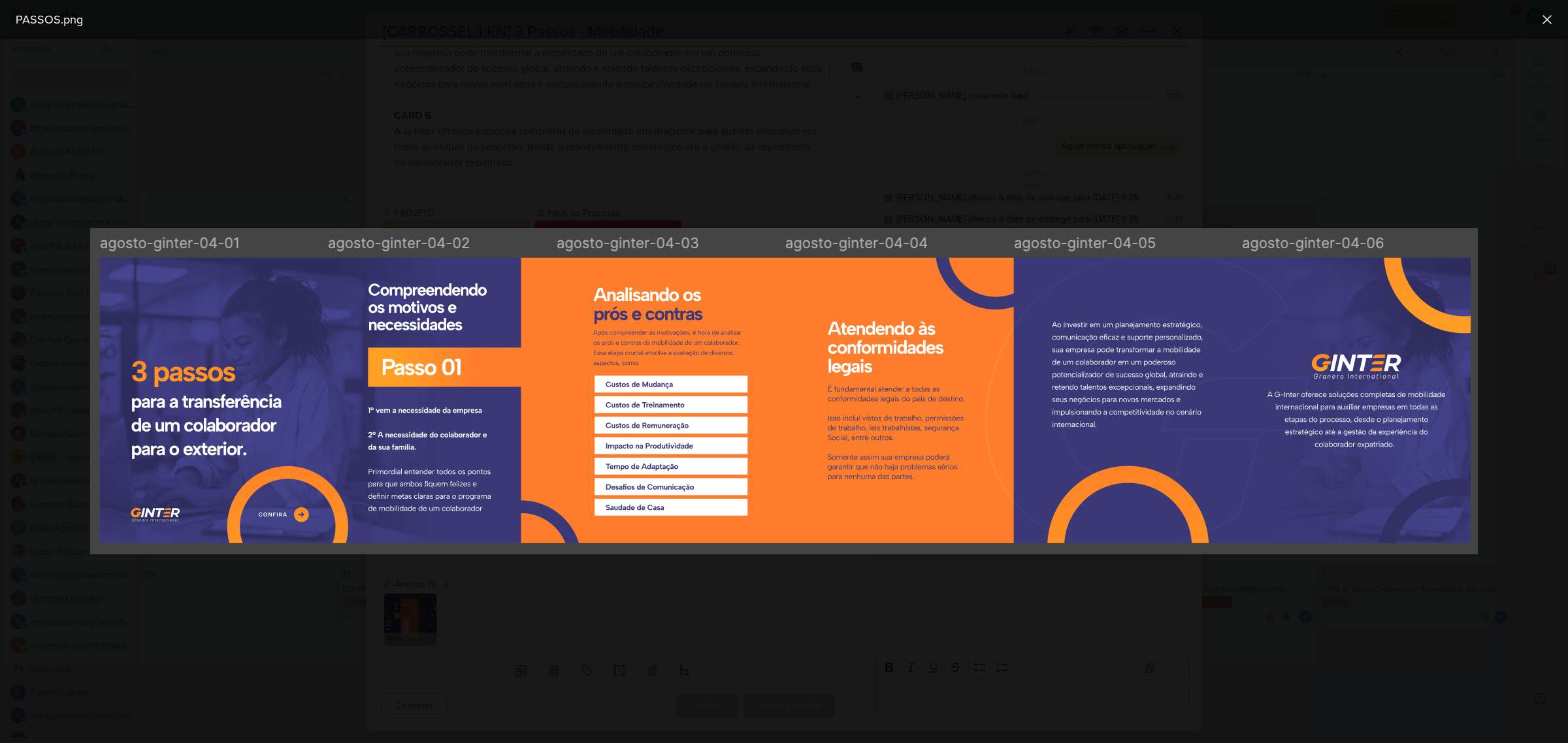
click at [637, 612] on div at bounding box center [784, 392] width 1568 height 704
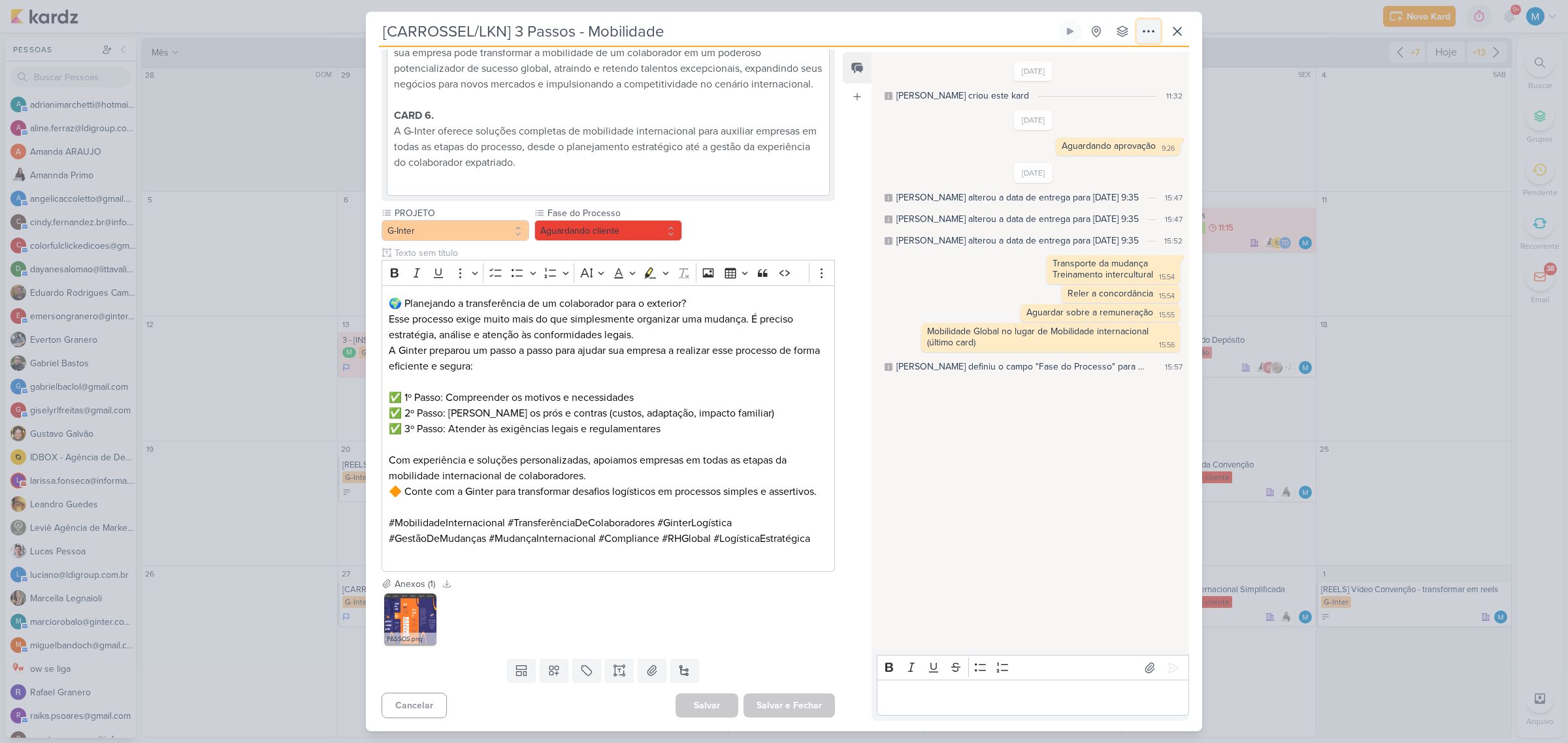
click at [1146, 31] on icon at bounding box center [1149, 31] width 15 height 15
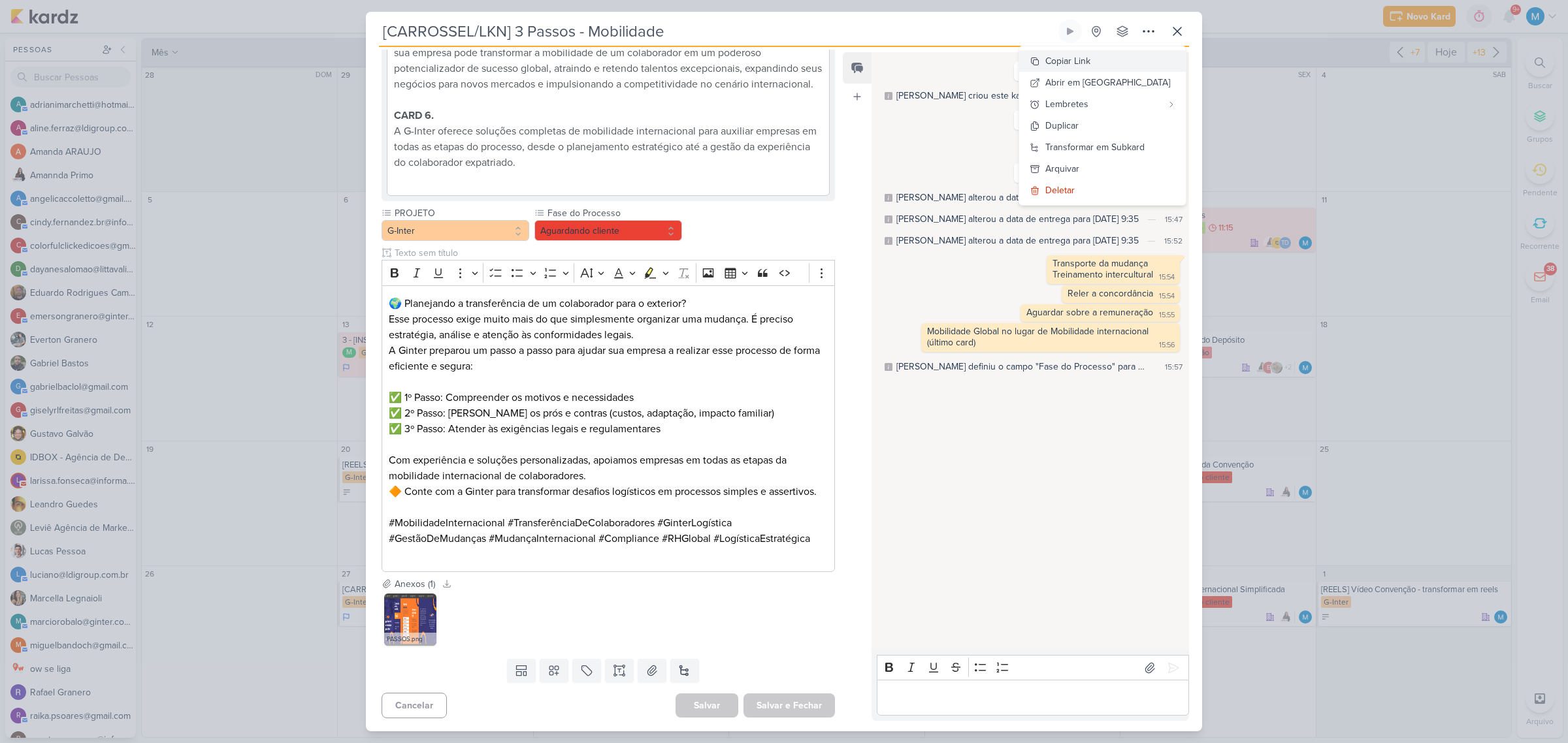
click at [1128, 61] on button "Copiar Link" at bounding box center [1102, 61] width 167 height 22
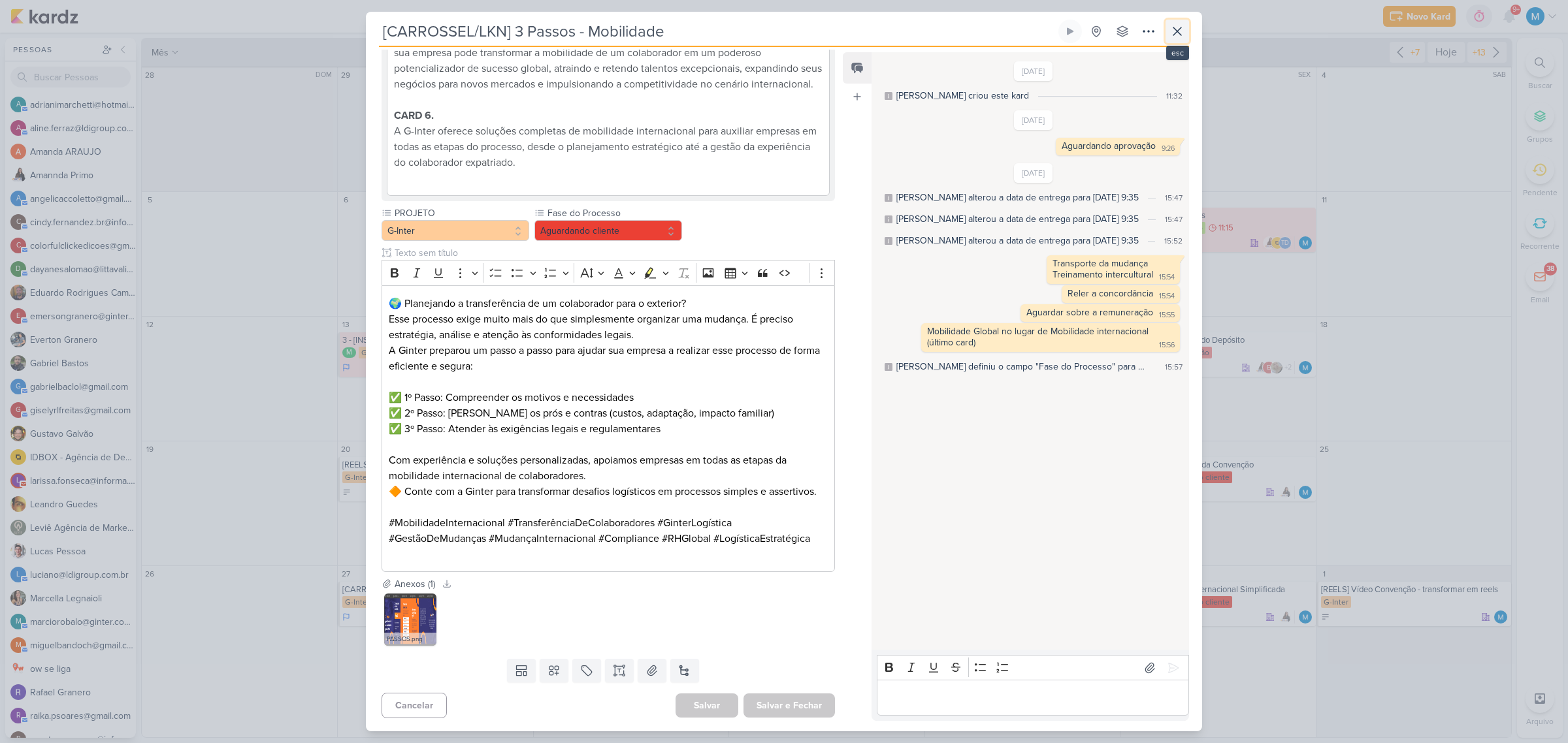
click at [1176, 28] on icon at bounding box center [1177, 31] width 15 height 15
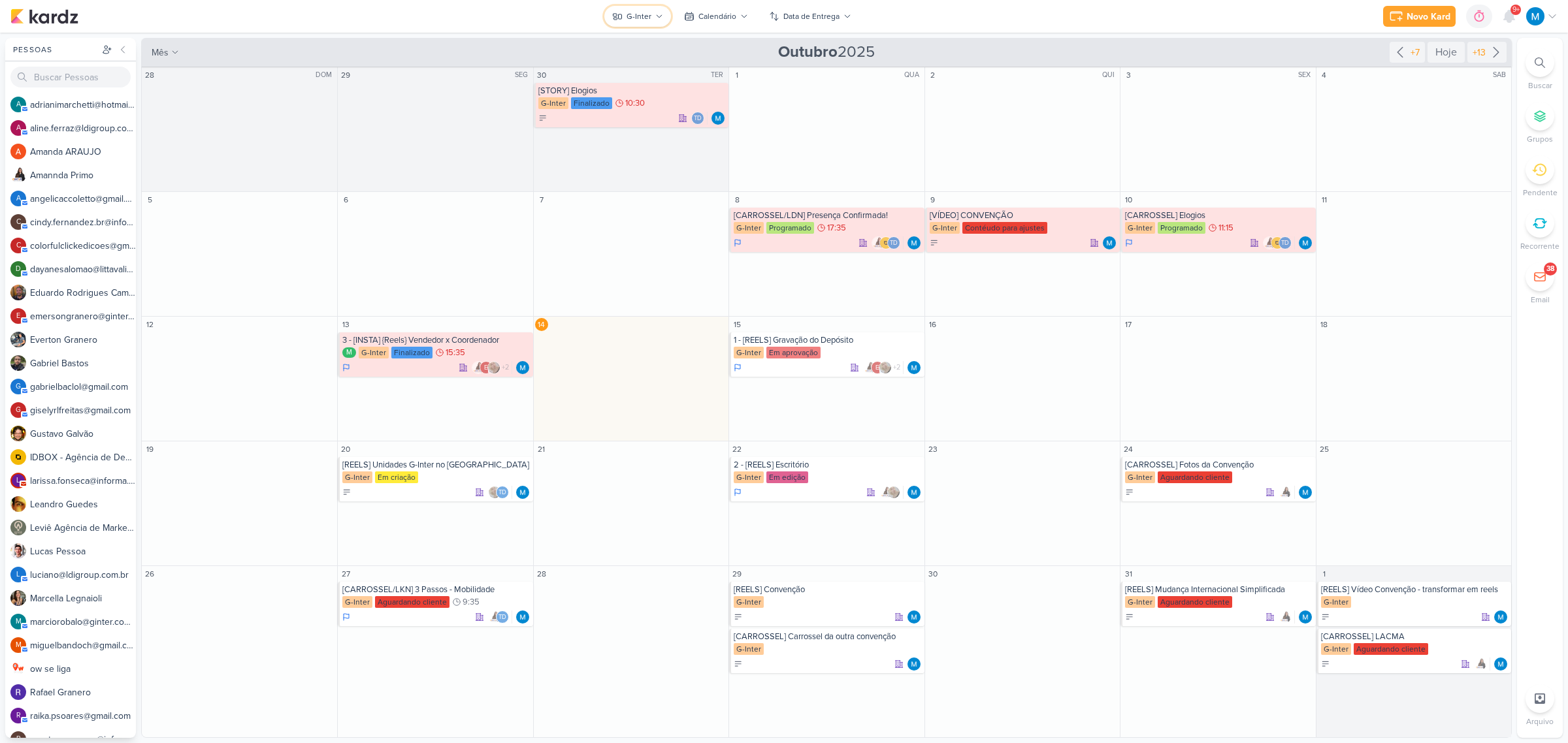
click at [651, 15] on button "G-Inter" at bounding box center [637, 16] width 66 height 21
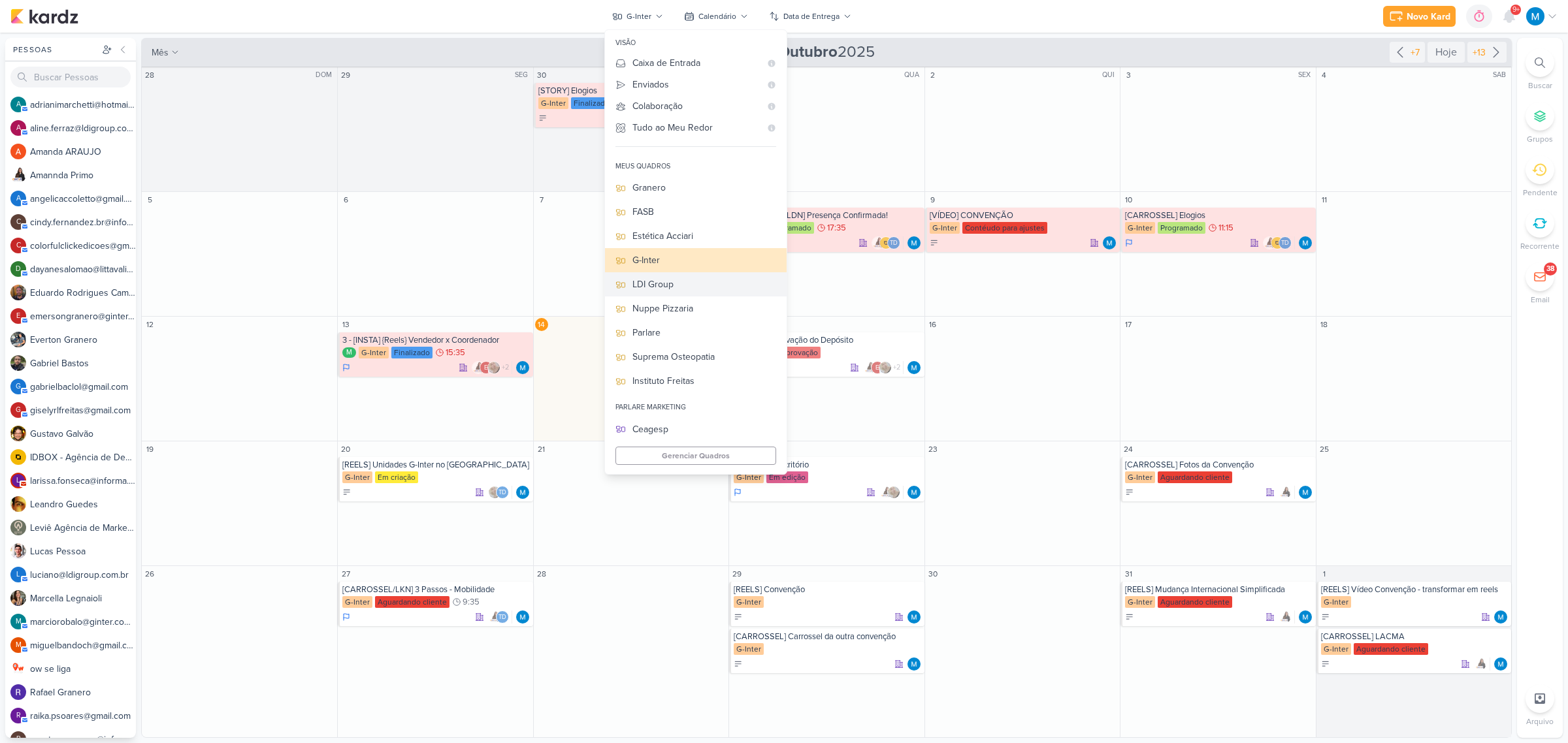
click at [680, 285] on div "LDI Group" at bounding box center [704, 284] width 144 height 14
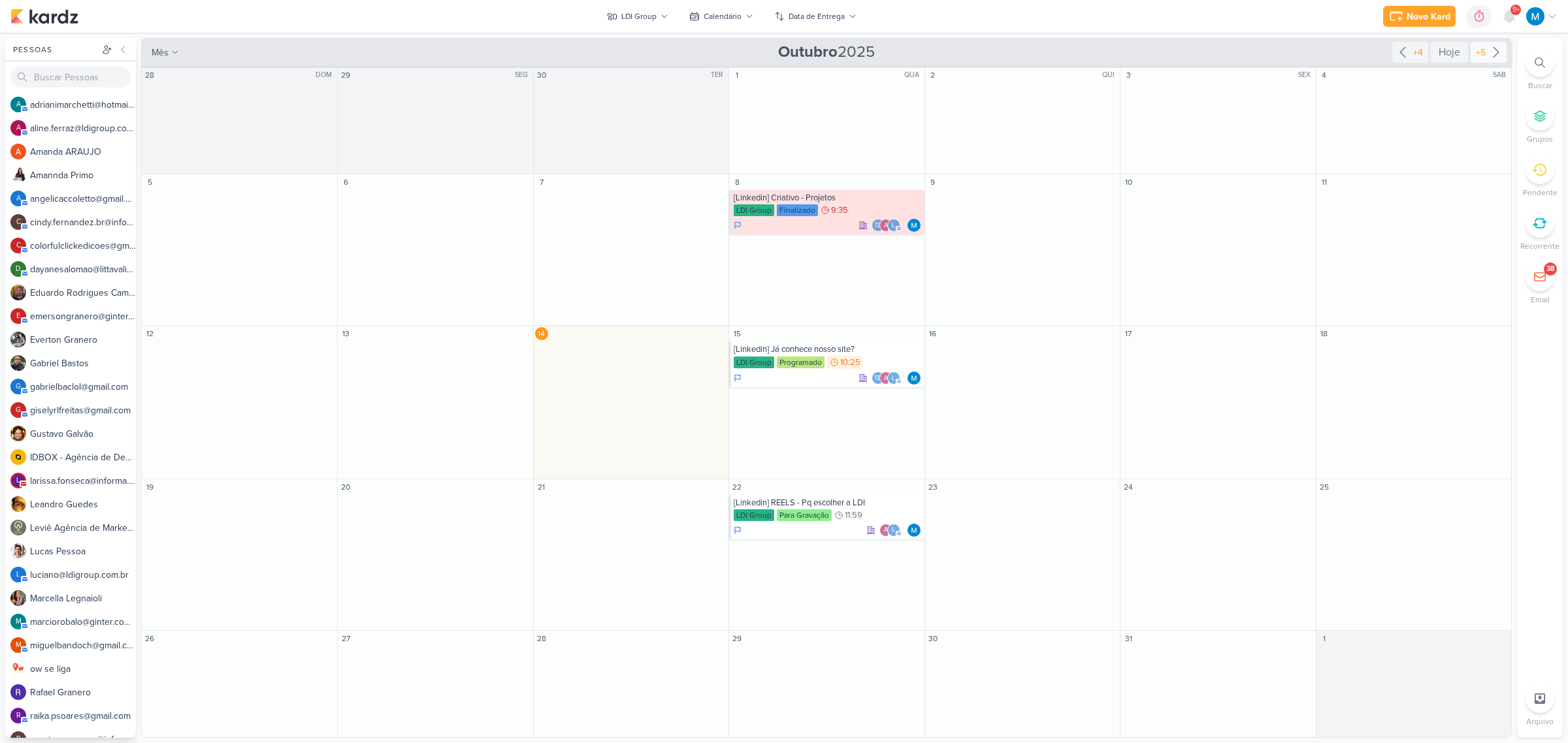
click at [1498, 53] on icon at bounding box center [1495, 53] width 5 height 10
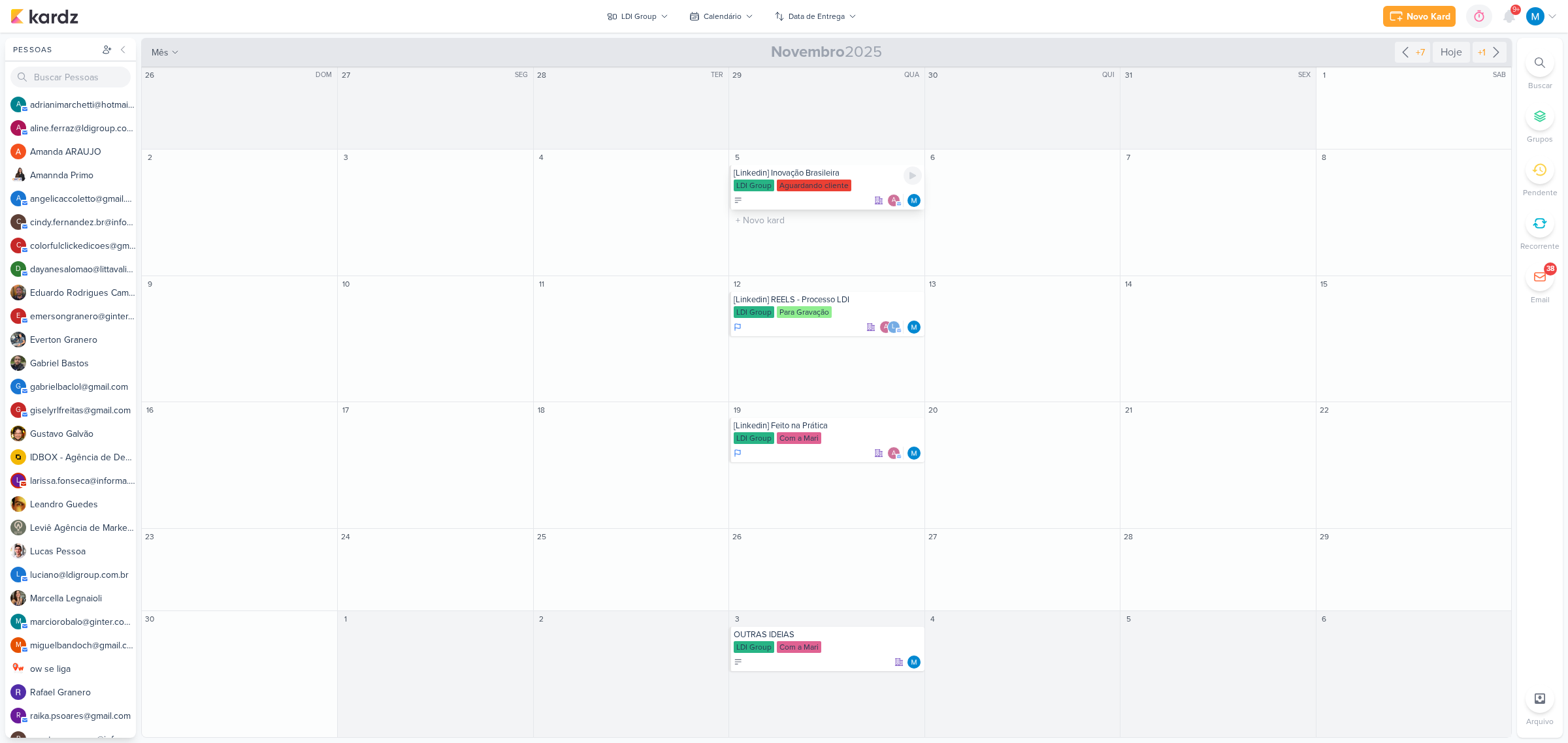
click at [826, 174] on div "[Linkedin] Inovação Brasileira" at bounding box center [827, 173] width 188 height 11
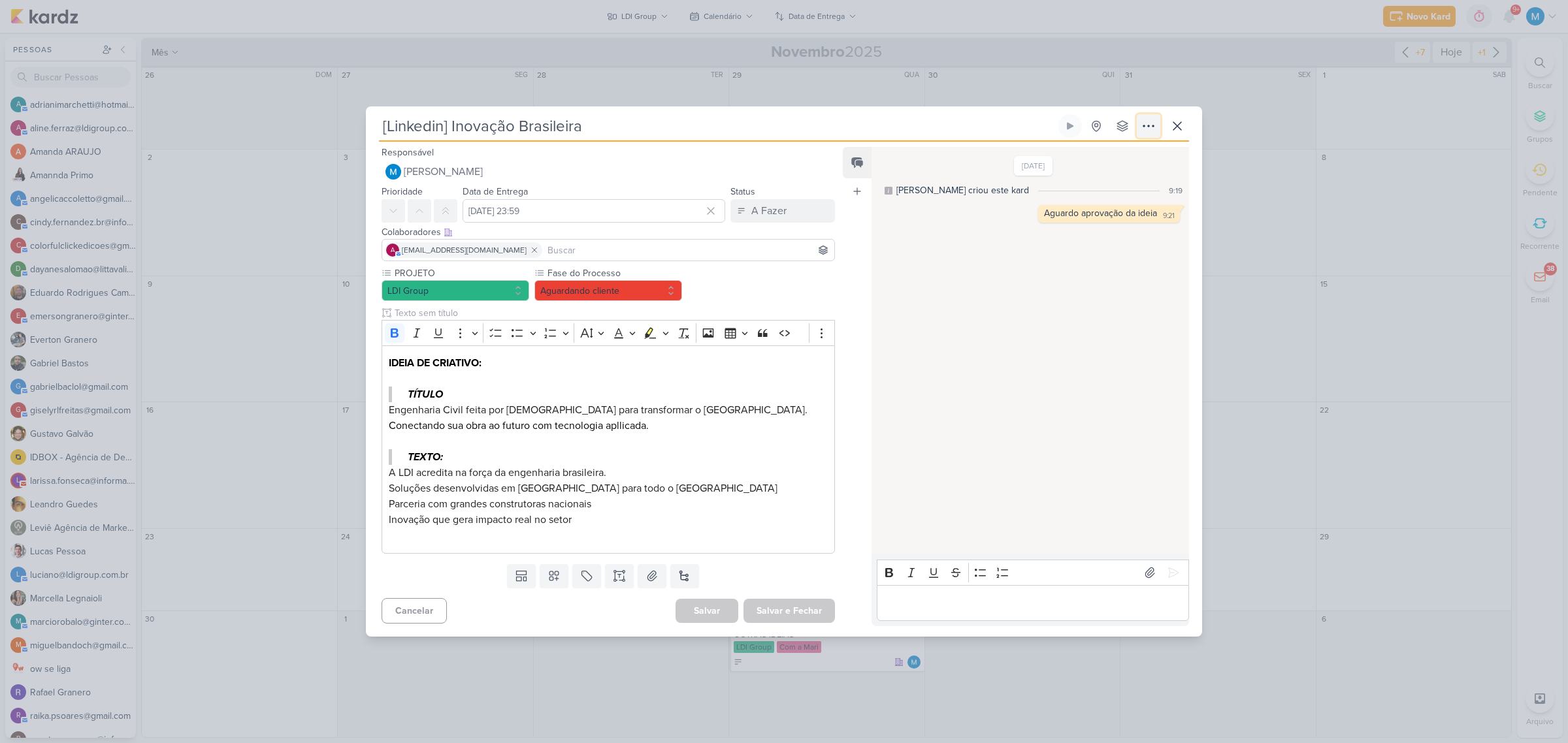
click at [1142, 128] on icon at bounding box center [1149, 126] width 15 height 15
click at [1131, 152] on button "Copiar Link" at bounding box center [1102, 156] width 167 height 22
click at [1179, 129] on icon at bounding box center [1177, 126] width 15 height 15
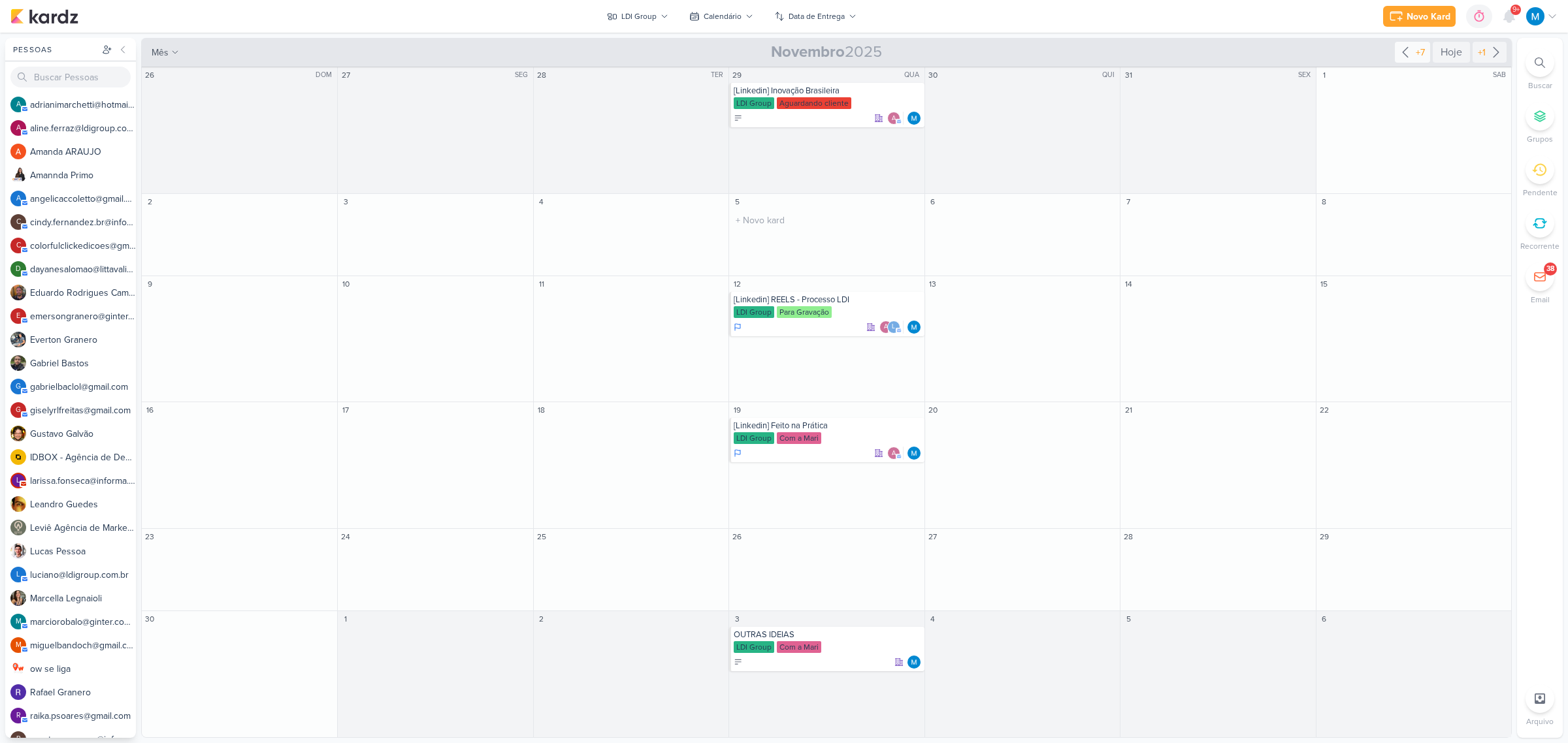
click at [1399, 46] on icon at bounding box center [1405, 53] width 15 height 15
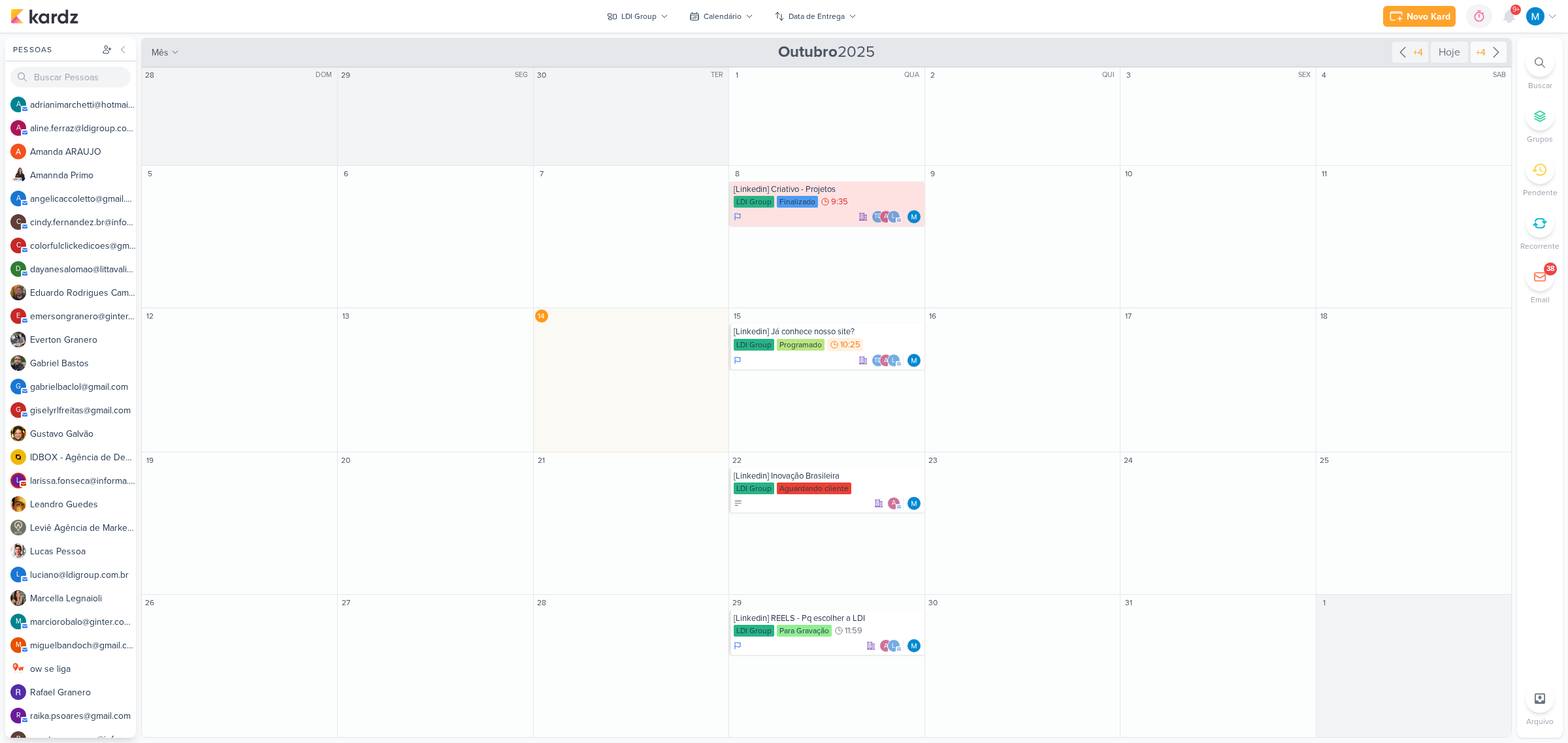
click at [1492, 57] on icon at bounding box center [1496, 53] width 15 height 15
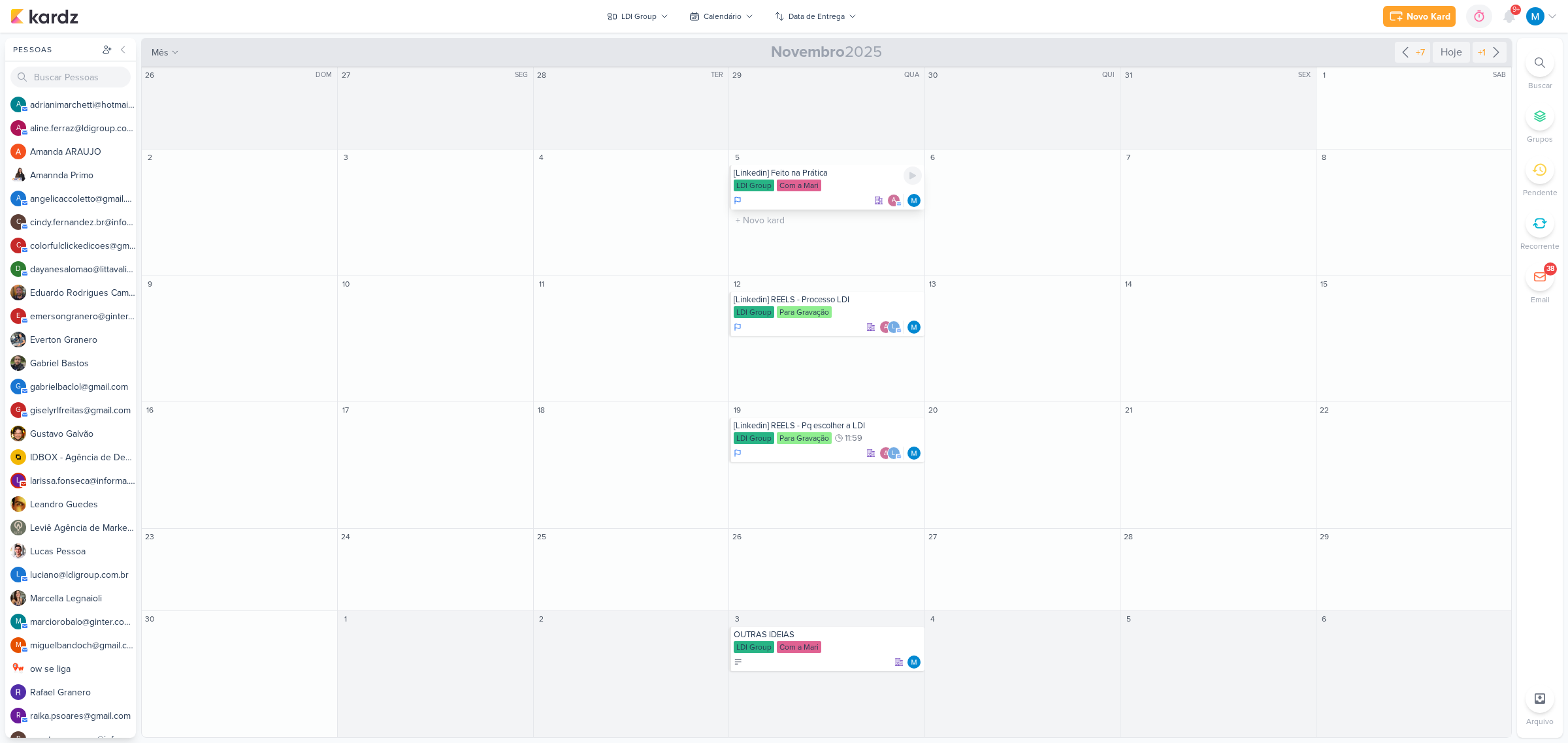
click at [776, 175] on div "[Linkedin] Feito na Prática" at bounding box center [827, 173] width 188 height 11
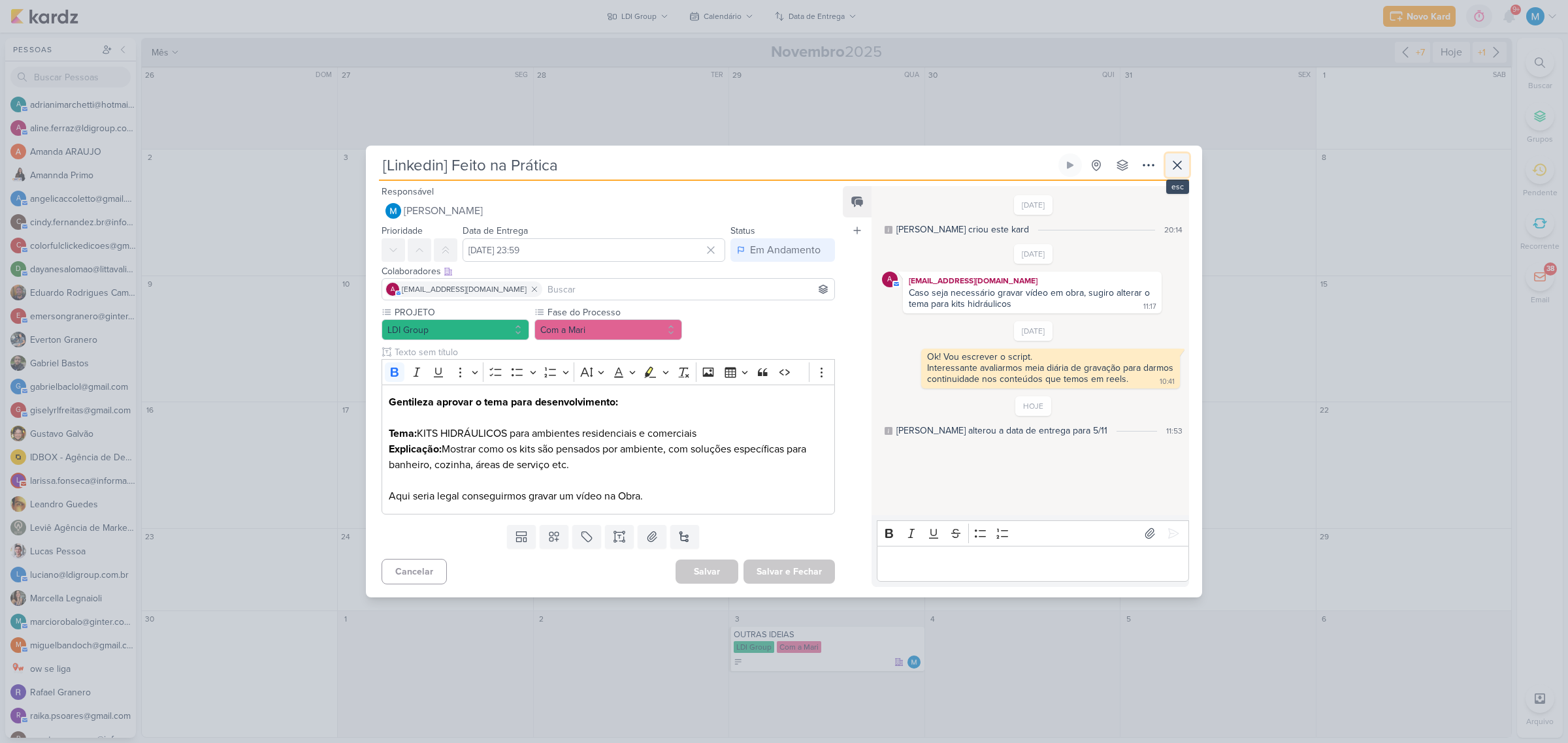
click at [1177, 168] on icon at bounding box center [1177, 165] width 15 height 15
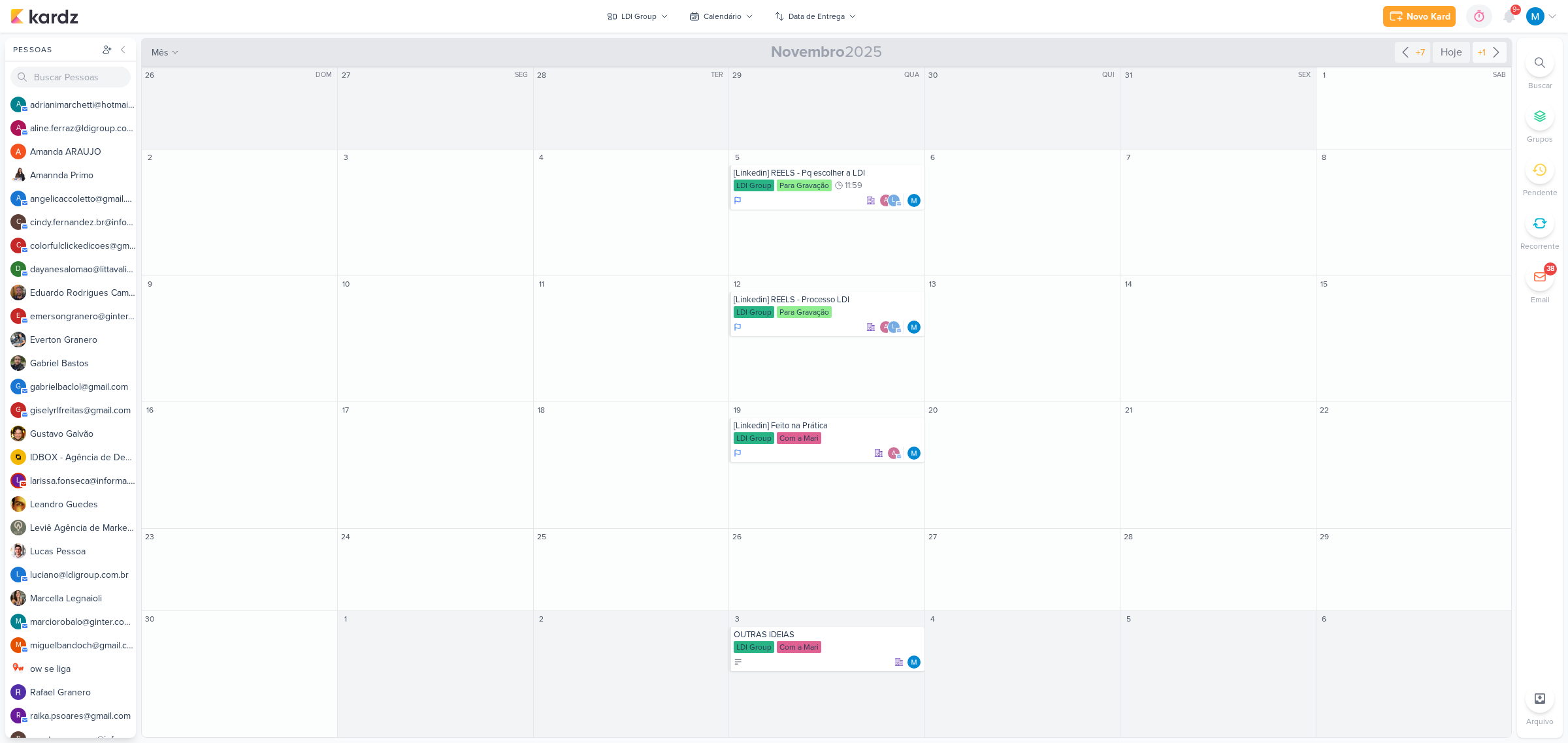
click at [1494, 42] on div "+1" at bounding box center [1489, 52] width 34 height 21
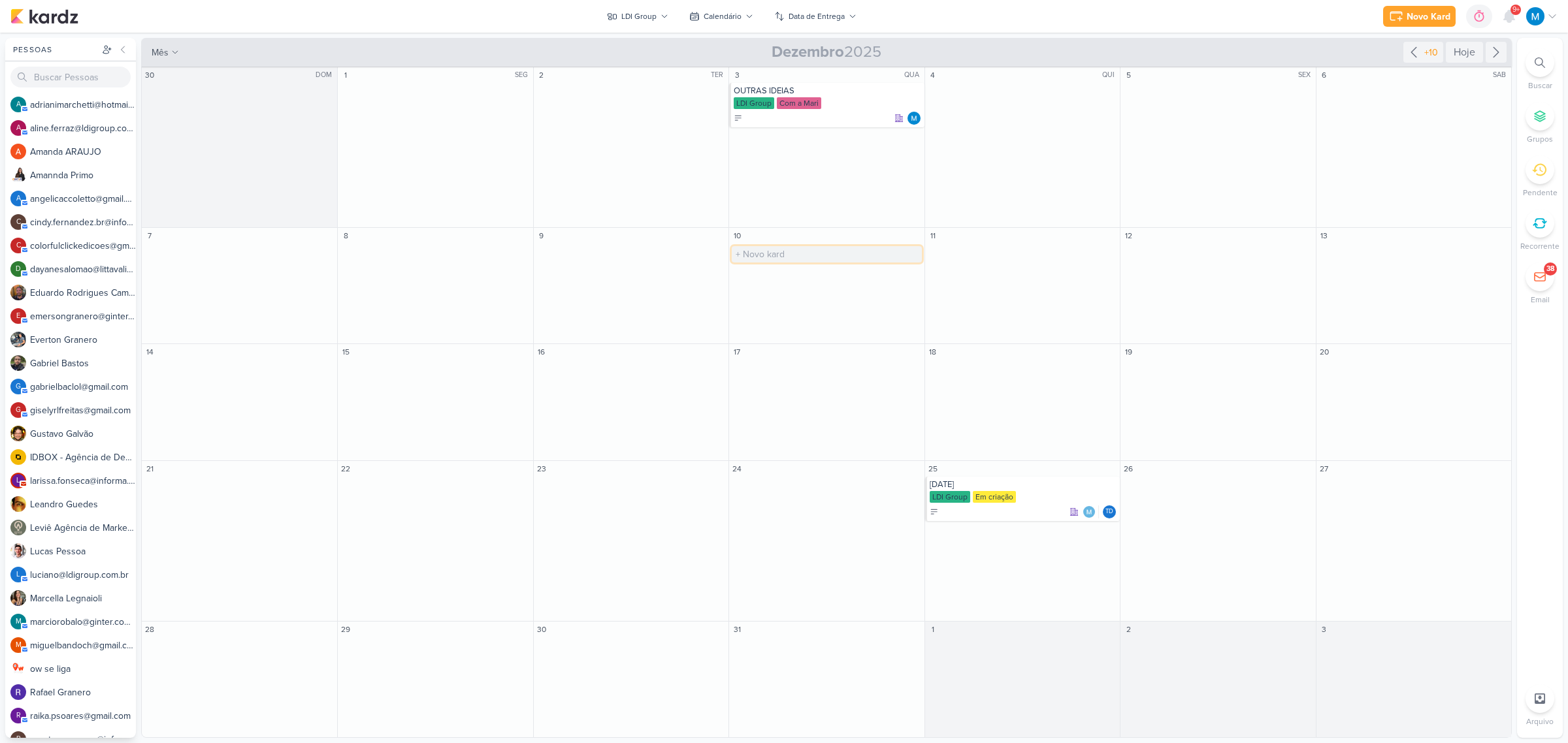
click at [772, 260] on input "text" at bounding box center [826, 254] width 189 height 16
type input "[ESTÁTICO] Estrutura da Equipe"
click at [824, 249] on div "LDI Group" at bounding box center [827, 256] width 188 height 13
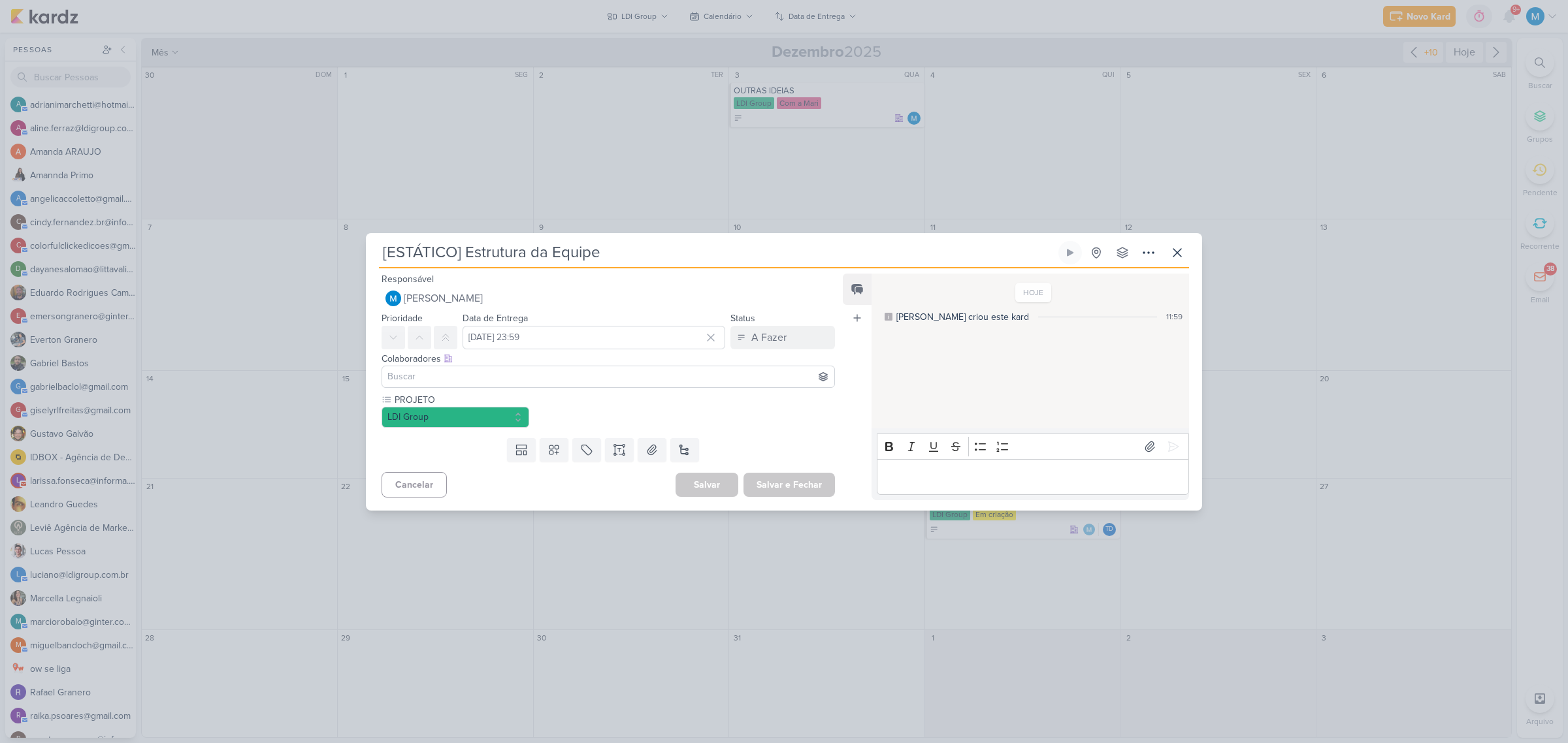
click at [470, 375] on input at bounding box center [608, 377] width 447 height 15
type input "aline"
click at [514, 395] on div "aline.ferraz@ldigroup.com.br" at bounding box center [477, 402] width 144 height 14
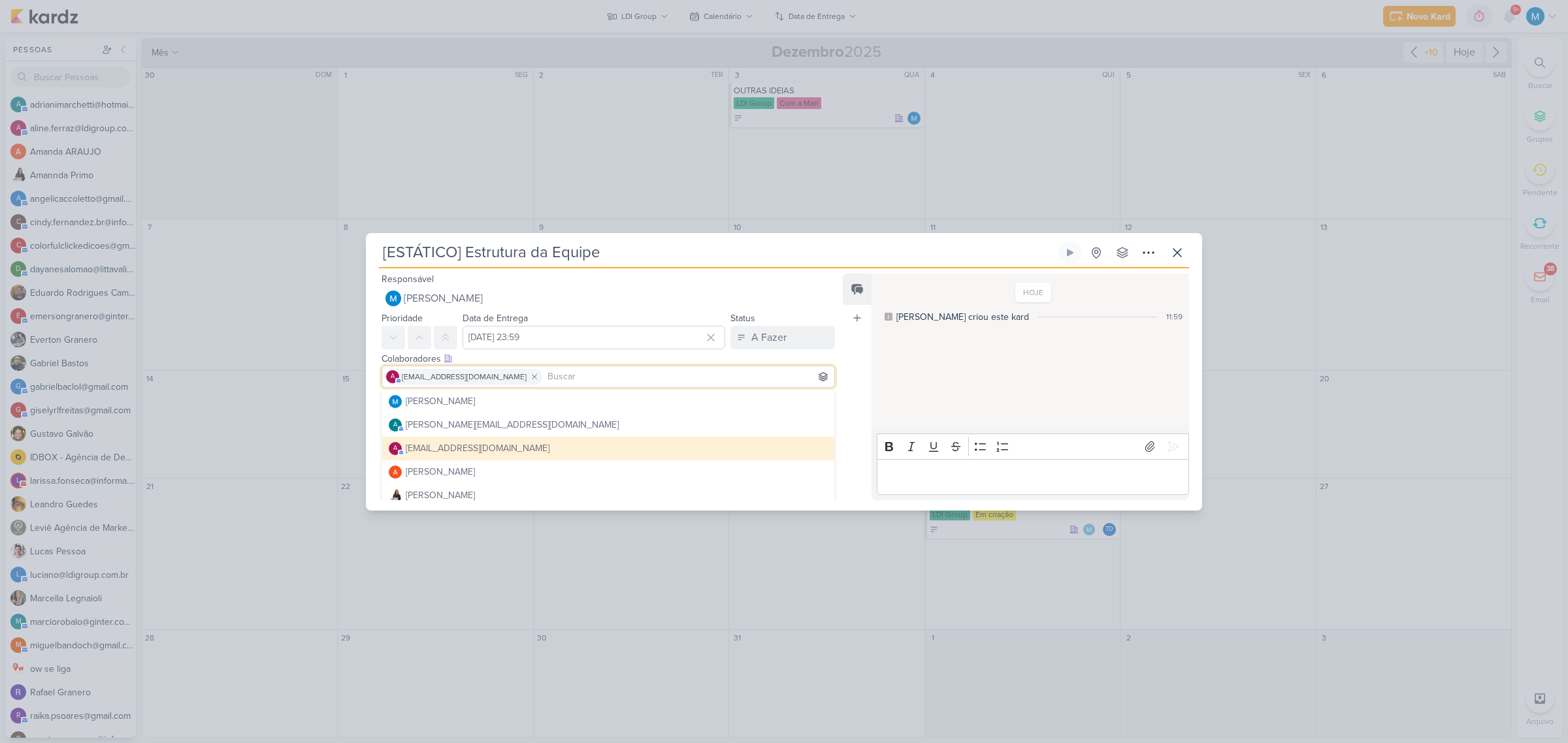
click at [850, 400] on div "Feed Atrelar email Solte o email para atrelar ao kard" at bounding box center [857, 386] width 29 height 226
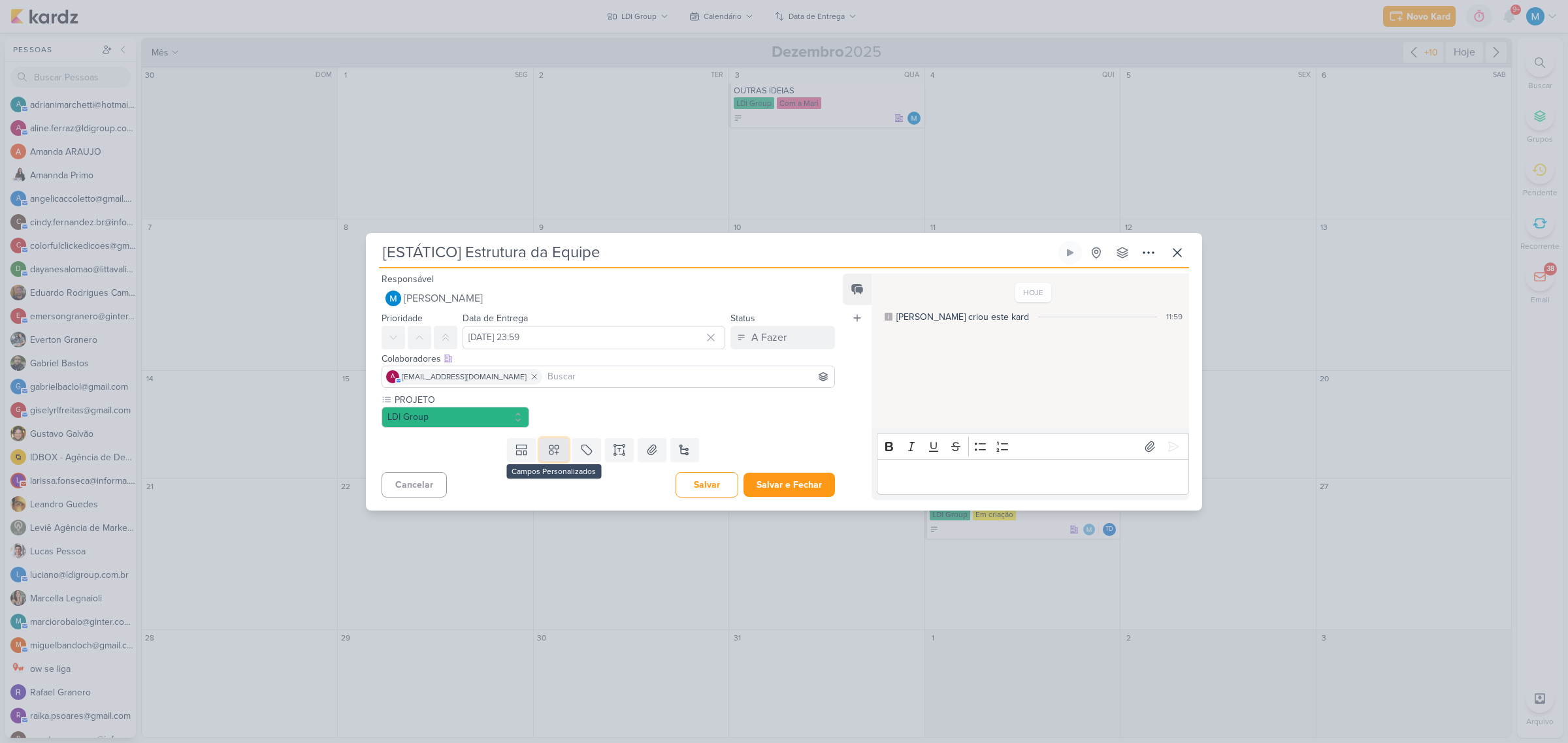
click at [560, 443] on button at bounding box center [554, 450] width 29 height 23
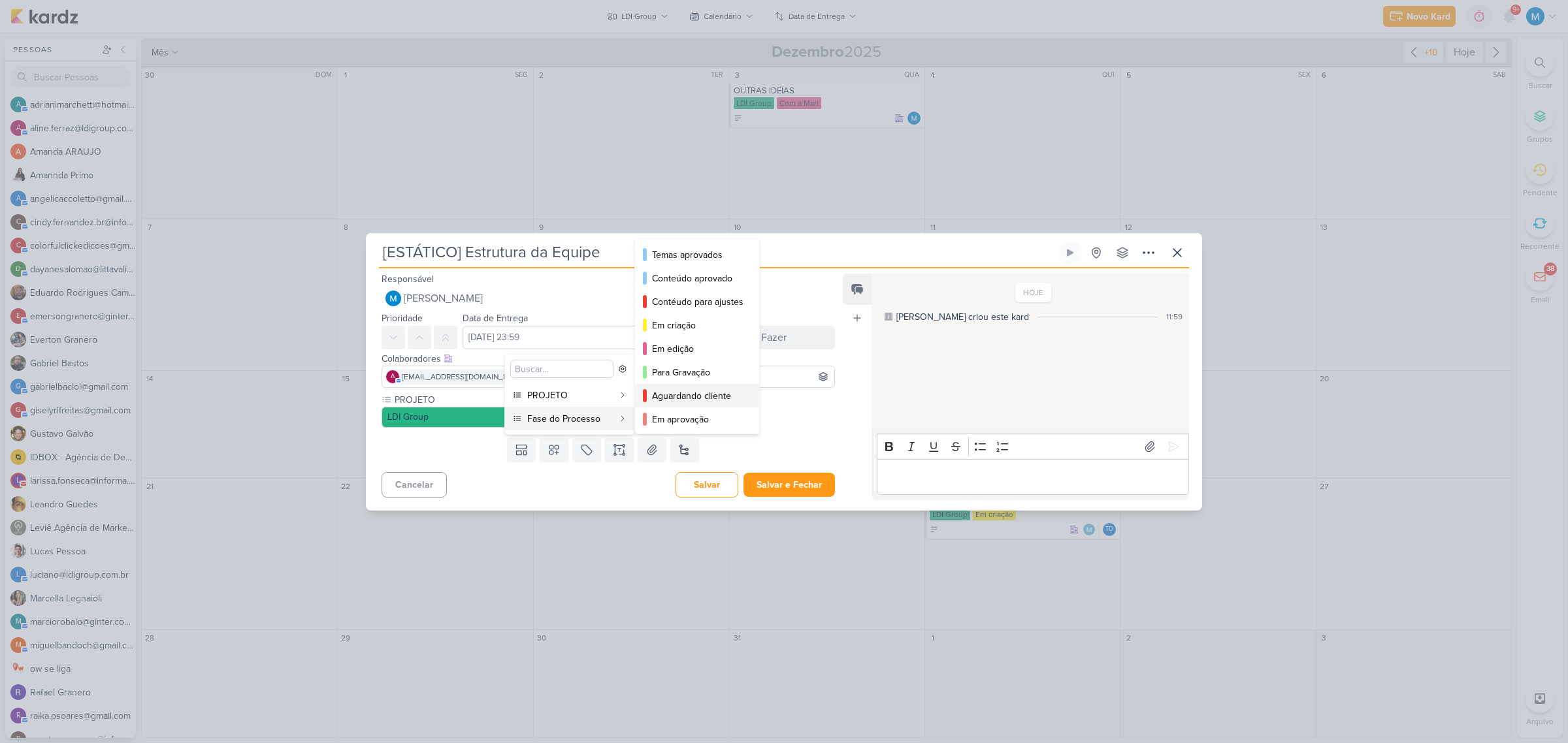
click at [702, 397] on div "Aguardando cliente" at bounding box center [697, 396] width 91 height 14
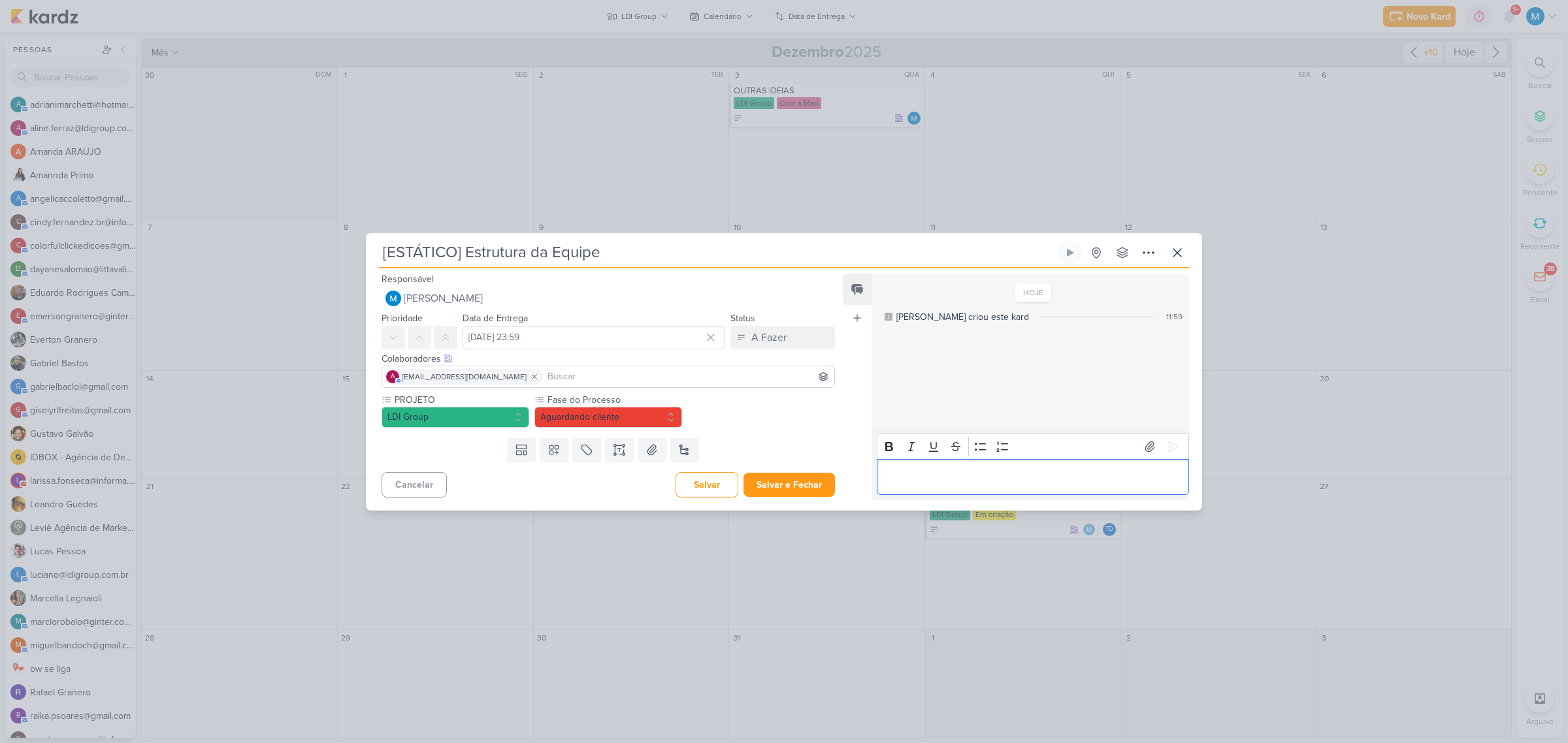
click at [912, 467] on div "Editor editing area: main" at bounding box center [1033, 477] width 312 height 36
click at [787, 487] on button "Salvar e Fechar" at bounding box center [789, 484] width 91 height 24
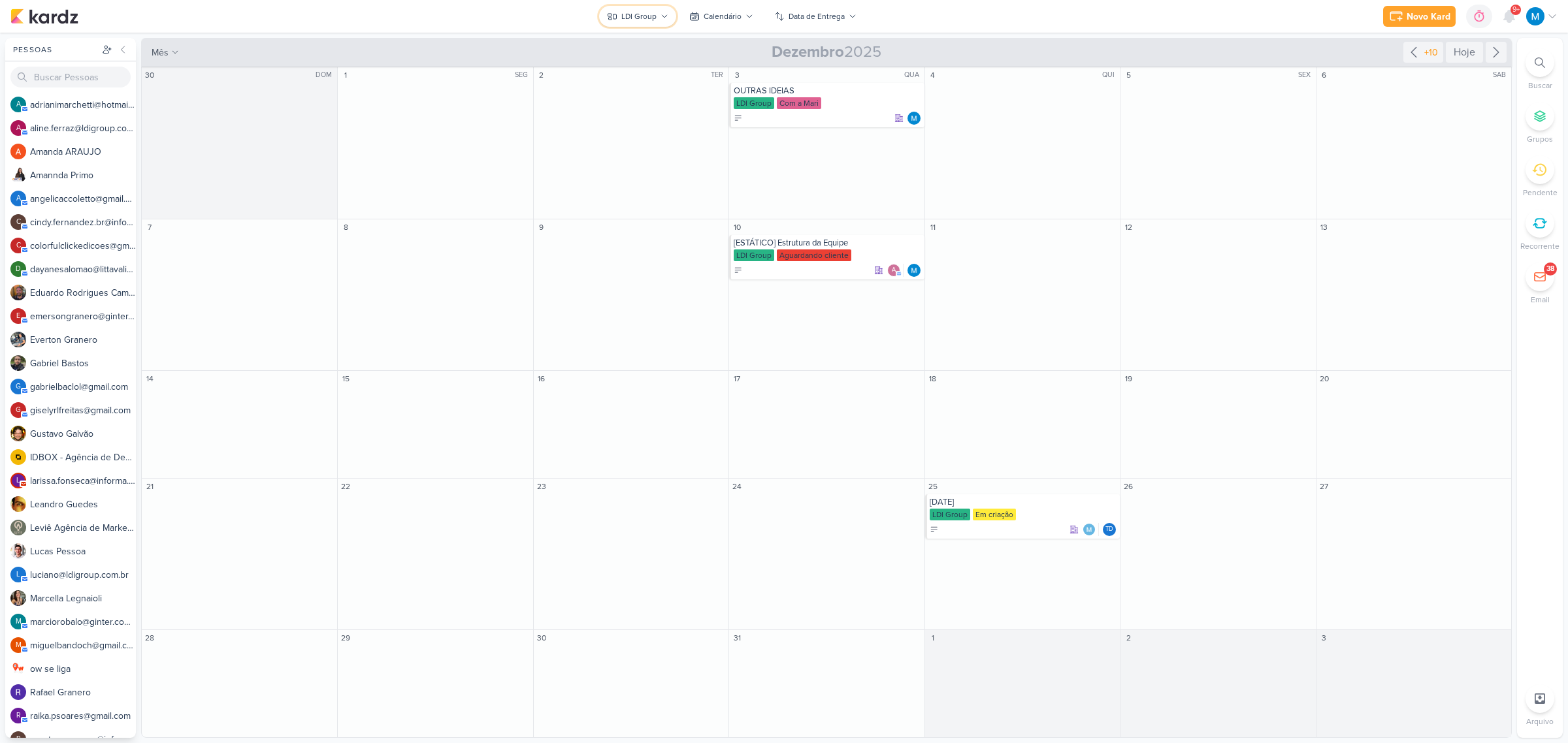
click at [650, 16] on div "LDI Group" at bounding box center [639, 16] width 36 height 12
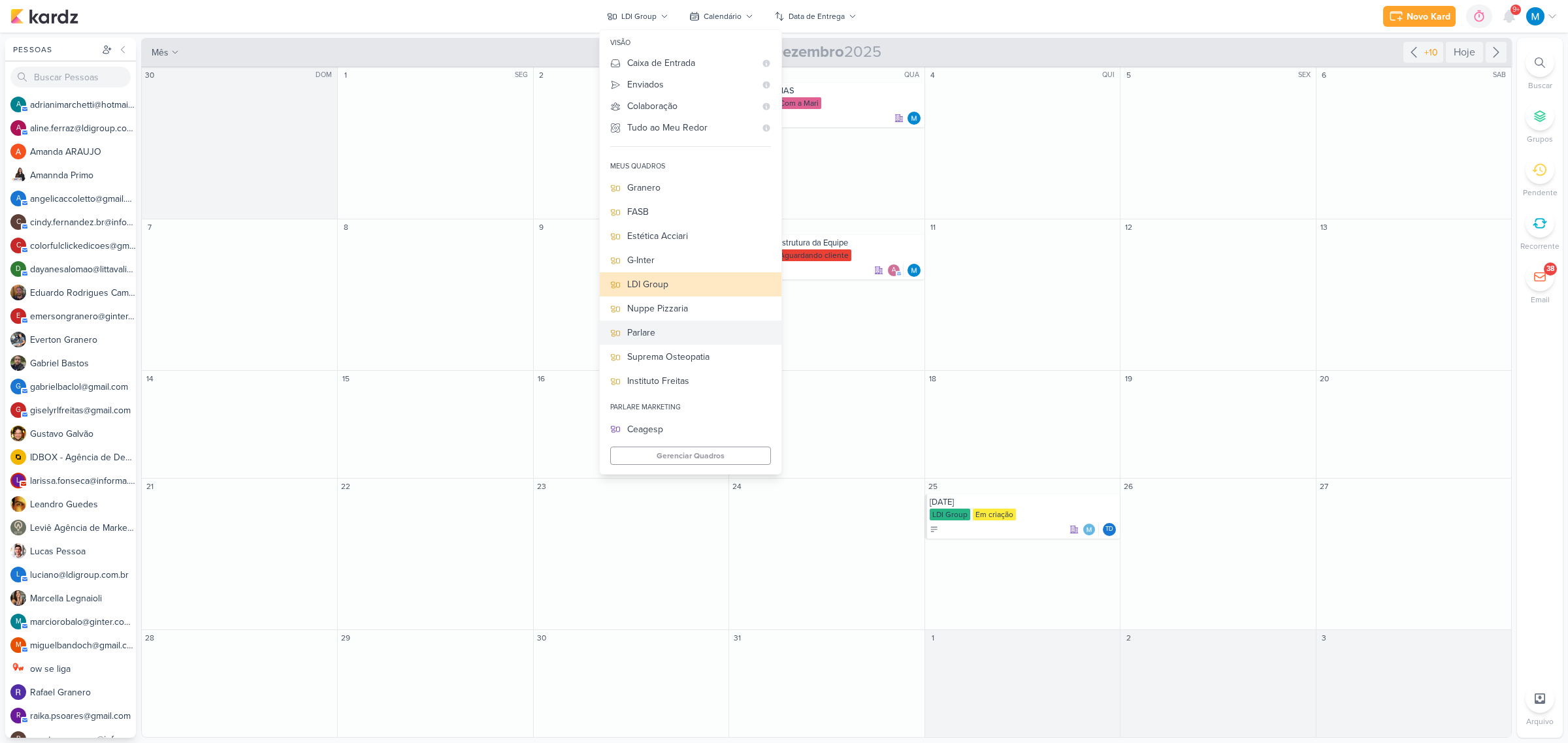
click at [712, 333] on div "Parlare" at bounding box center [699, 333] width 144 height 14
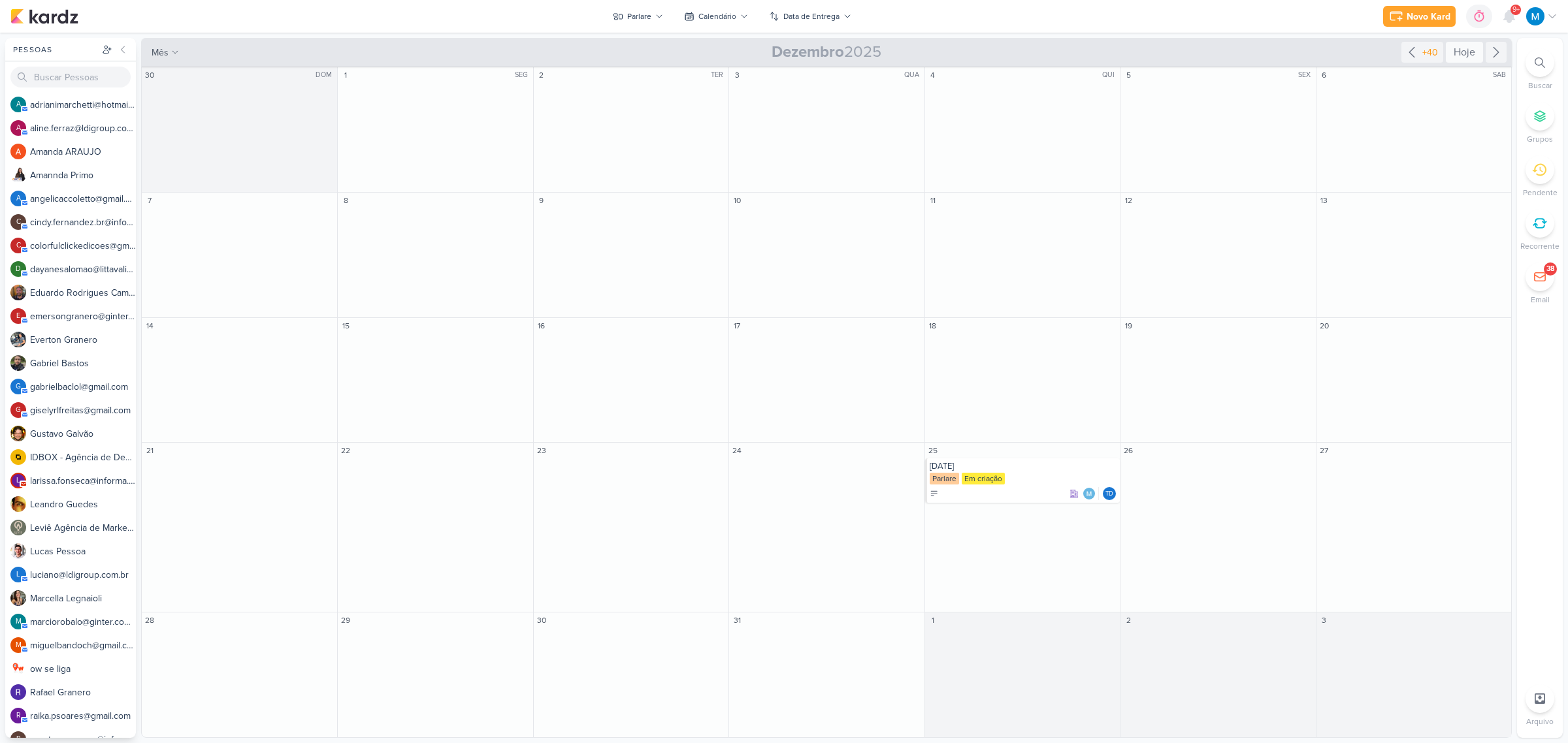
click at [1461, 44] on div "Hoje" at bounding box center [1464, 52] width 37 height 21
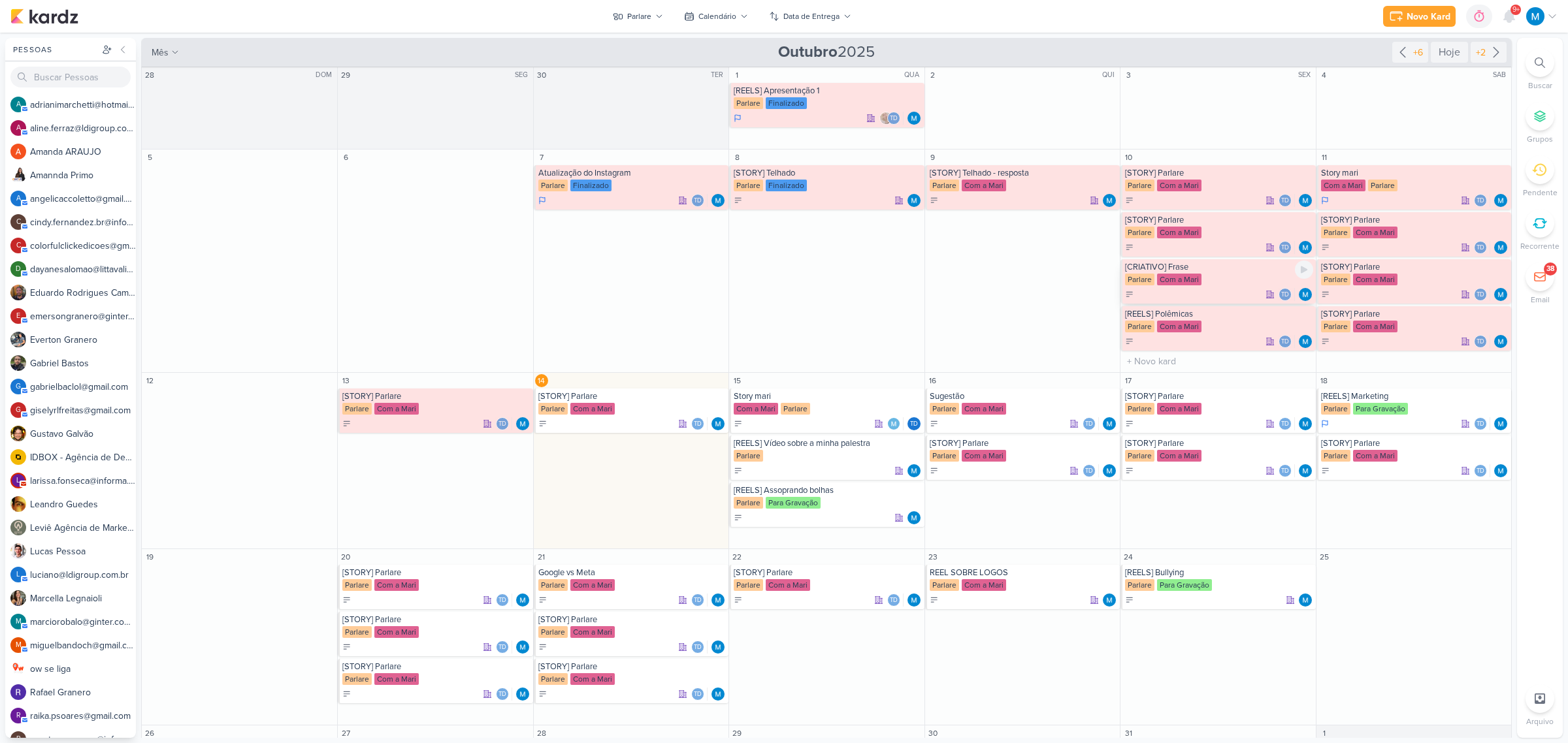
click at [1180, 274] on div "Com a Mari" at bounding box center [1179, 279] width 45 height 12
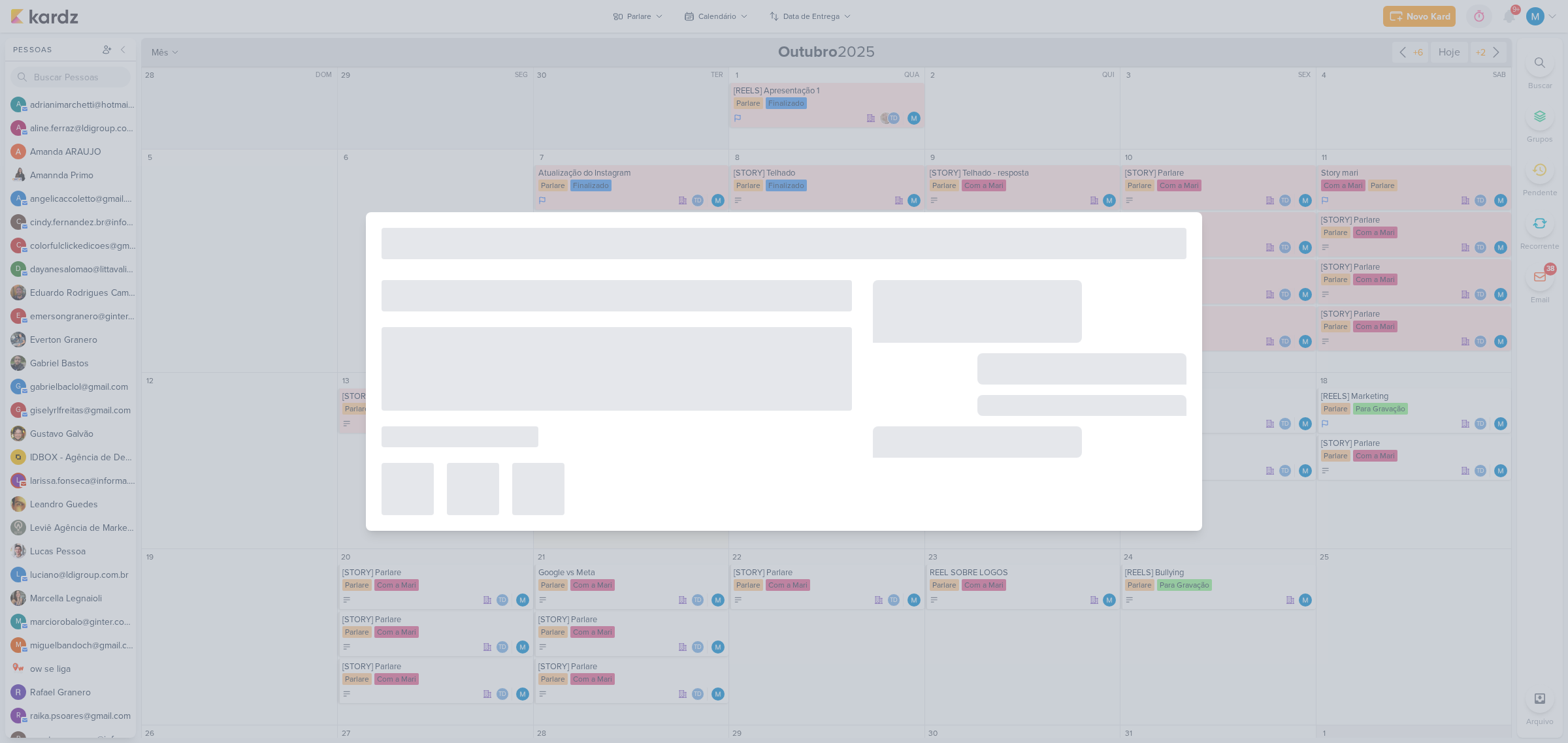
type input "[CRIATIVO] Frase"
type input "10 de outubro de 2025 às 23:59"
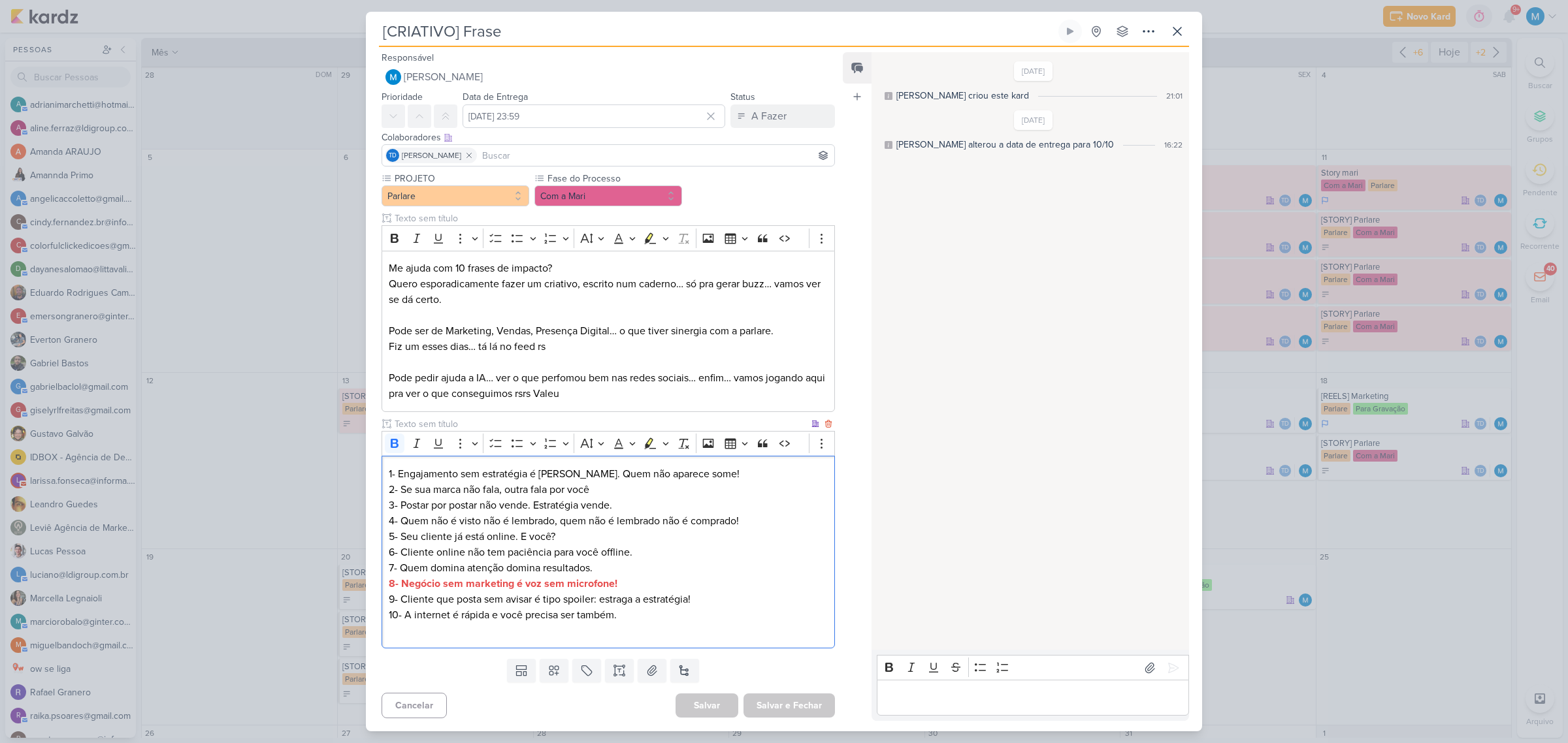
drag, startPoint x: 616, startPoint y: 583, endPoint x: 404, endPoint y: 587, distance: 212.0
click at [404, 587] on p "8- Negócio sem marketing é voz sem microfone!" at bounding box center [608, 584] width 439 height 15
copy strong "Negócio sem marketing é voz sem microfone!"
click at [1173, 33] on icon at bounding box center [1177, 31] width 15 height 15
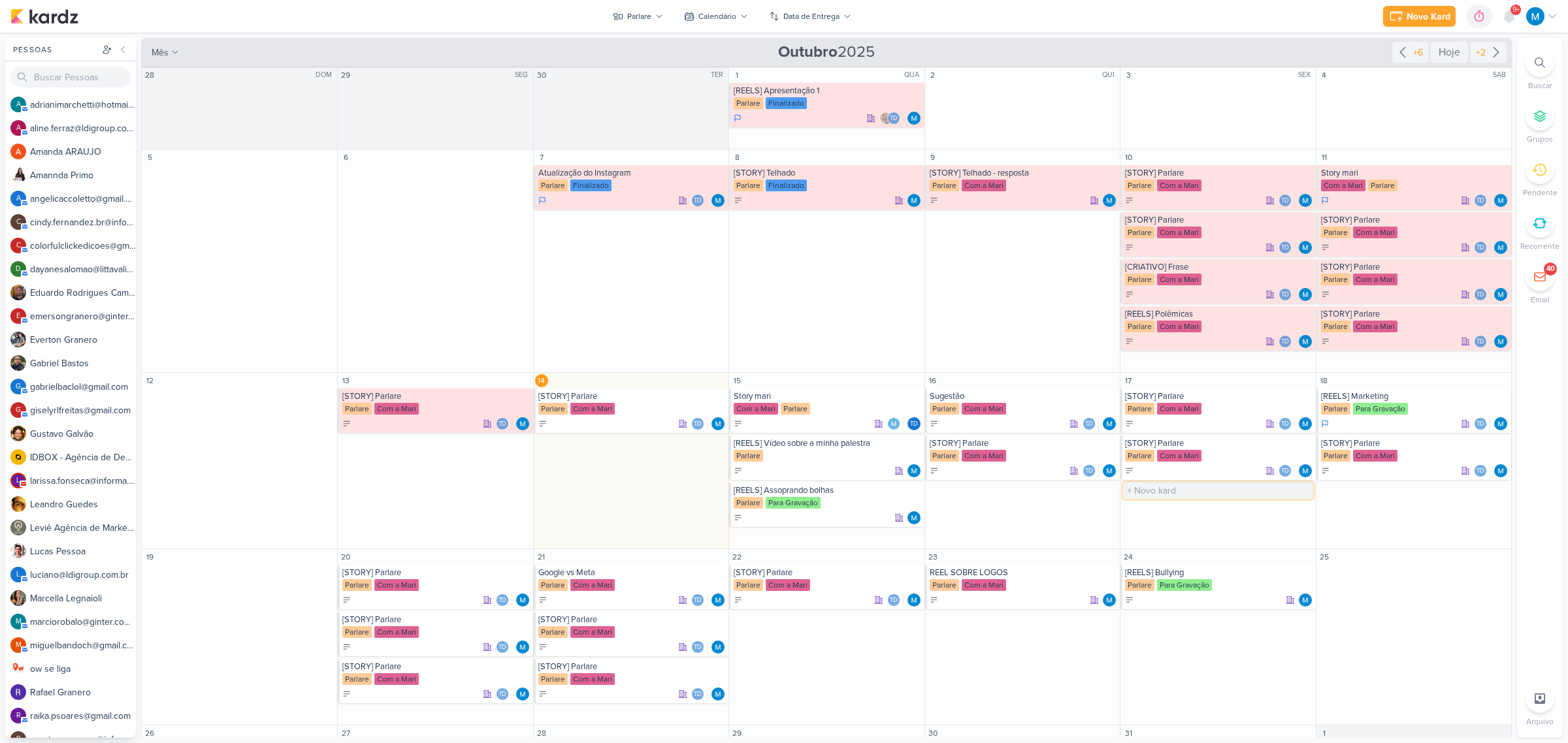
click at [1155, 490] on input "text" at bounding box center [1217, 490] width 189 height 16
type input "[CRIATIVO] Empresa sem MKT"
click at [1190, 497] on div "Parlare" at bounding box center [1218, 504] width 188 height 13
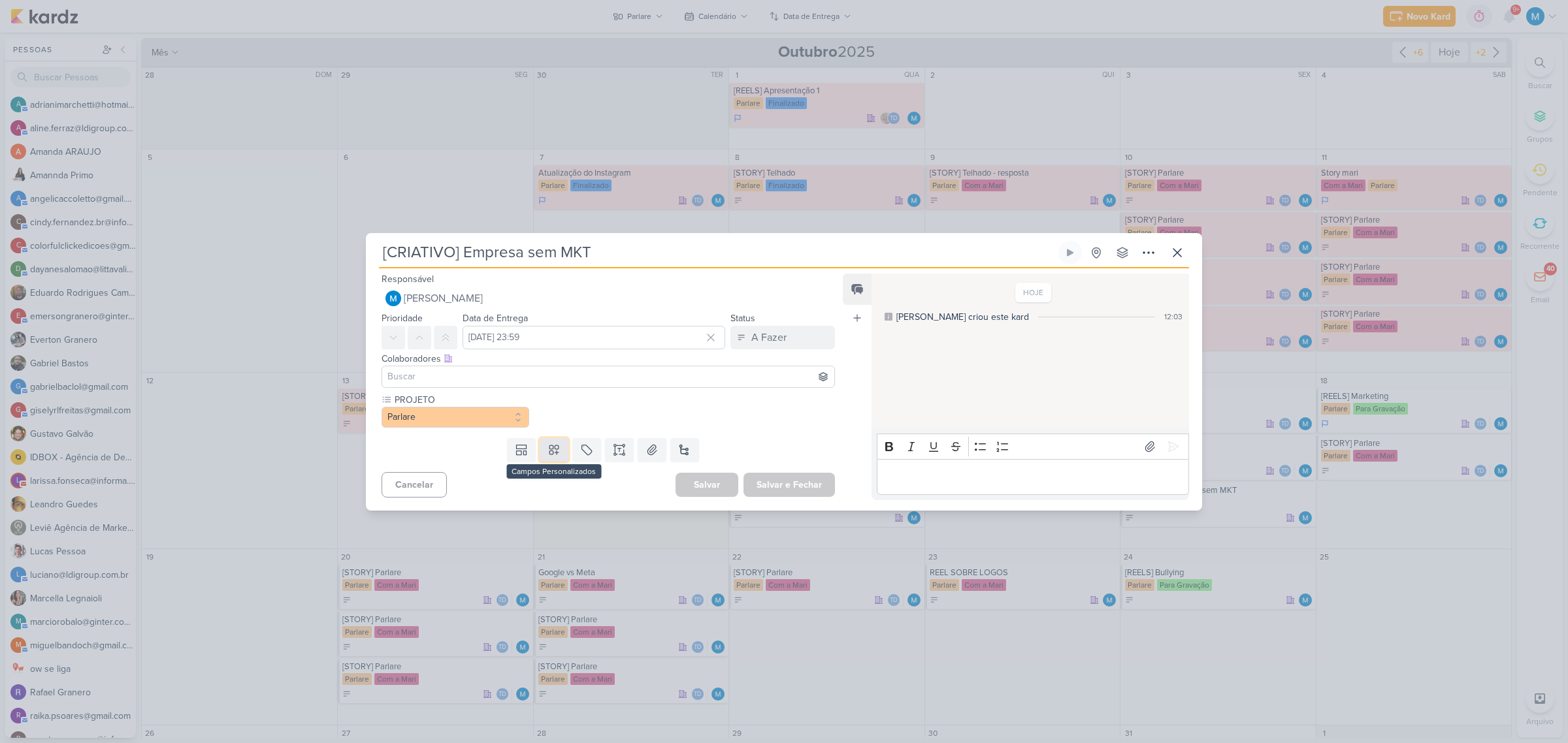
click at [556, 446] on icon at bounding box center [554, 450] width 9 height 9
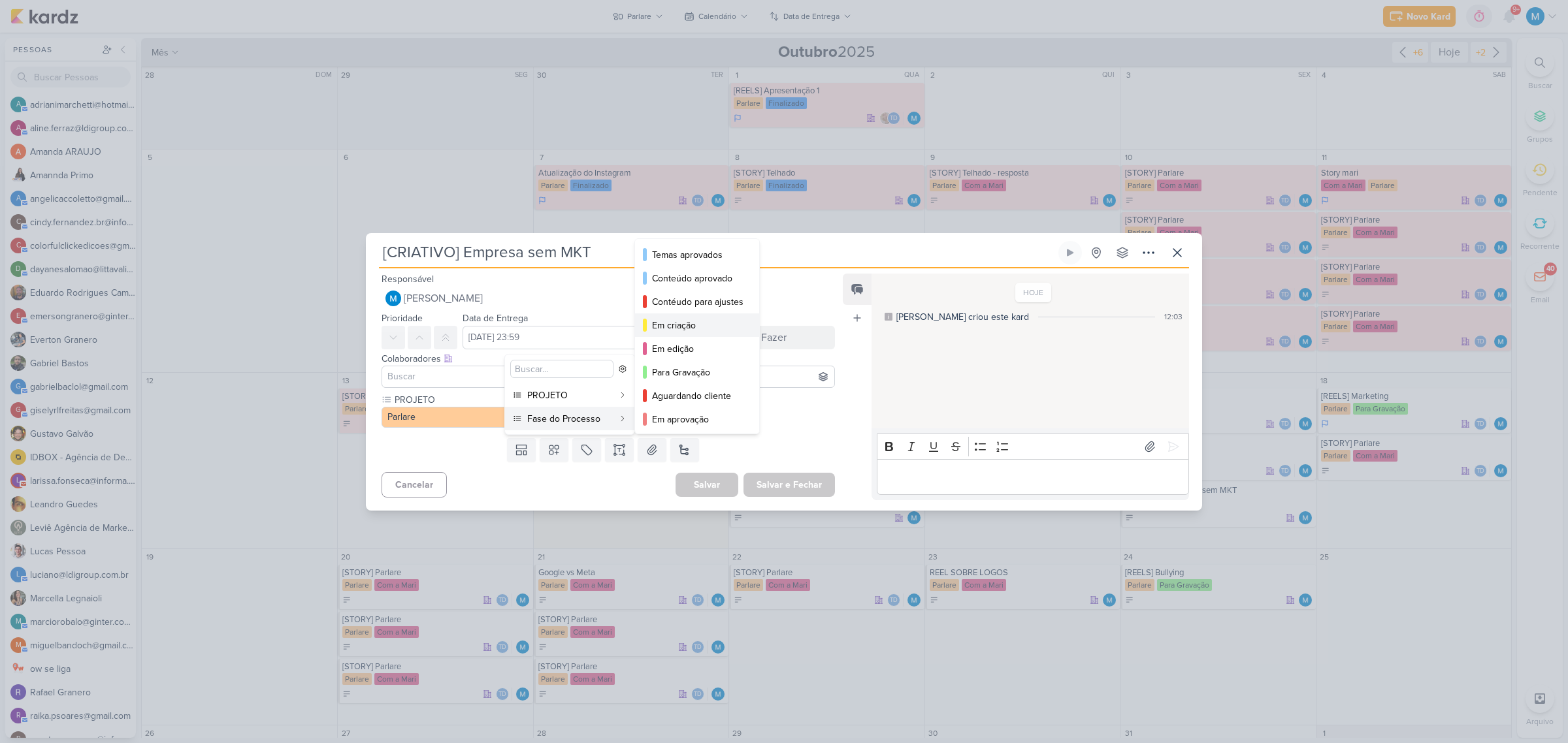
click at [671, 328] on div "Em criação" at bounding box center [697, 326] width 91 height 14
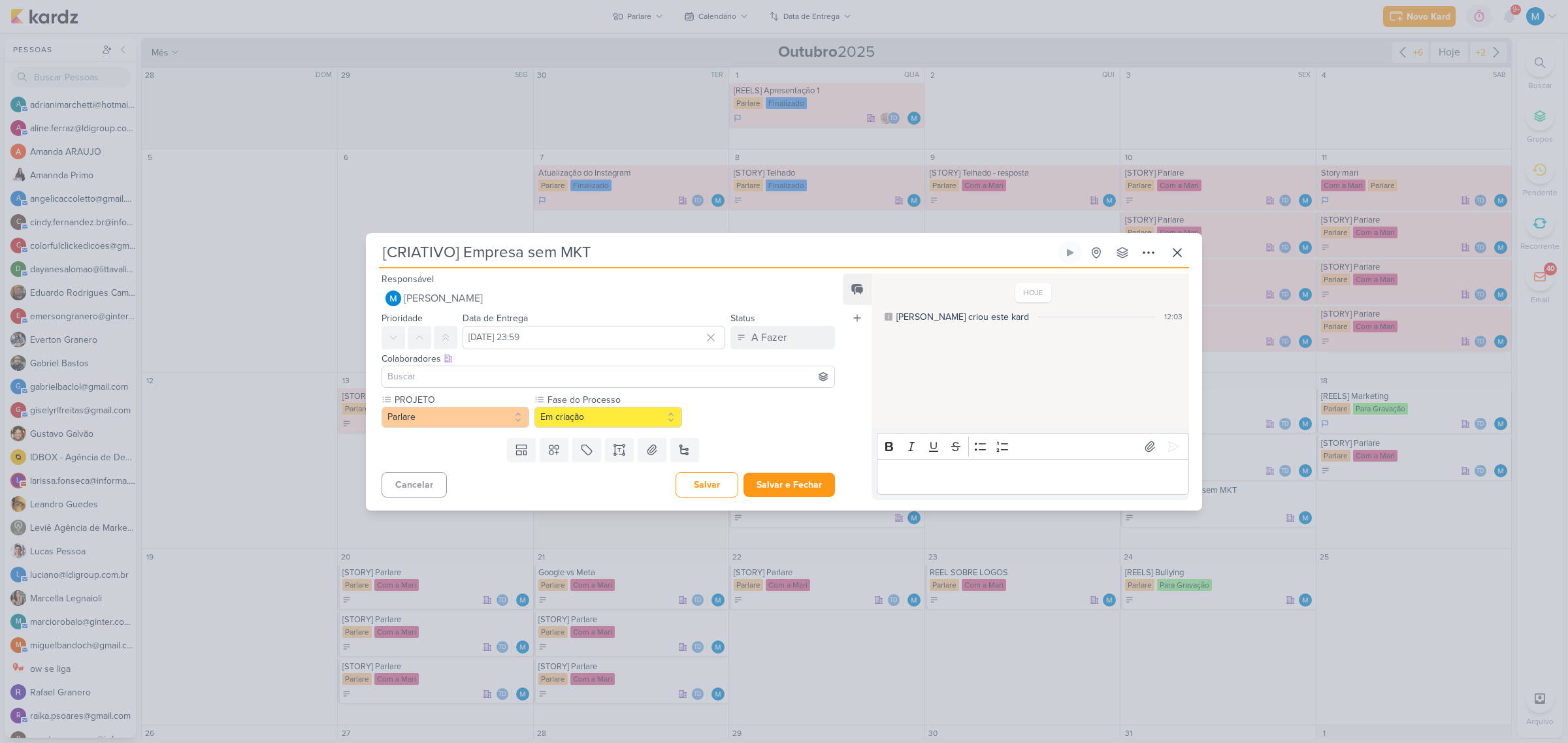
click at [504, 374] on input at bounding box center [608, 377] width 447 height 15
type input "idb"
click at [507, 396] on div "IDBOX - Agência de Design" at bounding box center [461, 402] width 112 height 14
type input "tha"
click at [507, 396] on button "Td Thais de carvalho" at bounding box center [608, 402] width 452 height 23
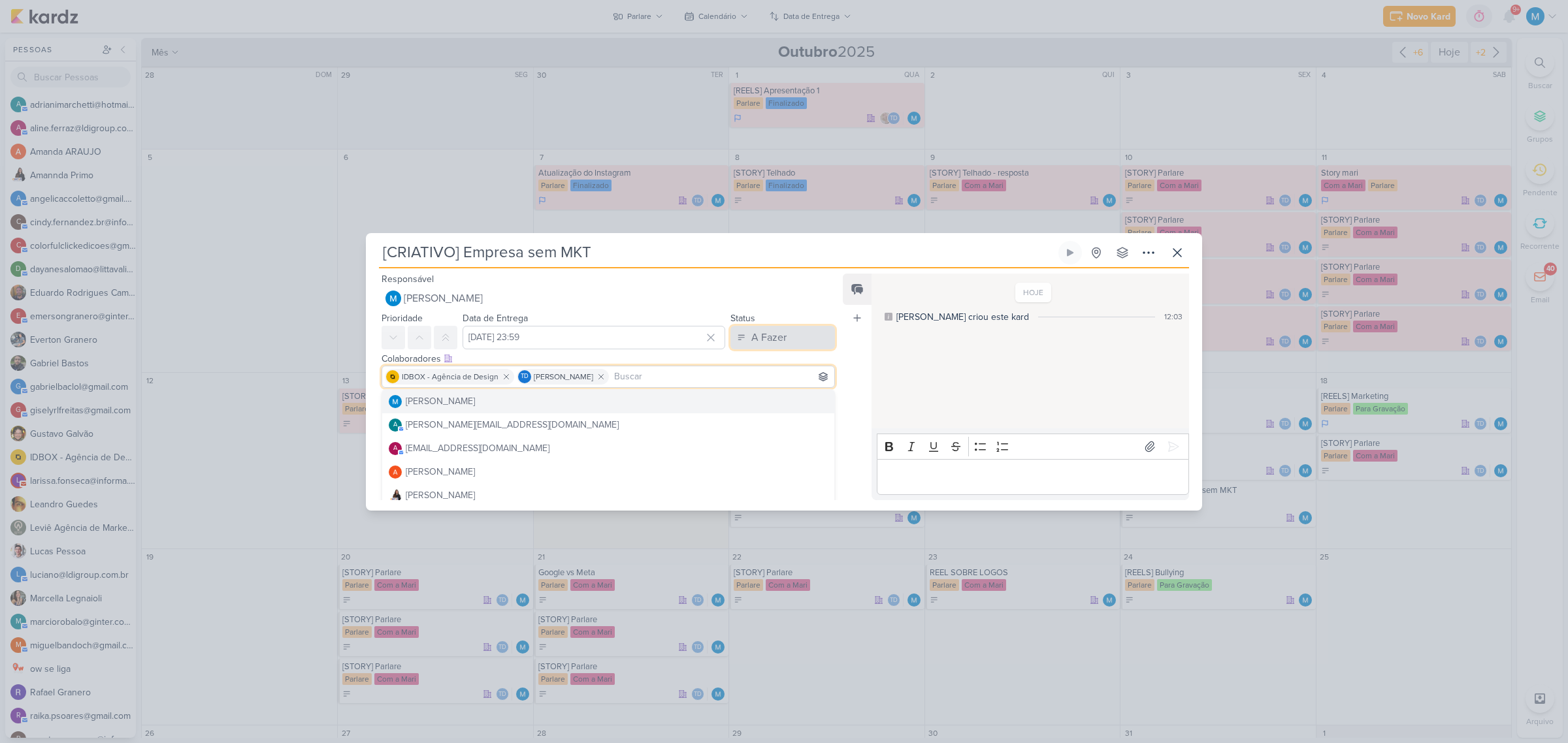
click at [787, 341] on button "A Fazer" at bounding box center [782, 338] width 104 height 23
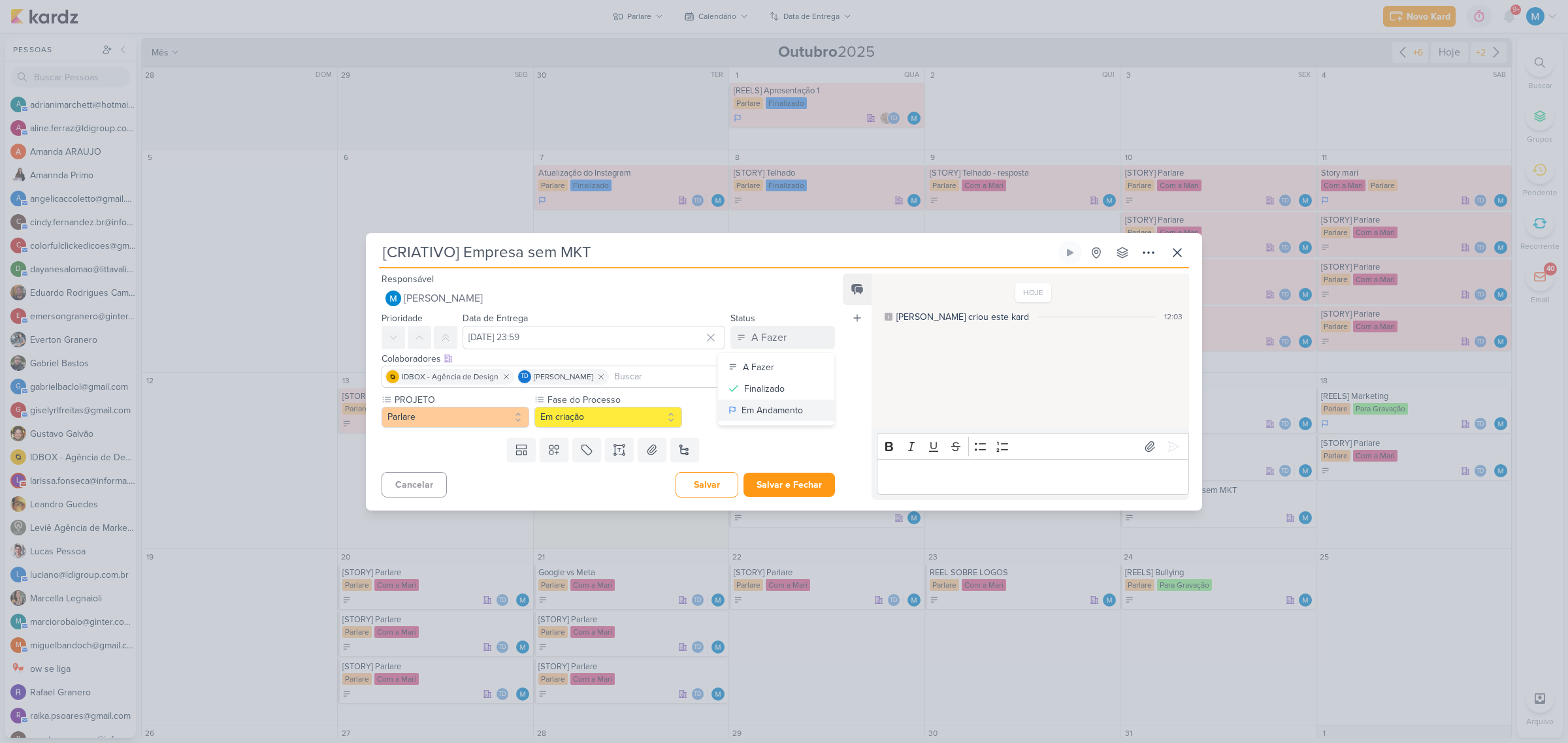
drag, startPoint x: 790, startPoint y: 403, endPoint x: 820, endPoint y: 402, distance: 30.0
click at [795, 404] on div "Em Andamento" at bounding box center [772, 411] width 62 height 14
click at [606, 446] on button at bounding box center [619, 450] width 29 height 23
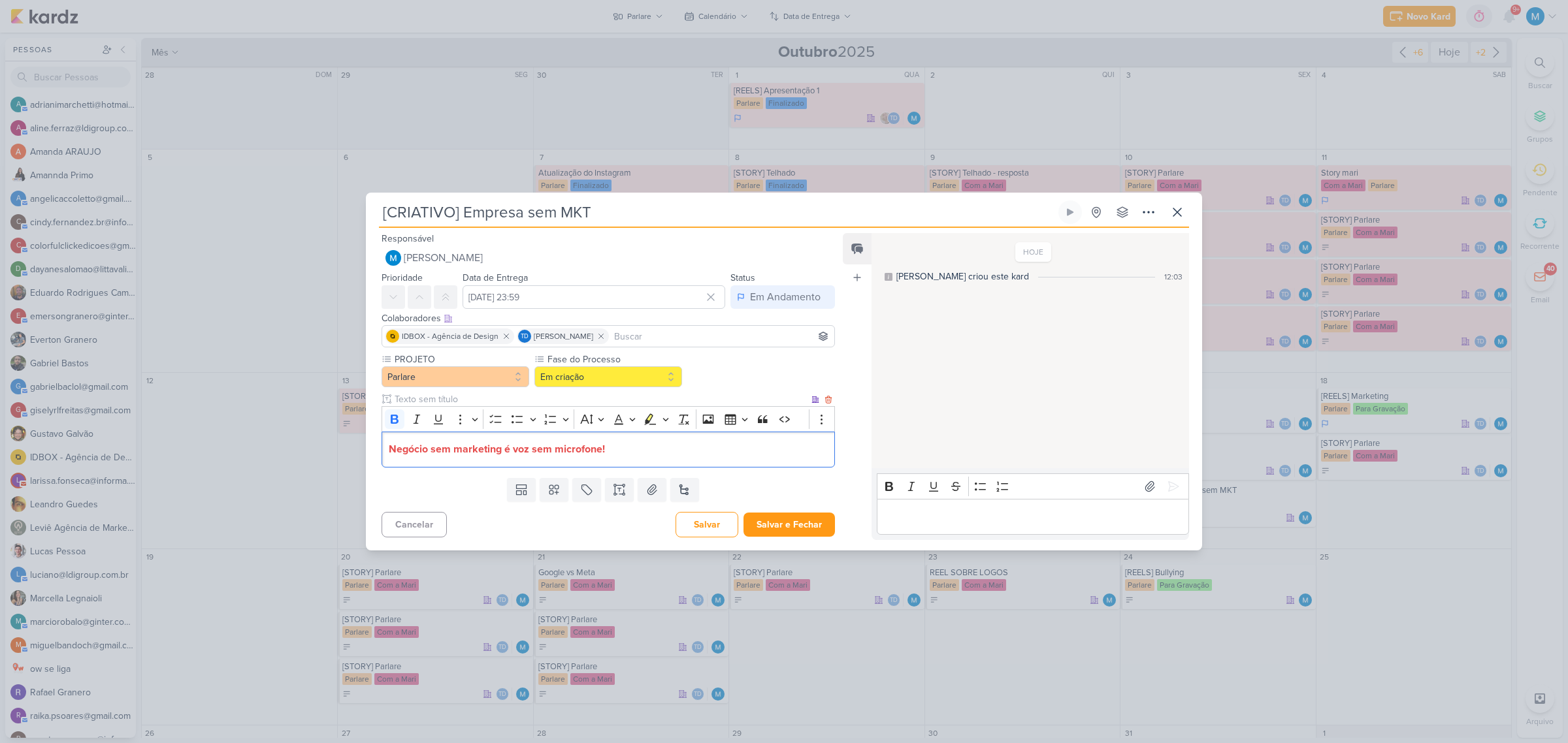
click at [399, 454] on strong "Negócio sem marketing é voz sem microfone!" at bounding box center [497, 449] width 216 height 13
click at [671, 450] on p "Empresa sem marketing é voz sem microfone!" at bounding box center [608, 450] width 439 height 15
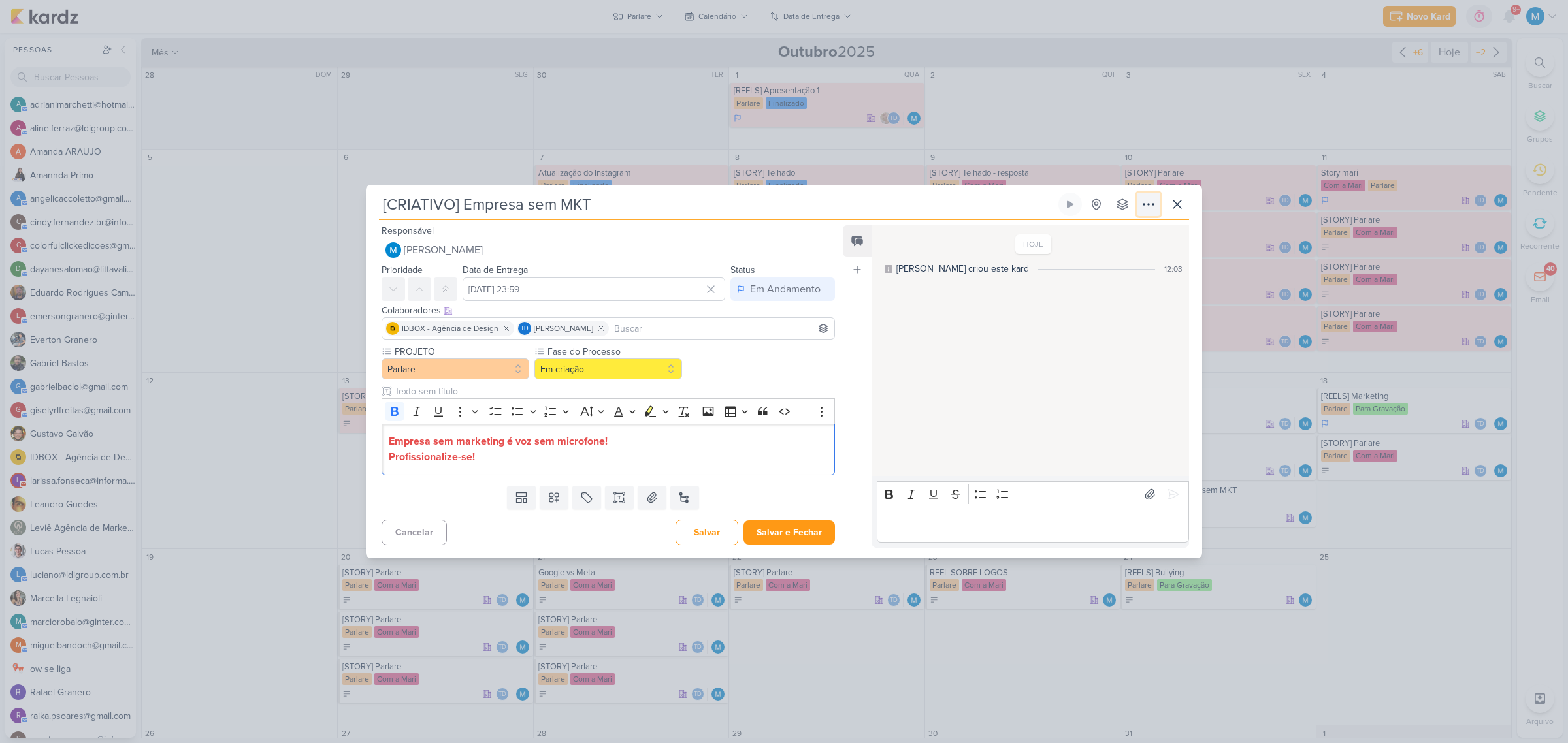
click at [1148, 204] on icon at bounding box center [1149, 205] width 11 height 2
click at [1145, 233] on button "Copiar Link" at bounding box center [1102, 234] width 167 height 22
click at [805, 531] on button "Salvar e Fechar" at bounding box center [789, 532] width 91 height 24
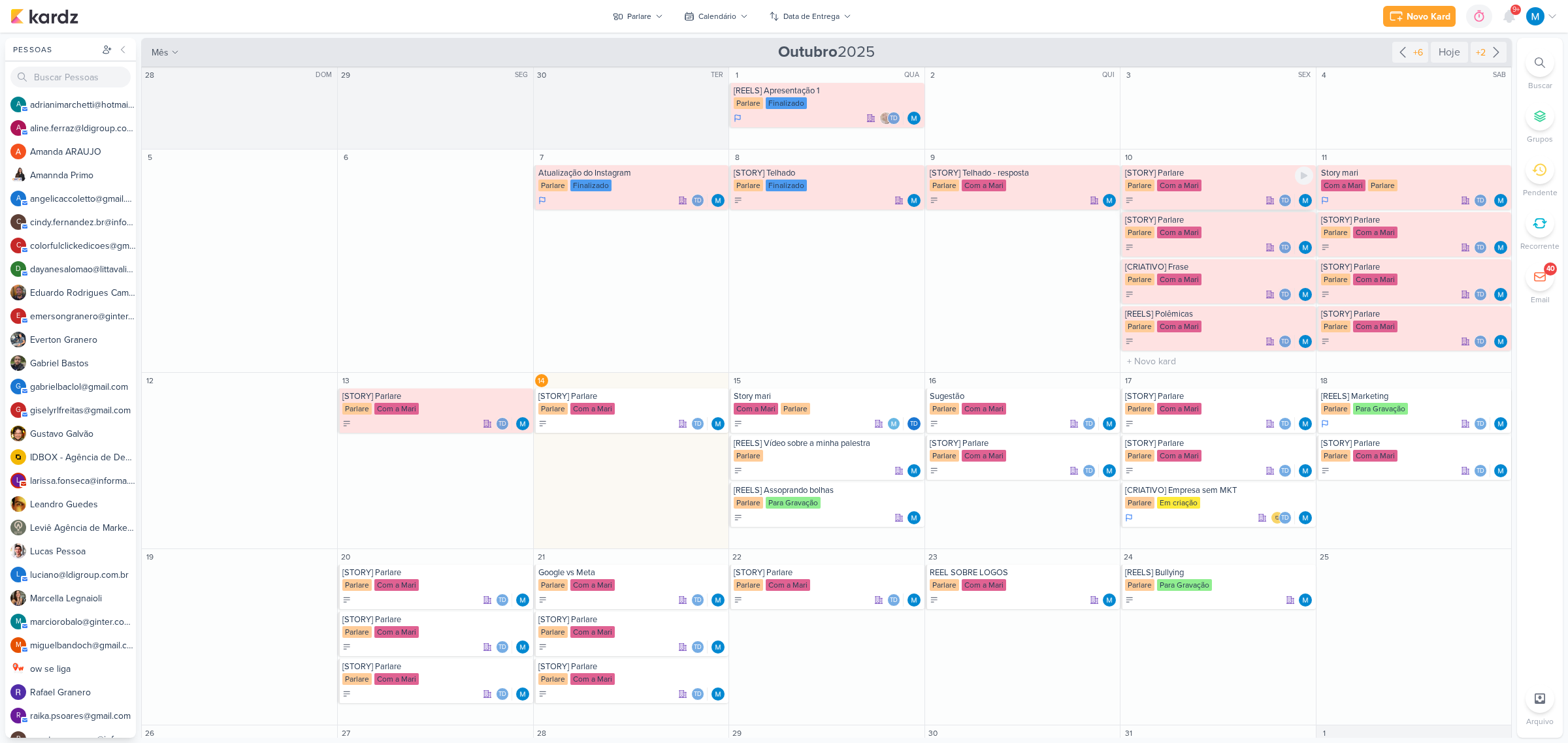
click at [1210, 178] on div "[STORY] Parlare" at bounding box center [1218, 173] width 188 height 11
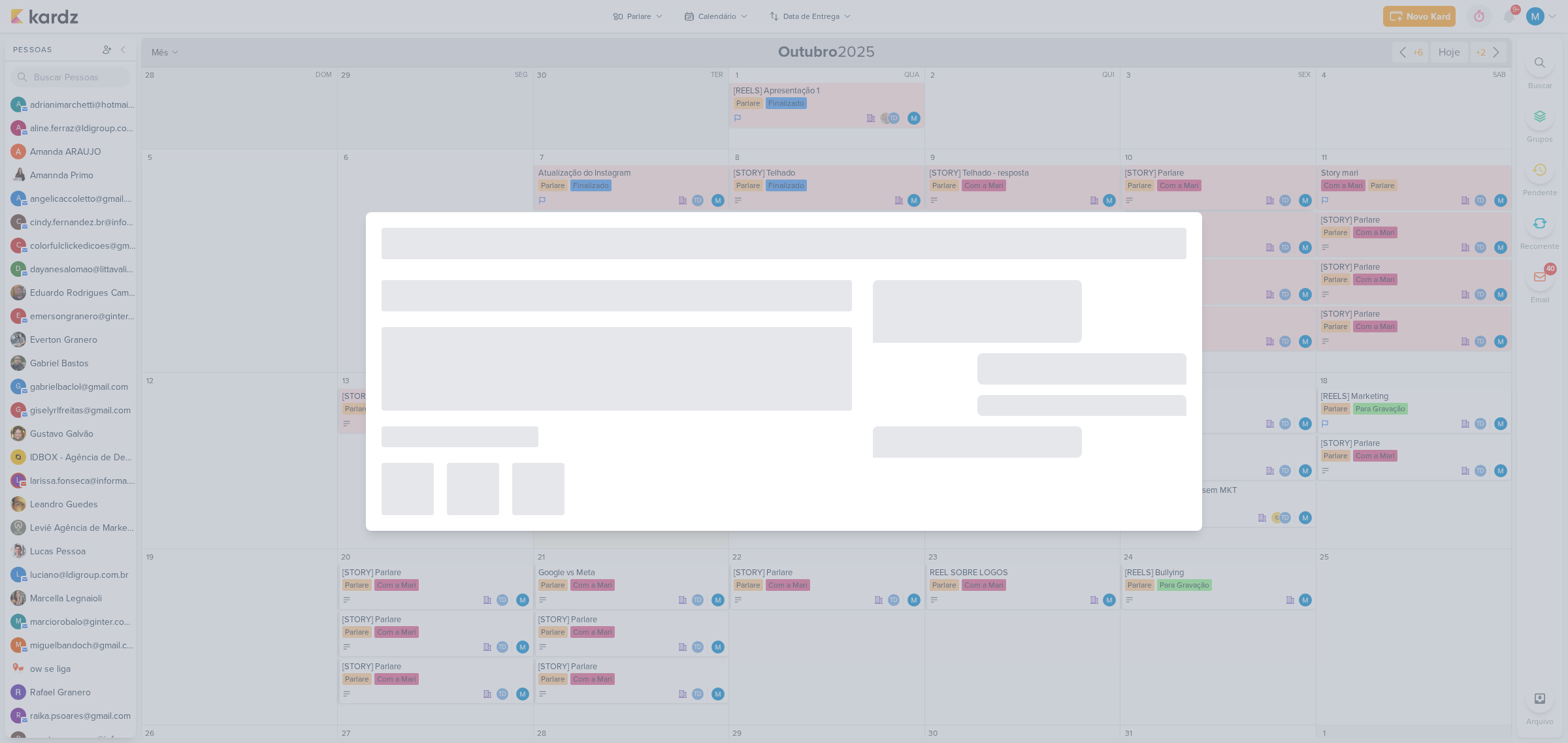
type input "[STORY] Parlare"
type input "10 de outubro de 2025 às 23:59"
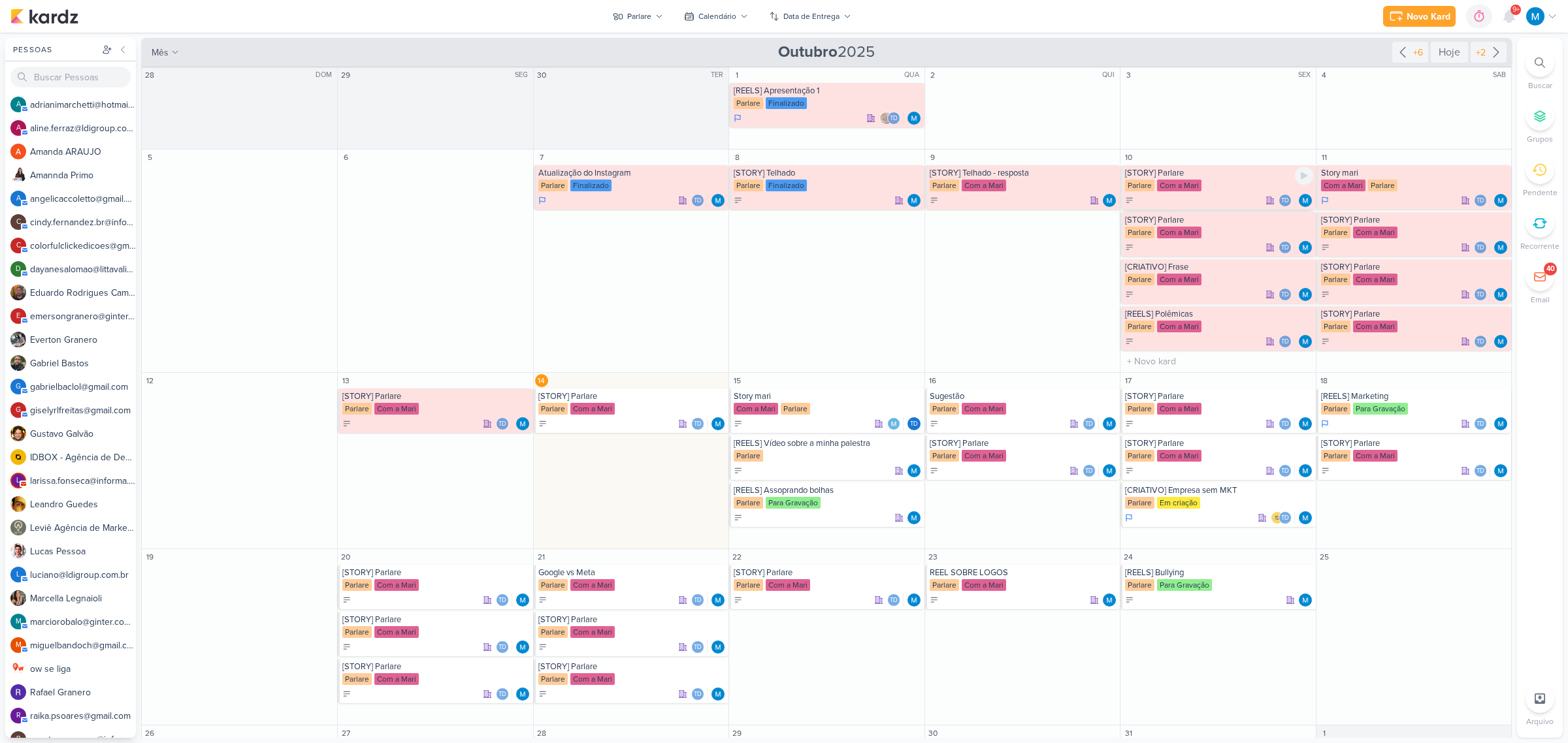
click at [1171, 175] on div "[STORY] Parlare" at bounding box center [1218, 173] width 188 height 11
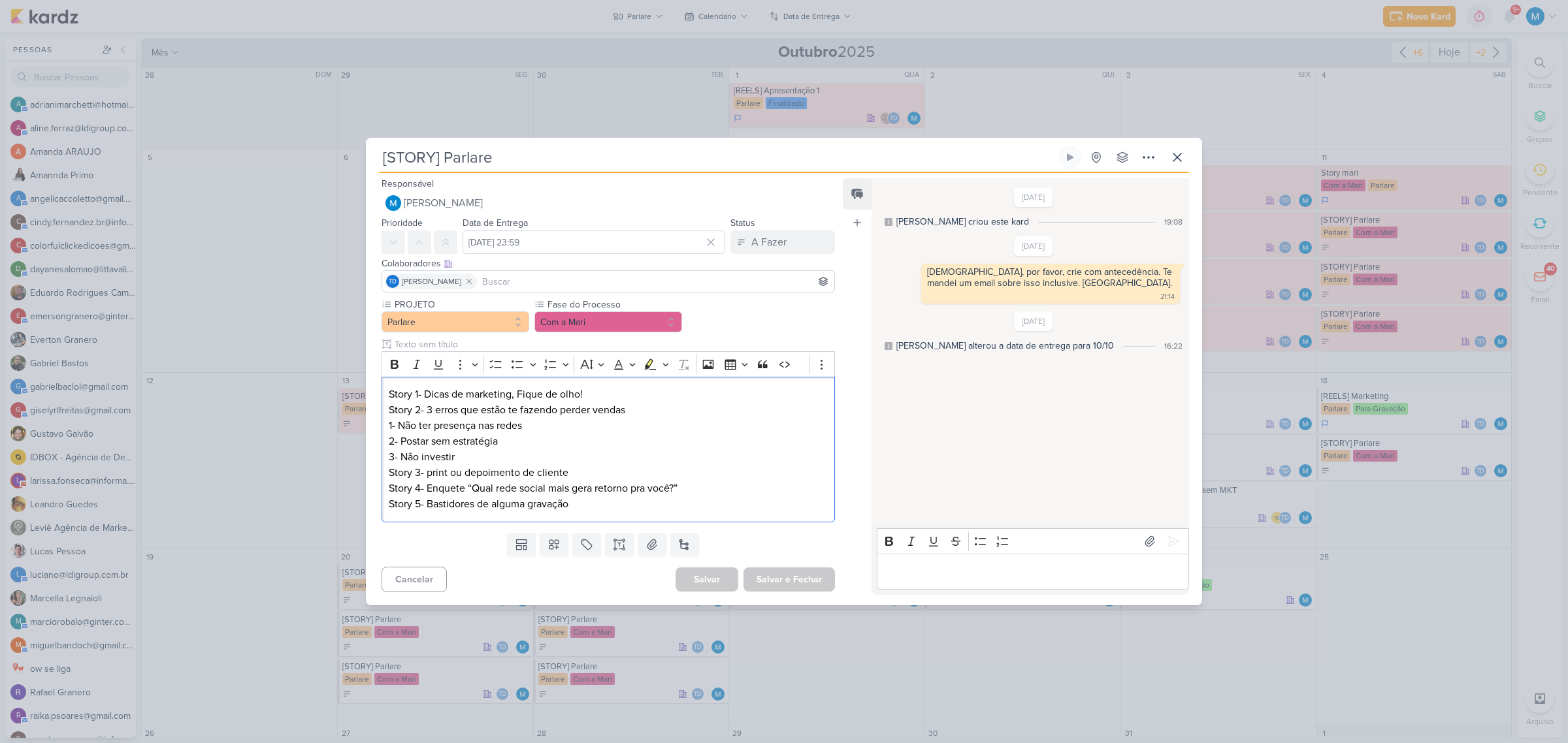
drag, startPoint x: 604, startPoint y: 511, endPoint x: 302, endPoint y: 504, distance: 302.1
click at [302, 504] on div "[STORY] Parlare Criado por mim" at bounding box center [784, 372] width 1568 height 743
click at [772, 579] on button "Salvar e Fechar" at bounding box center [789, 579] width 91 height 24
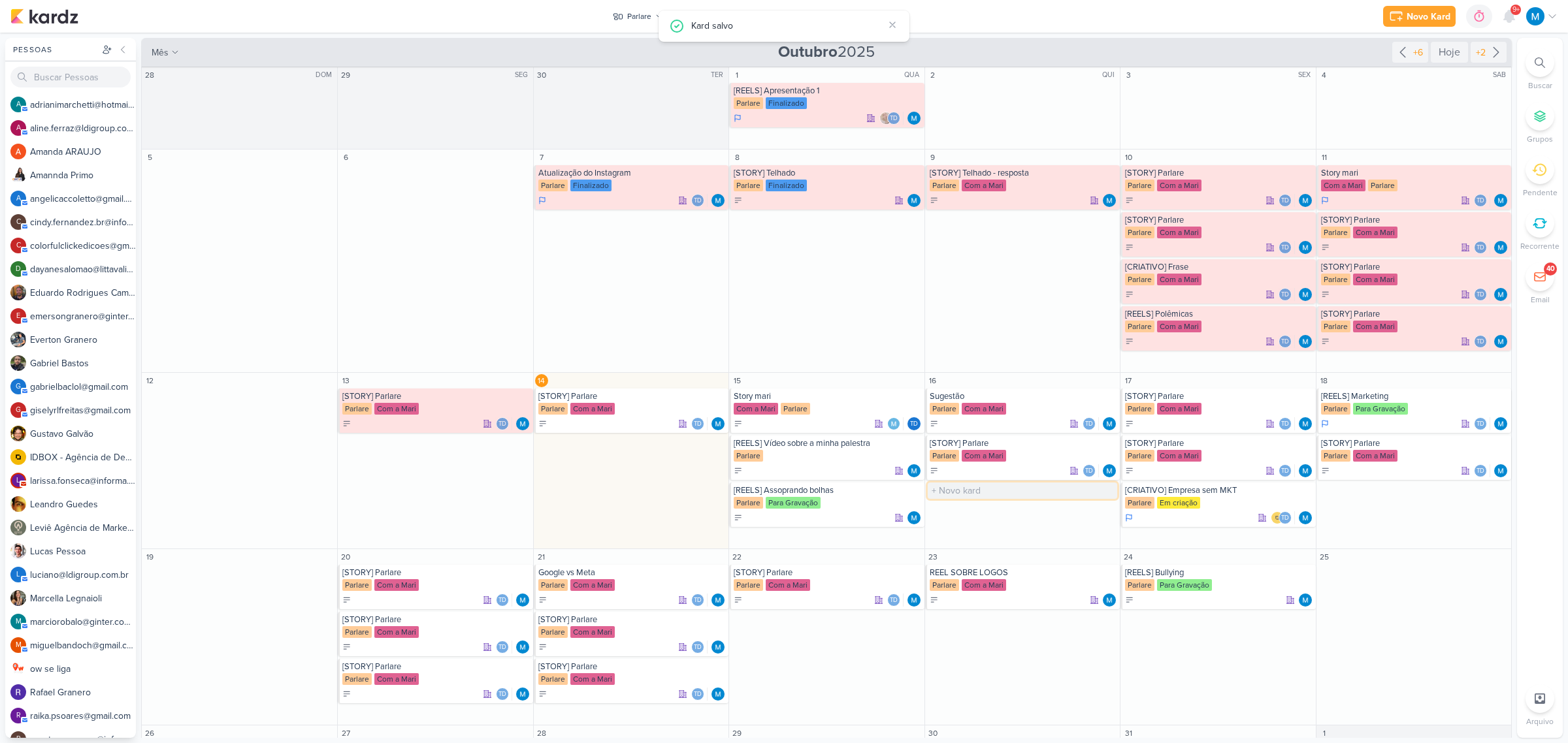
click at [976, 494] on input "text" at bounding box center [1022, 490] width 189 height 16
type input "]"
type input "[STORY]"
click at [975, 492] on div "[STORY]" at bounding box center [1023, 490] width 188 height 11
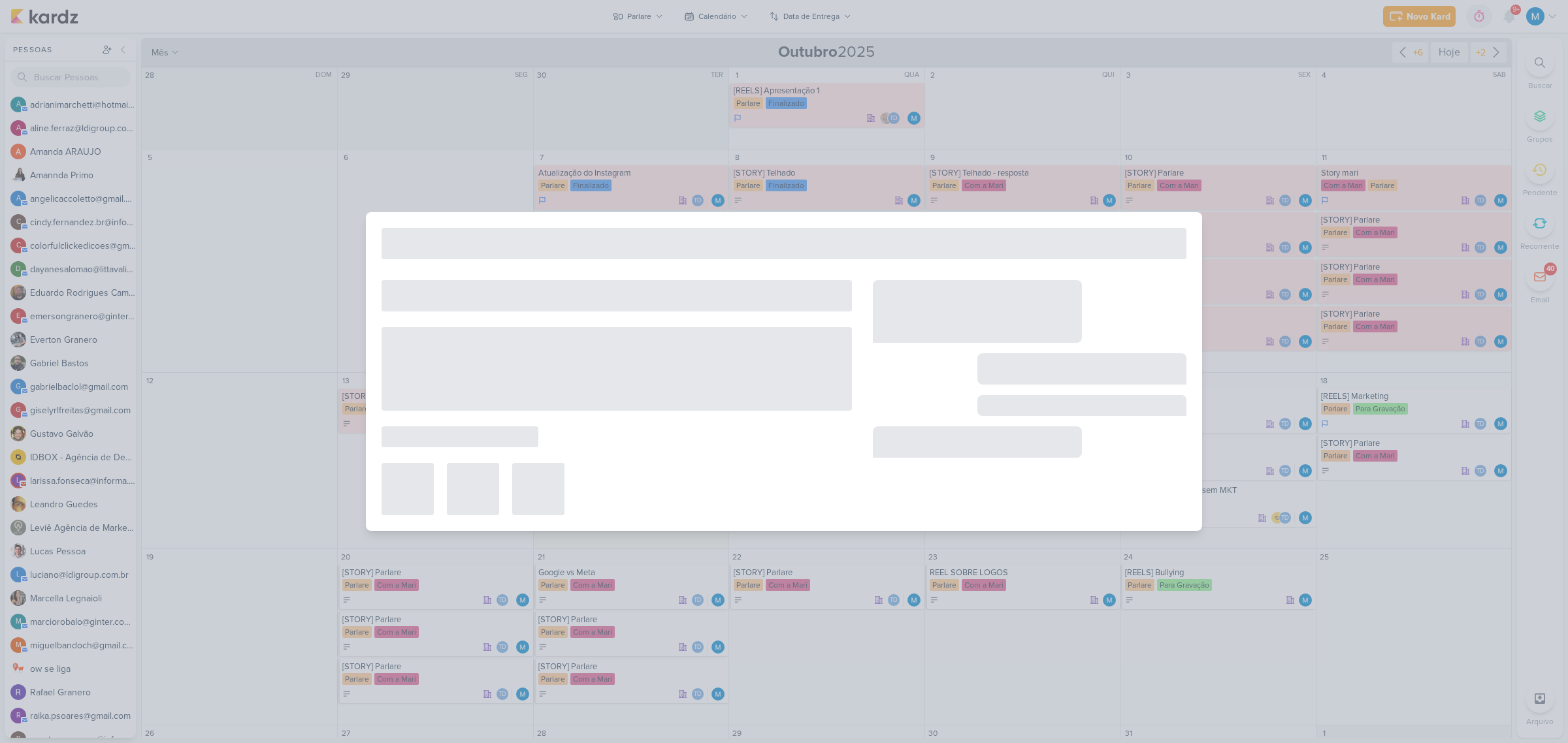
type input "[STORY]"
type input "16 de outubro de 2025 às 23:59"
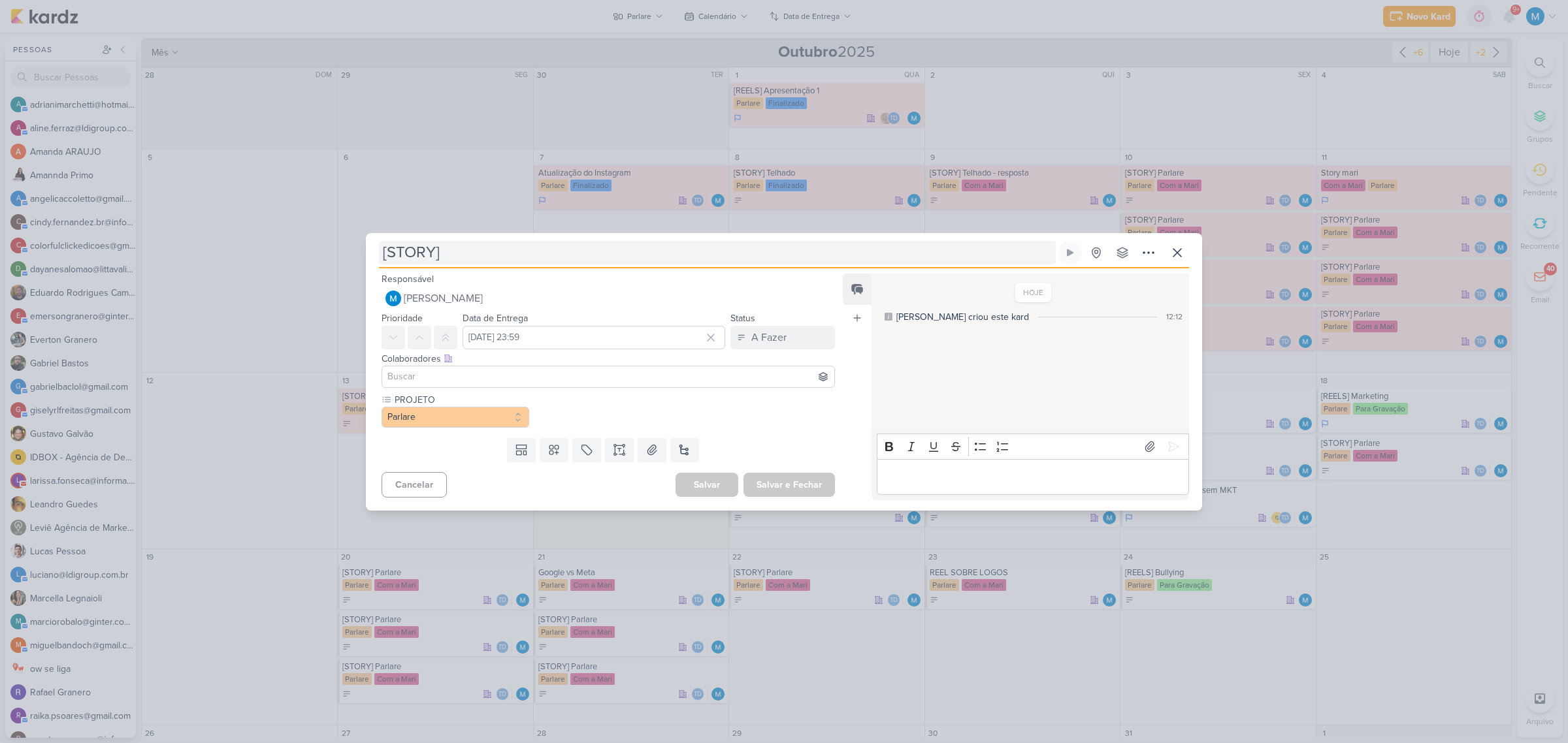
click at [497, 256] on input "[STORY]" at bounding box center [718, 253] width 677 height 23
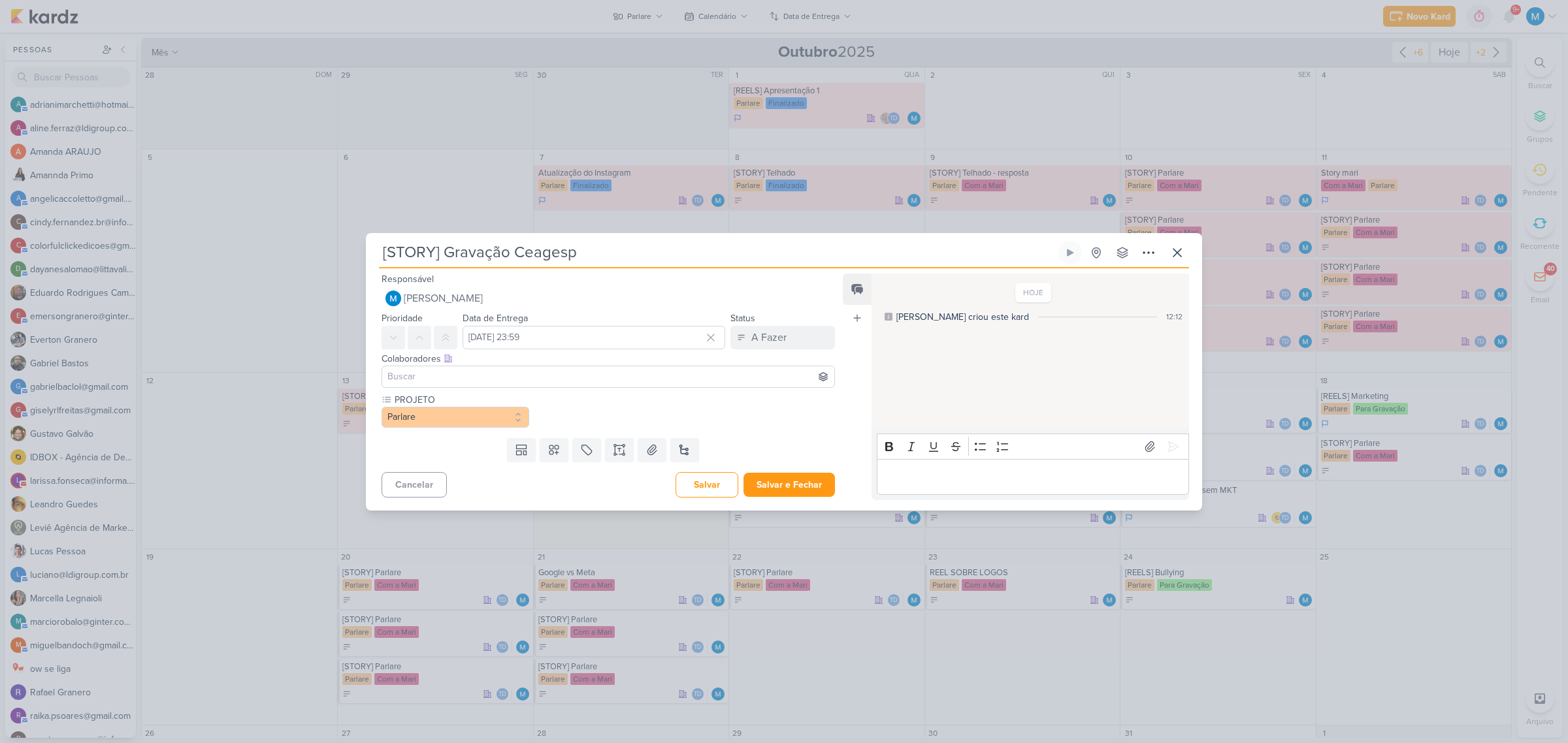
type input "[STORY] Gravação Ceagesp"
click at [545, 377] on input at bounding box center [608, 377] width 447 height 15
type input "thai"
click at [534, 400] on button "Td Thais de carvalho" at bounding box center [608, 402] width 452 height 23
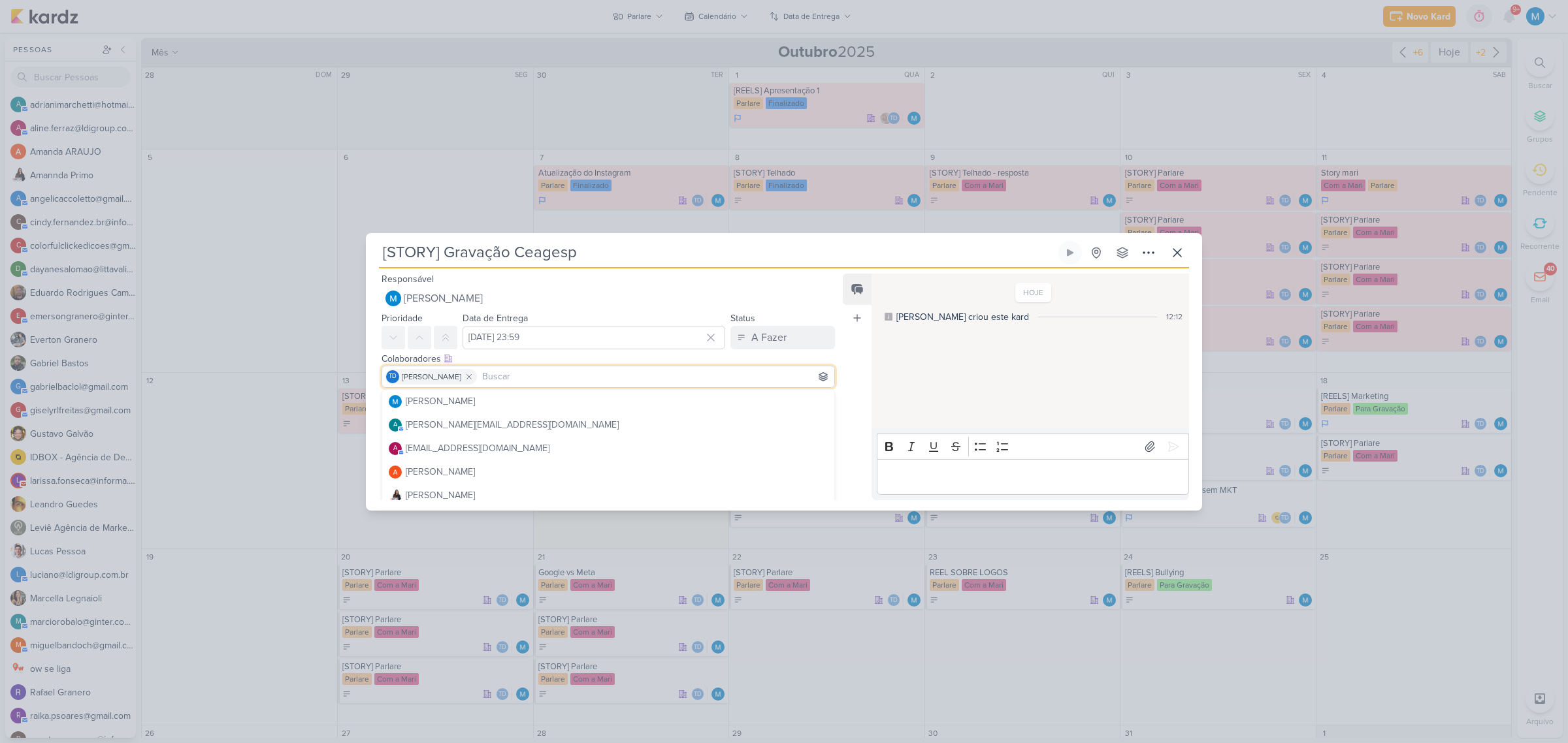
click at [885, 365] on div "HOJE MARIANA criou este kard 12:12" at bounding box center [1029, 352] width 316 height 154
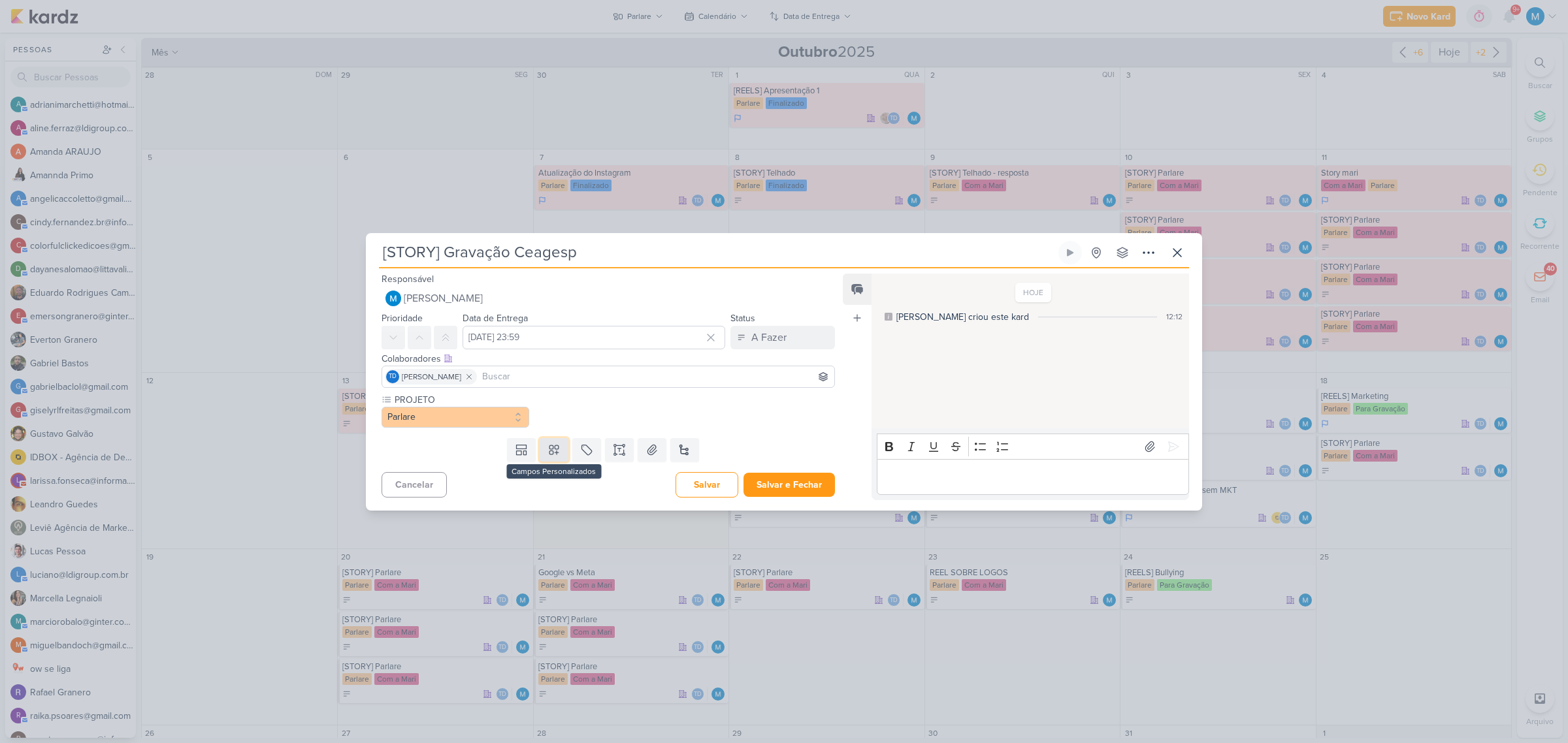
click at [561, 454] on button at bounding box center [554, 450] width 29 height 23
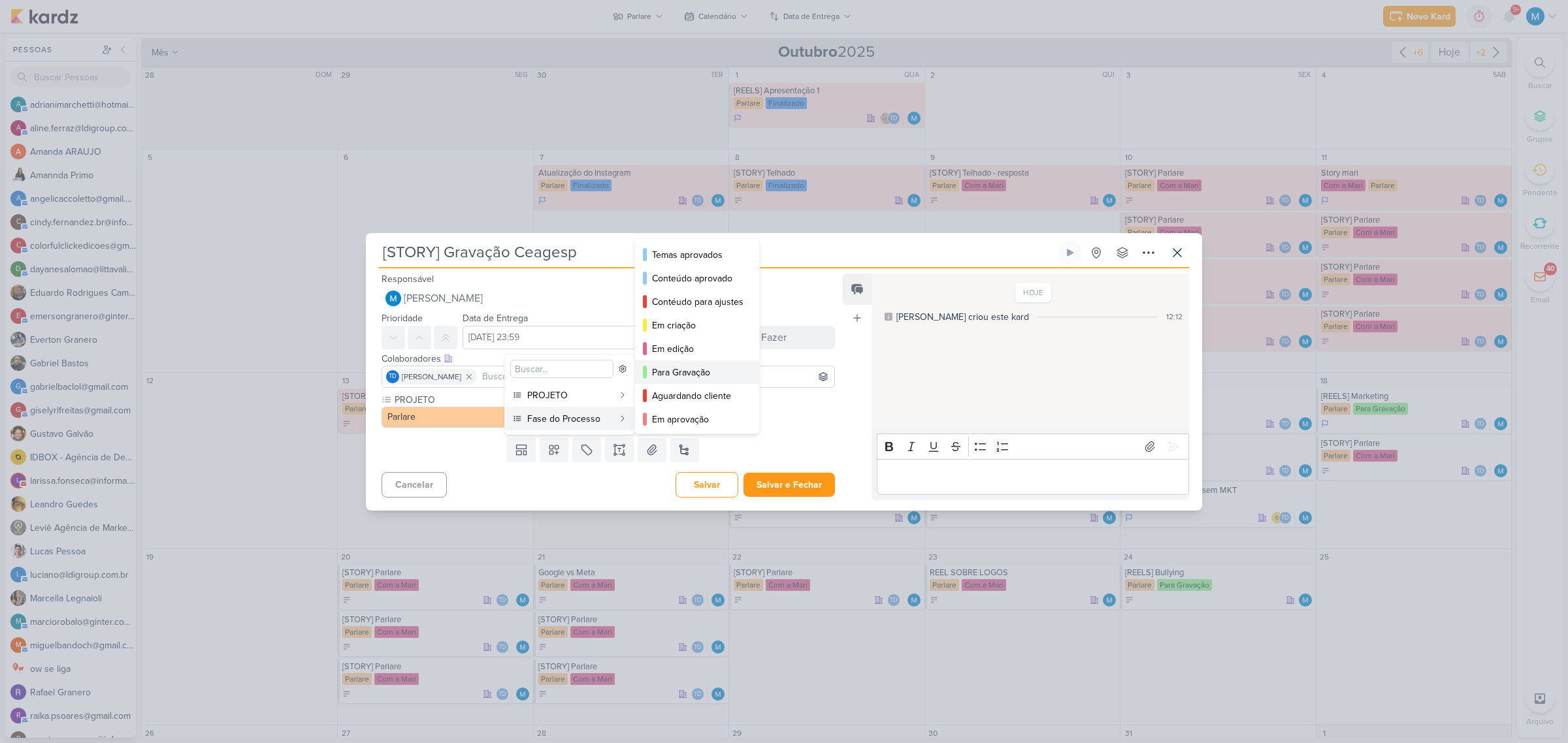
click at [689, 374] on div "Para Gravação" at bounding box center [697, 373] width 91 height 14
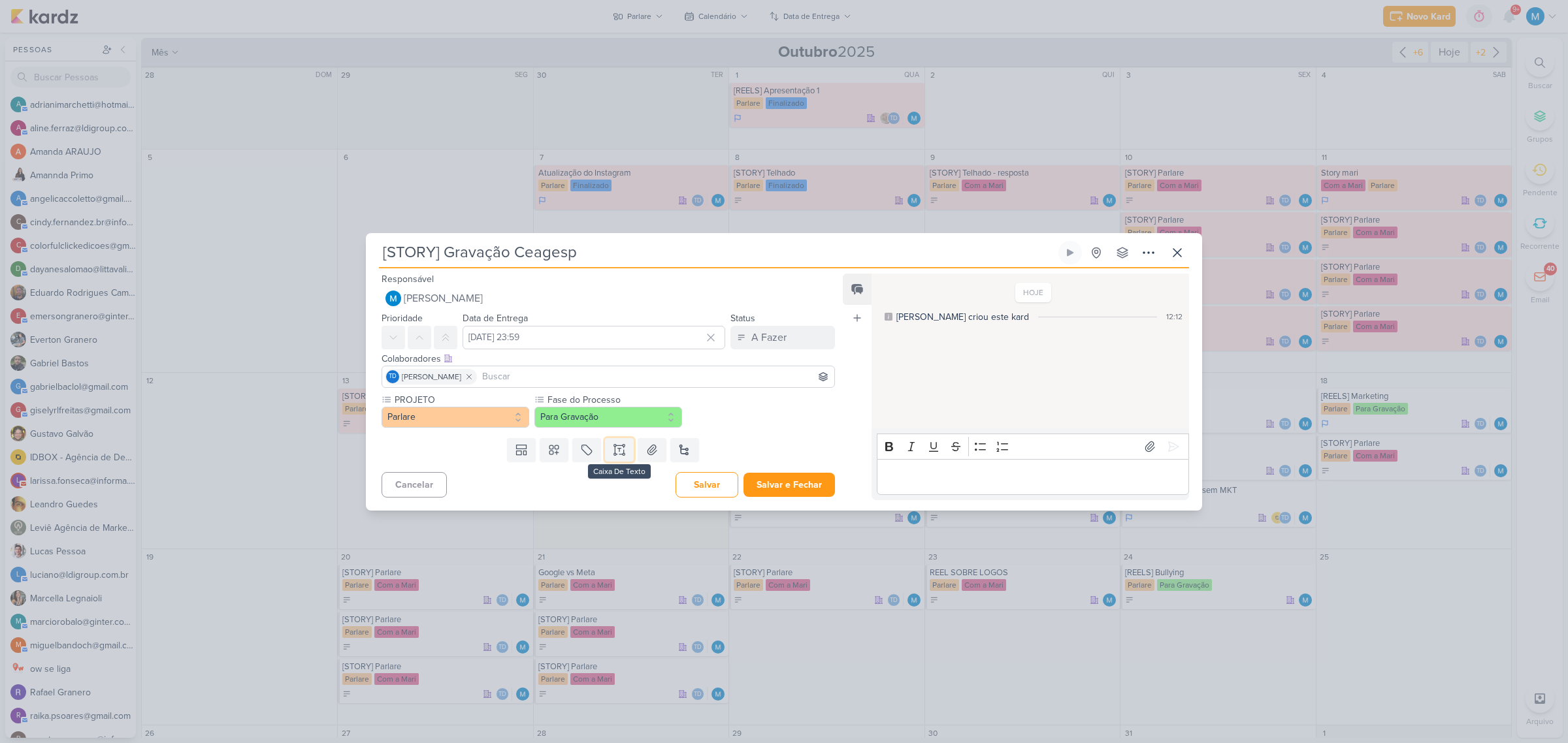
drag, startPoint x: 621, startPoint y: 453, endPoint x: 623, endPoint y: 472, distance: 19.1
click at [620, 452] on icon at bounding box center [619, 450] width 13 height 13
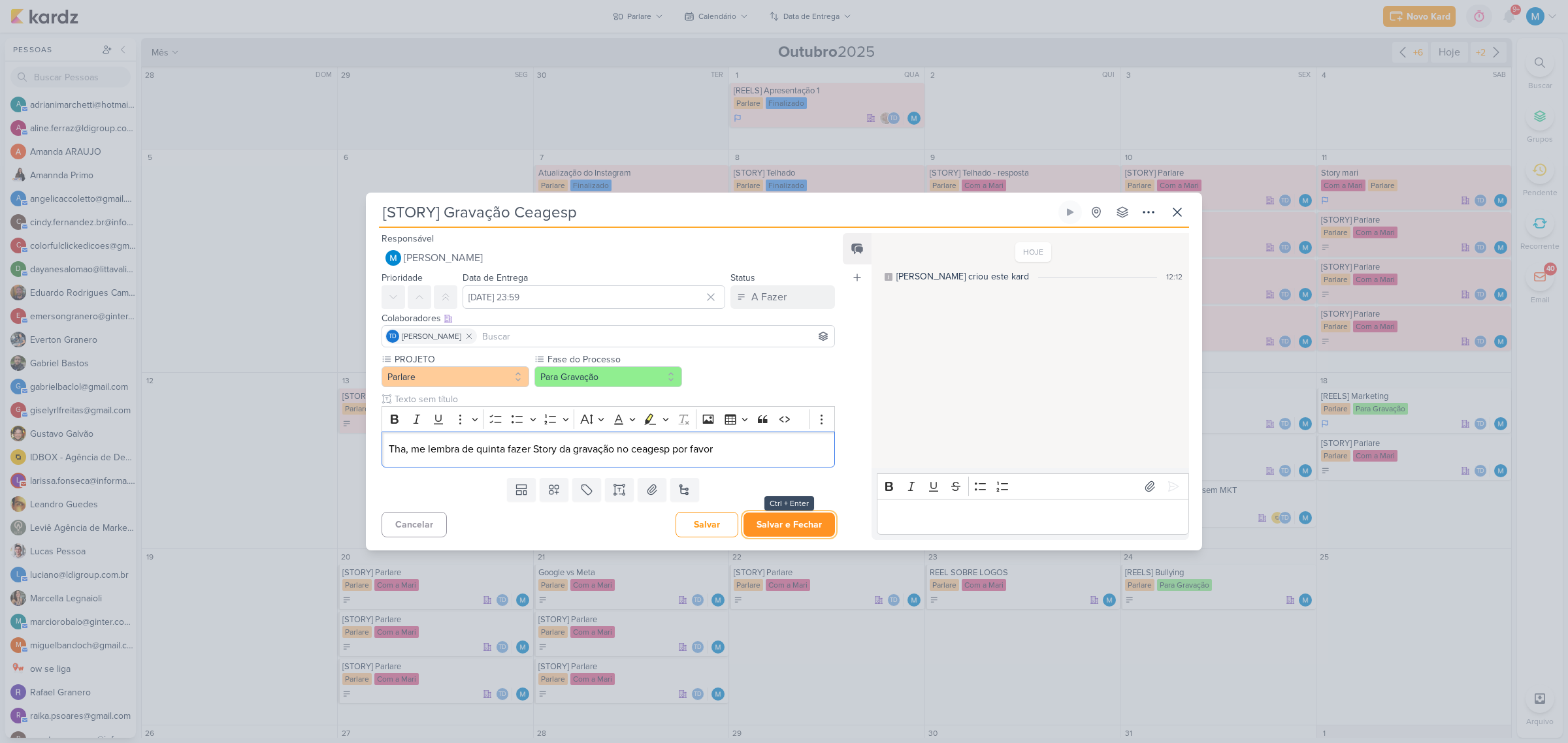
click at [794, 516] on button "Salvar e Fechar" at bounding box center [789, 524] width 91 height 24
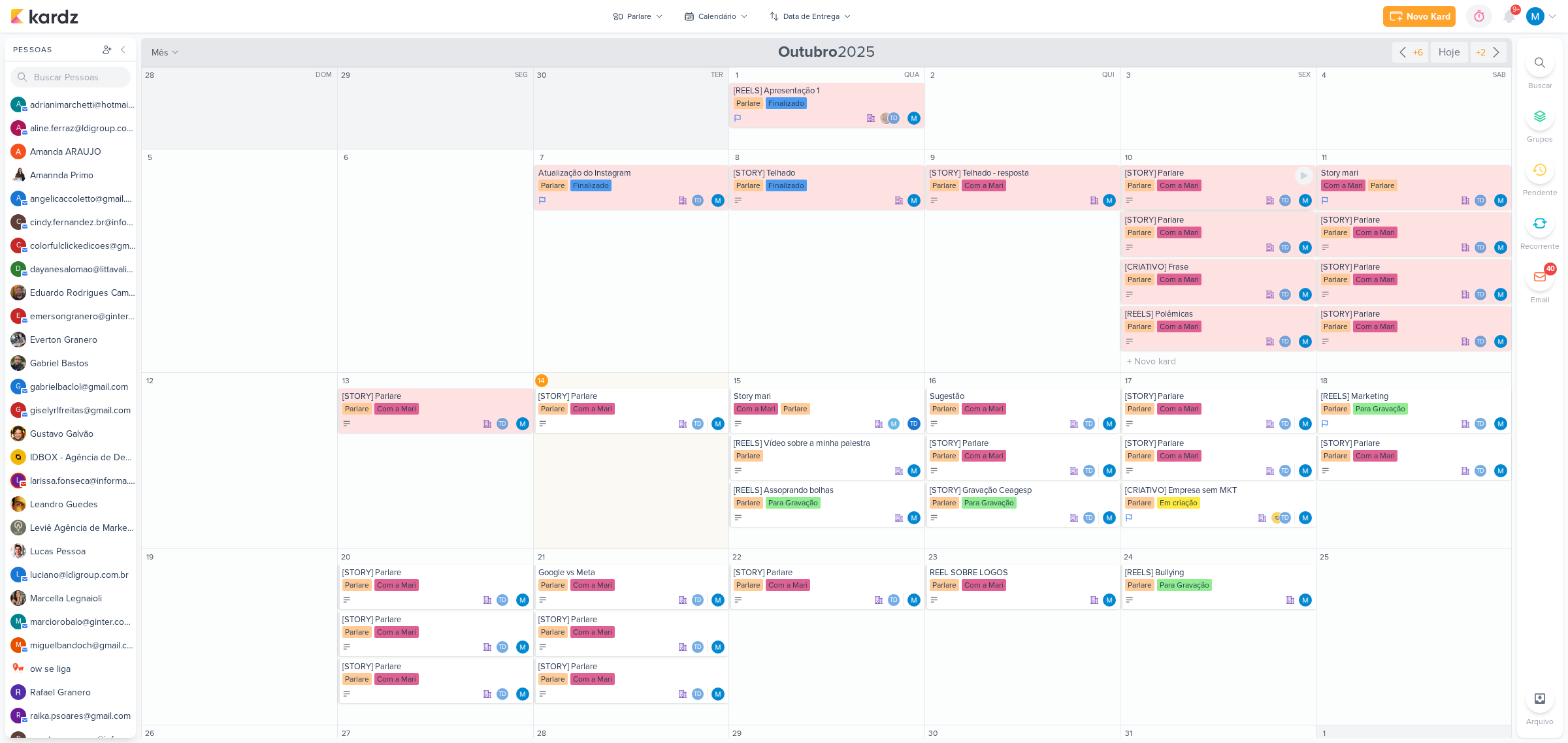
click at [1179, 176] on div "[STORY] Parlare" at bounding box center [1218, 173] width 188 height 11
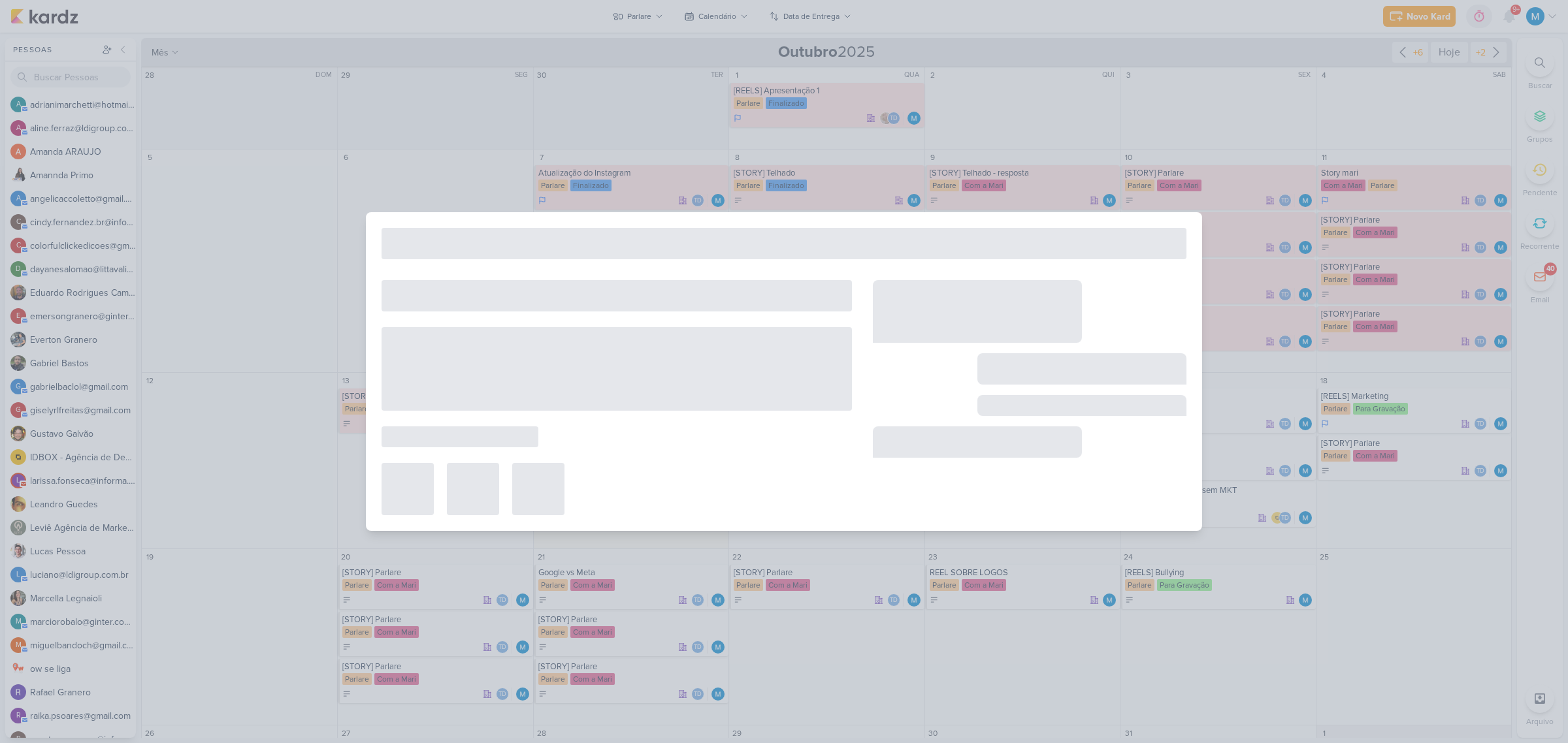
type input "[STORY] Parlare"
type input "10 de outubro de 2025 às 23:59"
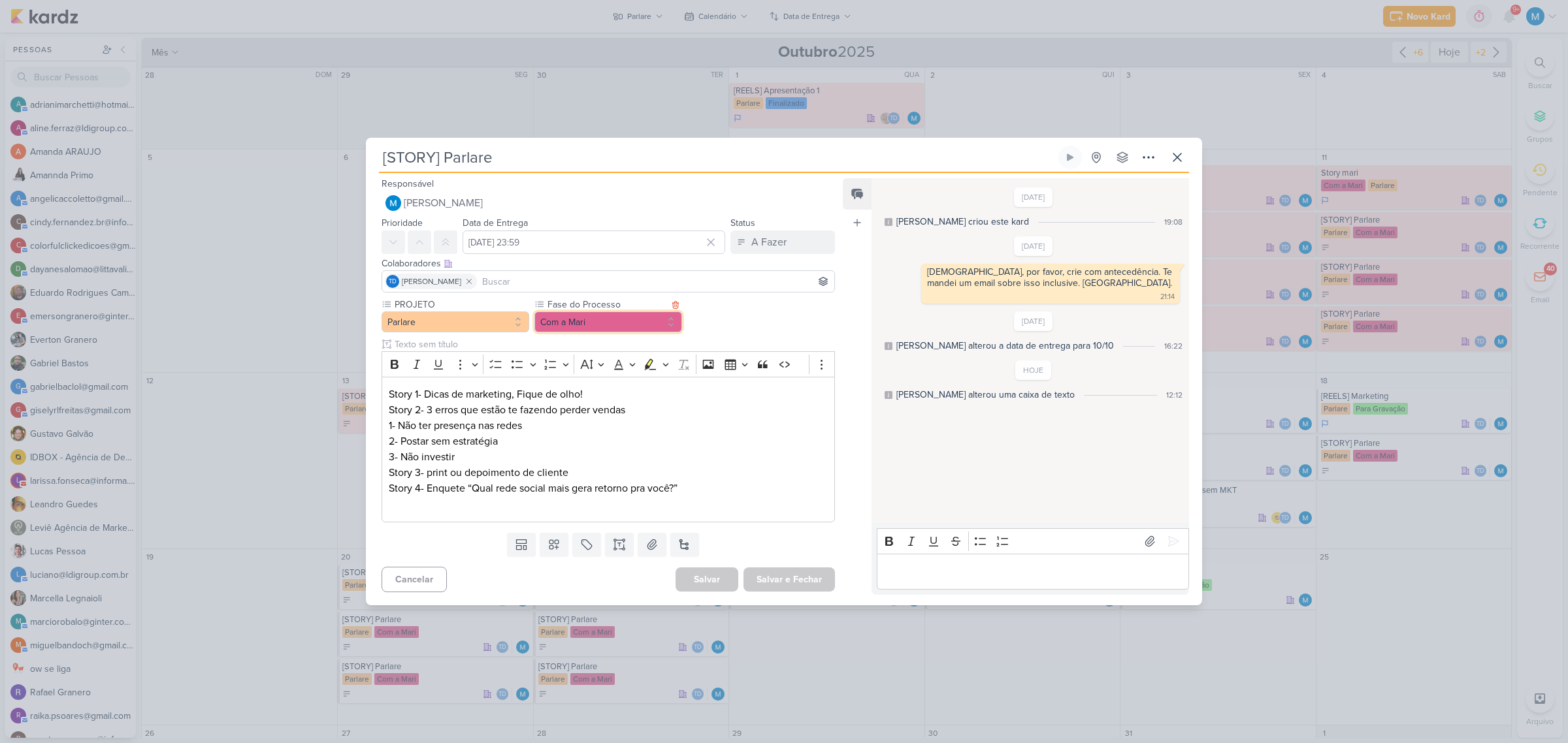
click at [592, 324] on button "Com a Mari" at bounding box center [608, 321] width 148 height 21
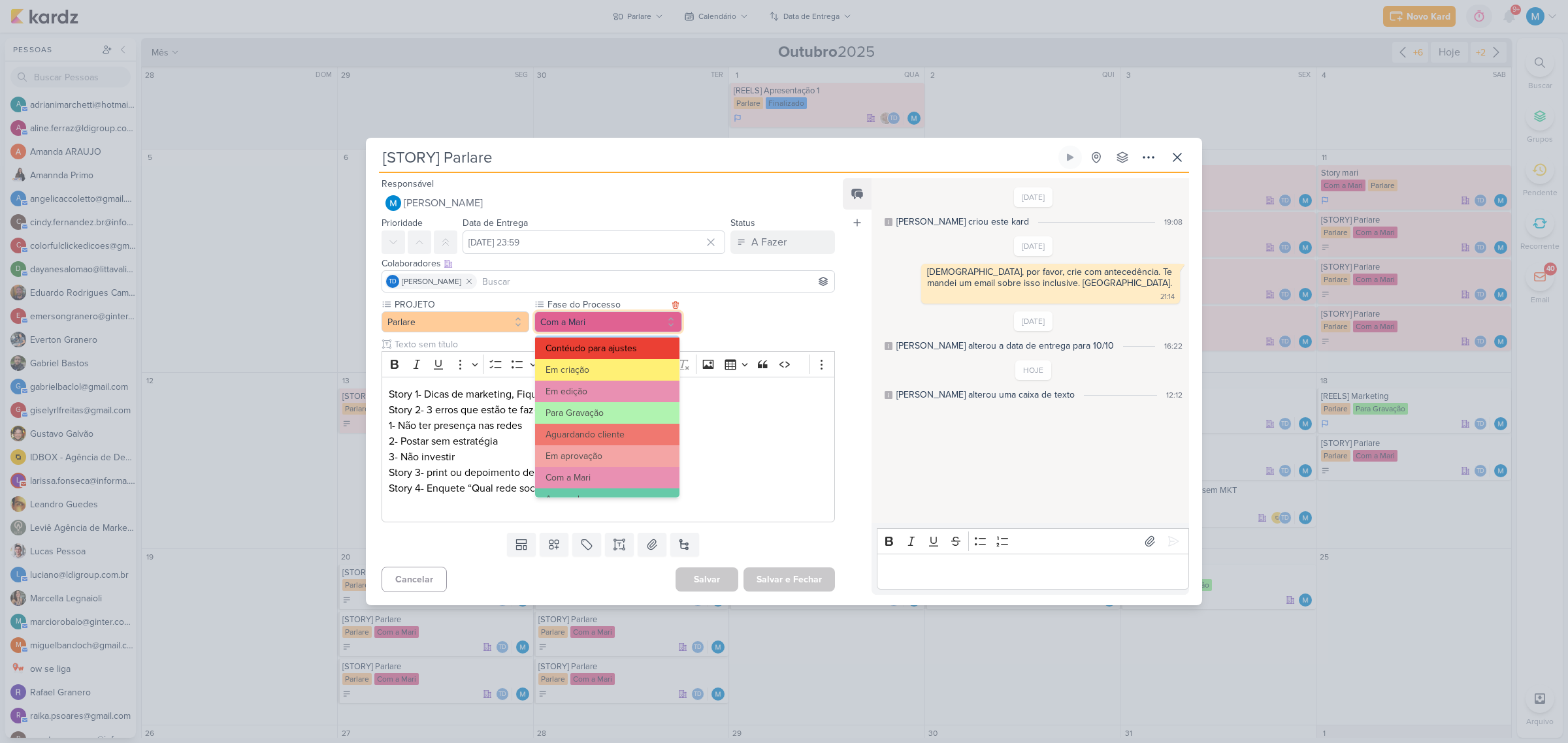
scroll to position [126, 0]
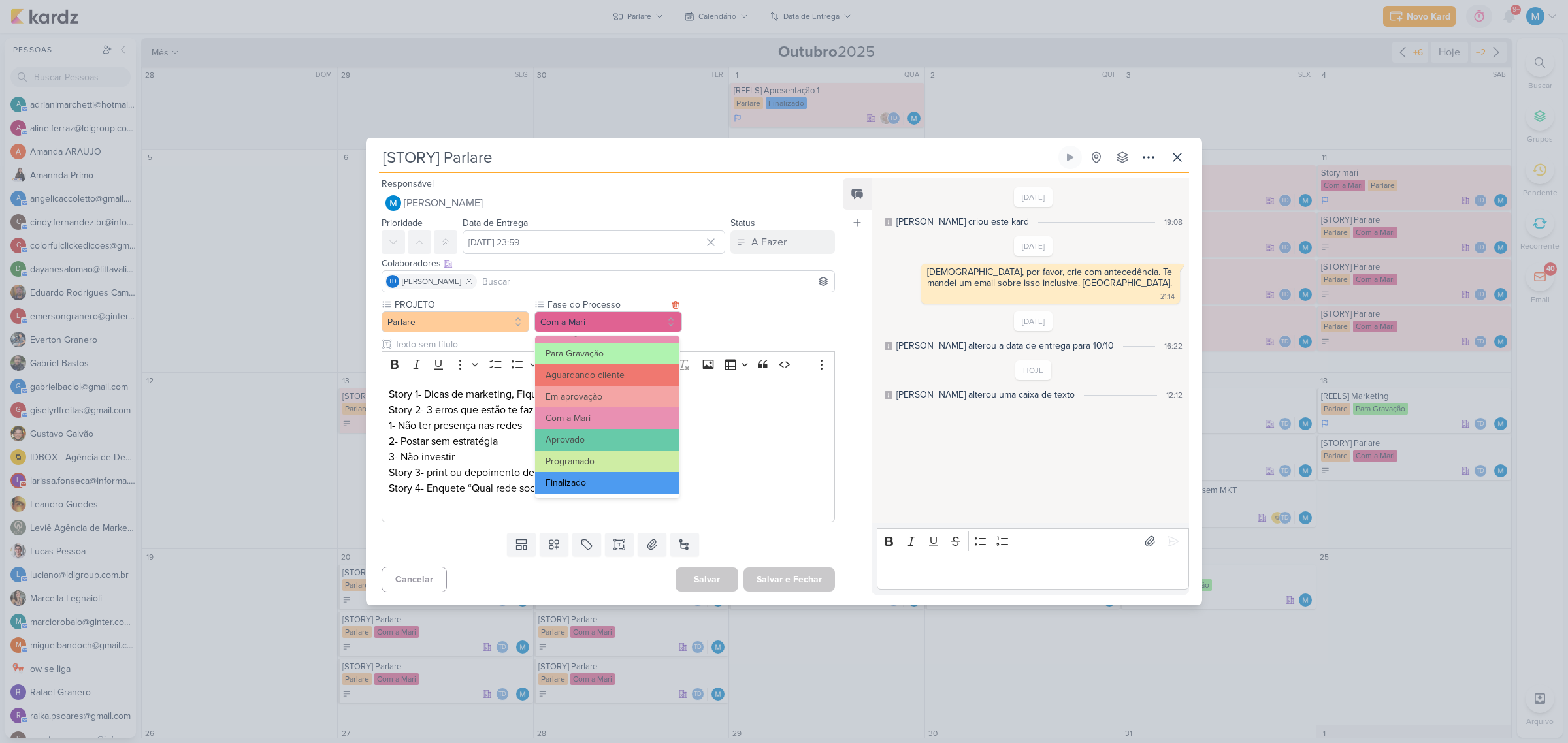
click at [608, 478] on button "Finalizado" at bounding box center [607, 483] width 144 height 22
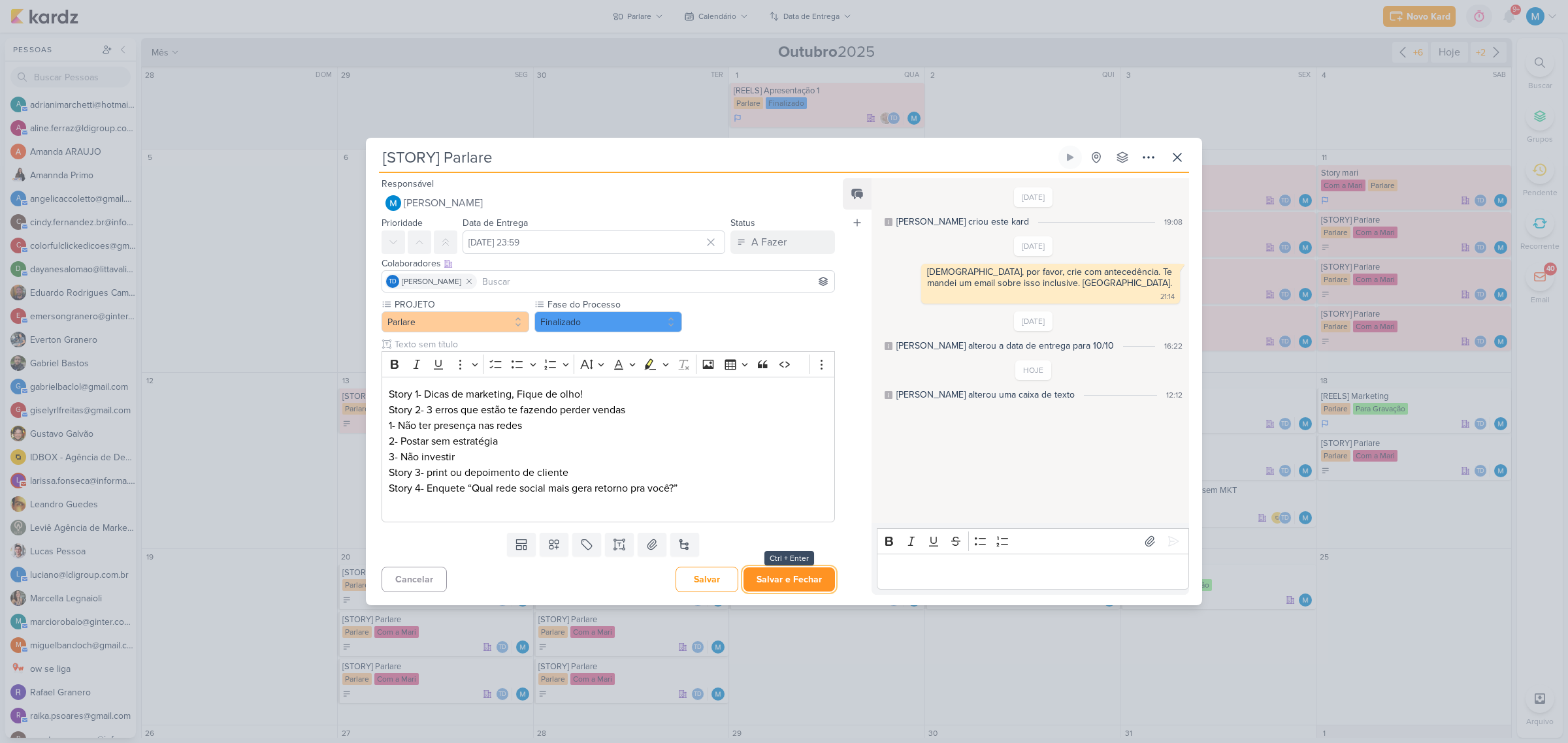
click at [798, 583] on button "Salvar e Fechar" at bounding box center [789, 579] width 91 height 24
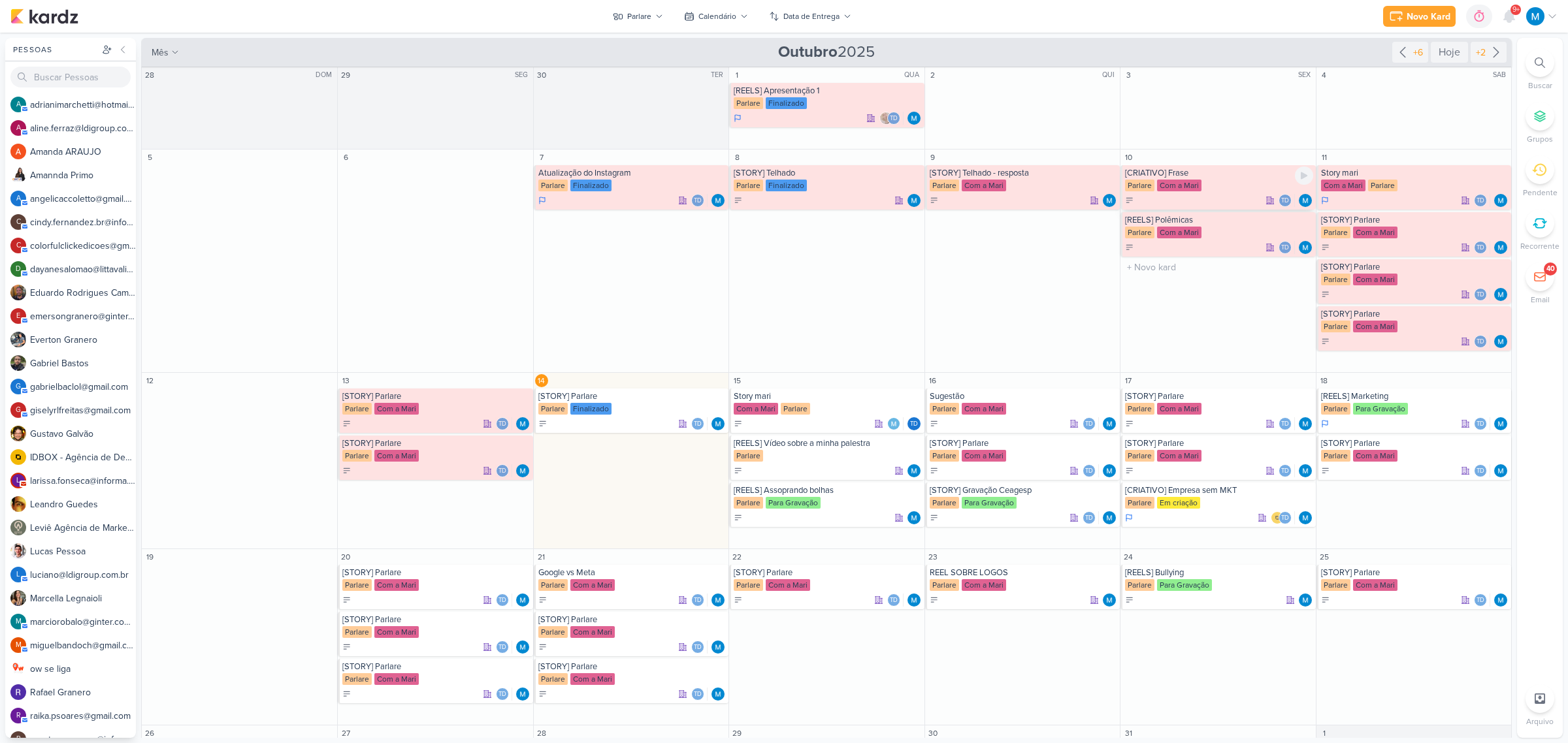
click at [1203, 182] on div "Parlare Com a Mari" at bounding box center [1218, 186] width 188 height 13
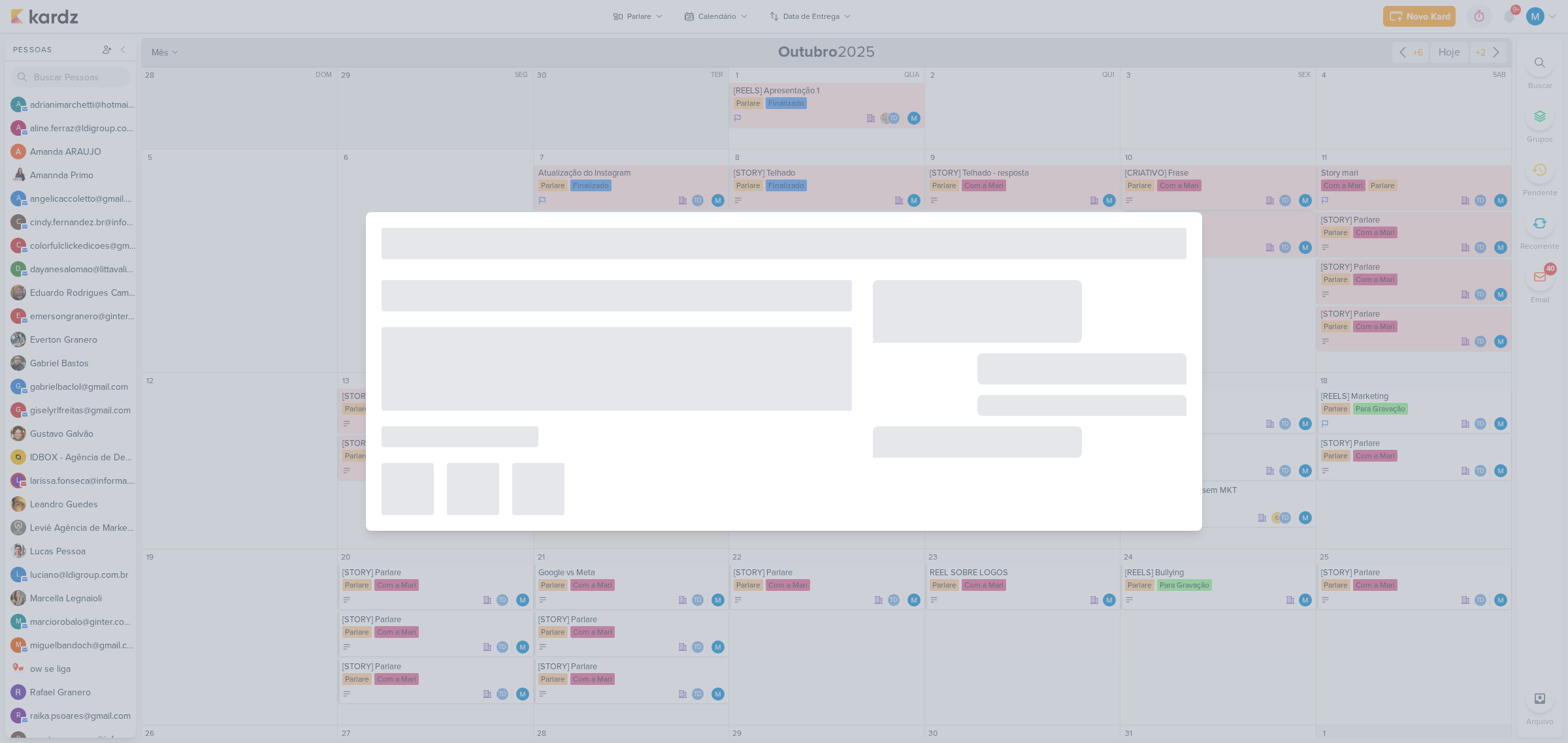
type input "[CRIATIVO] Frase"
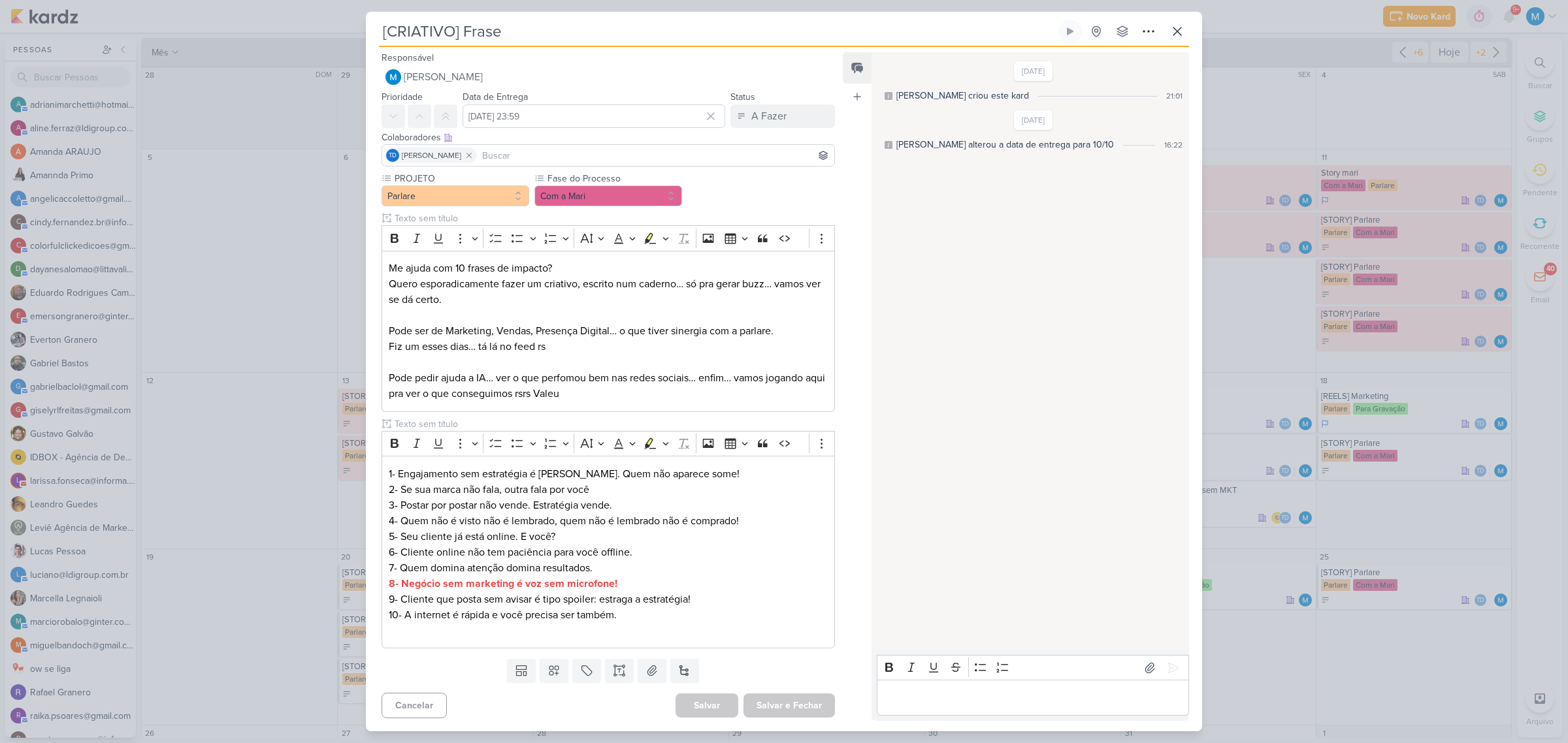
click at [1145, 18] on div "[CRIATIVO] Frase Criado por mim" at bounding box center [784, 372] width 837 height 720
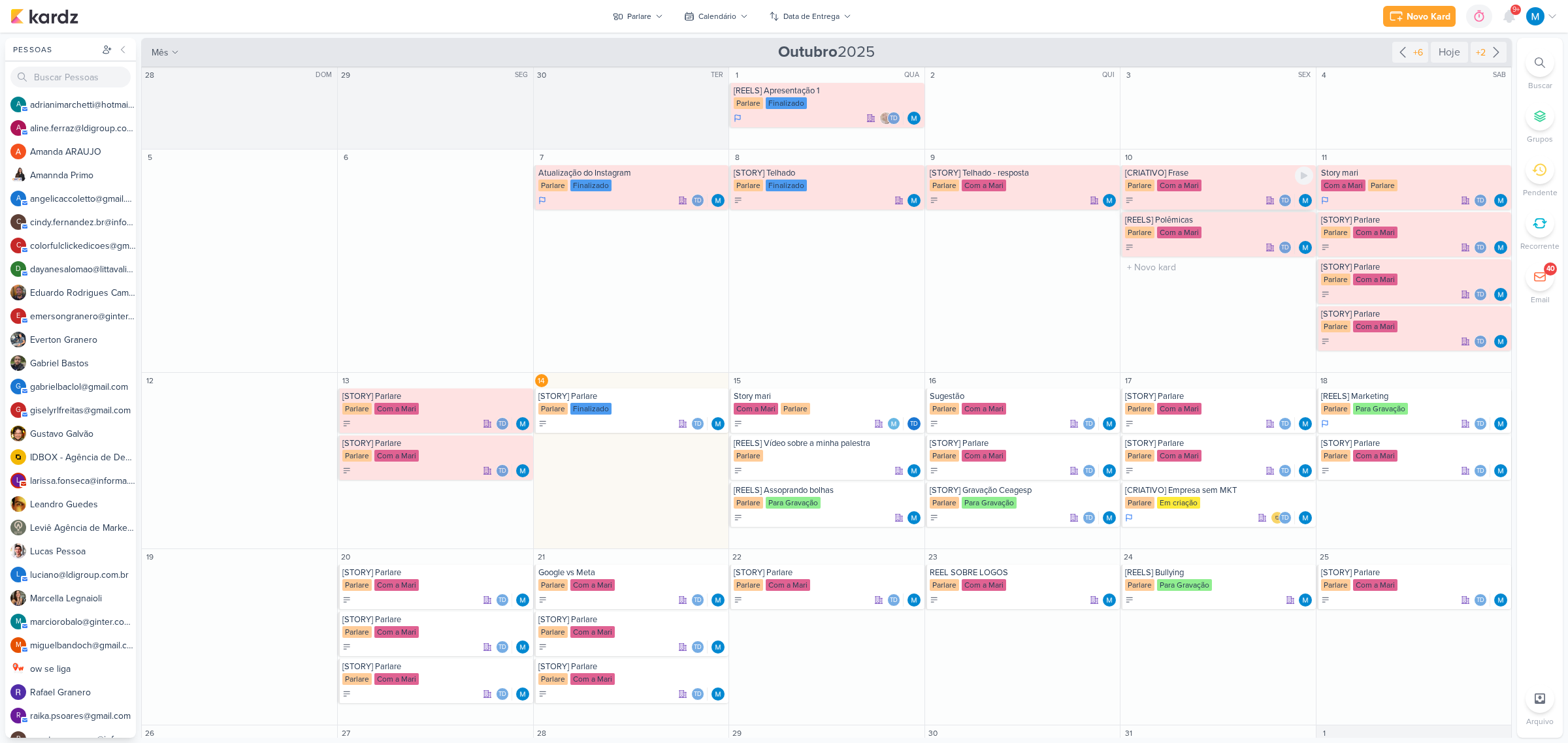
click at [1201, 178] on div "[CRIATIVO] Frase" at bounding box center [1218, 173] width 188 height 11
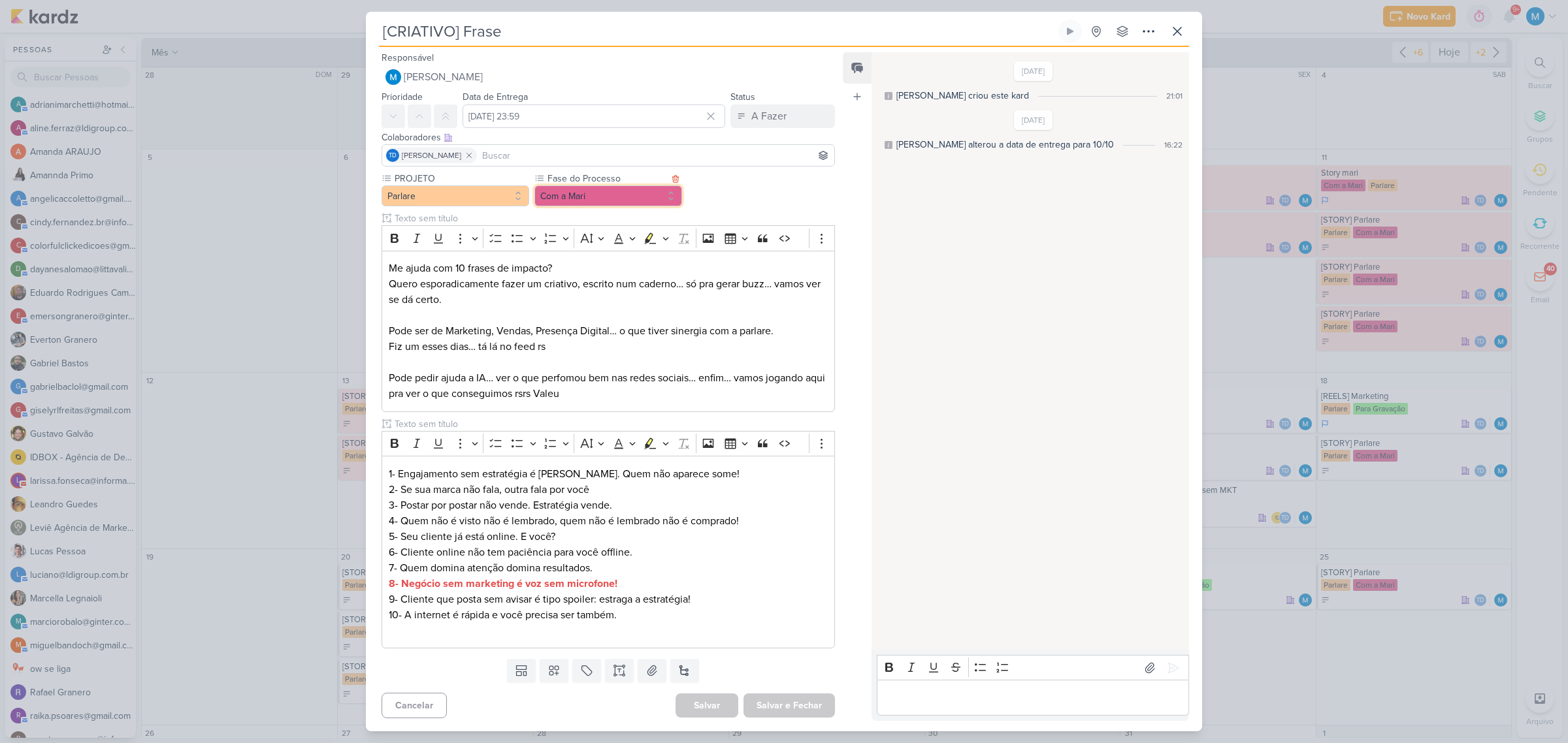
click at [627, 200] on button "Com a Mari" at bounding box center [608, 195] width 148 height 21
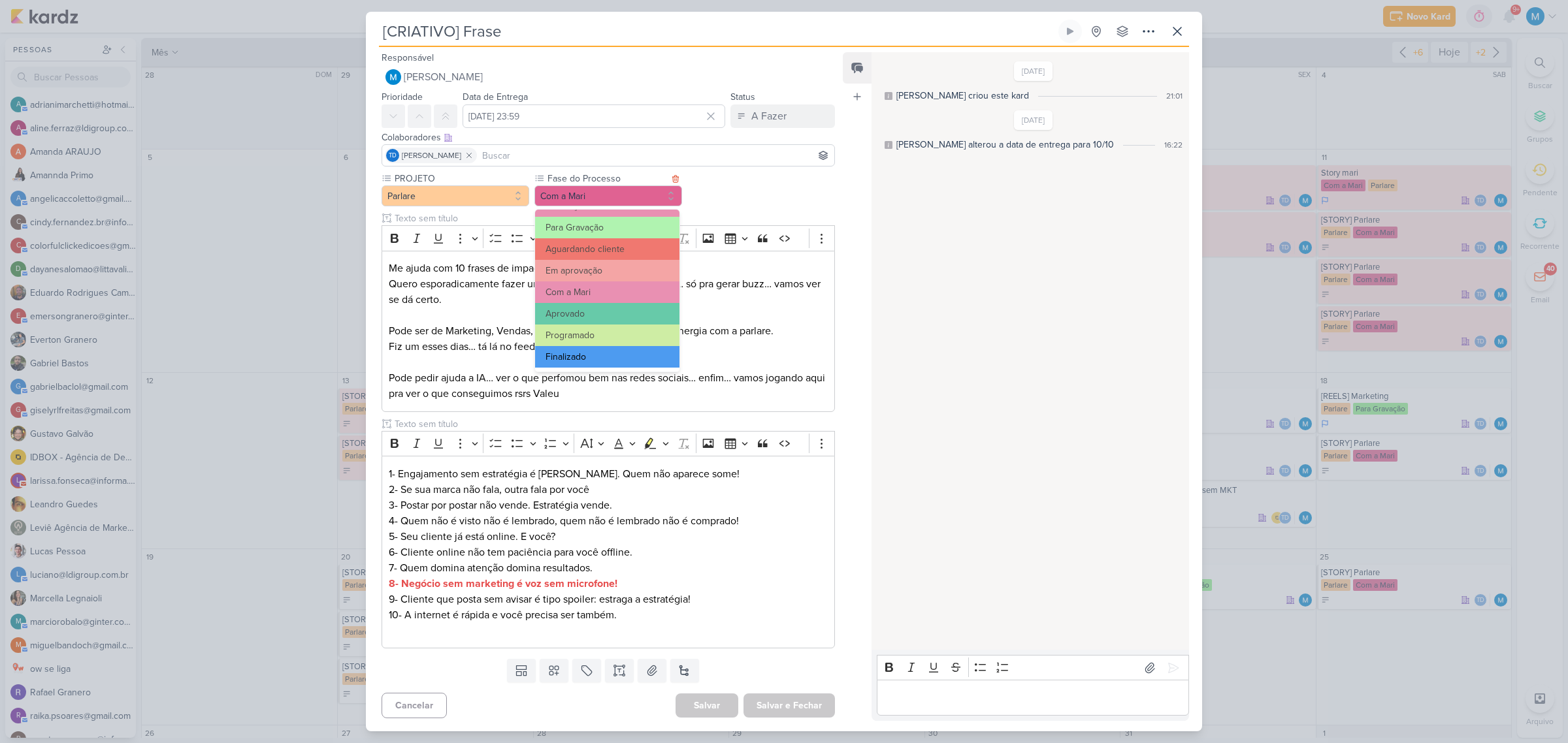
click at [612, 348] on button "Finalizado" at bounding box center [607, 357] width 144 height 22
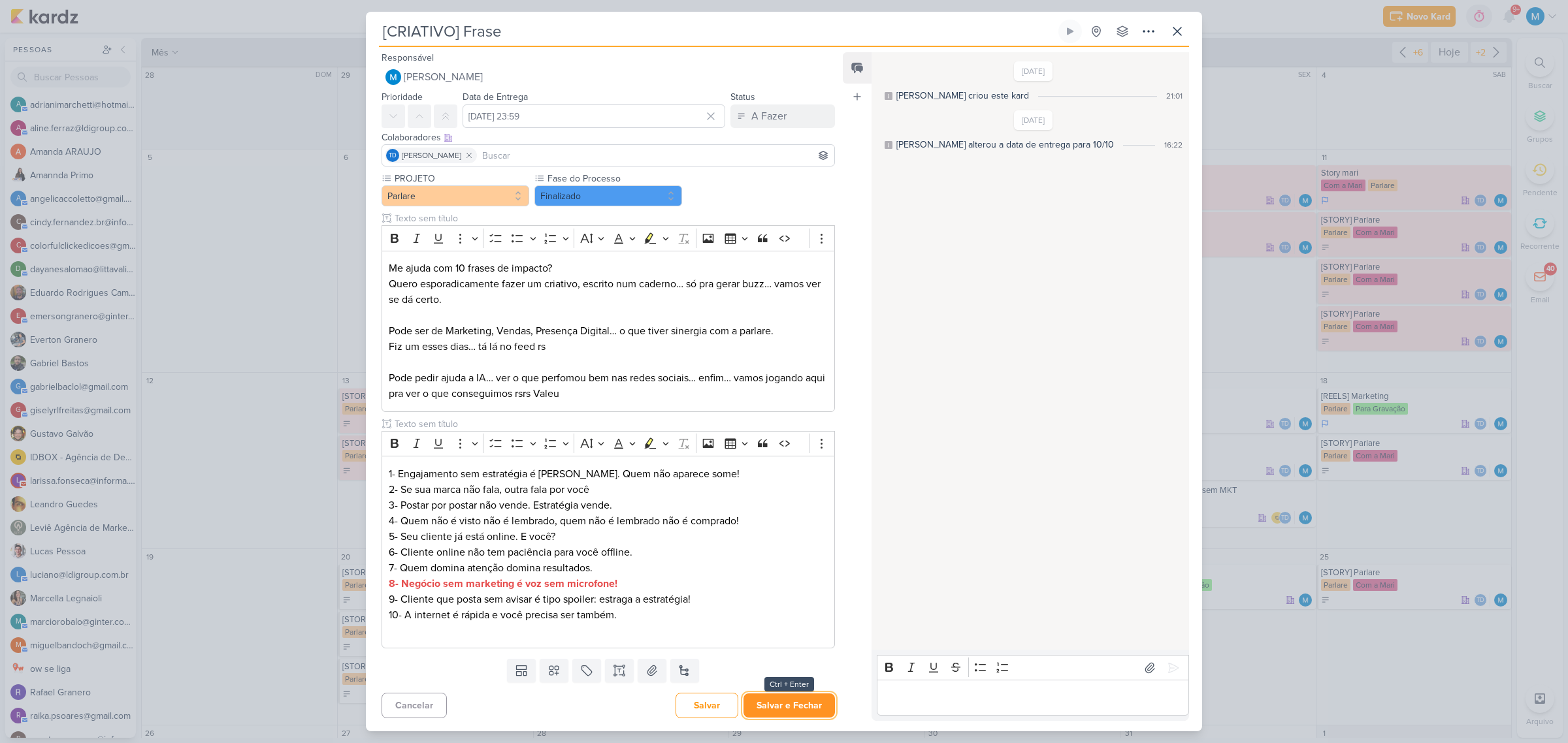
drag, startPoint x: 794, startPoint y: 702, endPoint x: 814, endPoint y: 687, distance: 25.0
click at [795, 701] on button "Salvar e Fechar" at bounding box center [789, 705] width 91 height 24
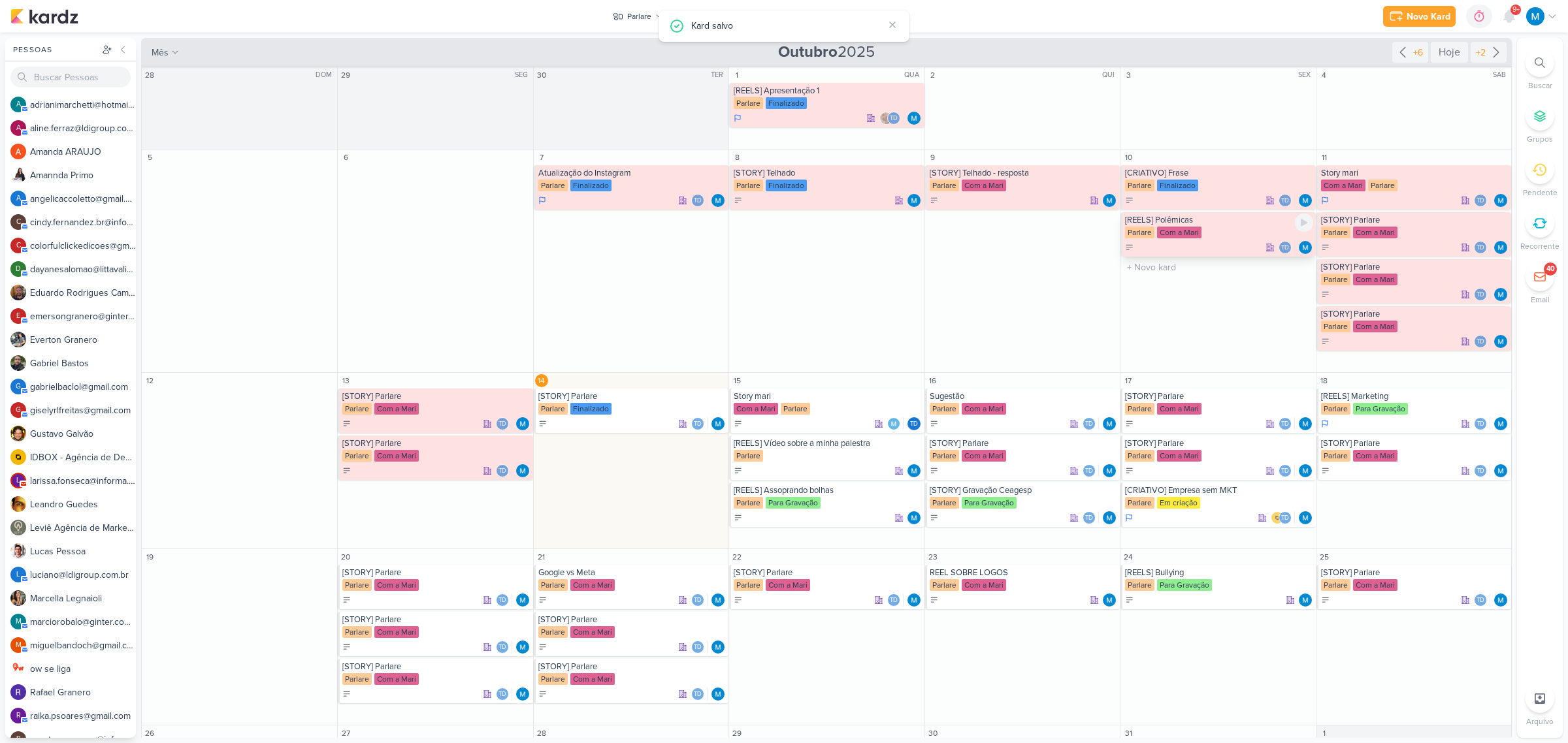
click at [1184, 224] on div "[REELS] Polêmicas" at bounding box center [1218, 220] width 188 height 11
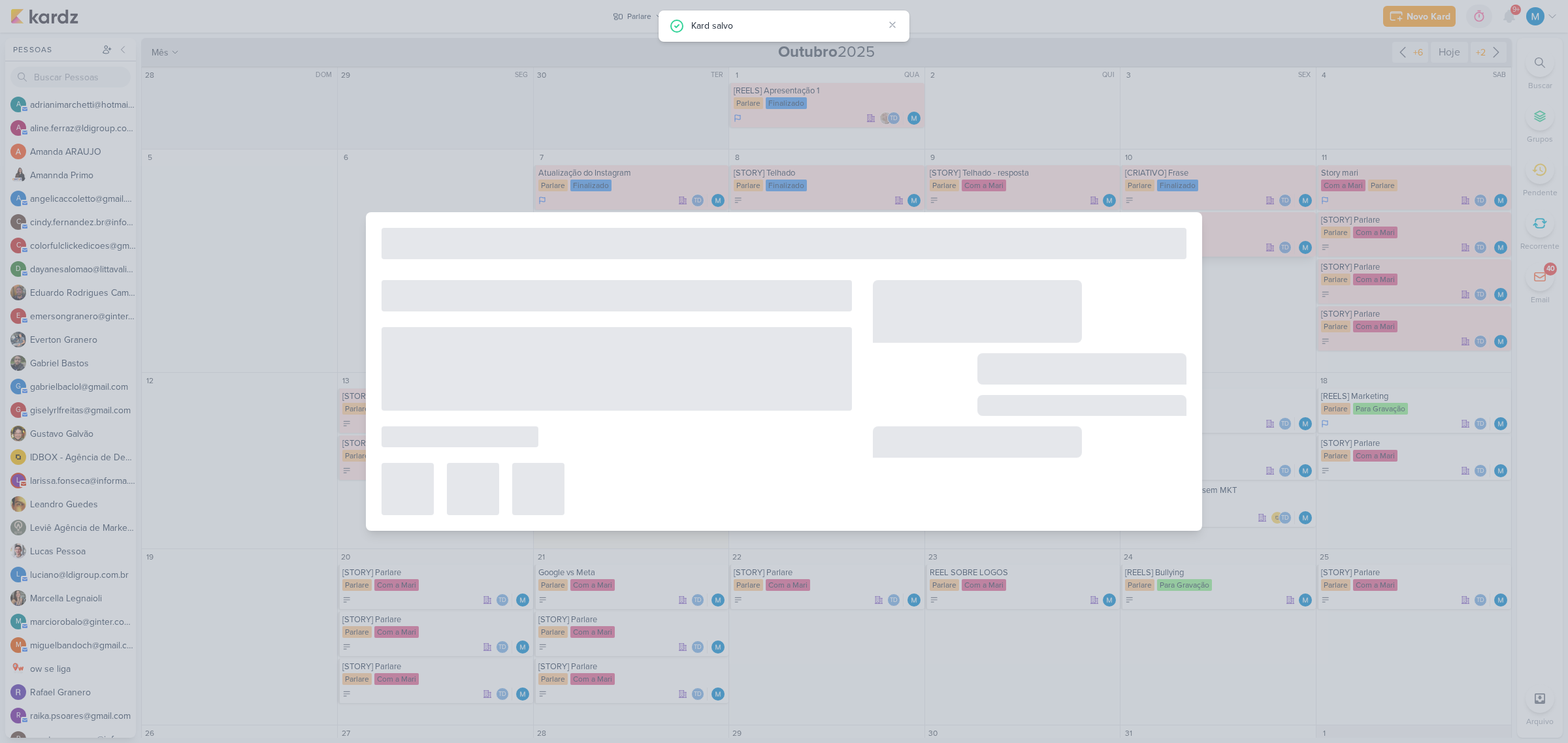
type input "[REELS] Polêmicas"
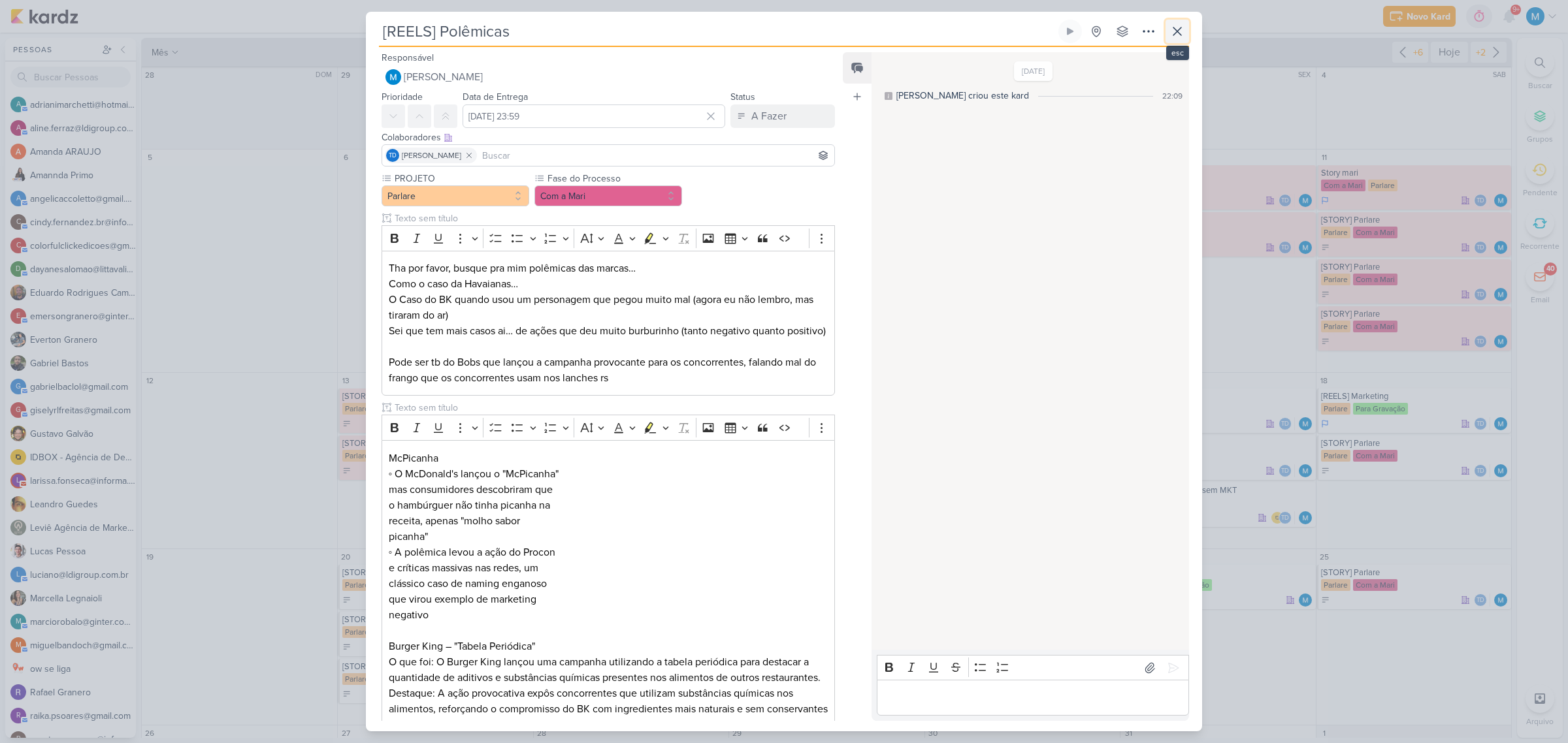
click at [1177, 33] on icon at bounding box center [1177, 31] width 15 height 15
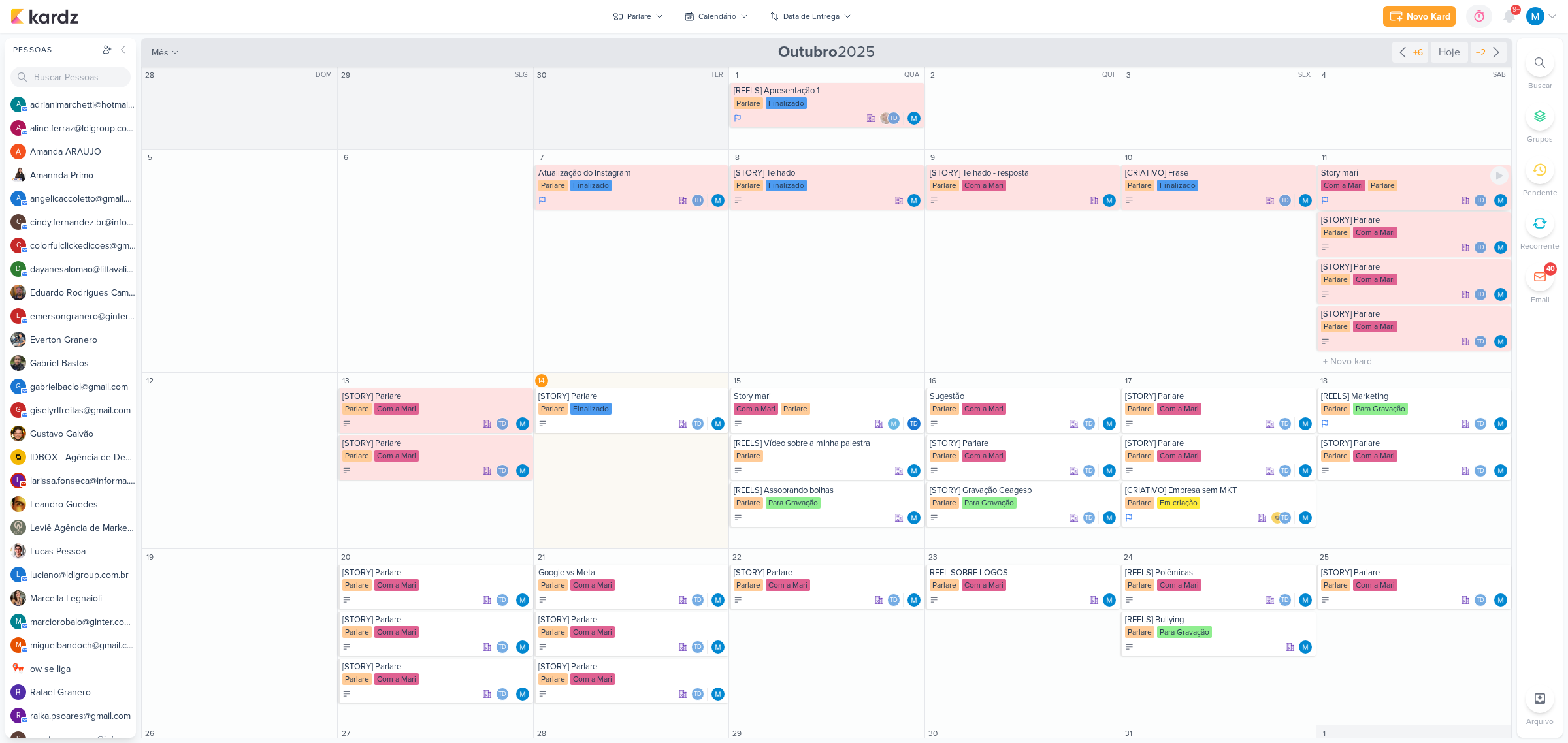
click at [1379, 177] on div "Story mari" at bounding box center [1414, 173] width 188 height 11
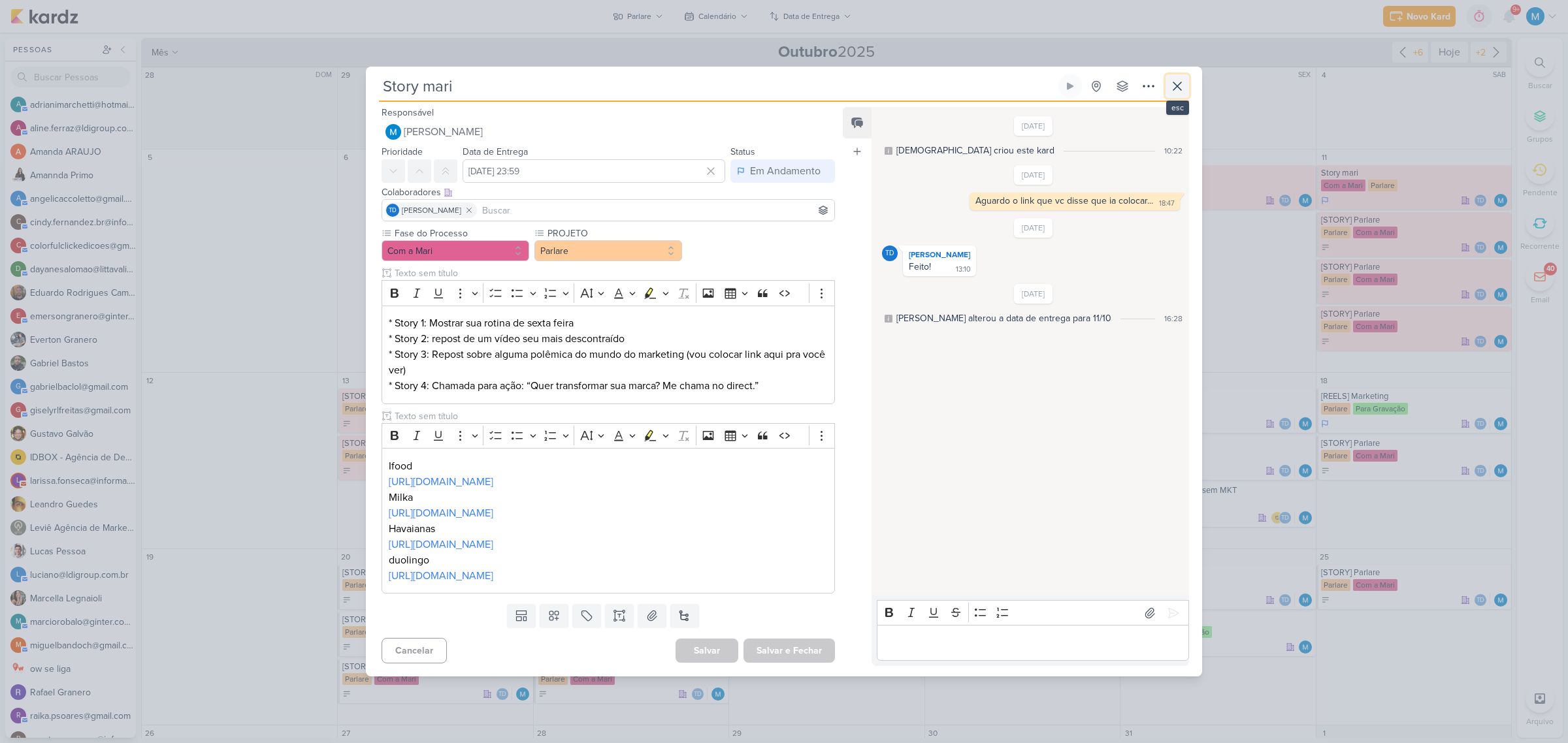
click at [1181, 90] on icon at bounding box center [1177, 86] width 15 height 15
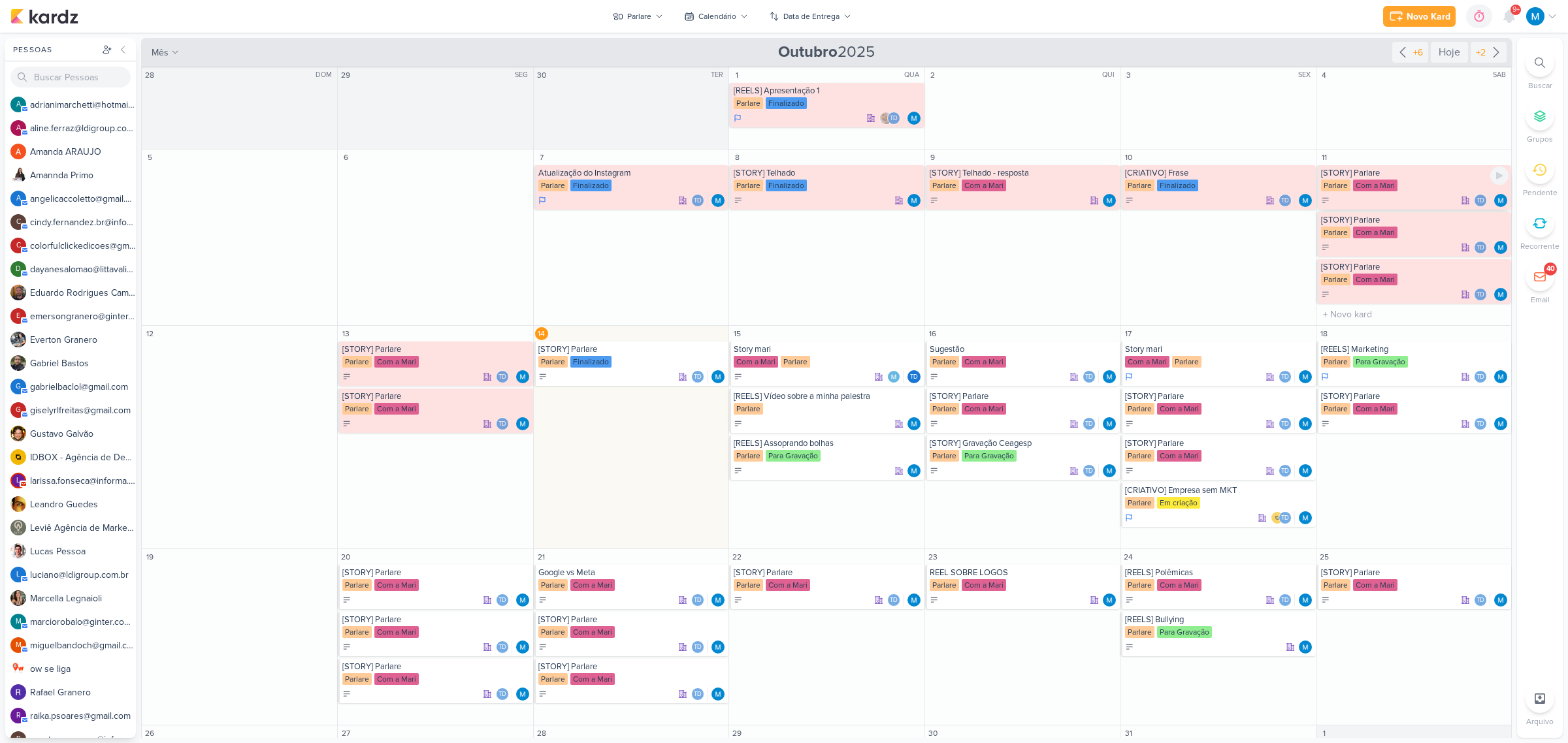
click at [1376, 175] on div "[STORY] Parlare" at bounding box center [1414, 173] width 188 height 11
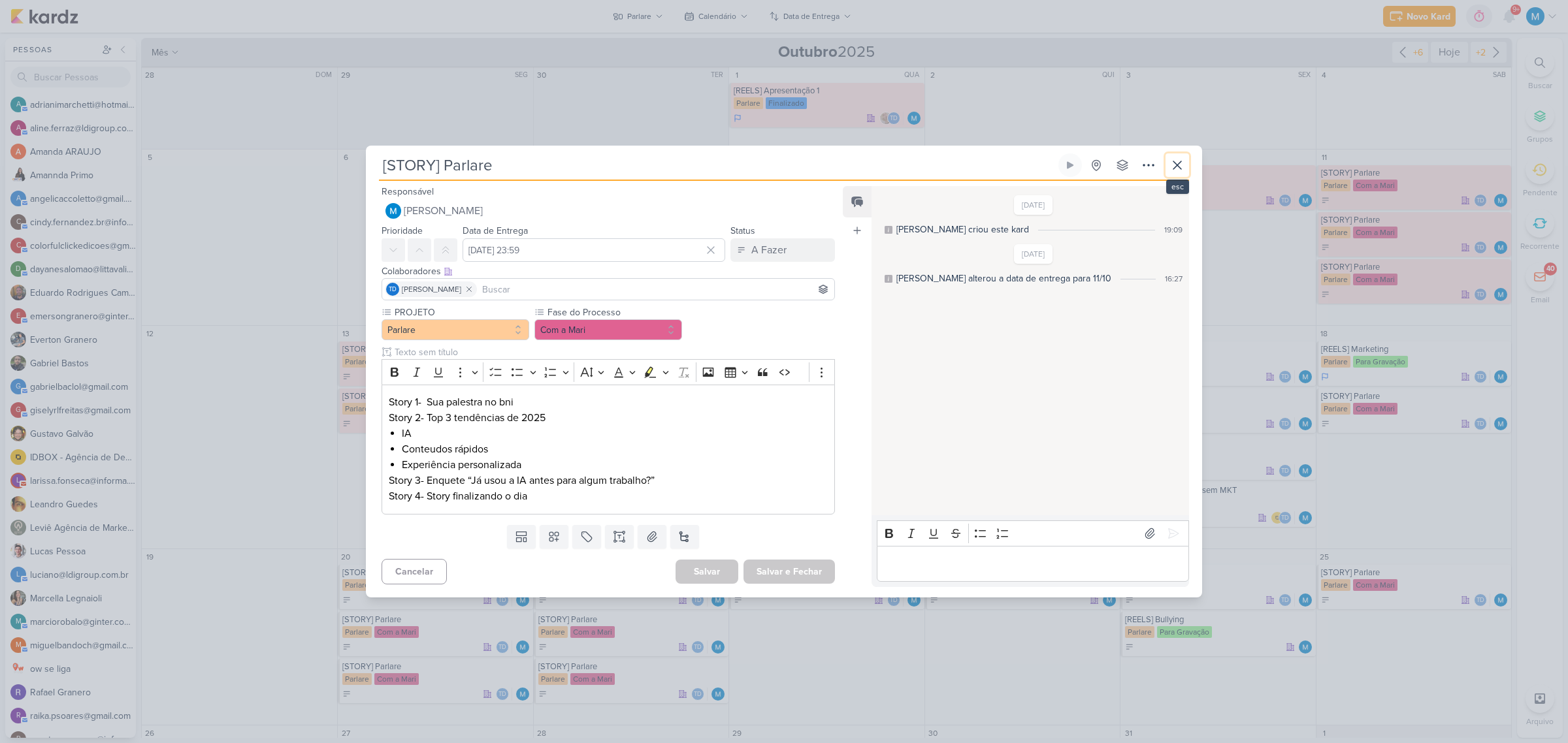
drag, startPoint x: 1186, startPoint y: 161, endPoint x: 1241, endPoint y: 309, distance: 157.9
click at [1184, 161] on button at bounding box center [1177, 165] width 23 height 23
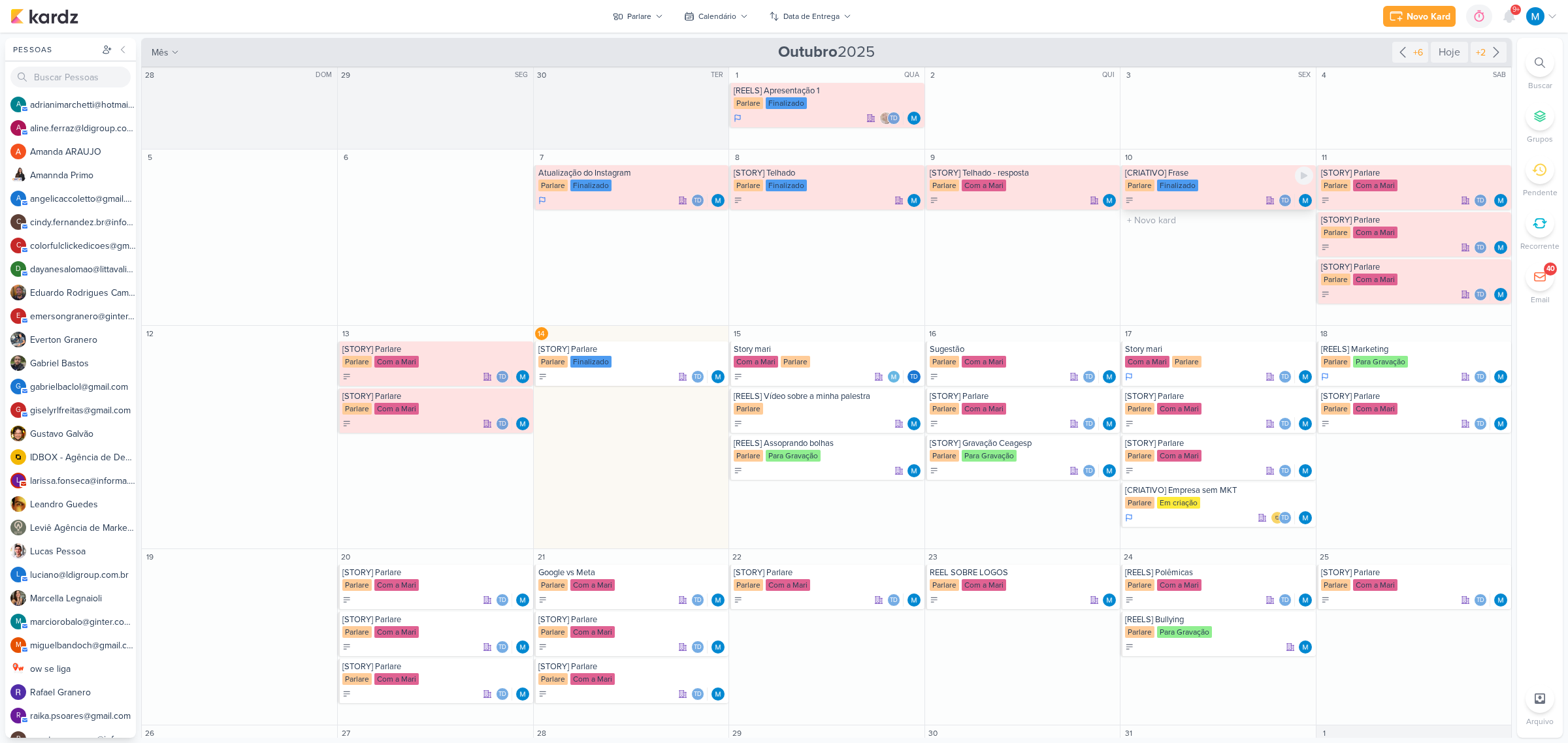
click at [1167, 177] on div "[CRIATIVO] Frase" at bounding box center [1218, 173] width 188 height 11
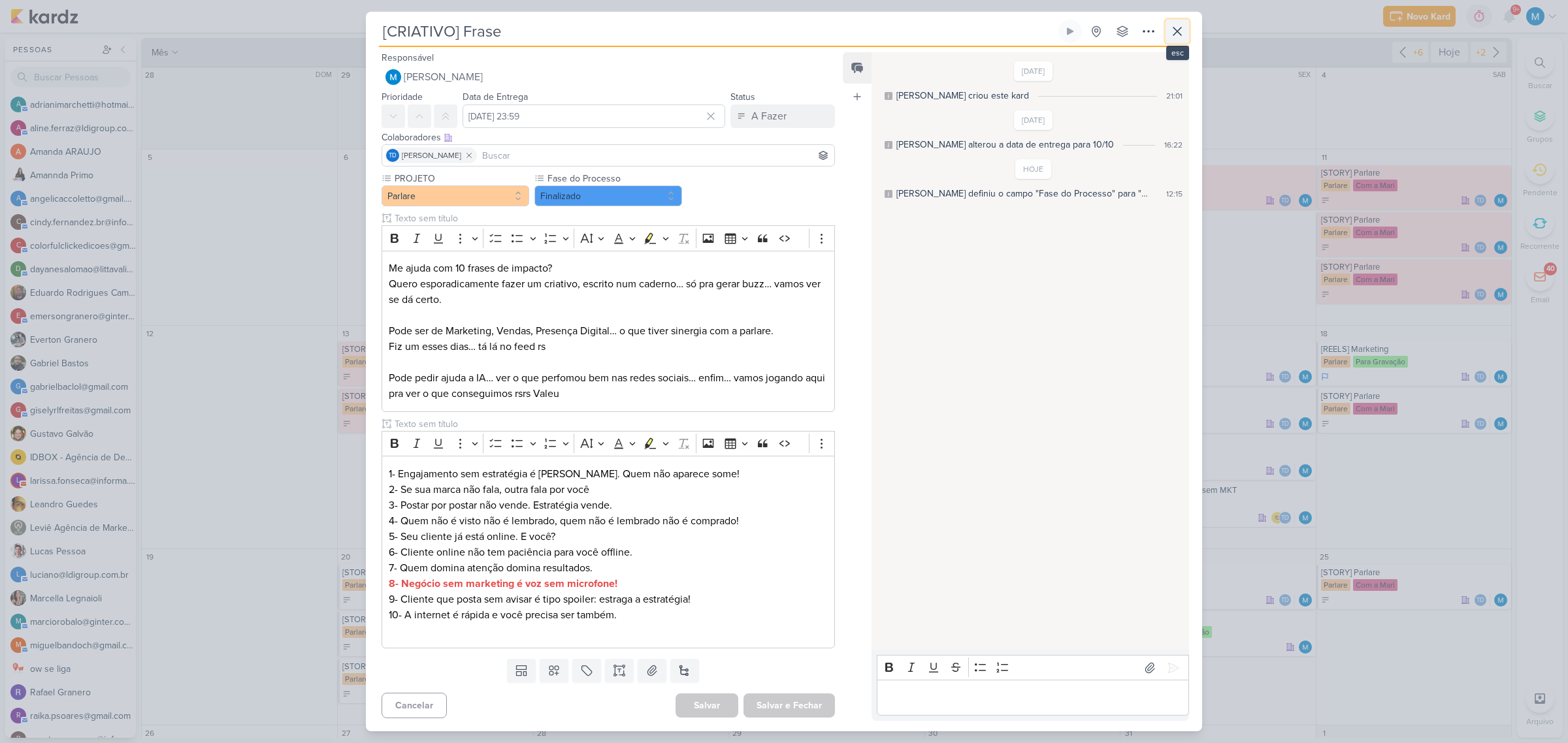
click at [1176, 33] on icon at bounding box center [1177, 32] width 8 height 8
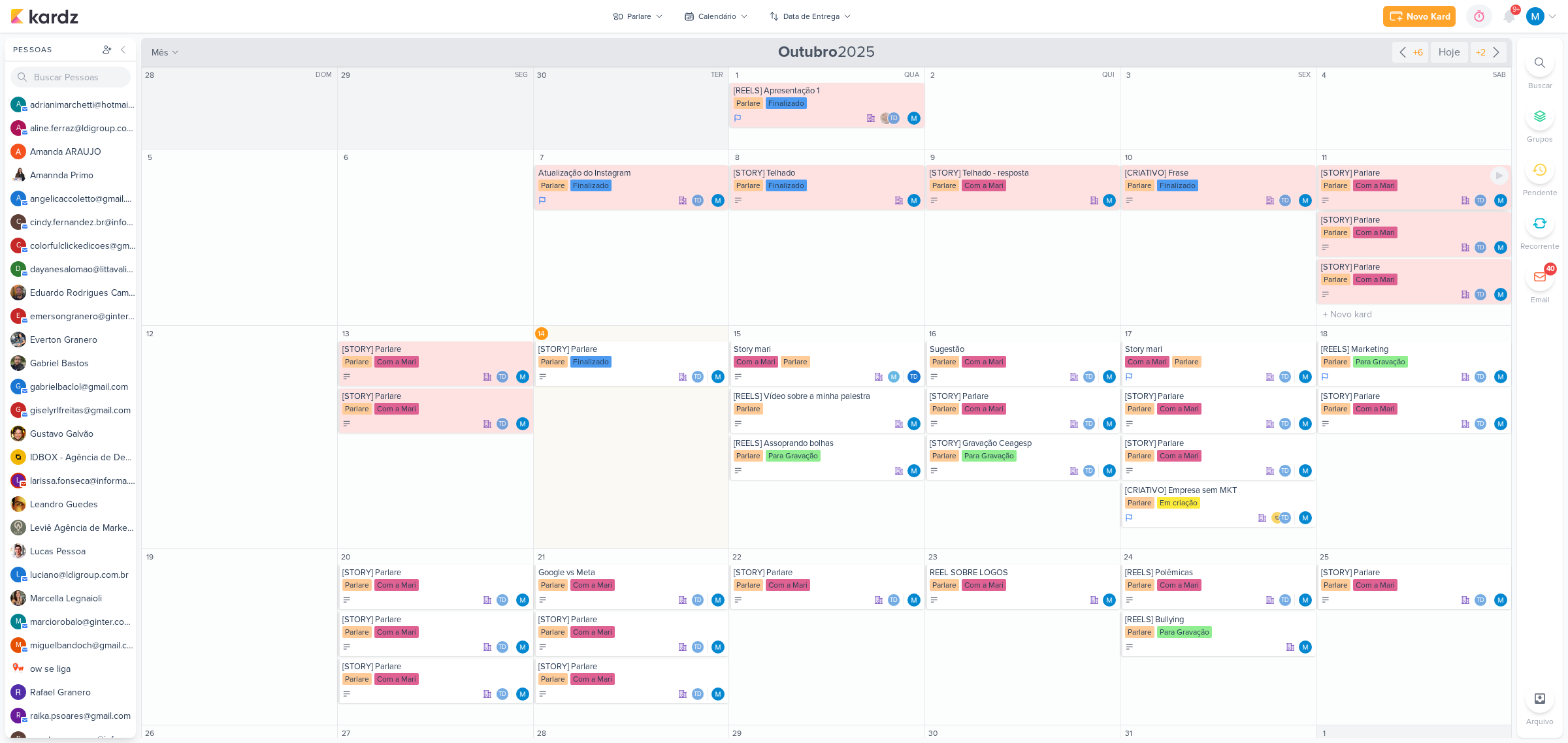
click at [1374, 174] on div "[STORY] Parlare" at bounding box center [1414, 173] width 188 height 11
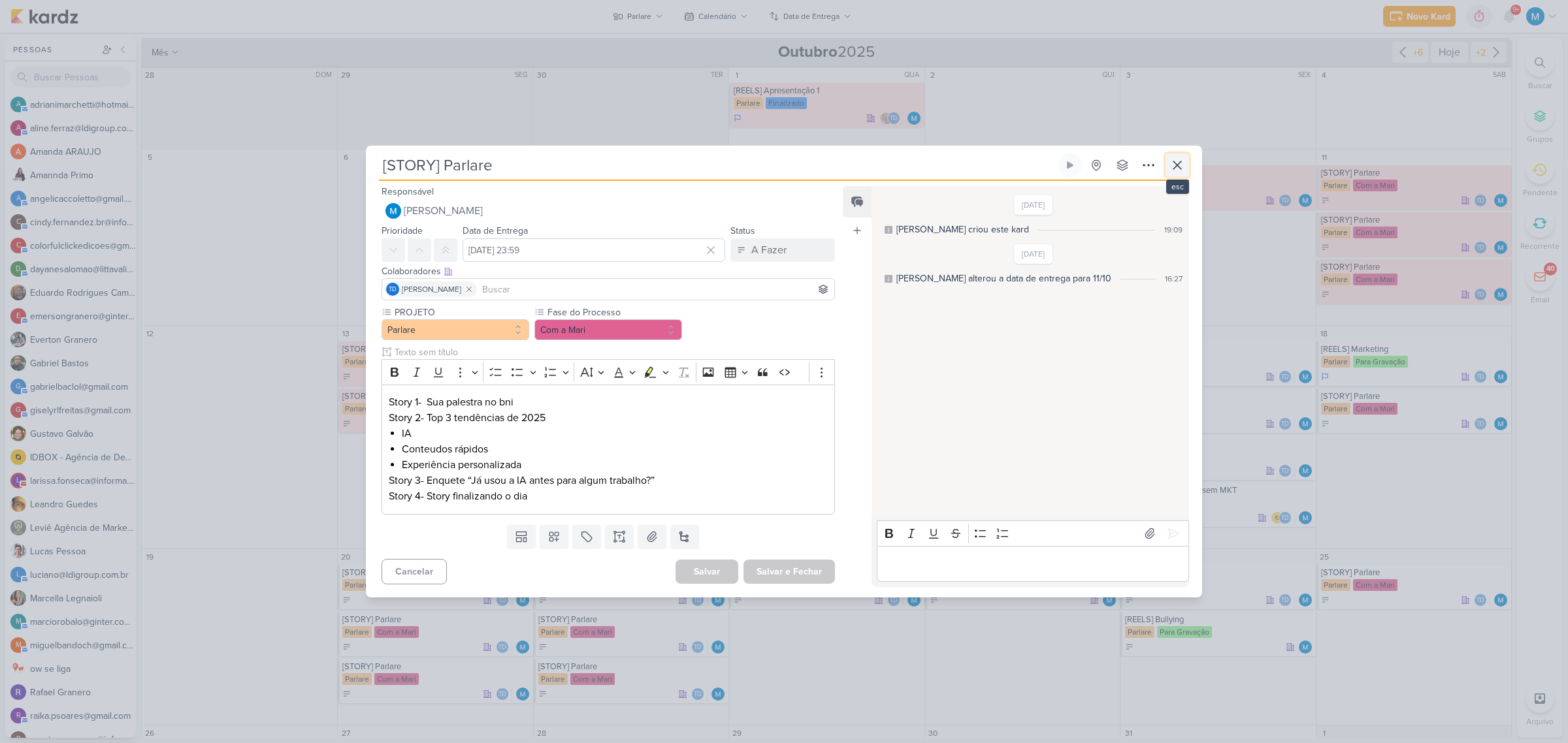
click at [1180, 173] on icon at bounding box center [1177, 165] width 15 height 15
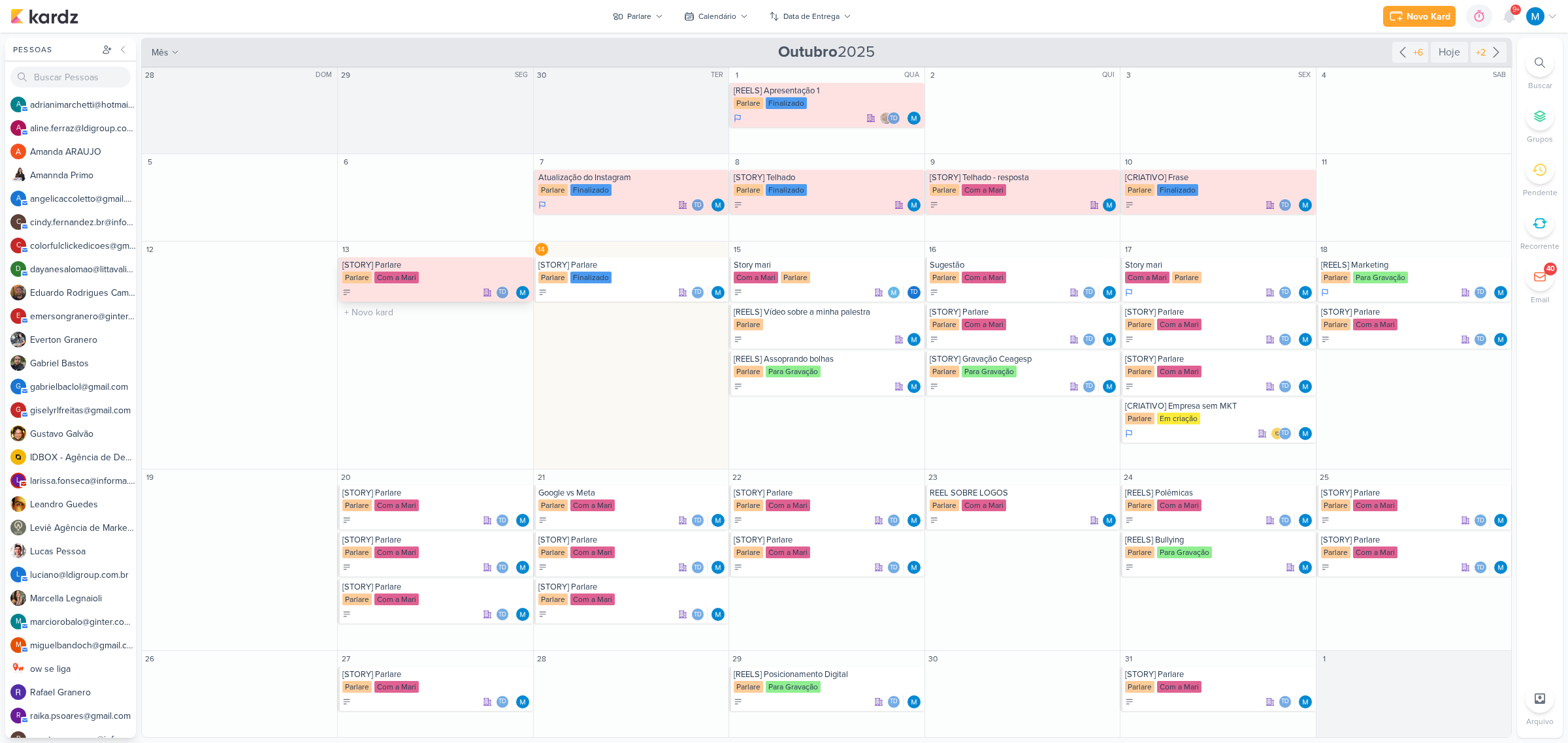
click at [457, 259] on div "[STORY] Parlare Parlare Com a Mari Td" at bounding box center [435, 280] width 195 height 45
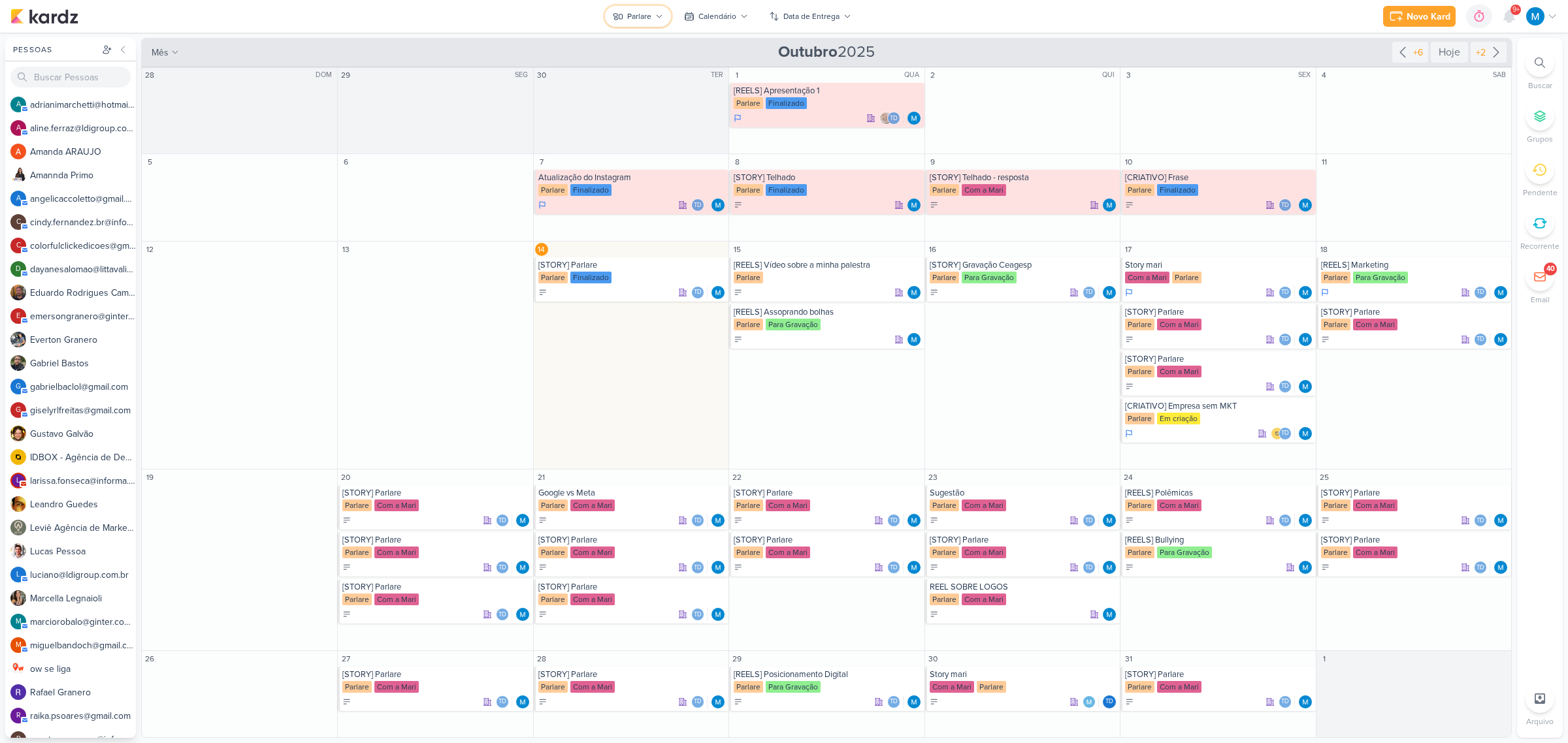
click at [654, 18] on button "Parlare" at bounding box center [637, 16] width 66 height 21
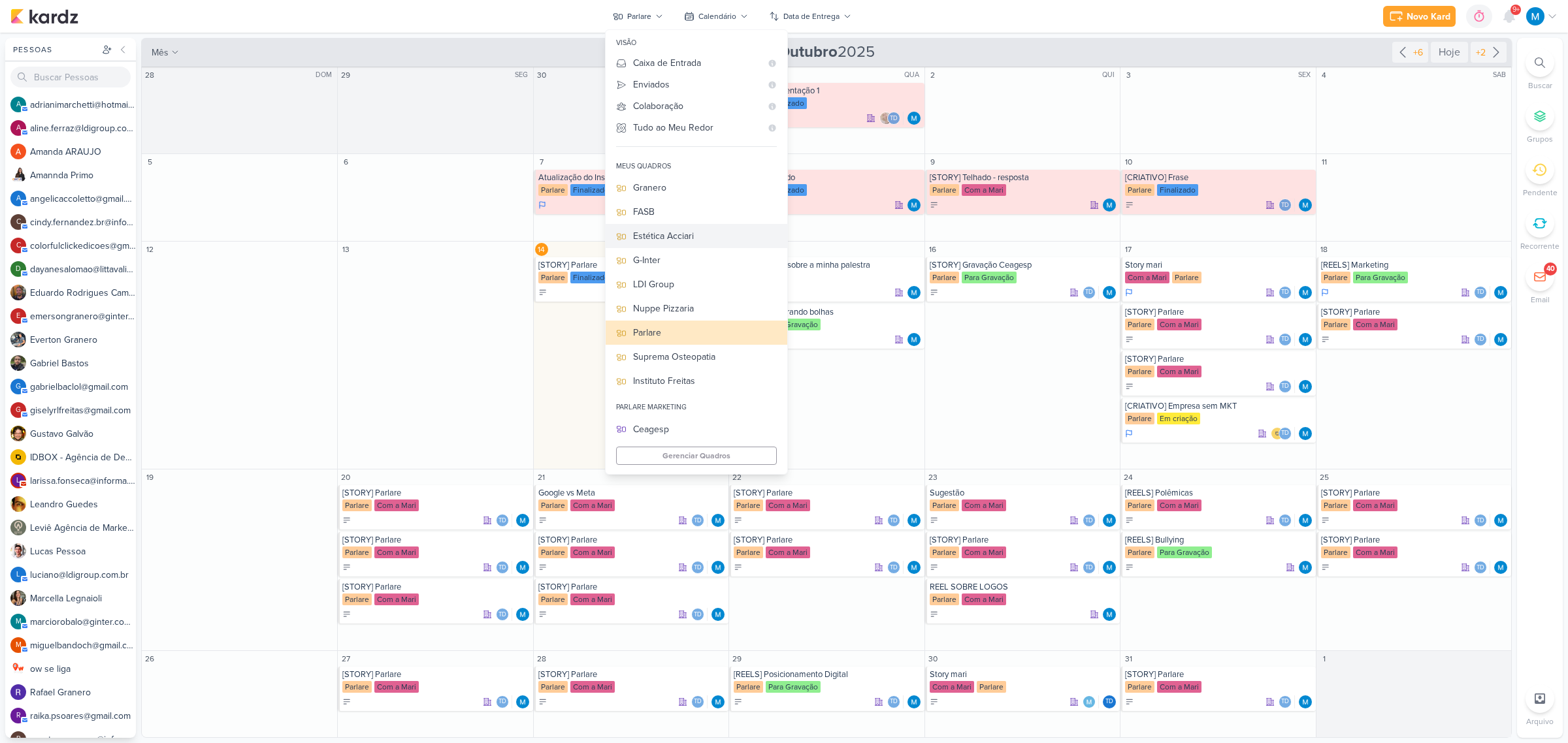
click at [680, 239] on div "Estética Acciari" at bounding box center [705, 236] width 144 height 14
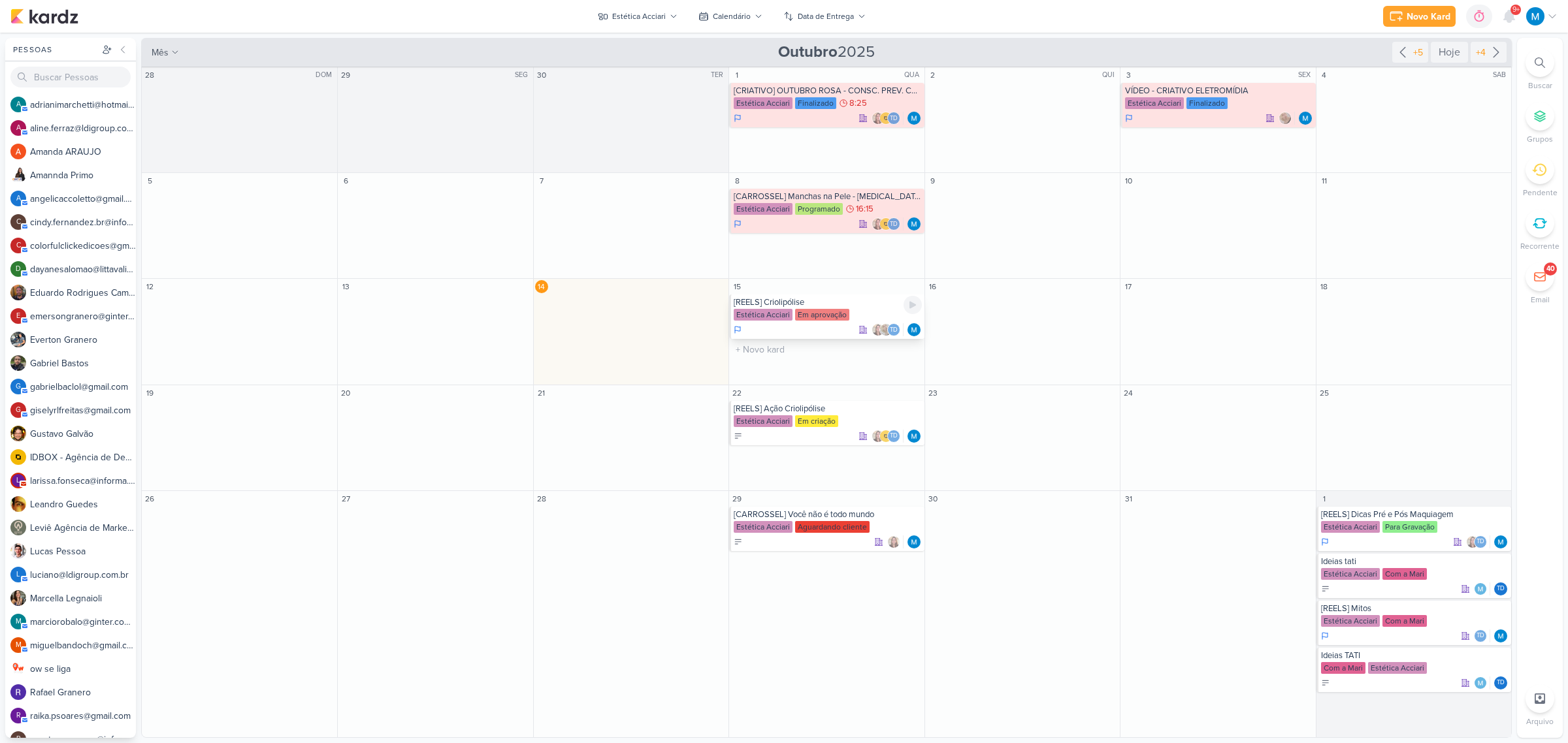
click at [779, 300] on div "[REELS] Criolipólise" at bounding box center [827, 303] width 188 height 11
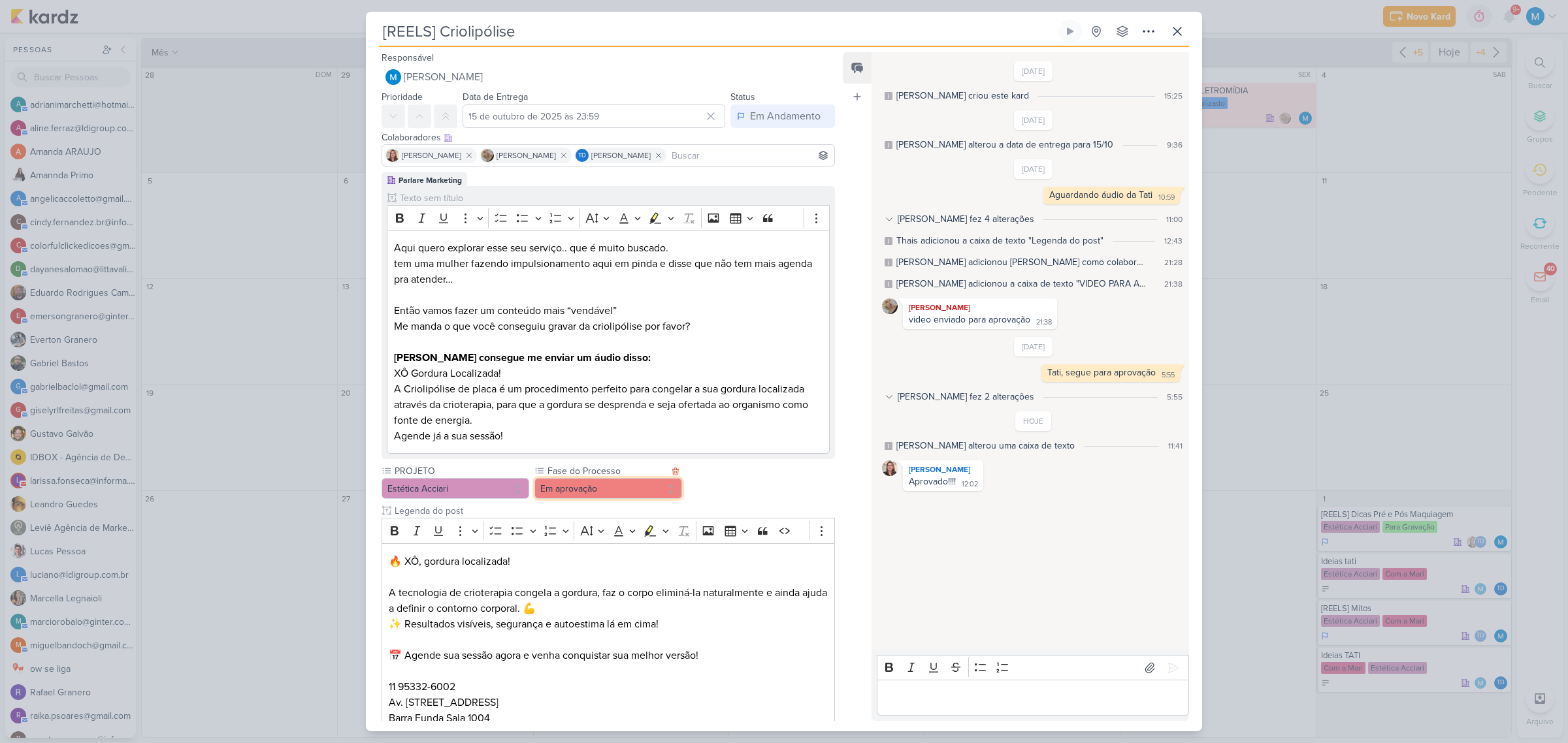
click at [585, 489] on button "Em aprovação" at bounding box center [608, 488] width 148 height 21
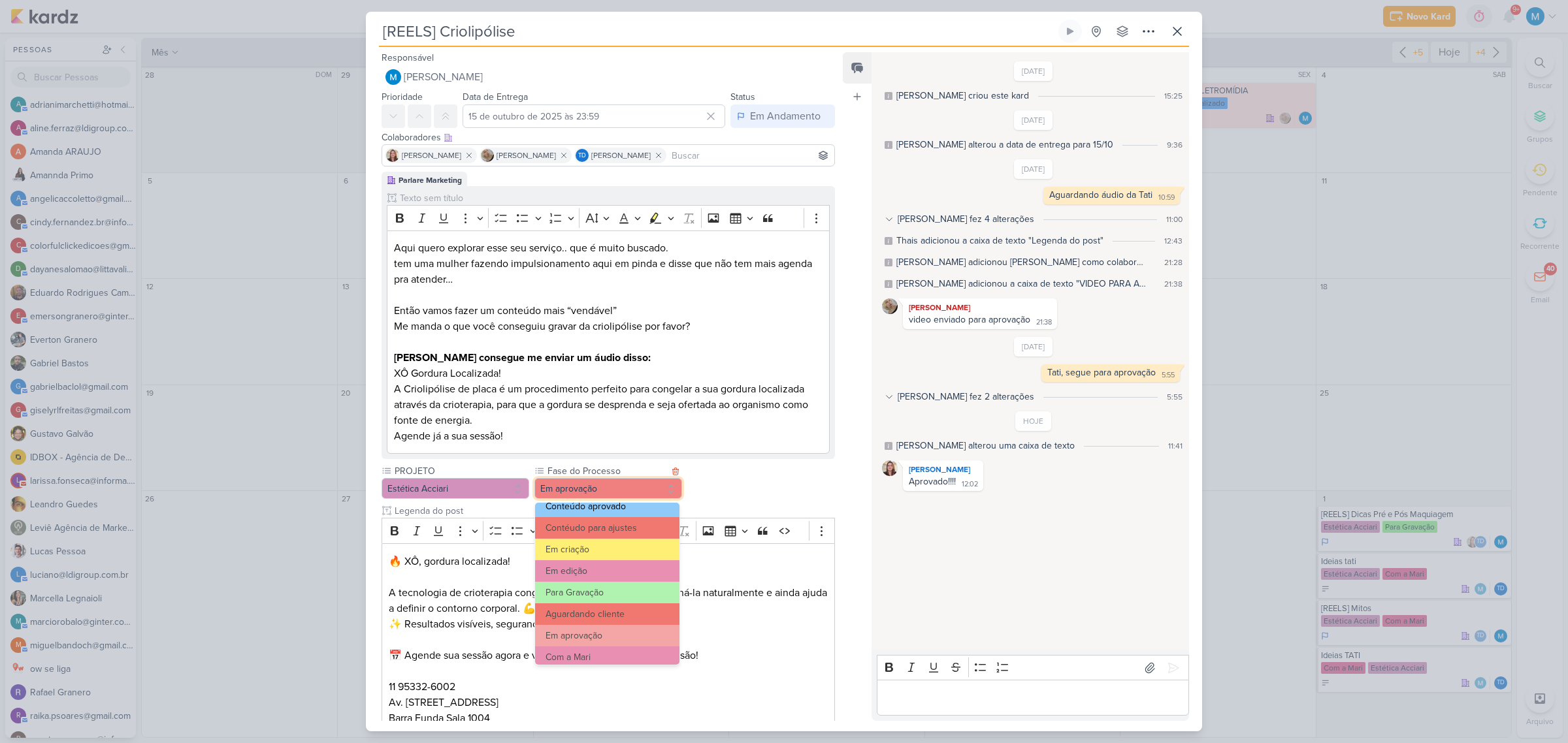
scroll to position [82, 0]
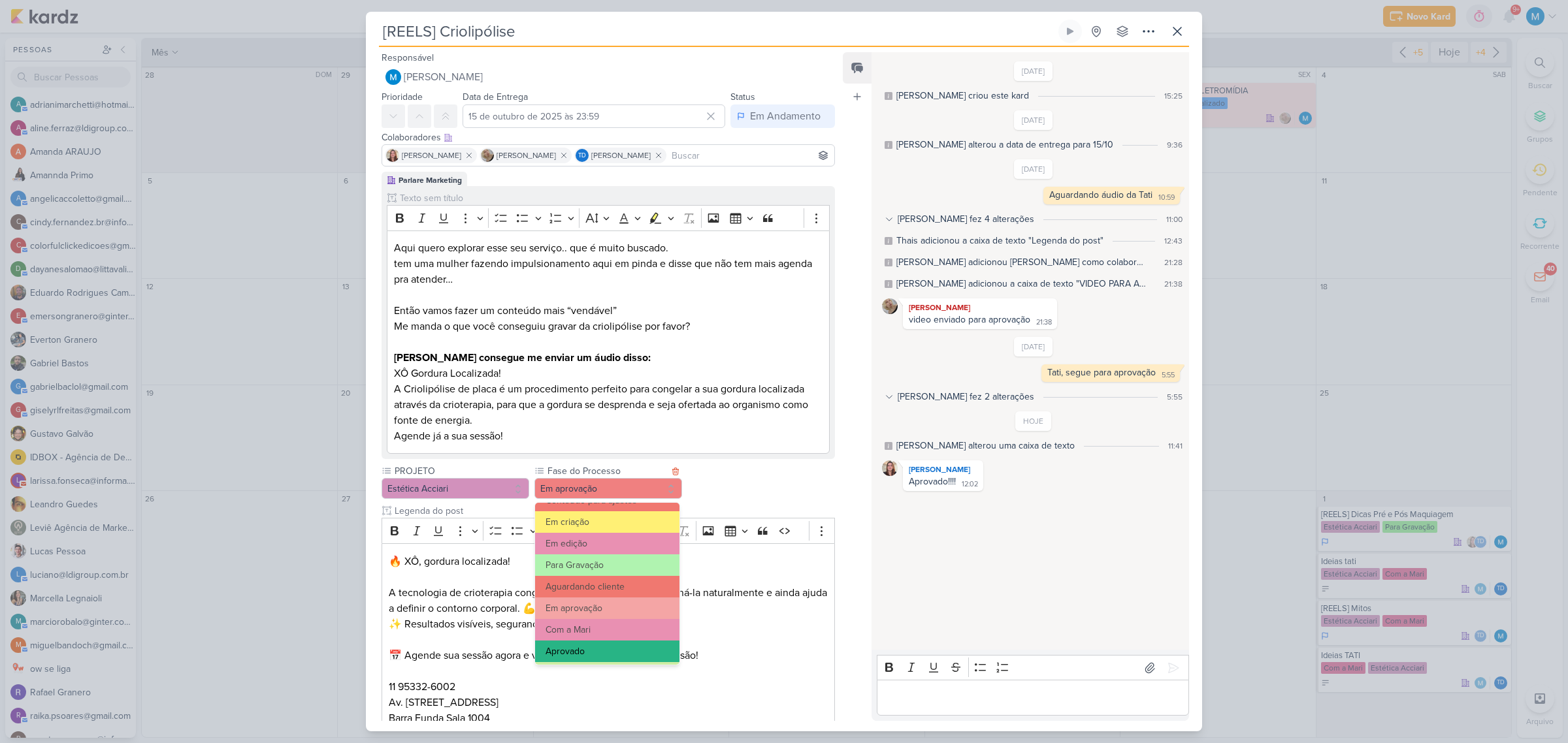
click at [599, 650] on button "Aprovado" at bounding box center [607, 652] width 144 height 22
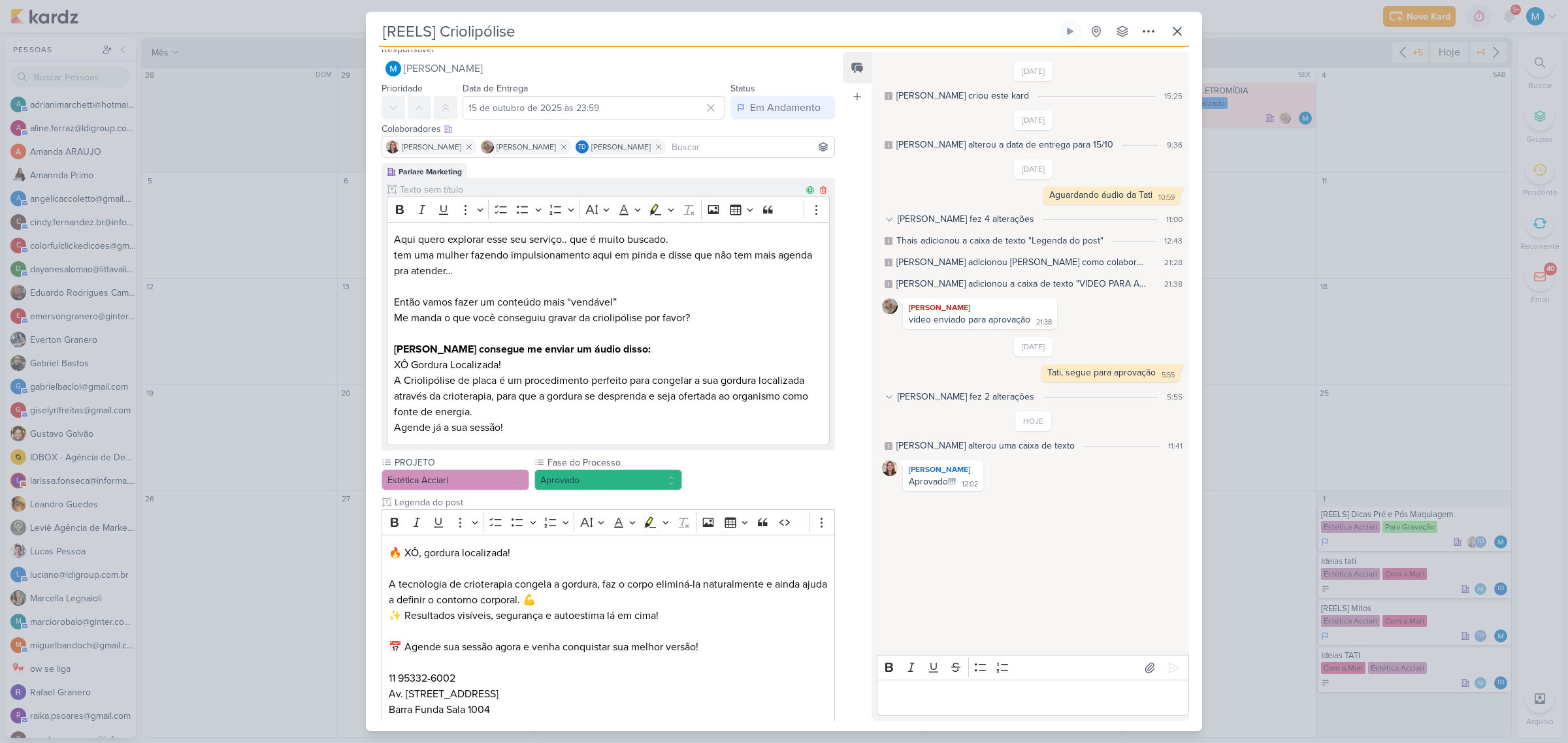
scroll to position [0, 0]
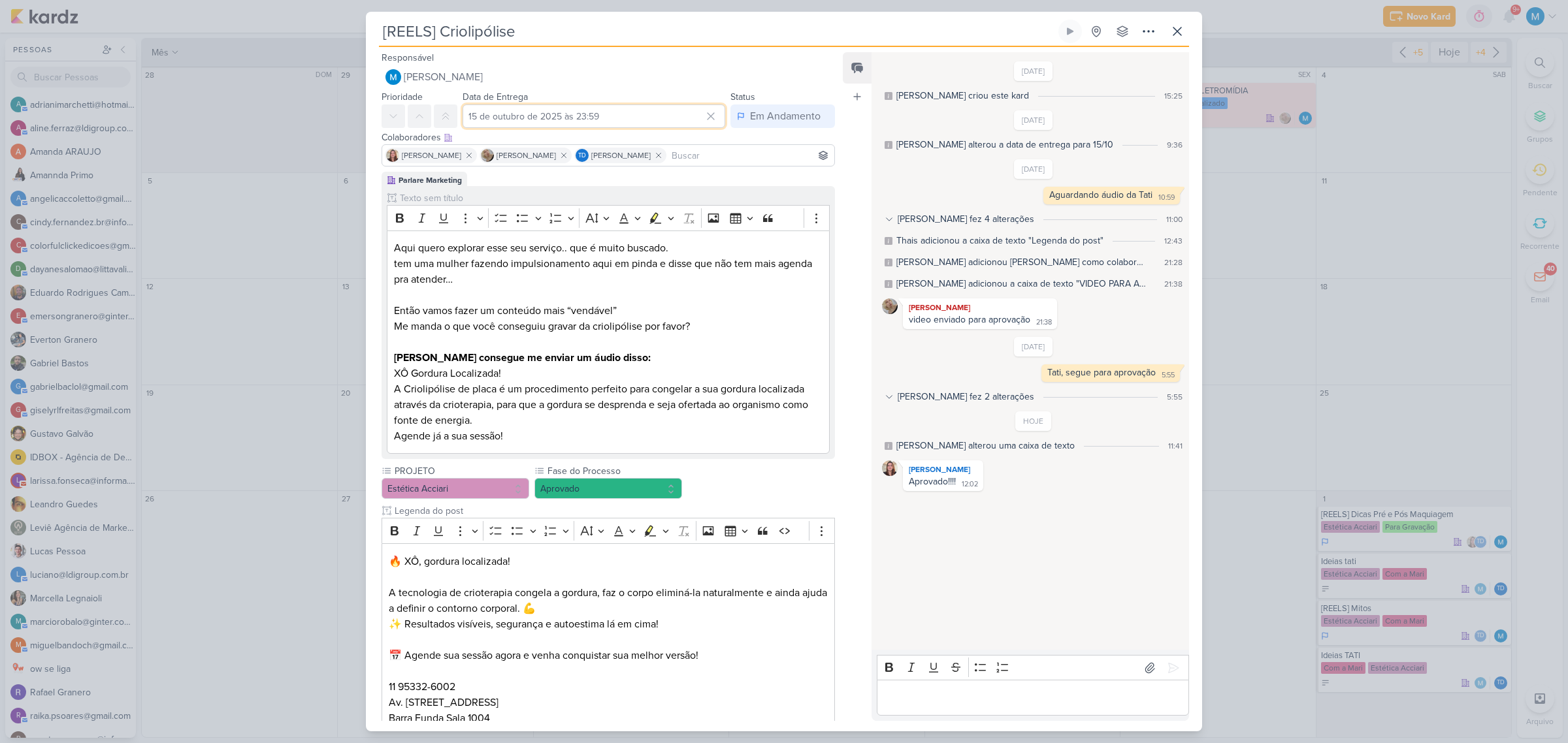
click at [570, 115] on input "15 de outubro de 2025 às 23:59" at bounding box center [594, 116] width 263 height 23
click at [604, 277] on select "00 01 02 03 04 05 06 07 08 09 10 11 12 13 14 15 16 17 18 19 20 21 22 23" at bounding box center [607, 282] width 19 height 15
select select "11"
click at [598, 274] on select "00 01 02 03 04 05 06 07 08 09 10 11 12 13 14 15 16 17 18 19 20 21 22 23" at bounding box center [607, 282] width 19 height 15
type input "15 de outubro de 2025 às 11:59"
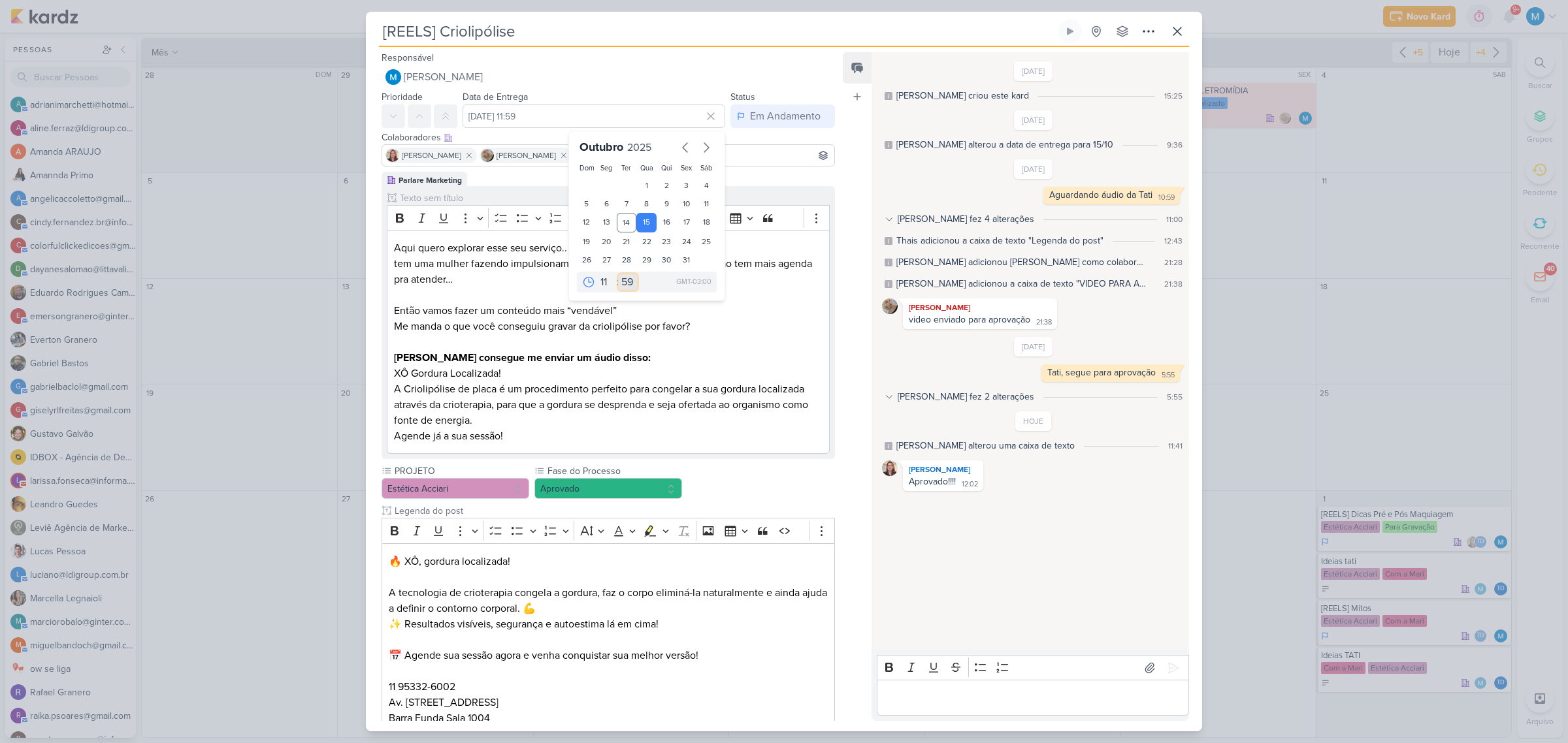
click at [619, 283] on select "00 05 10 15 20 25 30 35 40 45 50 55 59" at bounding box center [628, 282] width 19 height 15
select select "35"
click at [619, 274] on select "00 05 10 15 20 25 30 35 40 45 50 55 59" at bounding box center [628, 282] width 19 height 15
type input "15 de outubro de 2025 às 11:35"
click at [733, 354] on p "Tati consegue me enviar um áudio disso:" at bounding box center [608, 358] width 429 height 15
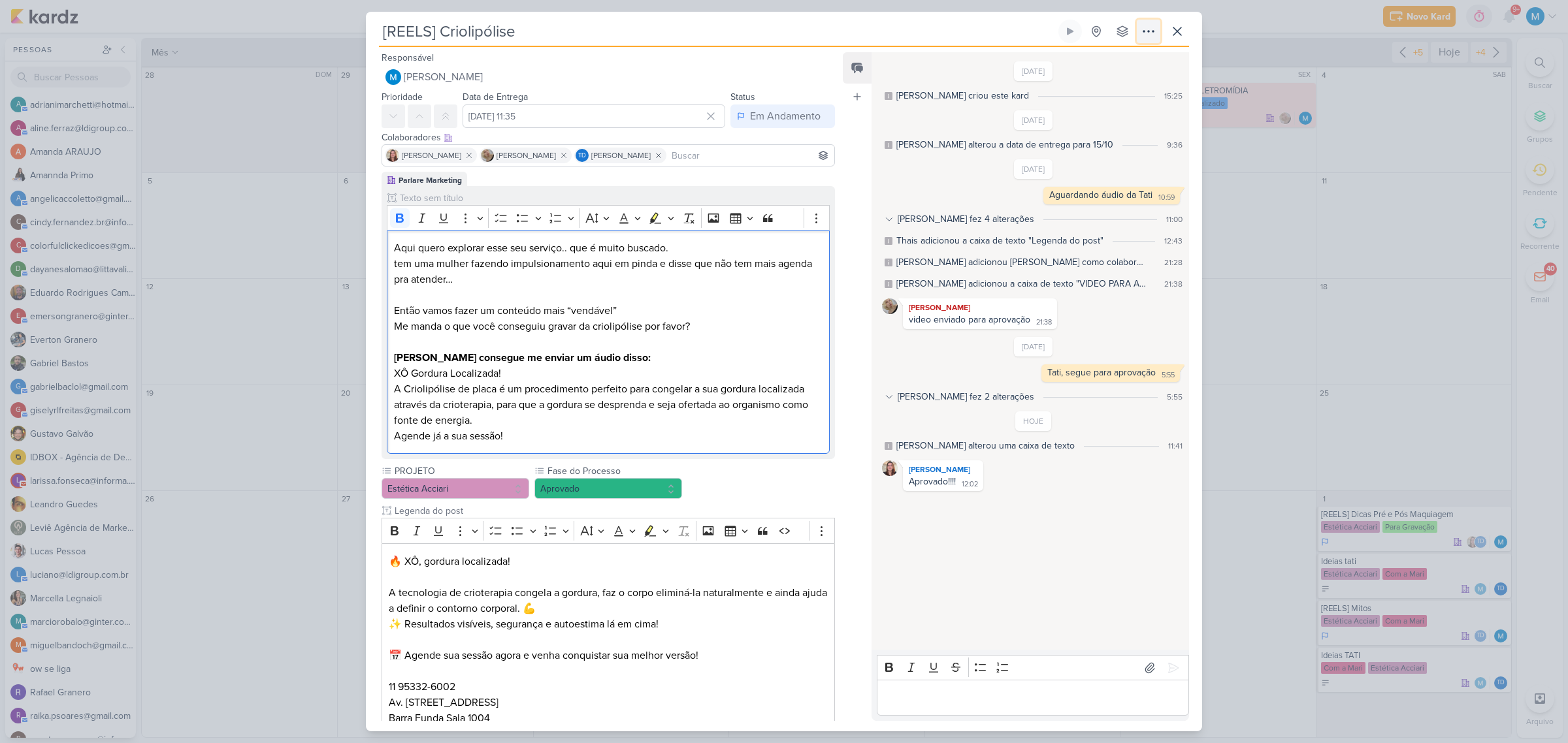
click at [1151, 30] on icon at bounding box center [1149, 31] width 15 height 15
click at [1091, 56] on div "Copiar Link" at bounding box center [1067, 61] width 45 height 14
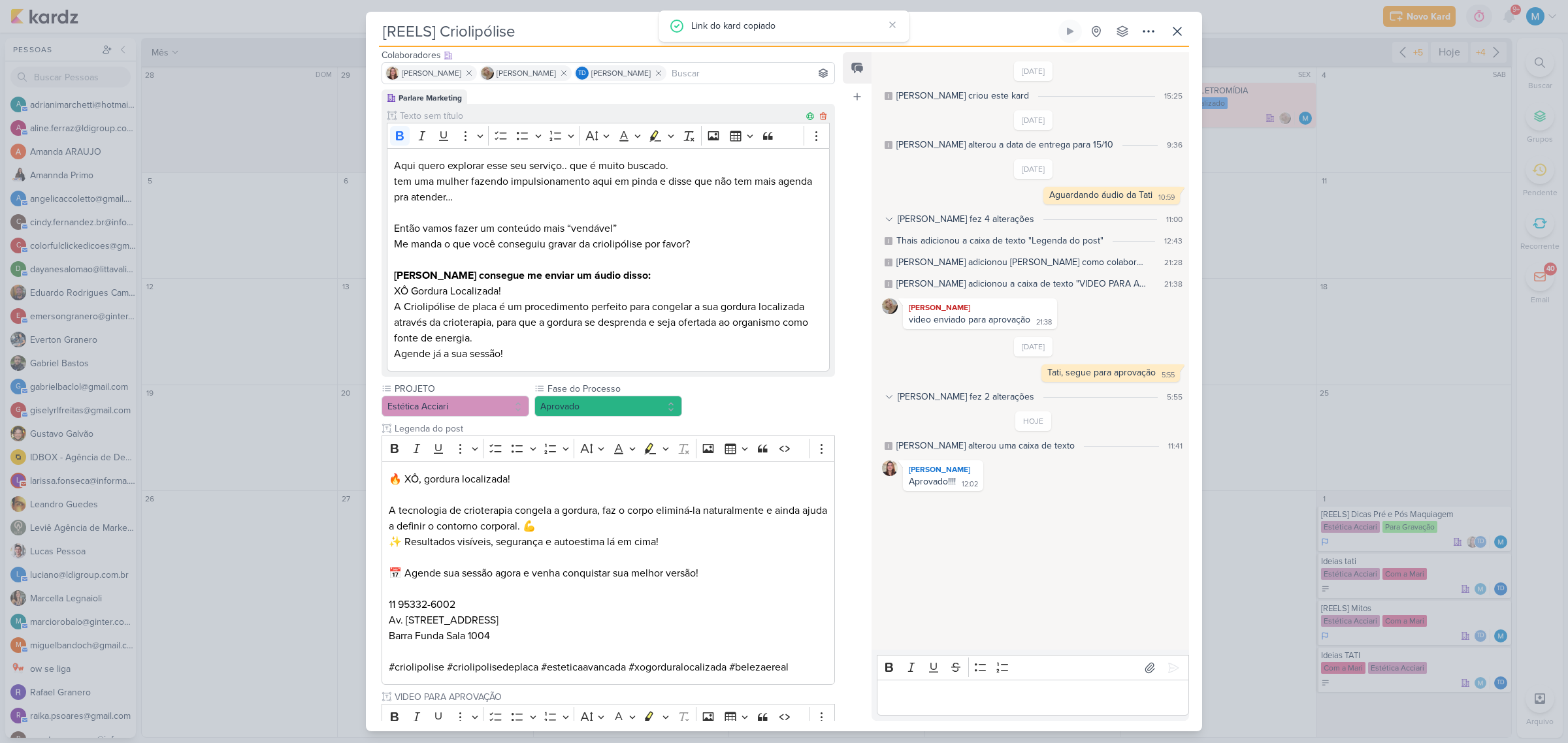
scroll to position [231, 0]
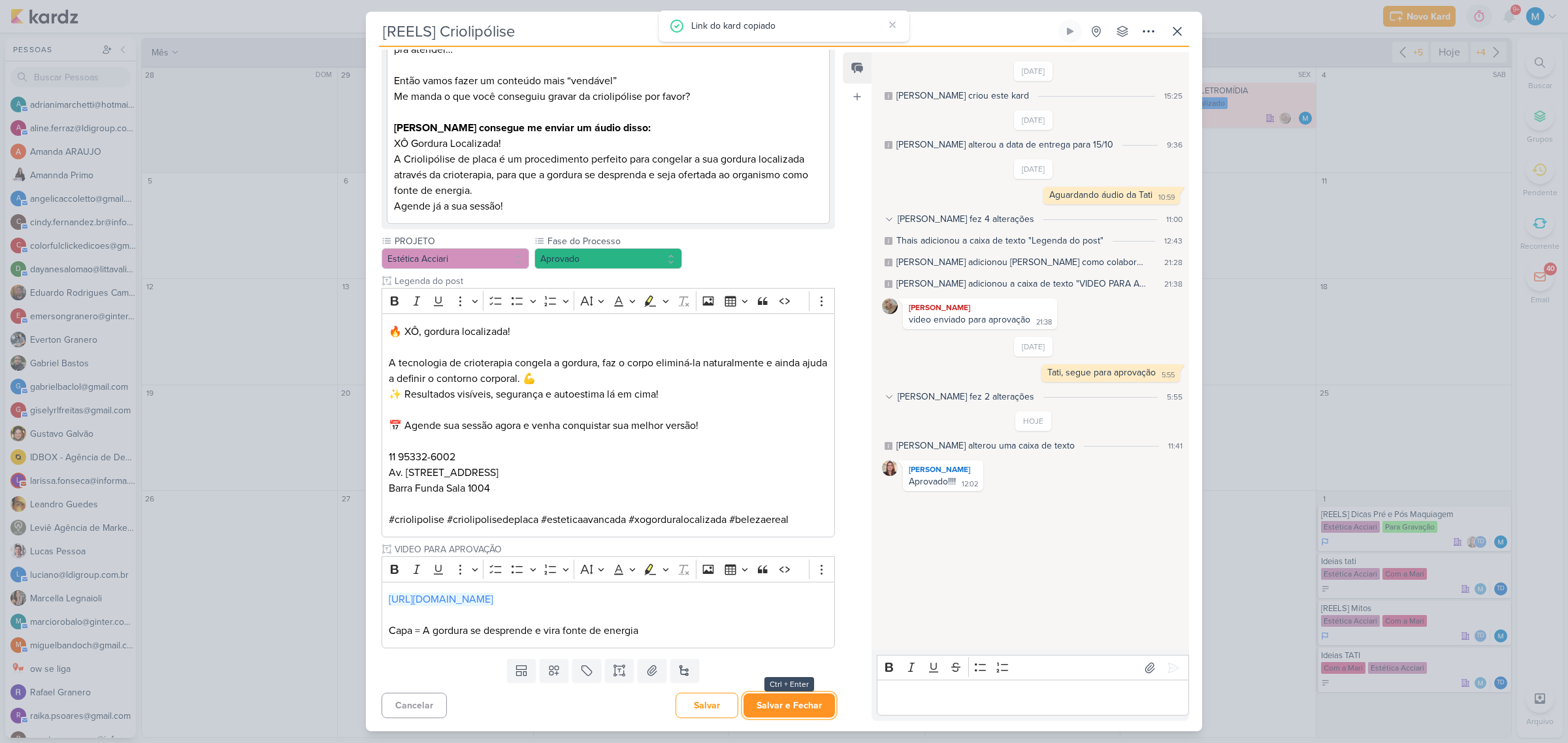
click at [808, 705] on button "Salvar e Fechar" at bounding box center [789, 705] width 91 height 24
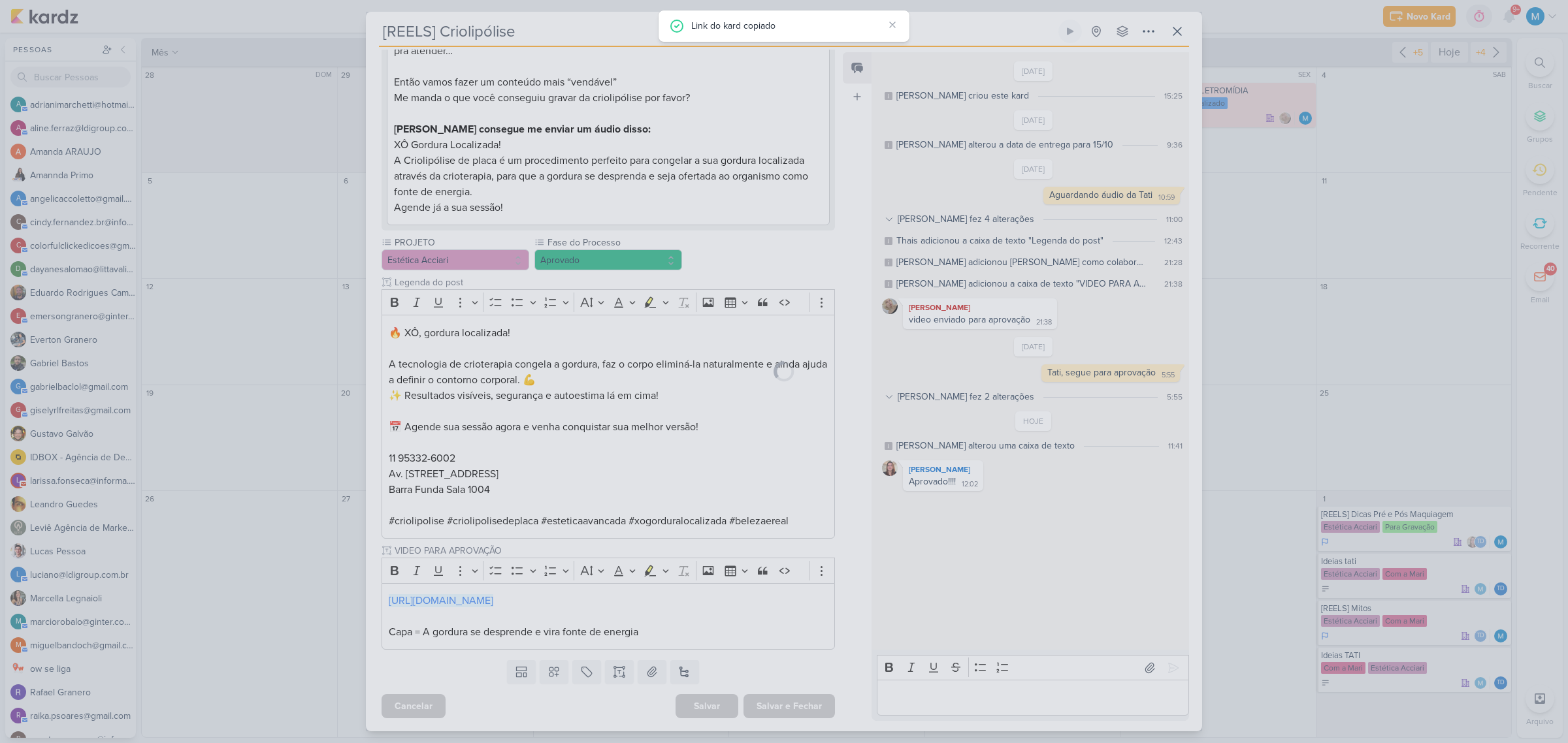
scroll to position [229, 0]
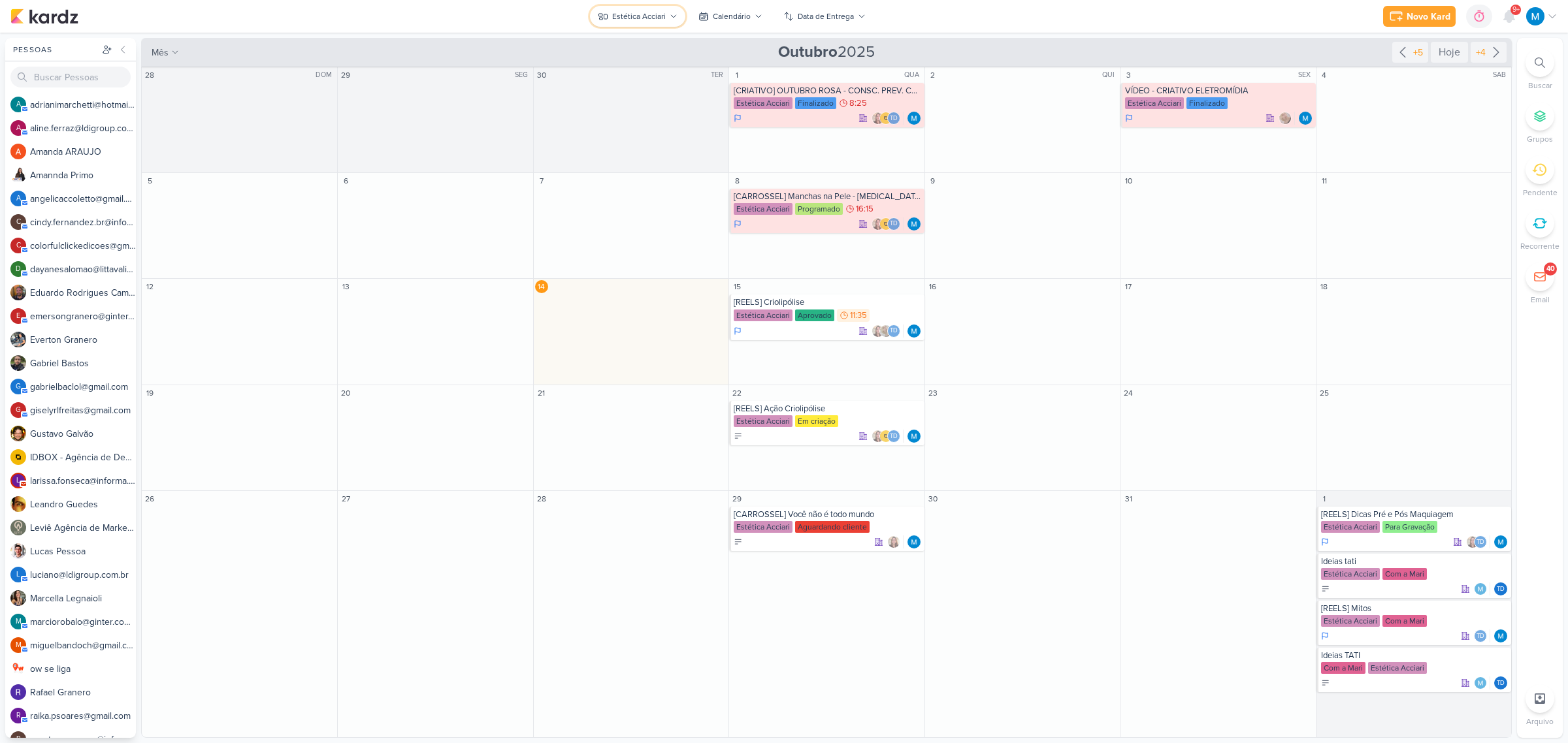
click at [675, 14] on icon at bounding box center [674, 16] width 8 height 8
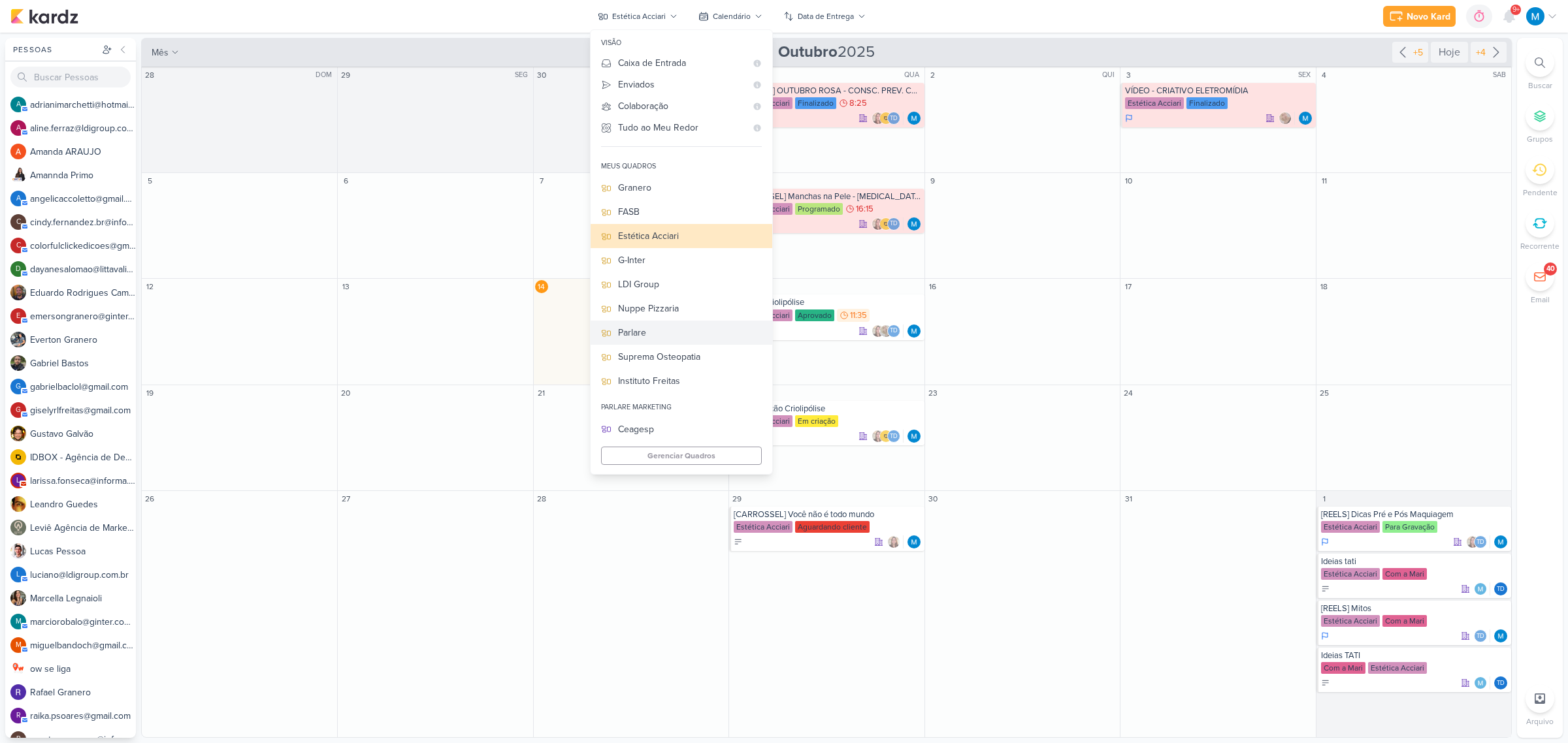
click at [647, 337] on div "Parlare" at bounding box center [690, 333] width 144 height 14
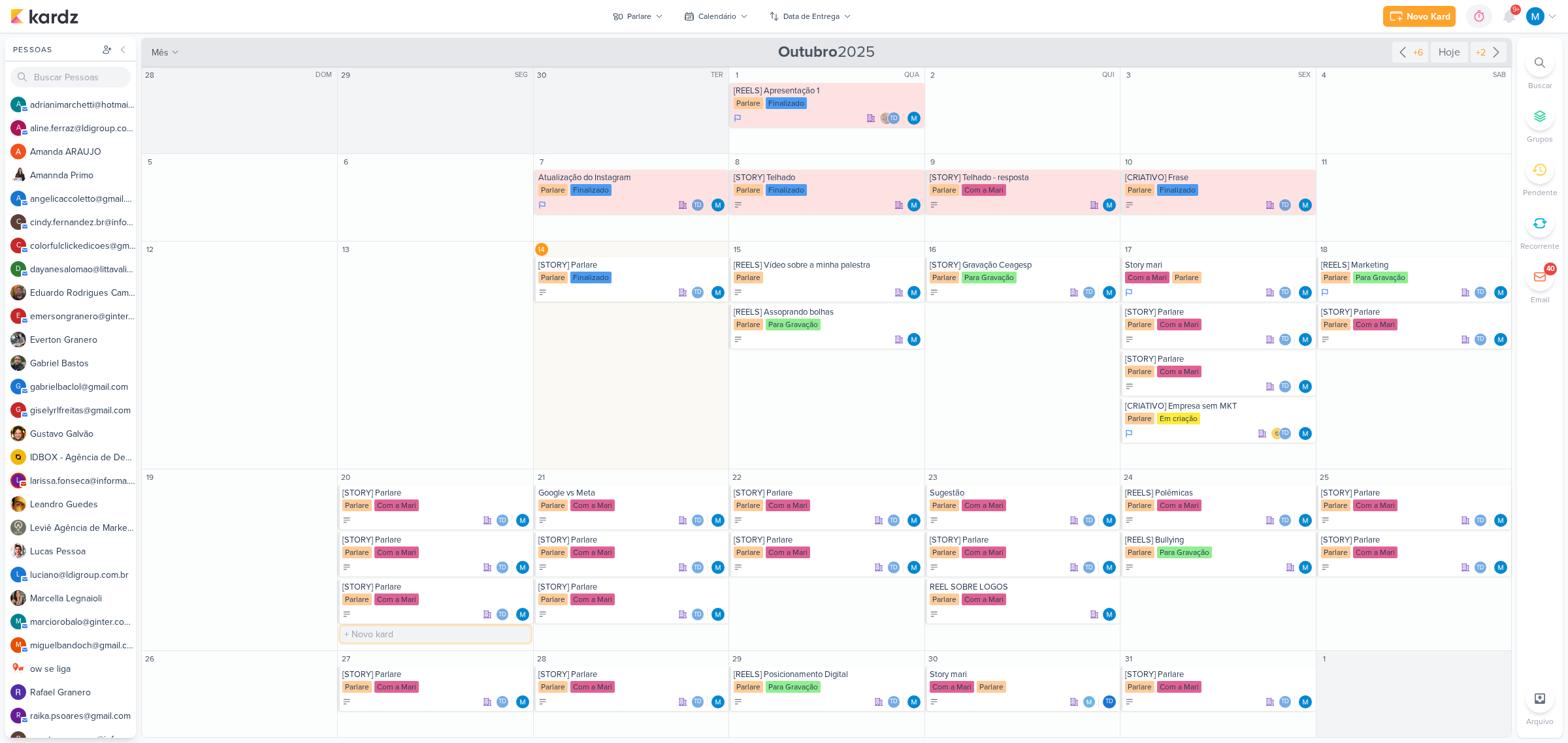
click at [385, 637] on input "text" at bounding box center [435, 634] width 189 height 16
type input "[IDEIAS DE CONTEÚDOS RÁPIDOS]"
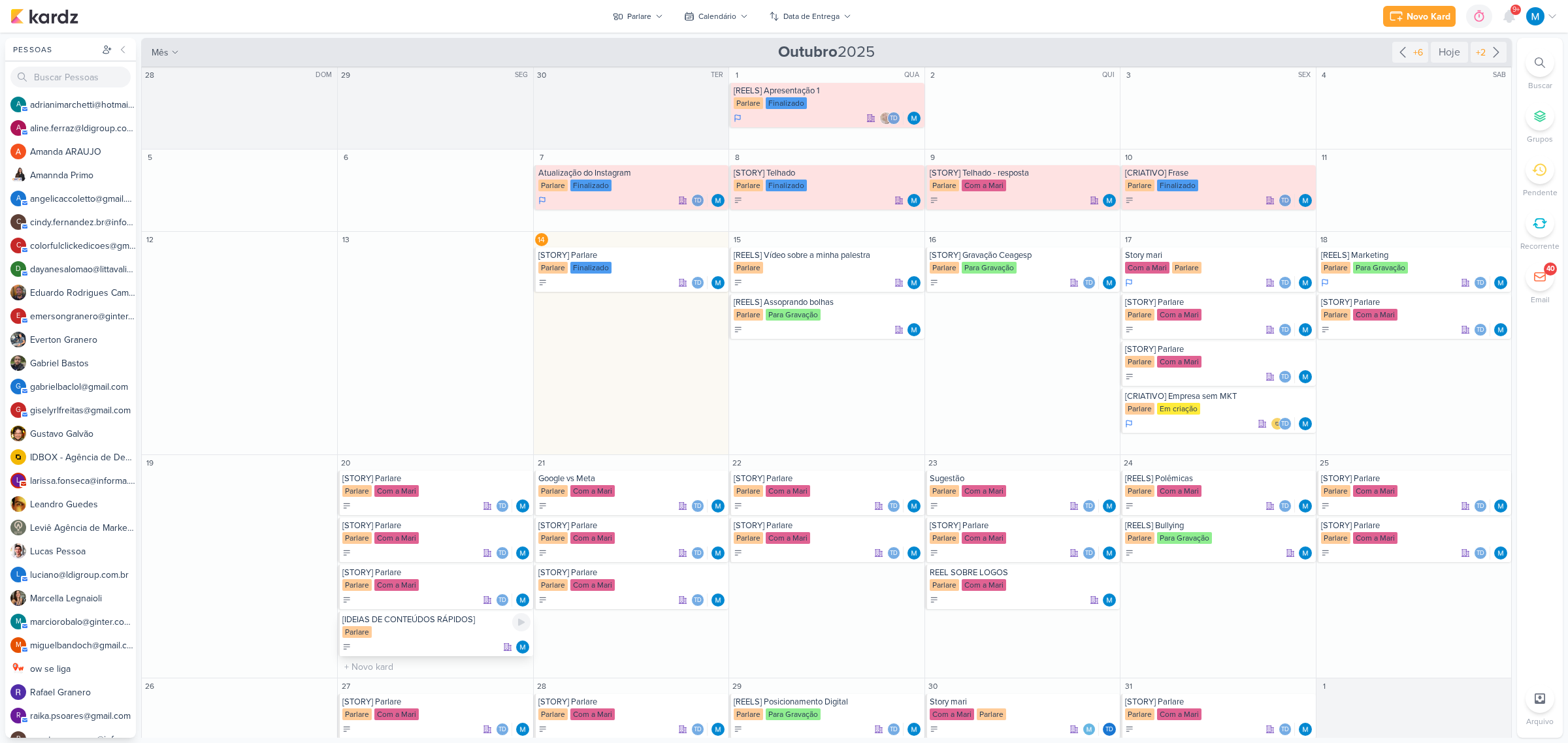
click at [419, 626] on div "[IDEIAS DE CONTEÚDOS RÁPIDOS] Parlare" at bounding box center [435, 634] width 195 height 45
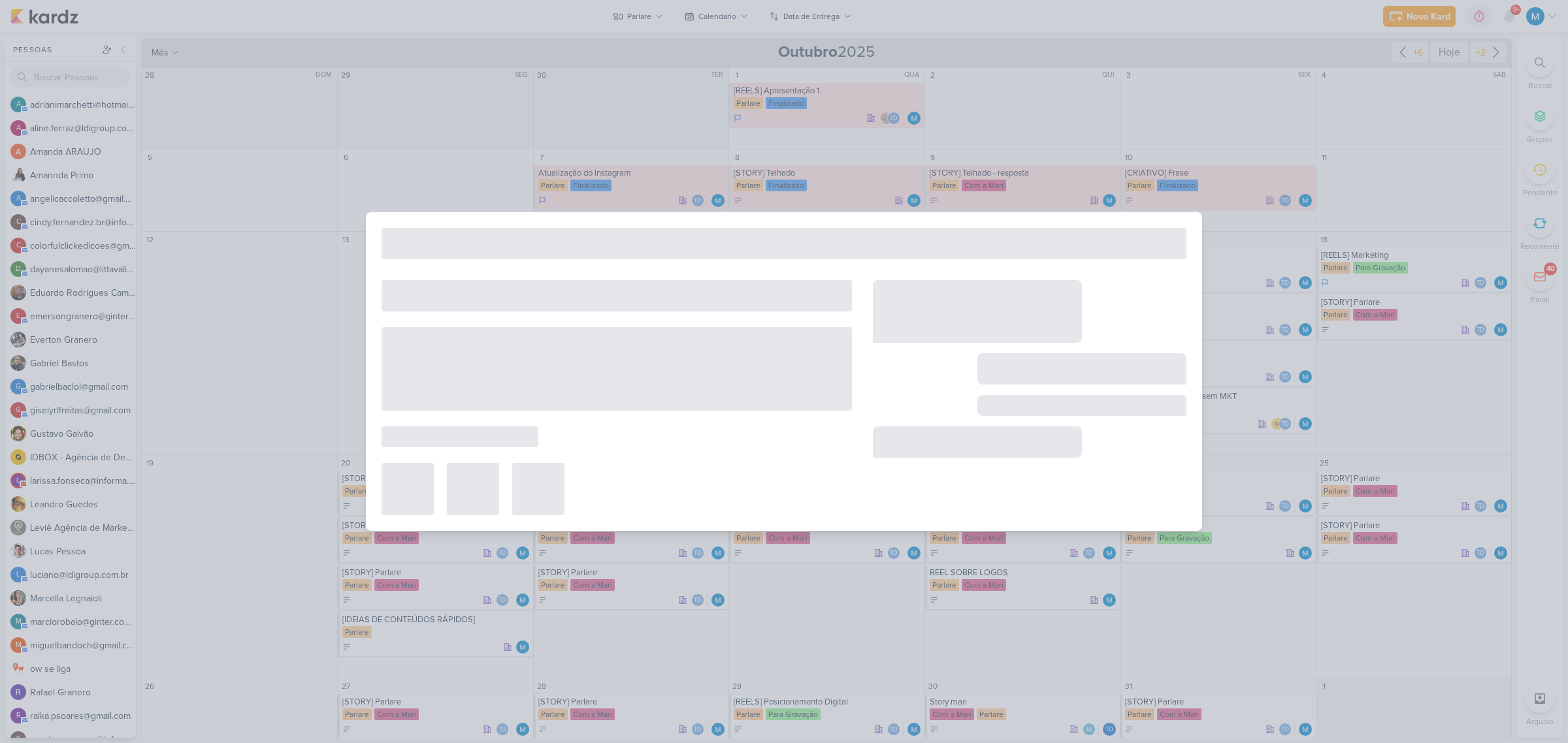
type input "[IDEIAS DE CONTEÚDOS RÁPIDOS]"
type input "20 de outubro de 2025 às 23:59"
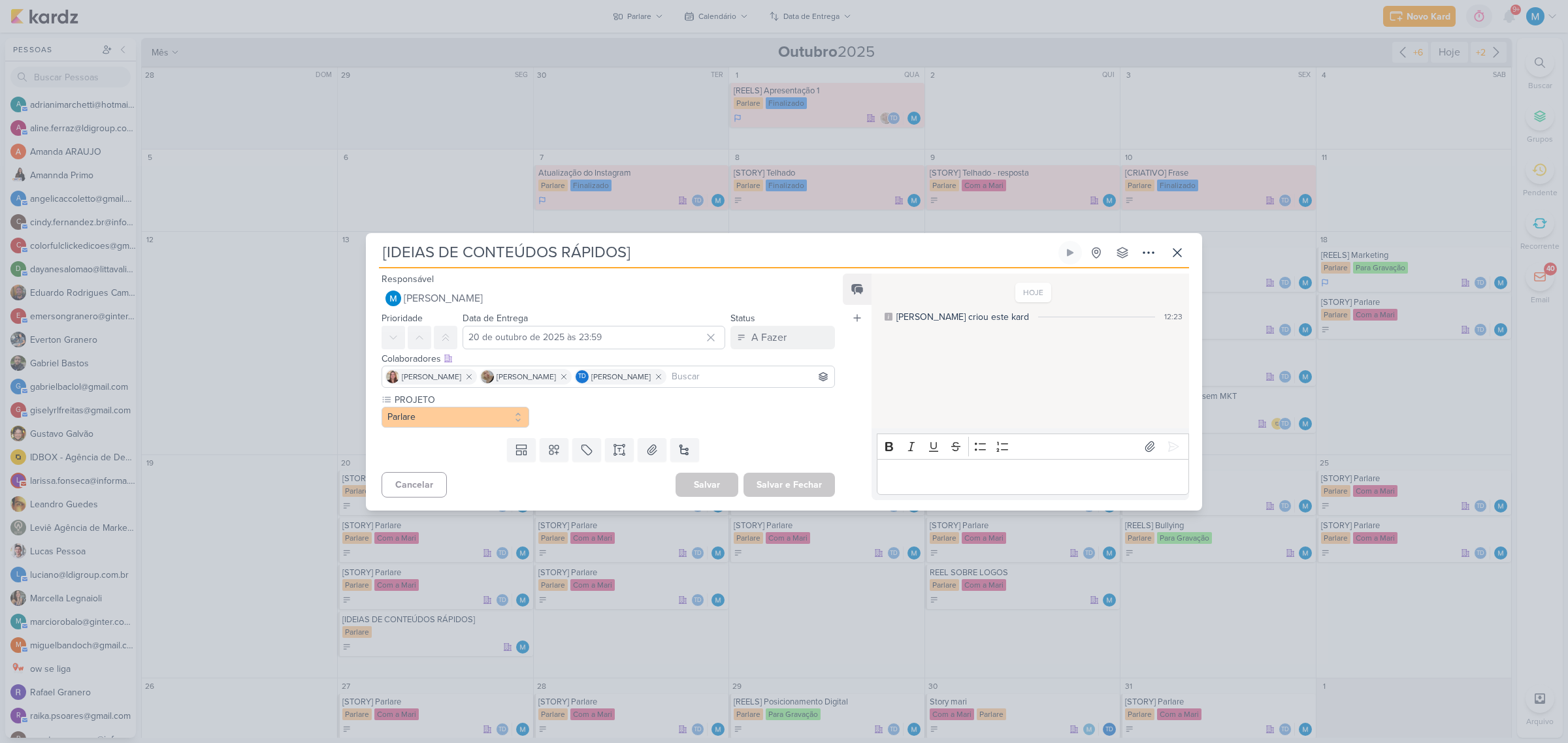
scroll to position [0, 0]
click at [475, 367] on div at bounding box center [608, 377] width 453 height 22
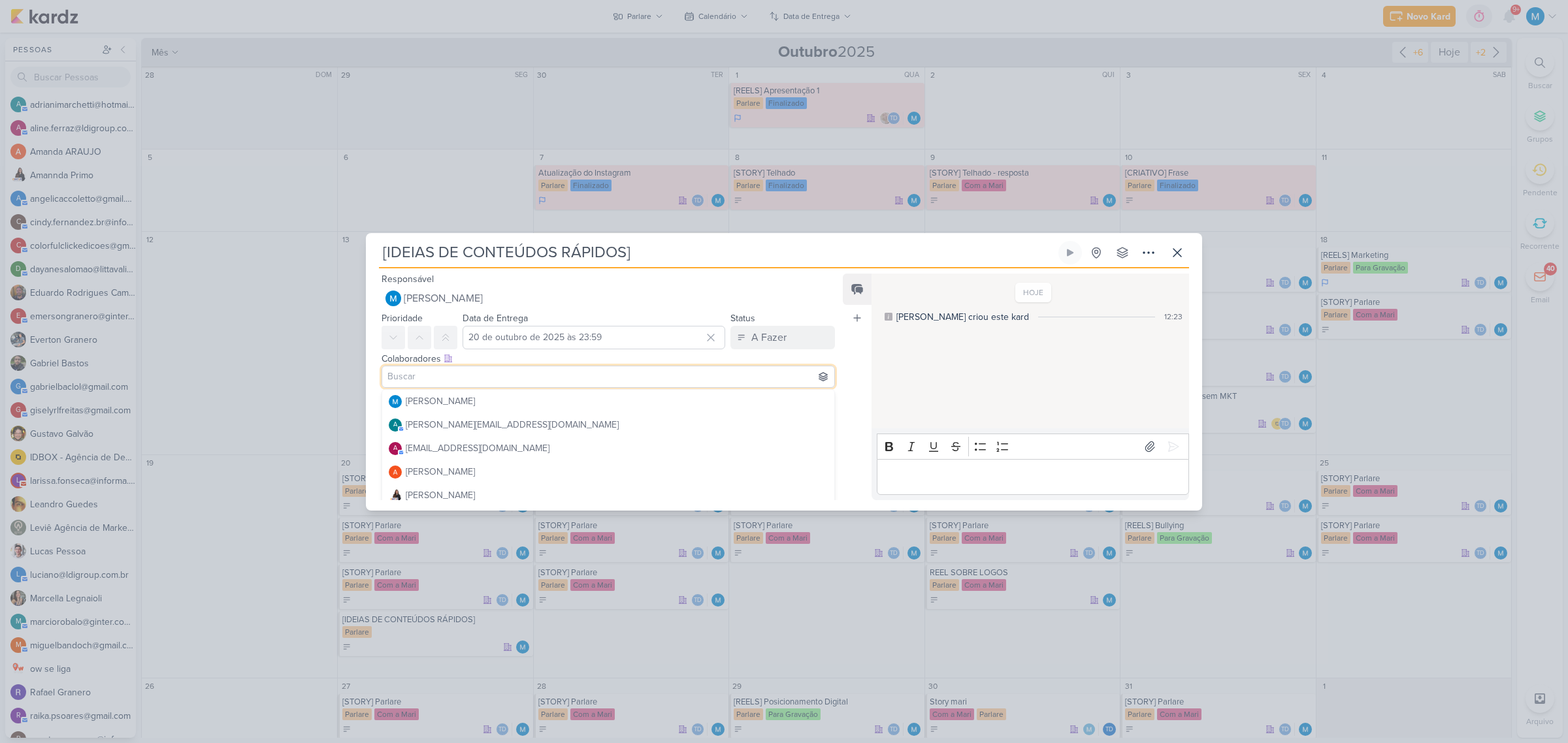
click at [475, 375] on input at bounding box center [608, 377] width 447 height 15
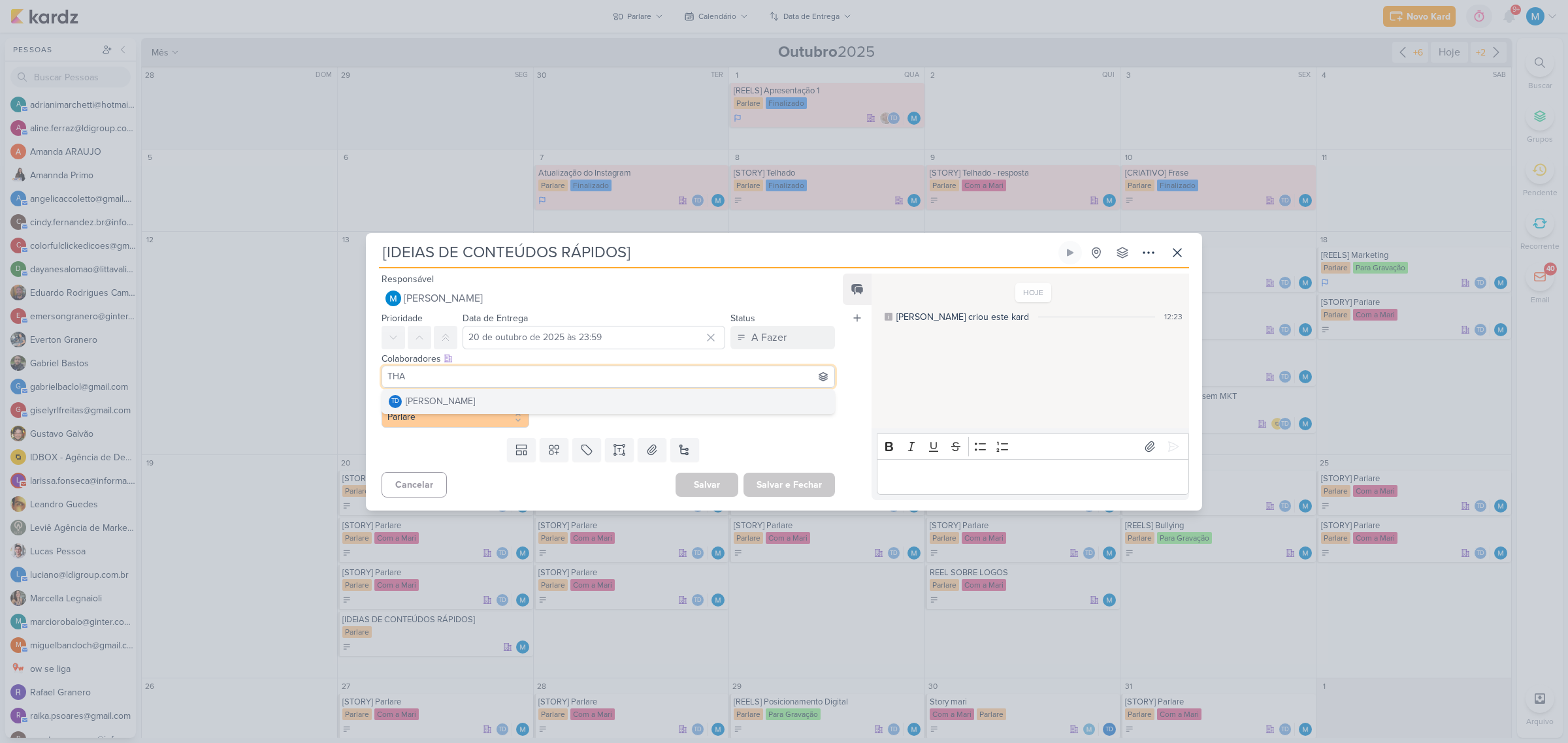
type input "THA"
click at [478, 399] on button "Td Thais de carvalho" at bounding box center [608, 402] width 452 height 23
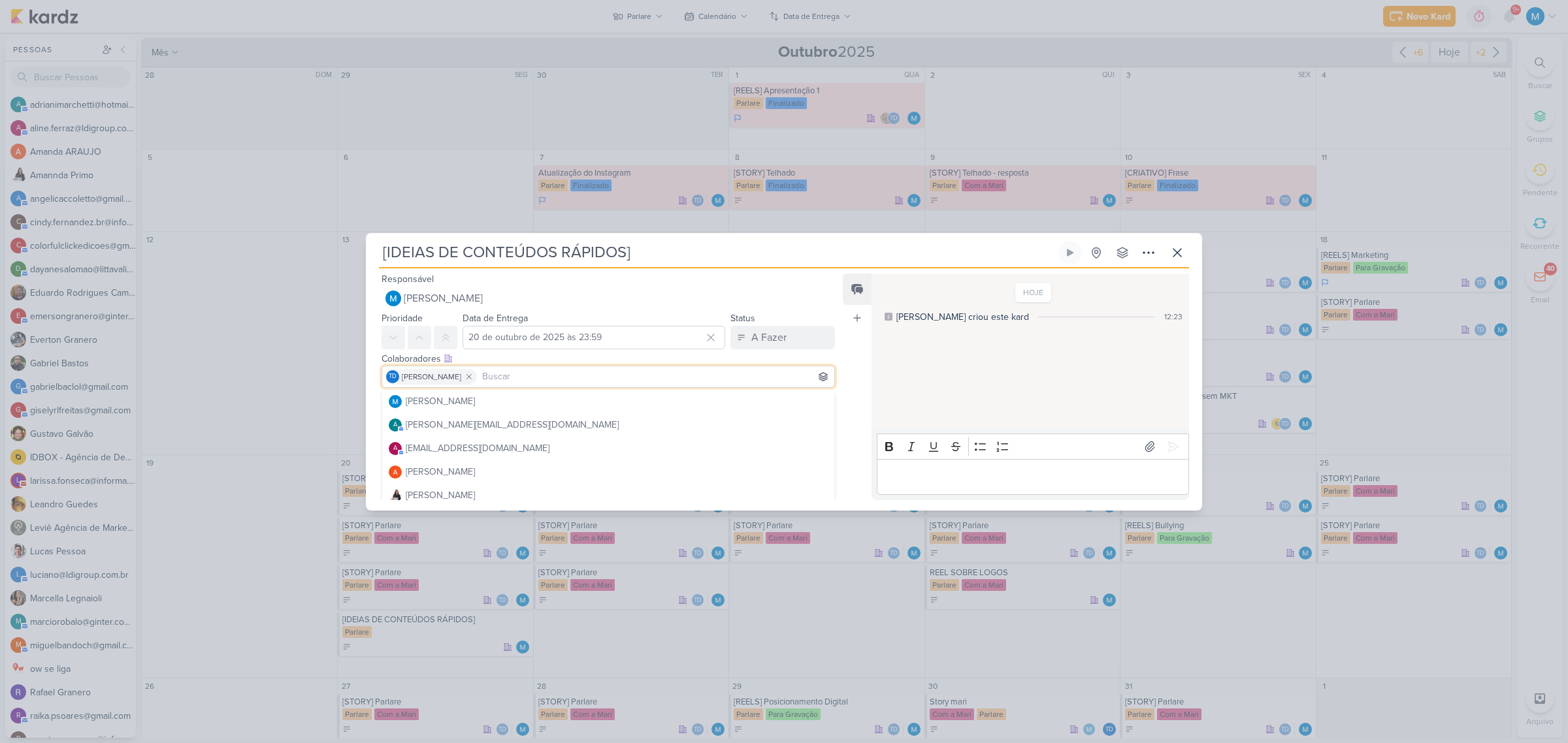
click at [951, 375] on div "HOJE MARIANA criou este kard 12:23" at bounding box center [1029, 352] width 316 height 154
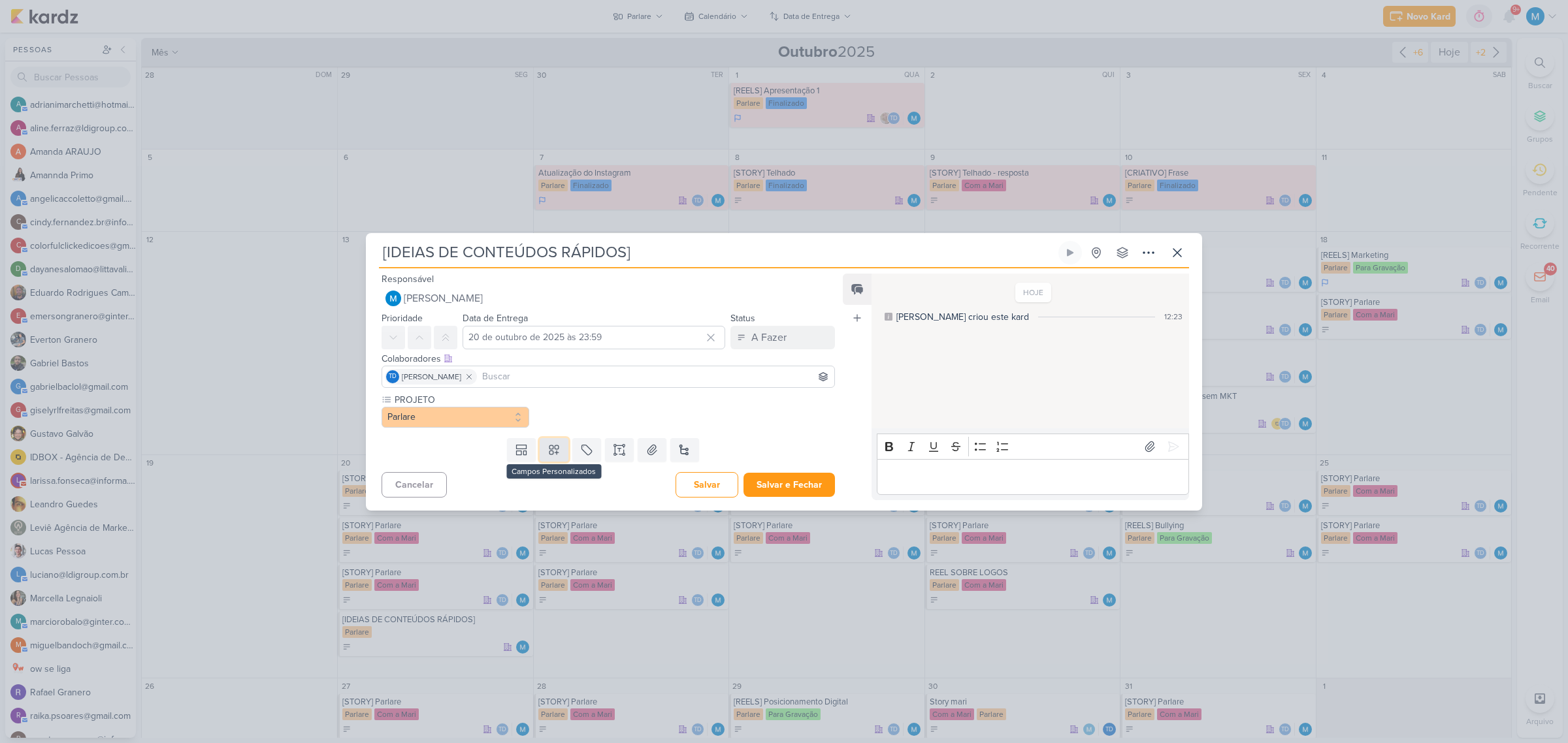
click at [554, 447] on icon at bounding box center [554, 450] width 13 height 13
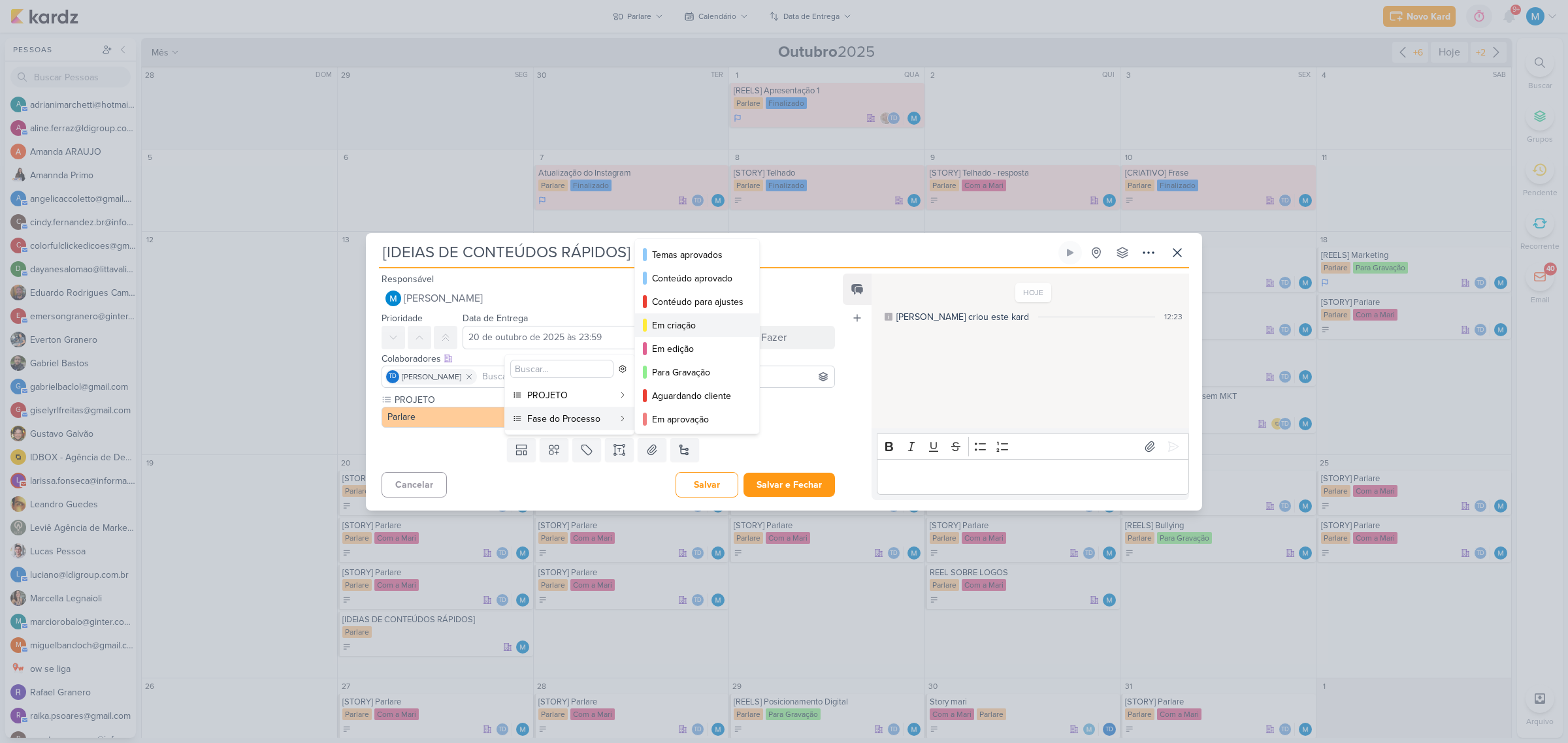
click at [684, 324] on div "Em criação" at bounding box center [697, 326] width 91 height 14
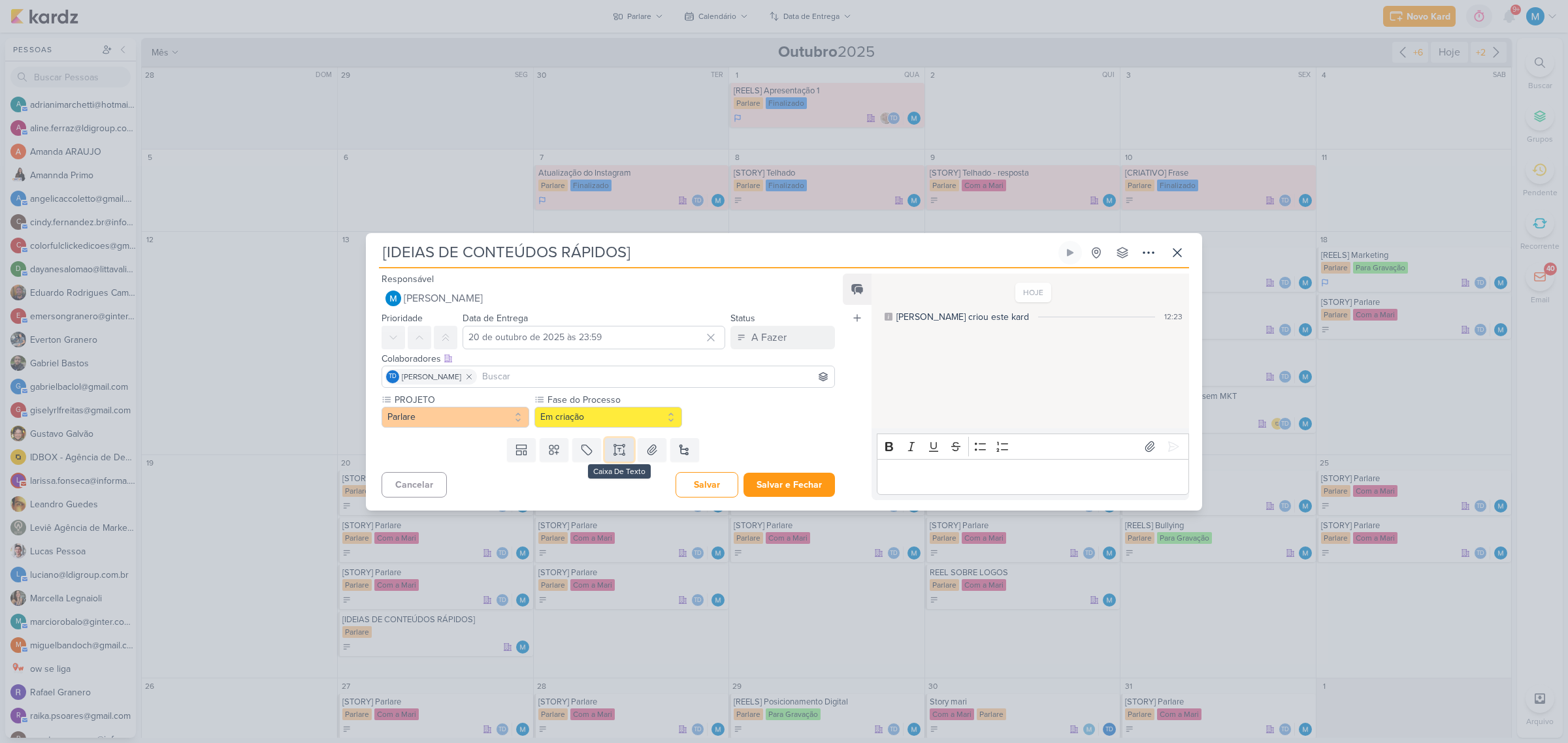
click at [626, 447] on button at bounding box center [619, 450] width 29 height 23
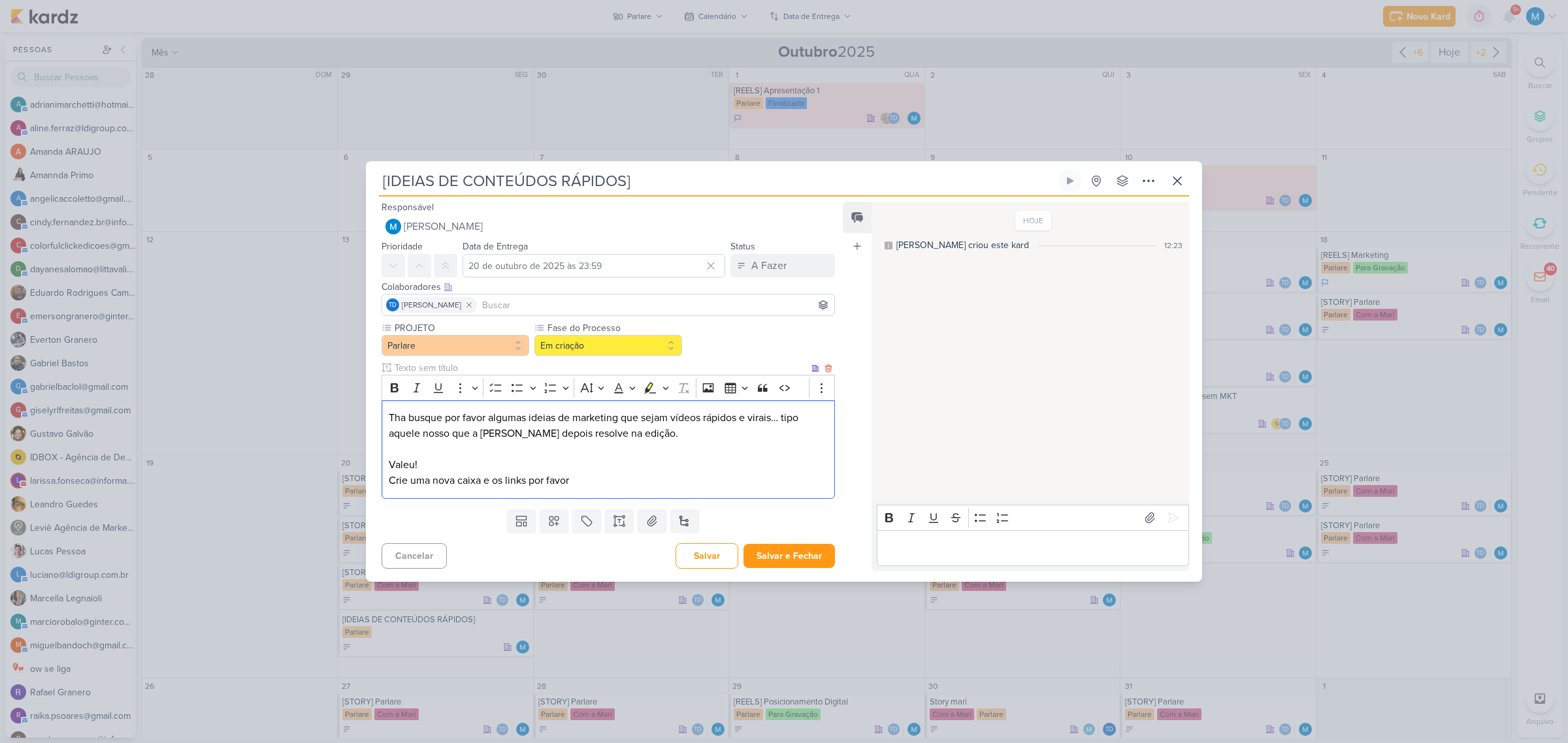
click at [494, 480] on p "Valeu! Crie uma nova caixa e os links por favor" at bounding box center [608, 465] width 439 height 47
click at [714, 556] on button "Salvar" at bounding box center [707, 556] width 63 height 25
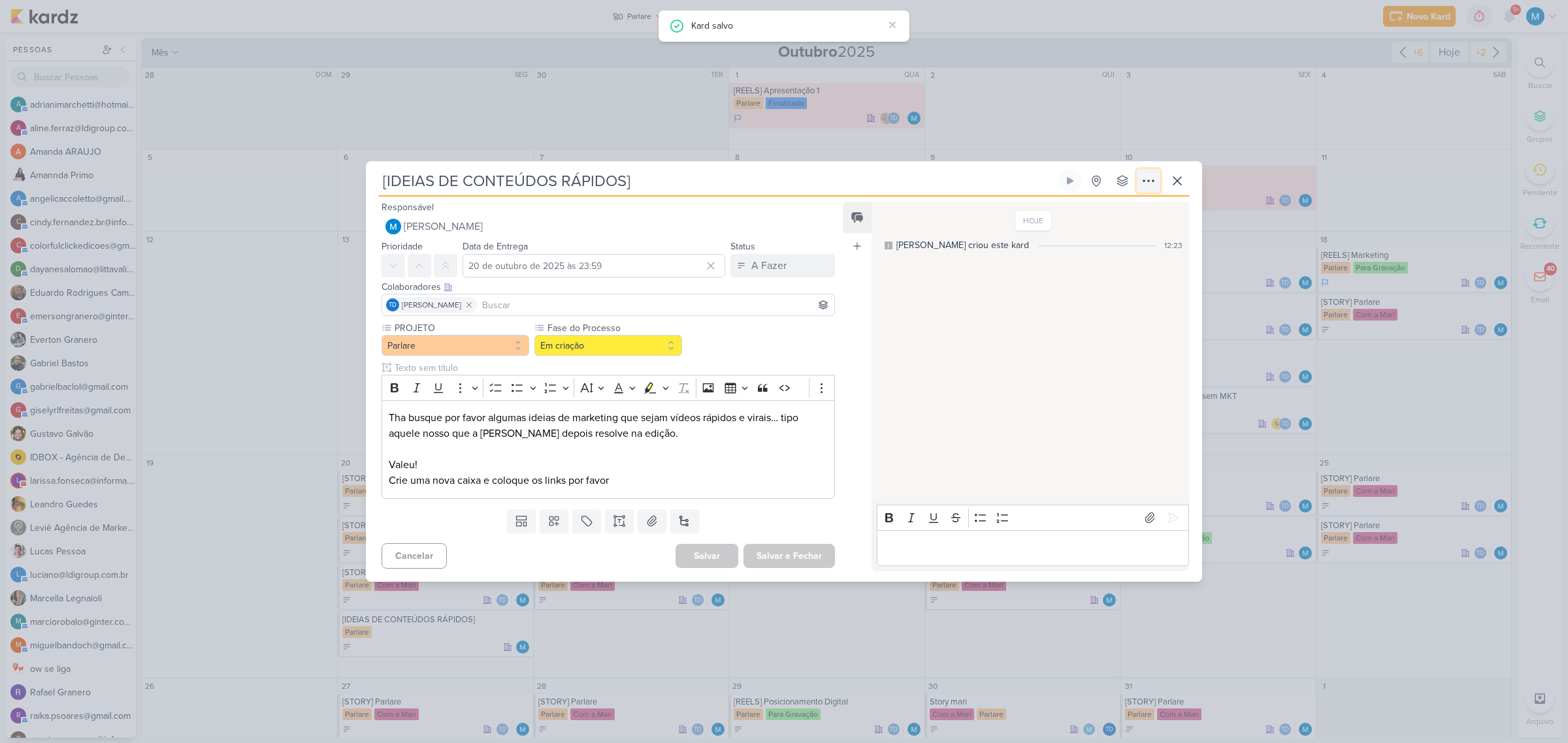
click at [1145, 182] on icon at bounding box center [1149, 181] width 15 height 15
click at [1091, 205] on div "Copiar Link" at bounding box center [1067, 211] width 45 height 14
click at [1186, 184] on button at bounding box center [1177, 181] width 23 height 23
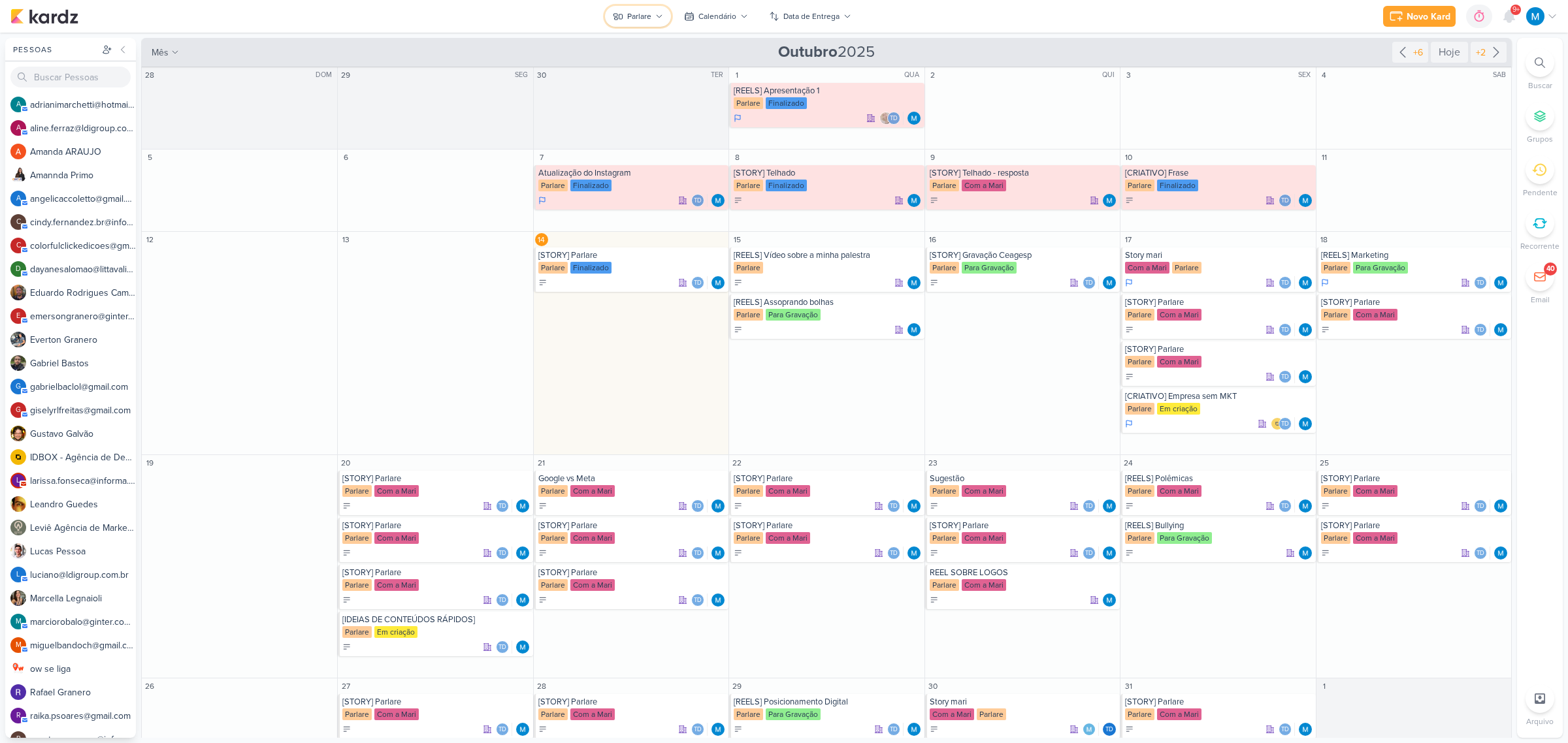
click at [630, 15] on div "Parlare" at bounding box center [639, 16] width 24 height 12
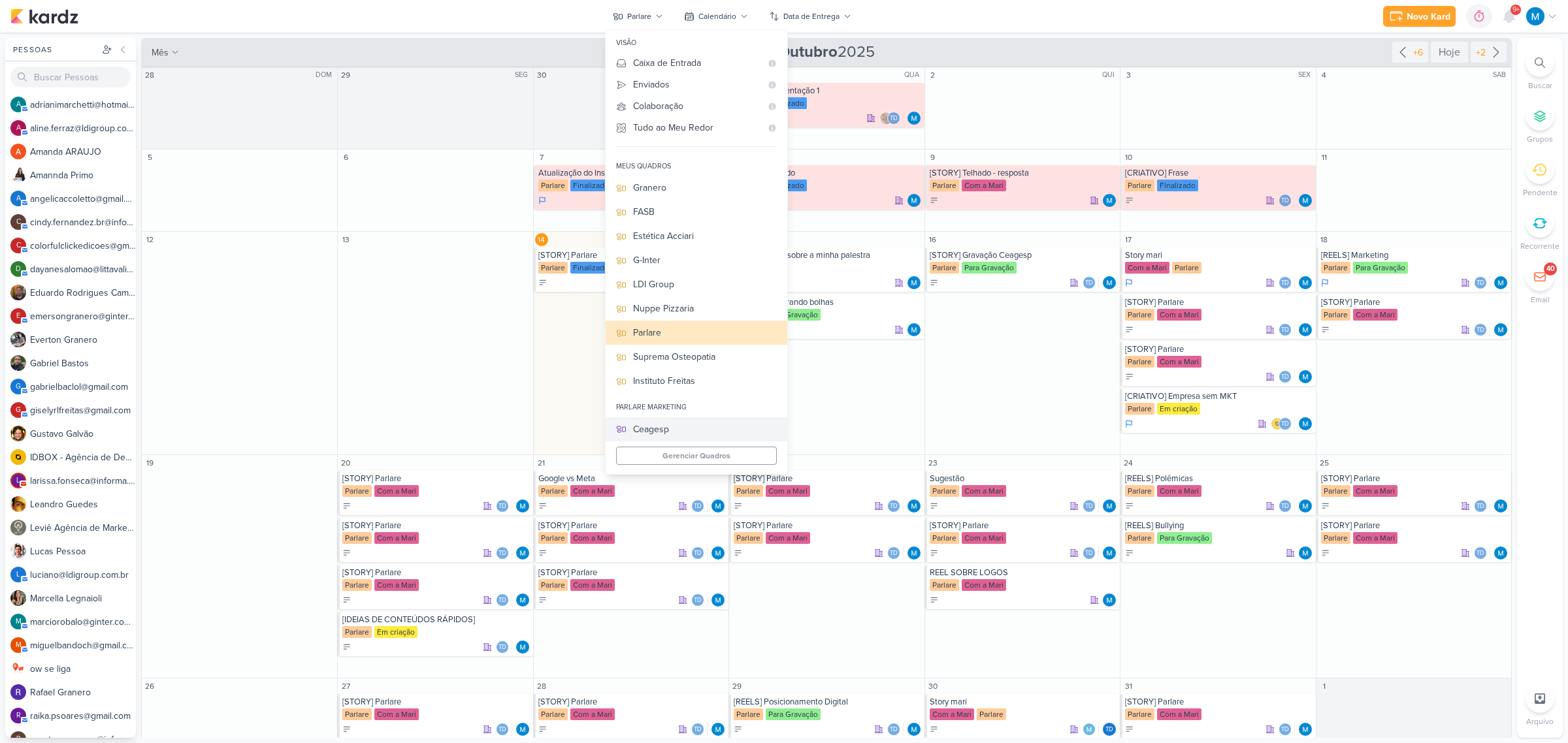
click at [661, 426] on div "Ceagesp" at bounding box center [705, 429] width 144 height 14
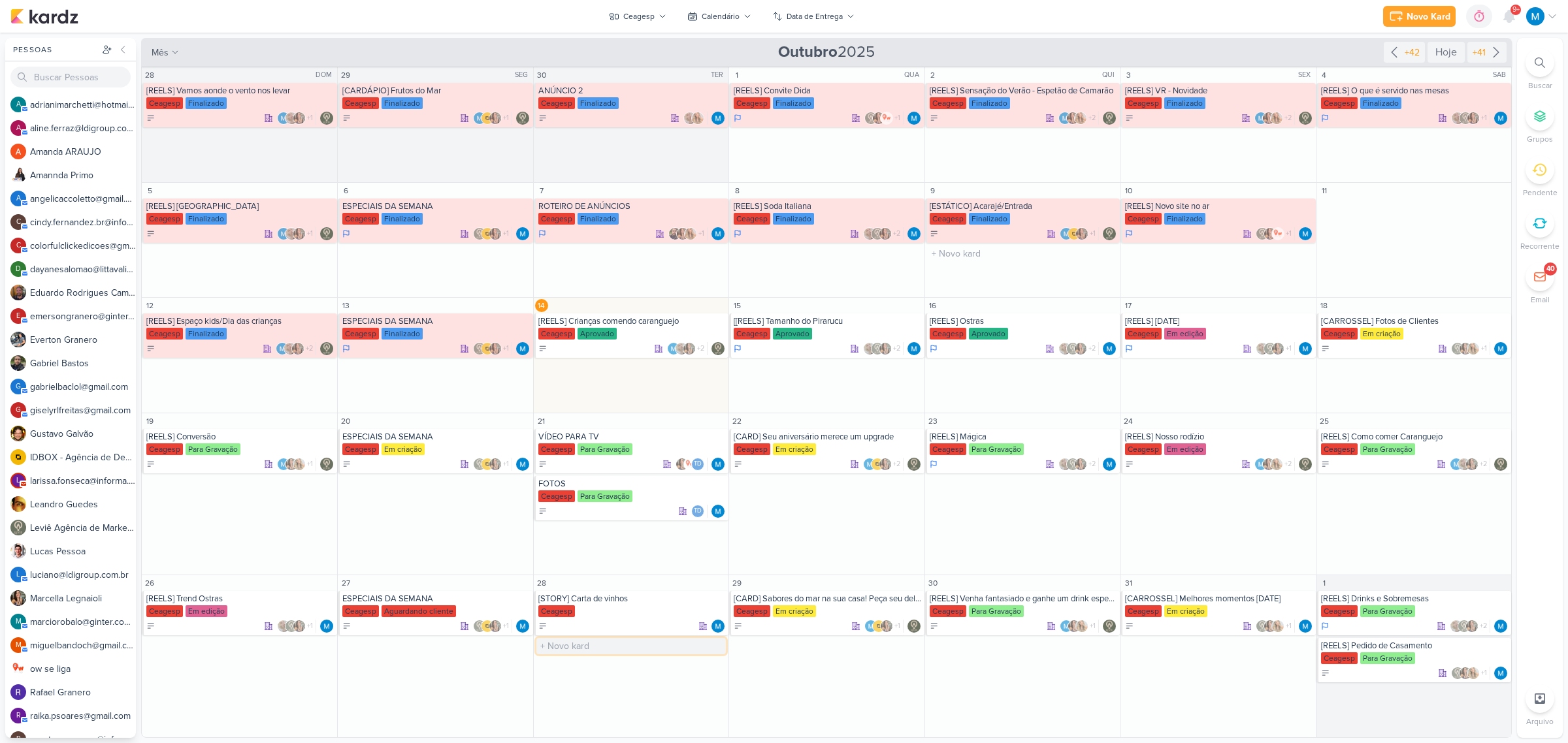
click at [589, 647] on input "text" at bounding box center [630, 646] width 189 height 16
type input "[VÍDEOS IDEIAS MARCELLA - FOCAR NAS COMIDAS"
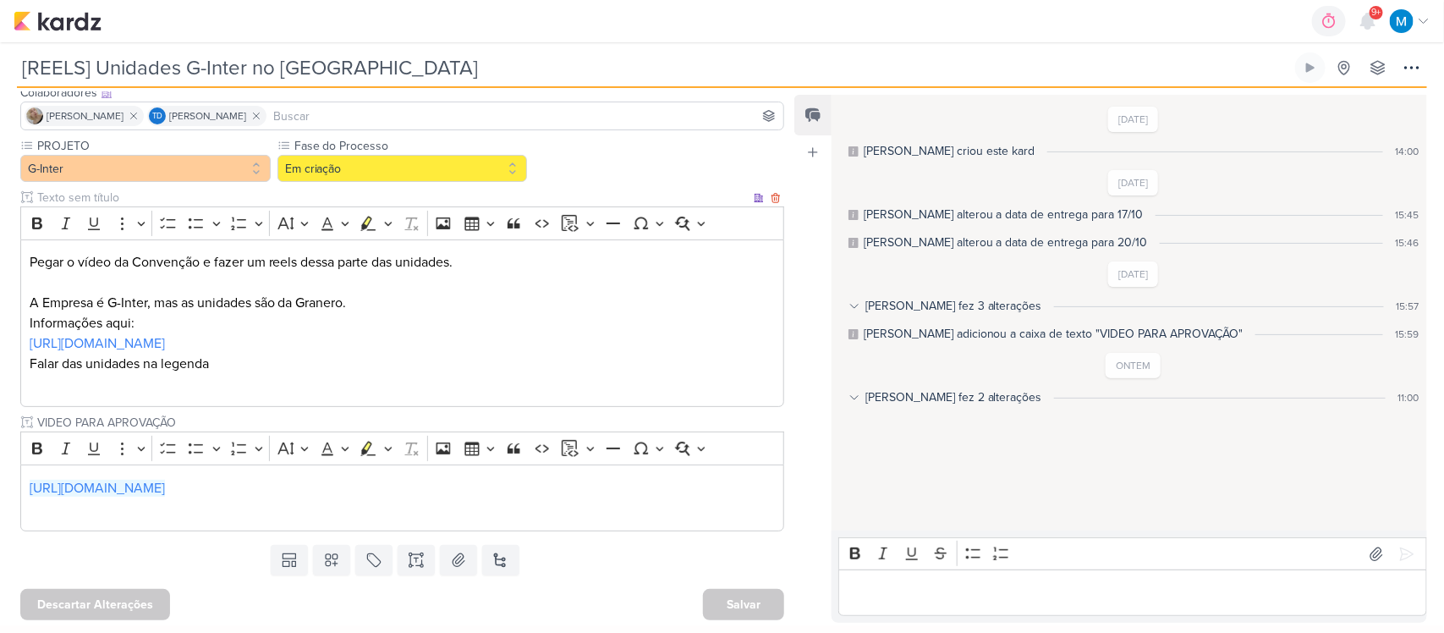
scroll to position [114, 0]
